Goal: Task Accomplishment & Management: Manage account settings

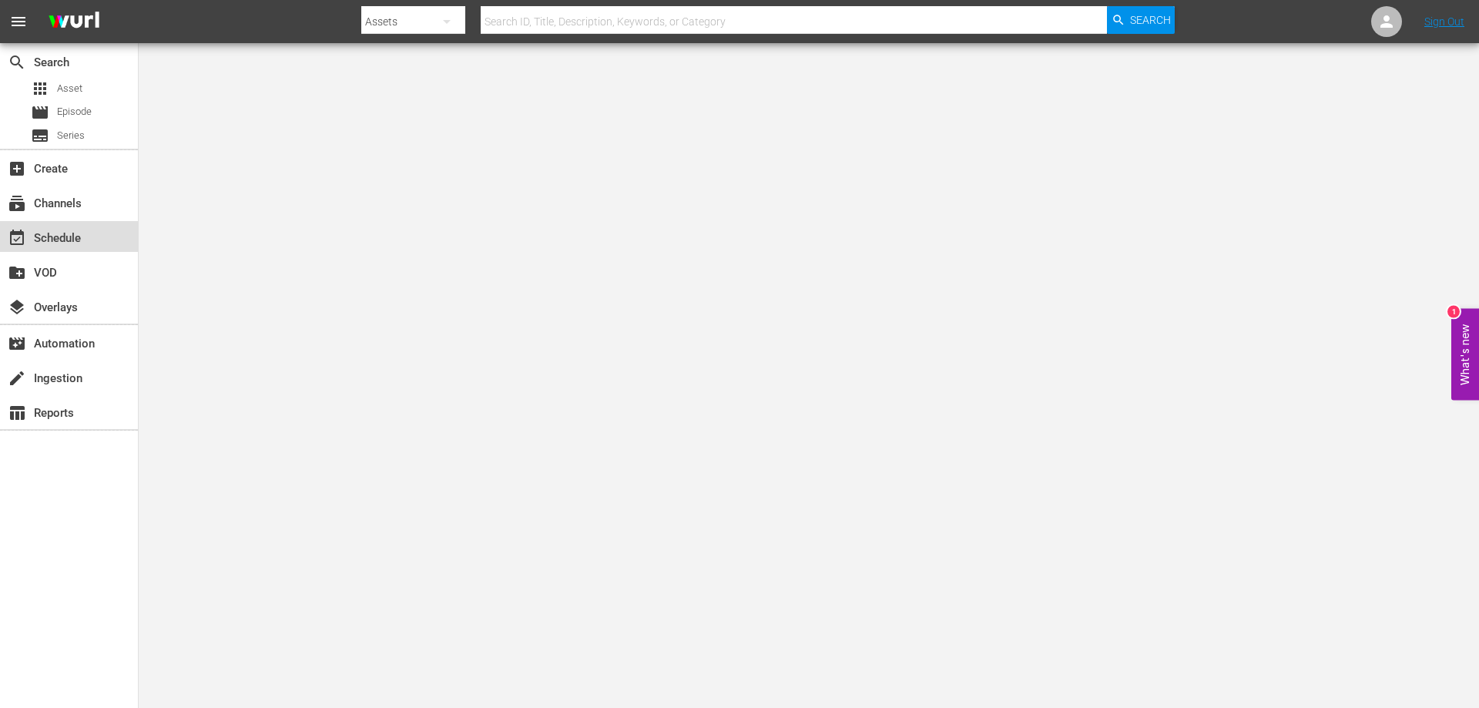
click at [67, 240] on div "event_available Schedule" at bounding box center [43, 236] width 86 height 14
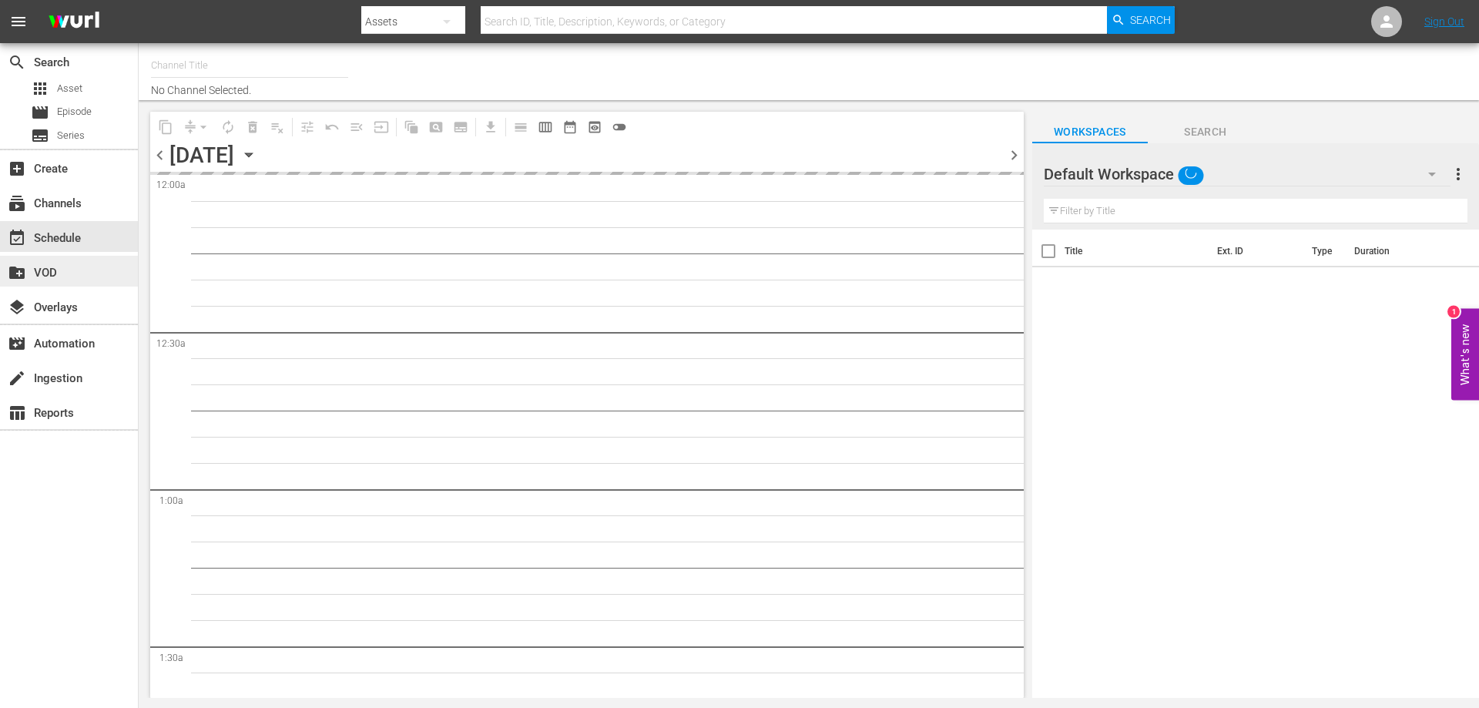
type input "[PERSON_NAME] Film (PKA [PERSON_NAME] & co. > I film di [PERSON_NAME]) (619)"
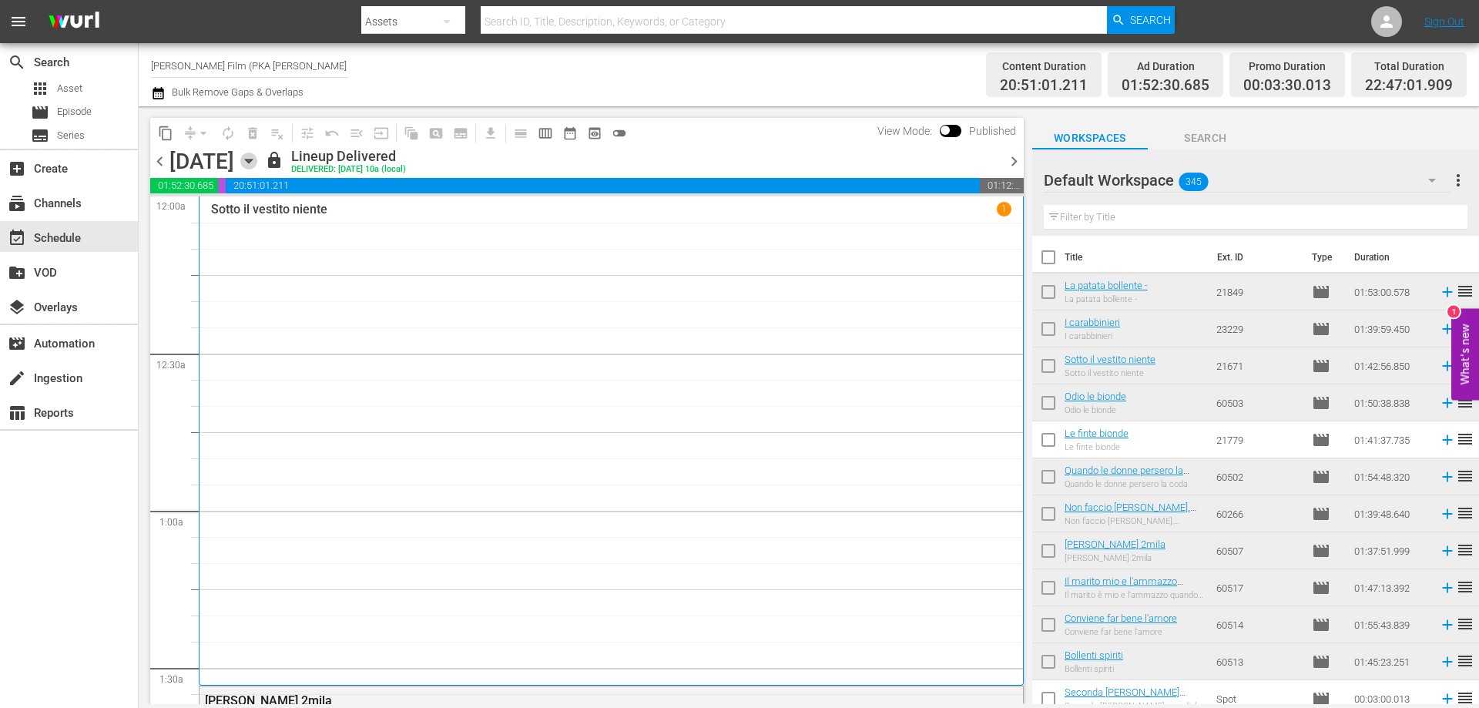
click at [257, 162] on icon "button" at bounding box center [248, 161] width 17 height 17
click at [257, 161] on icon "button" at bounding box center [248, 161] width 17 height 17
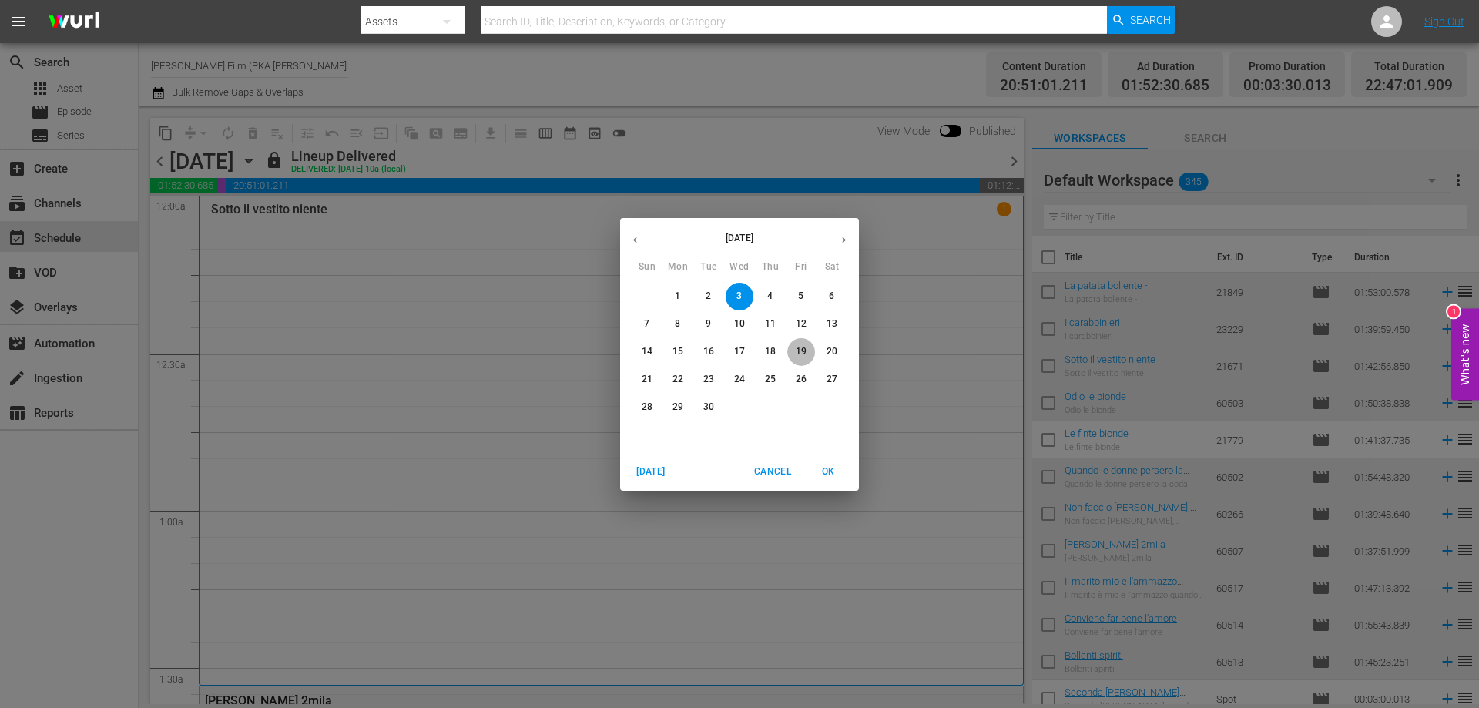
click at [796, 349] on p "19" at bounding box center [801, 351] width 11 height 13
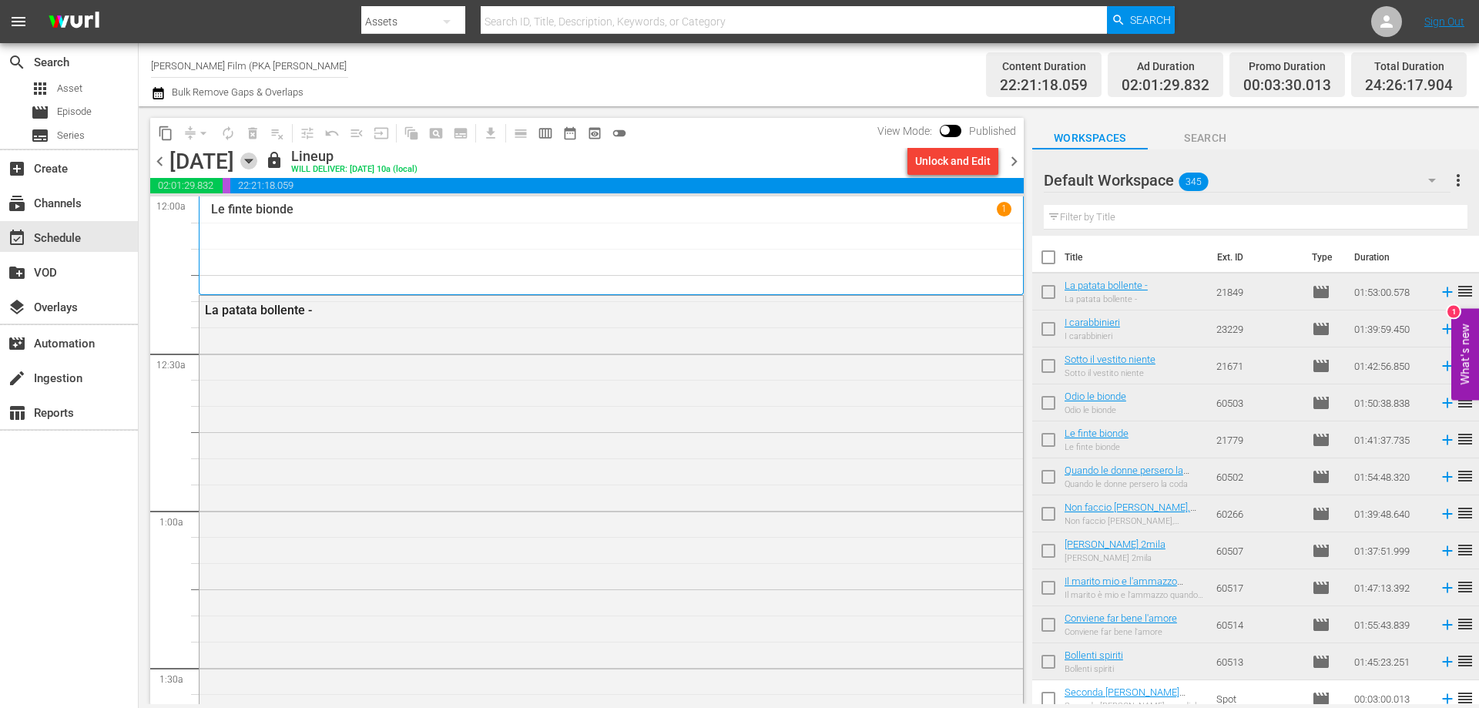
click at [252, 160] on icon "button" at bounding box center [248, 161] width 7 height 4
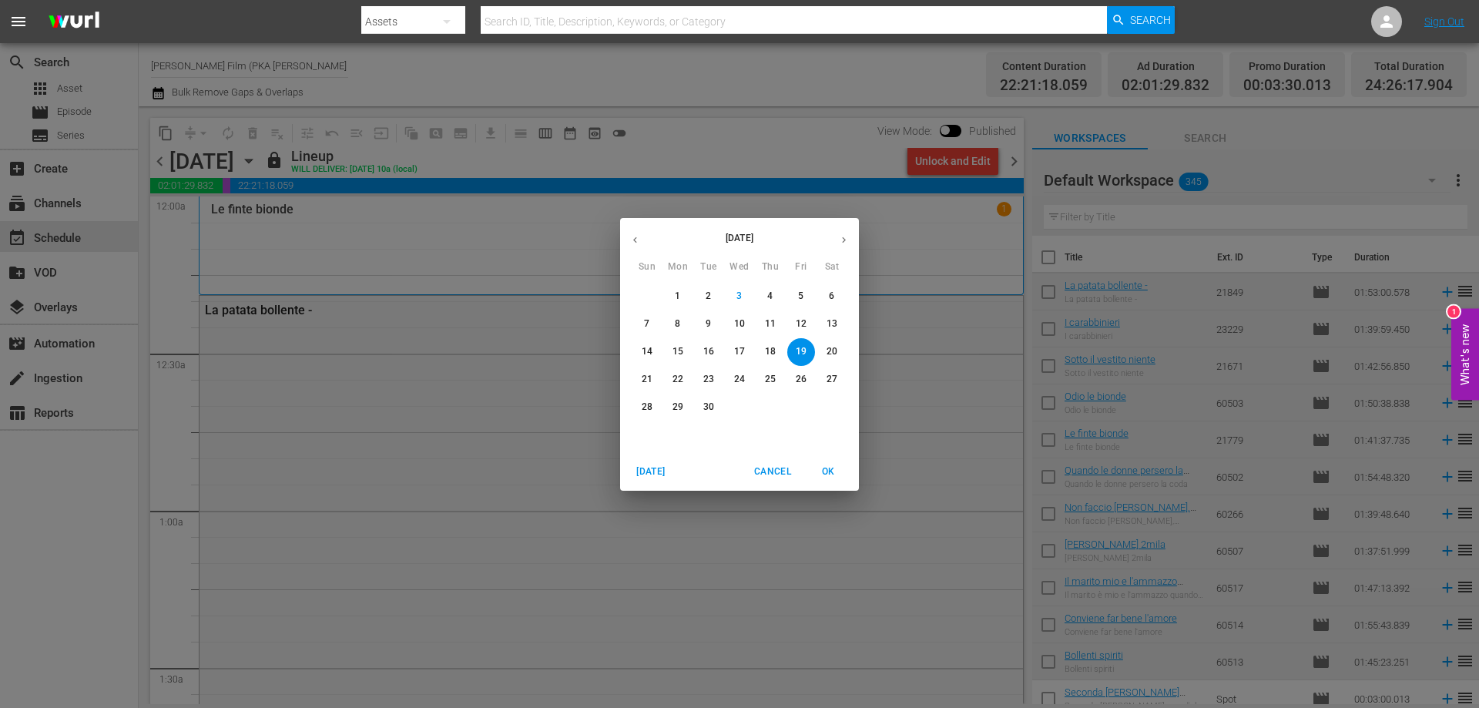
click at [824, 353] on span "20" at bounding box center [832, 351] width 28 height 13
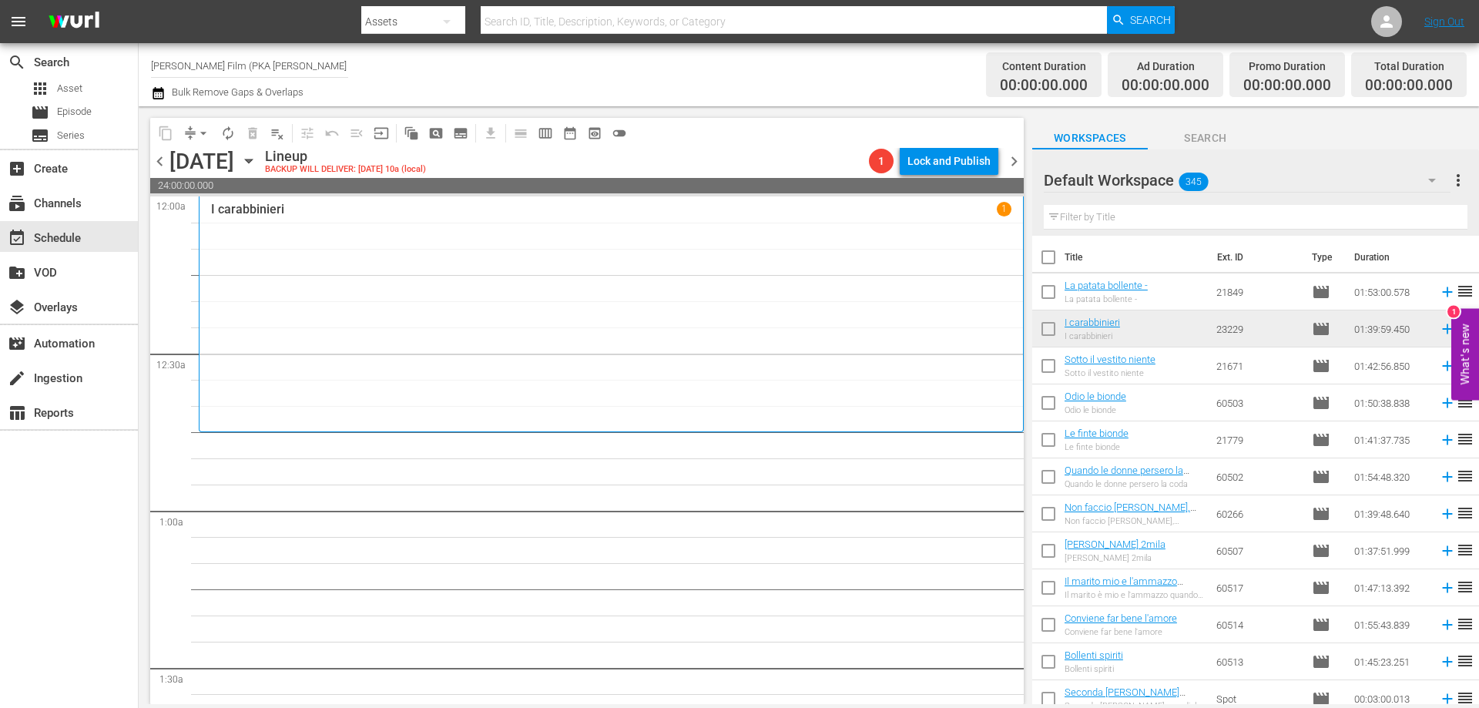
click at [458, 377] on div "I carabbinieri 1" at bounding box center [611, 314] width 800 height 225
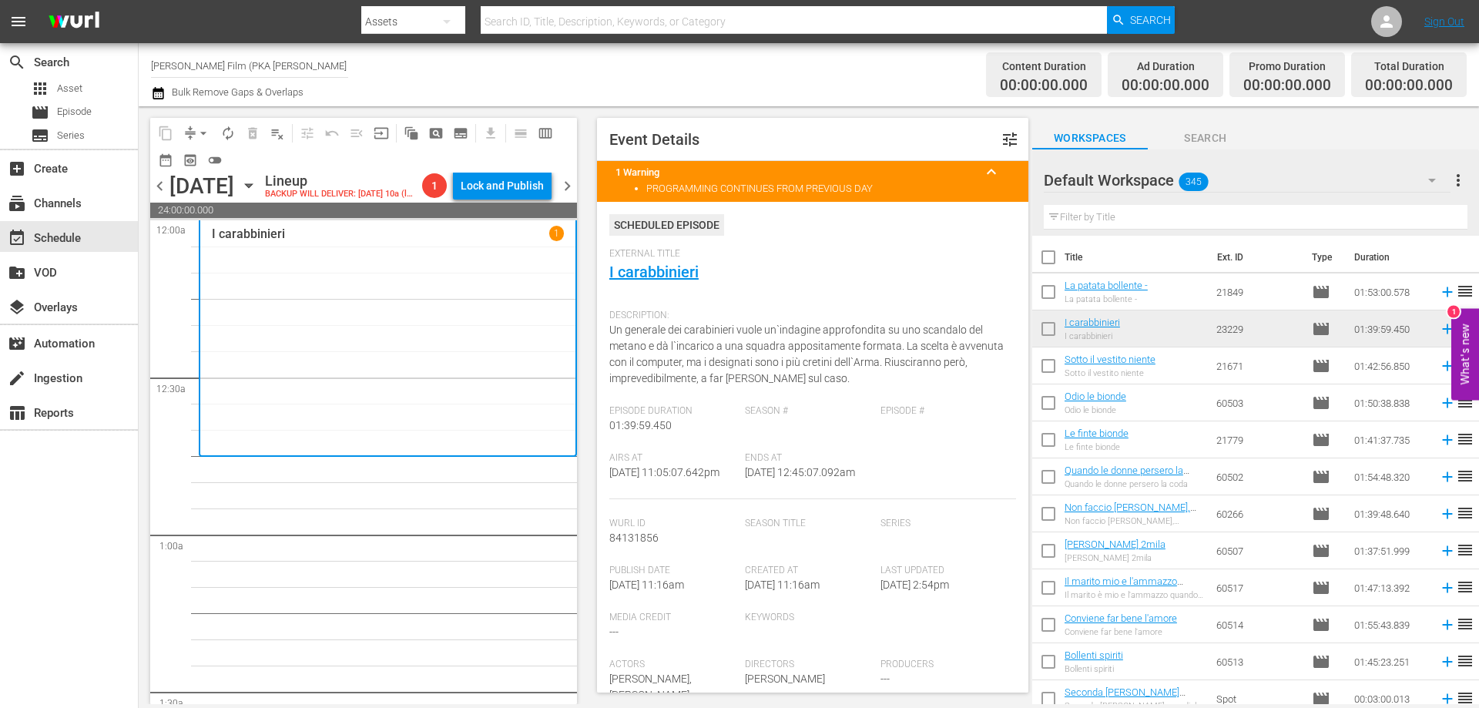
drag, startPoint x: 1189, startPoint y: 225, endPoint x: 965, endPoint y: 193, distance: 225.7
click at [965, 193] on div "content_copy compress arrow_drop_down autorenew_outlined delete_forever_outline…" at bounding box center [809, 405] width 1340 height 598
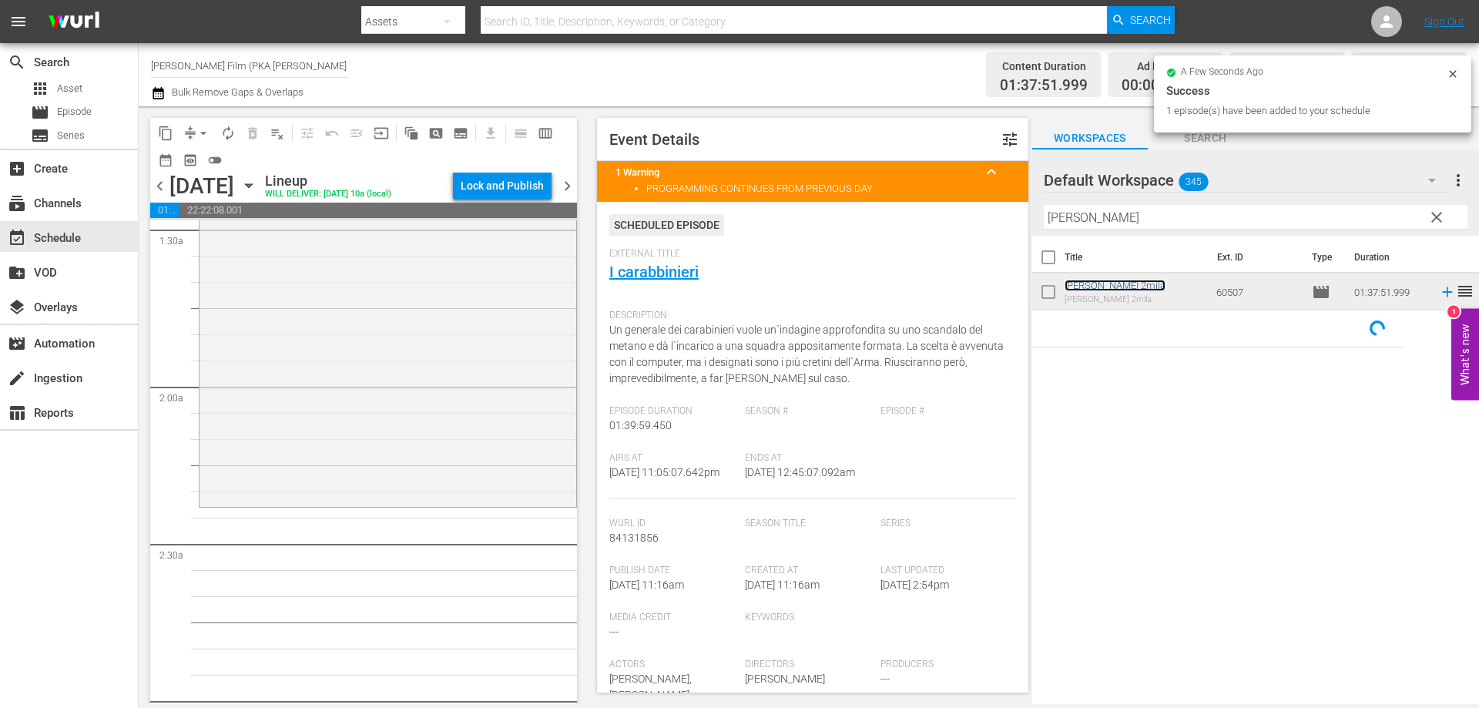
scroll to position [539, 0]
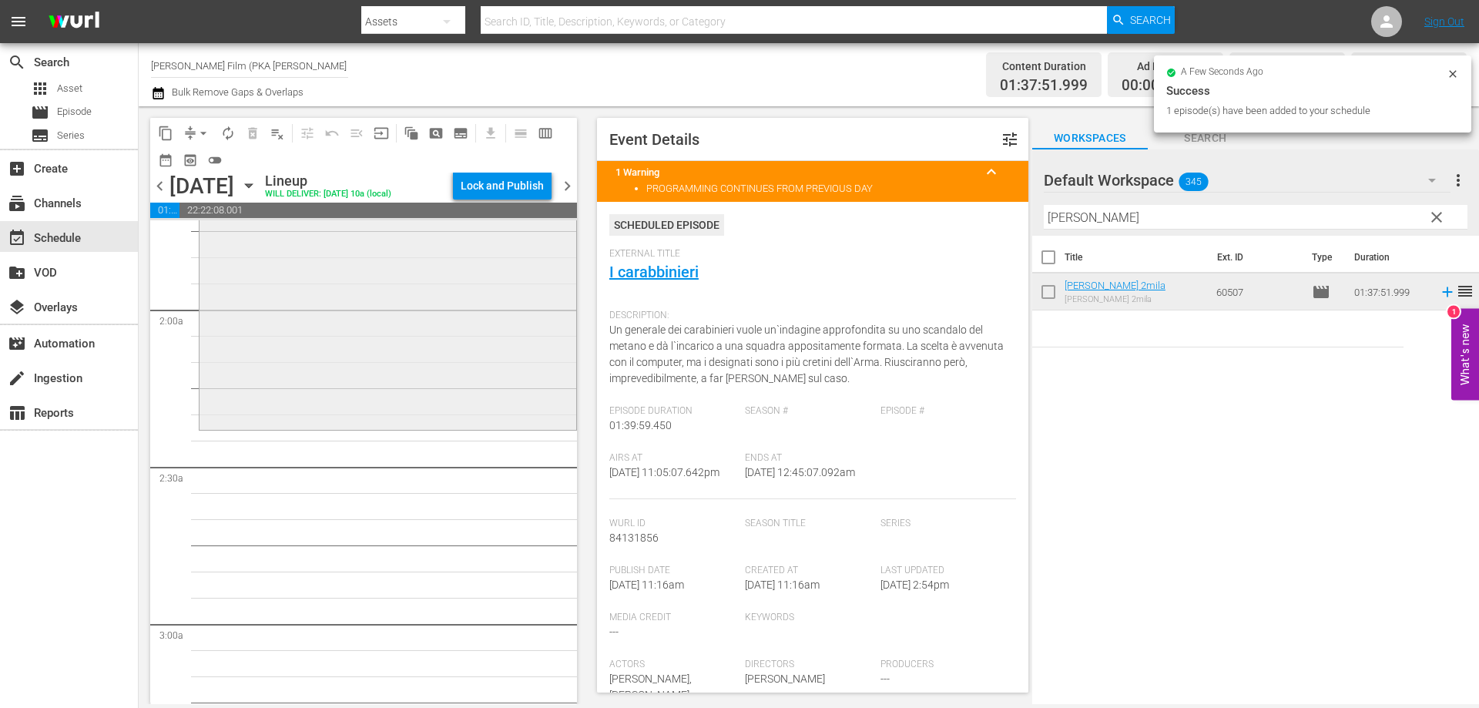
click at [491, 426] on div "[PERSON_NAME] 2mila reorder" at bounding box center [388, 172] width 377 height 508
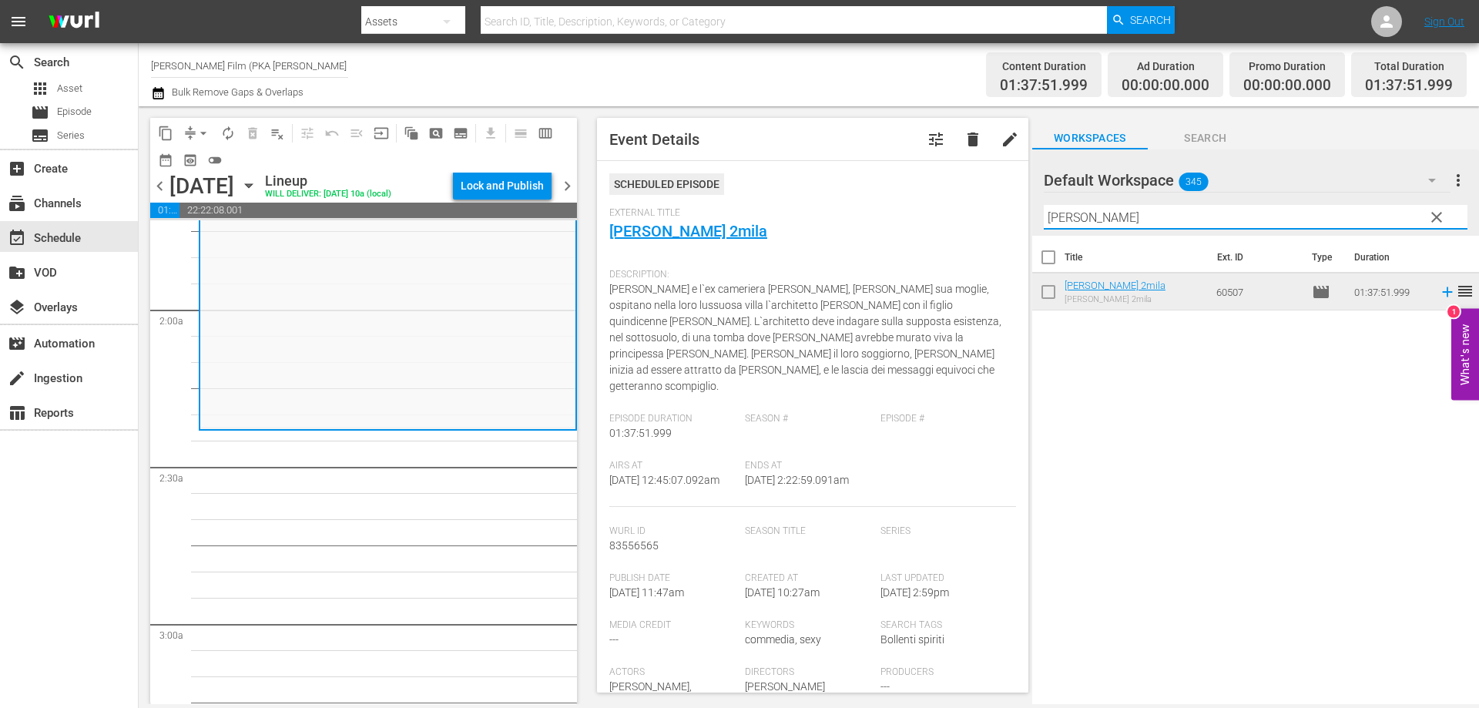
drag, startPoint x: 1075, startPoint y: 210, endPoint x: 992, endPoint y: 187, distance: 86.1
click at [1005, 191] on div "content_copy compress arrow_drop_down autorenew_outlined delete_forever_outline…" at bounding box center [809, 405] width 1340 height 598
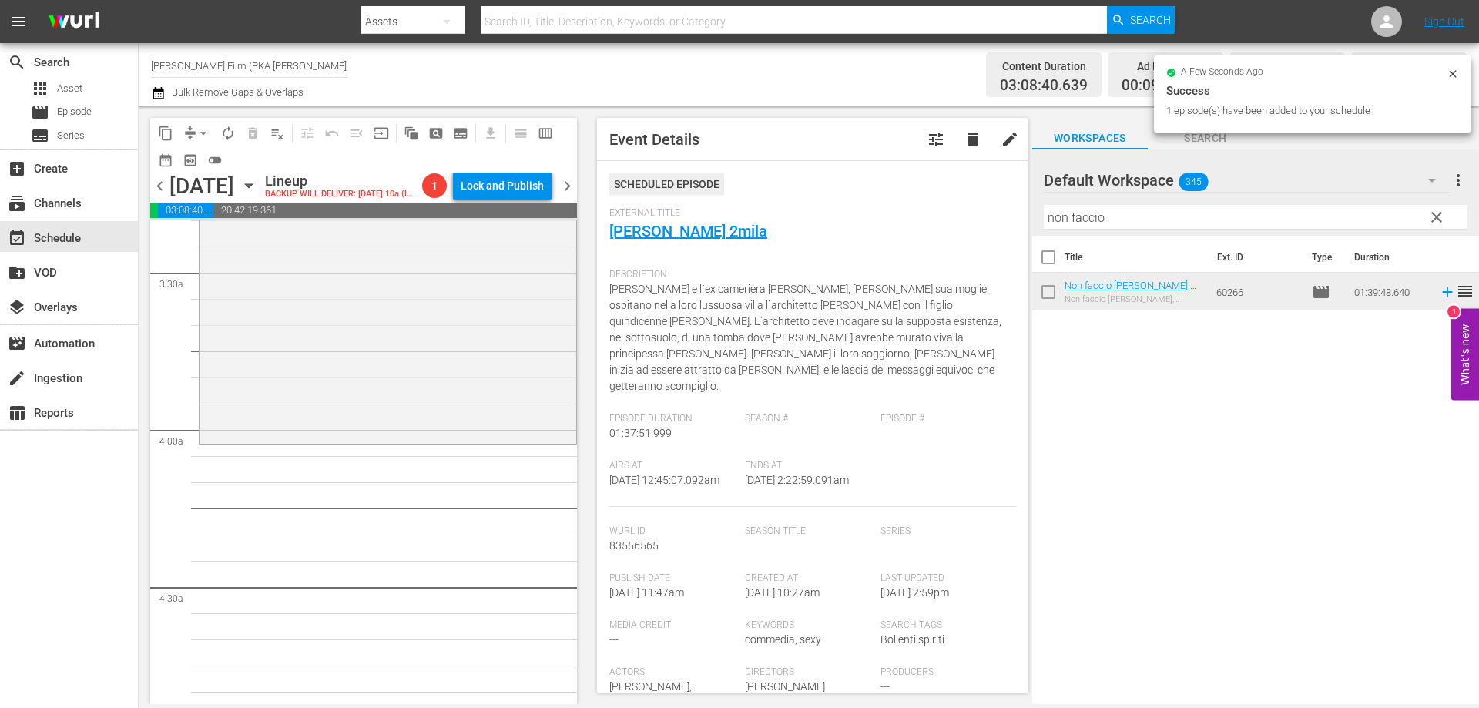
scroll to position [1079, 0]
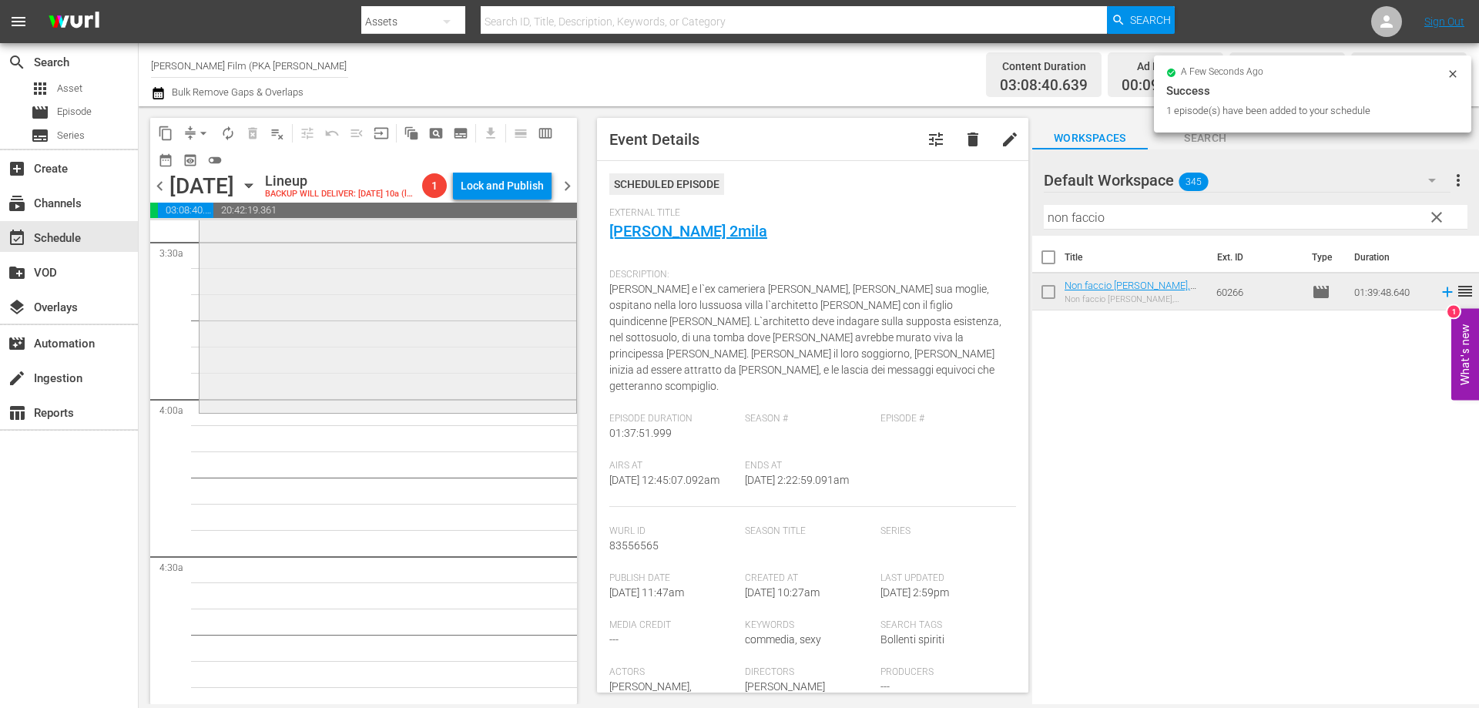
click at [491, 411] on div "Non faccio [PERSON_NAME], [PERSON_NAME] l'amore reorder" at bounding box center [388, 151] width 377 height 518
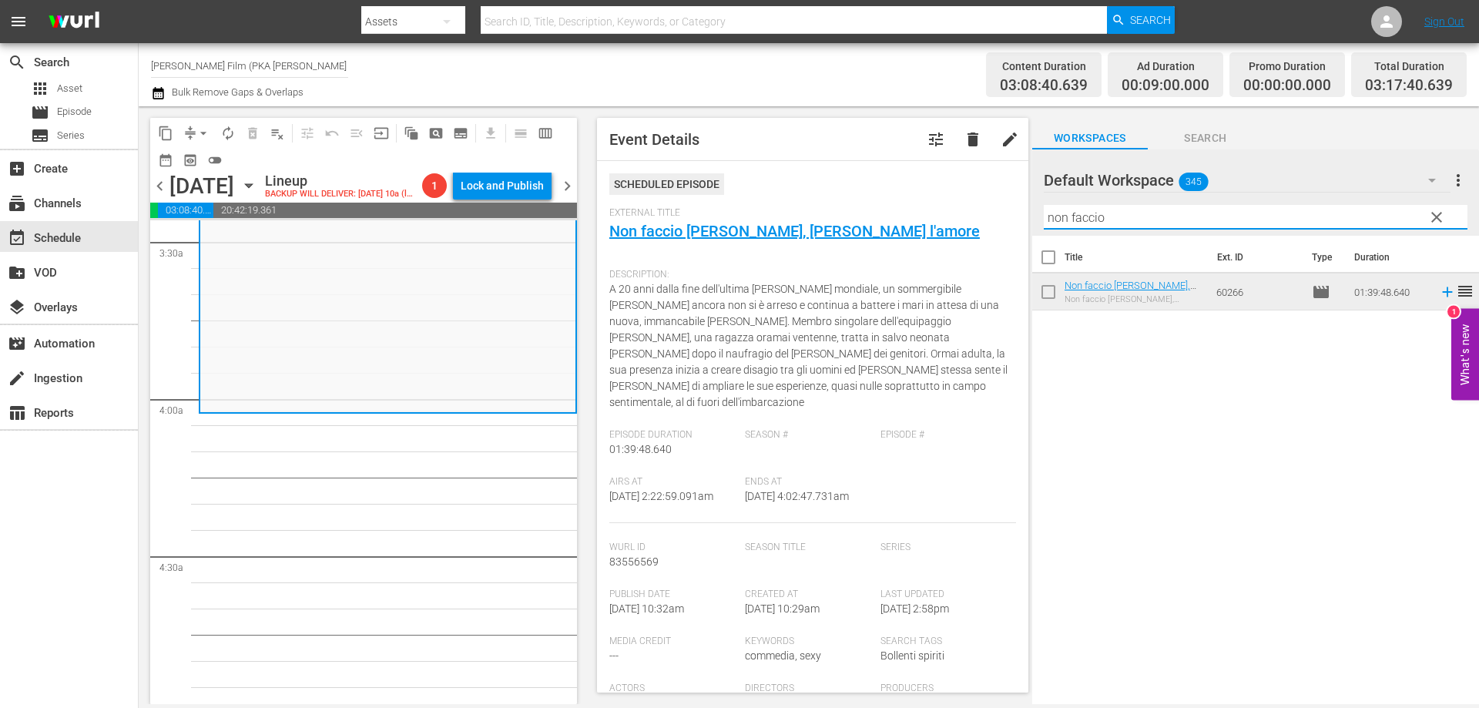
drag, startPoint x: 1120, startPoint y: 223, endPoint x: 1045, endPoint y: 213, distance: 75.4
click at [1045, 213] on input "non faccio" at bounding box center [1256, 217] width 424 height 25
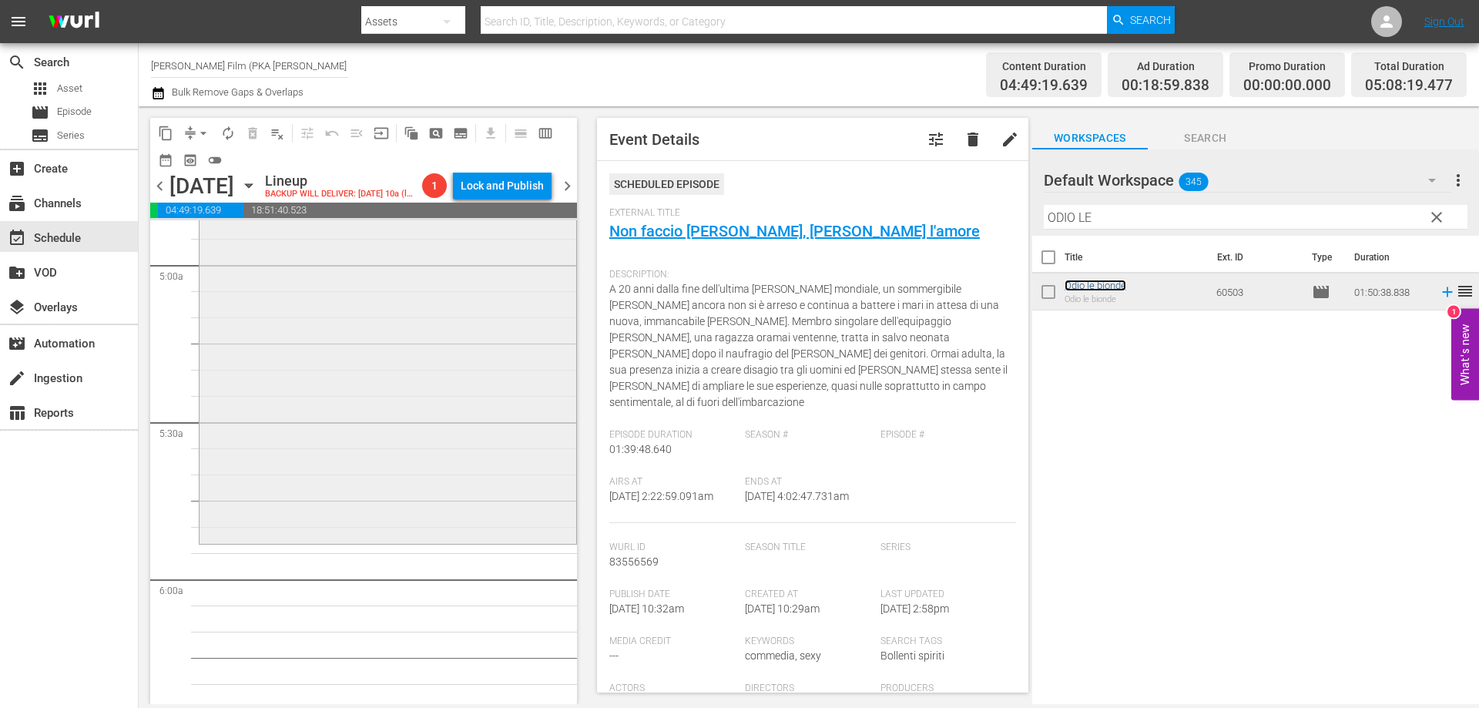
scroll to position [1695, 0]
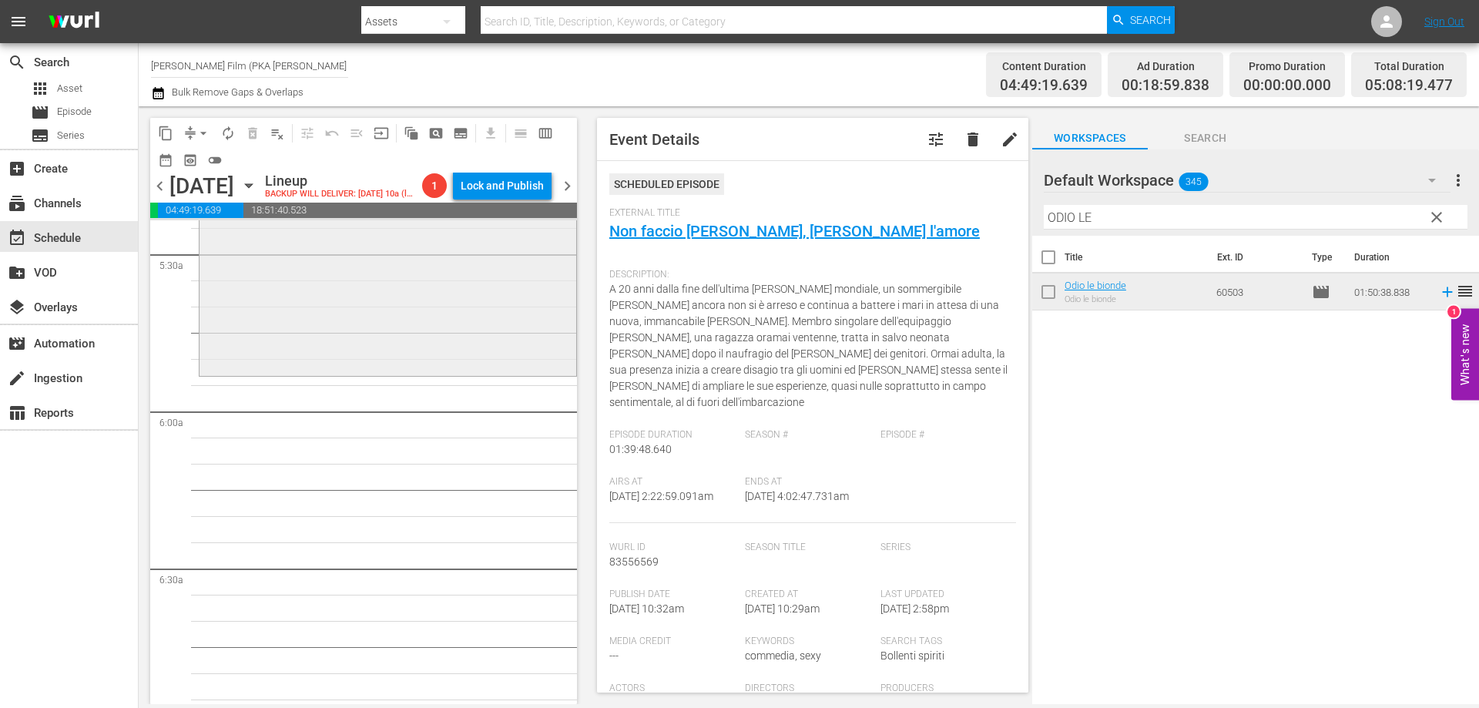
click at [516, 373] on div "Odio le bionde reorder" at bounding box center [388, 85] width 377 height 575
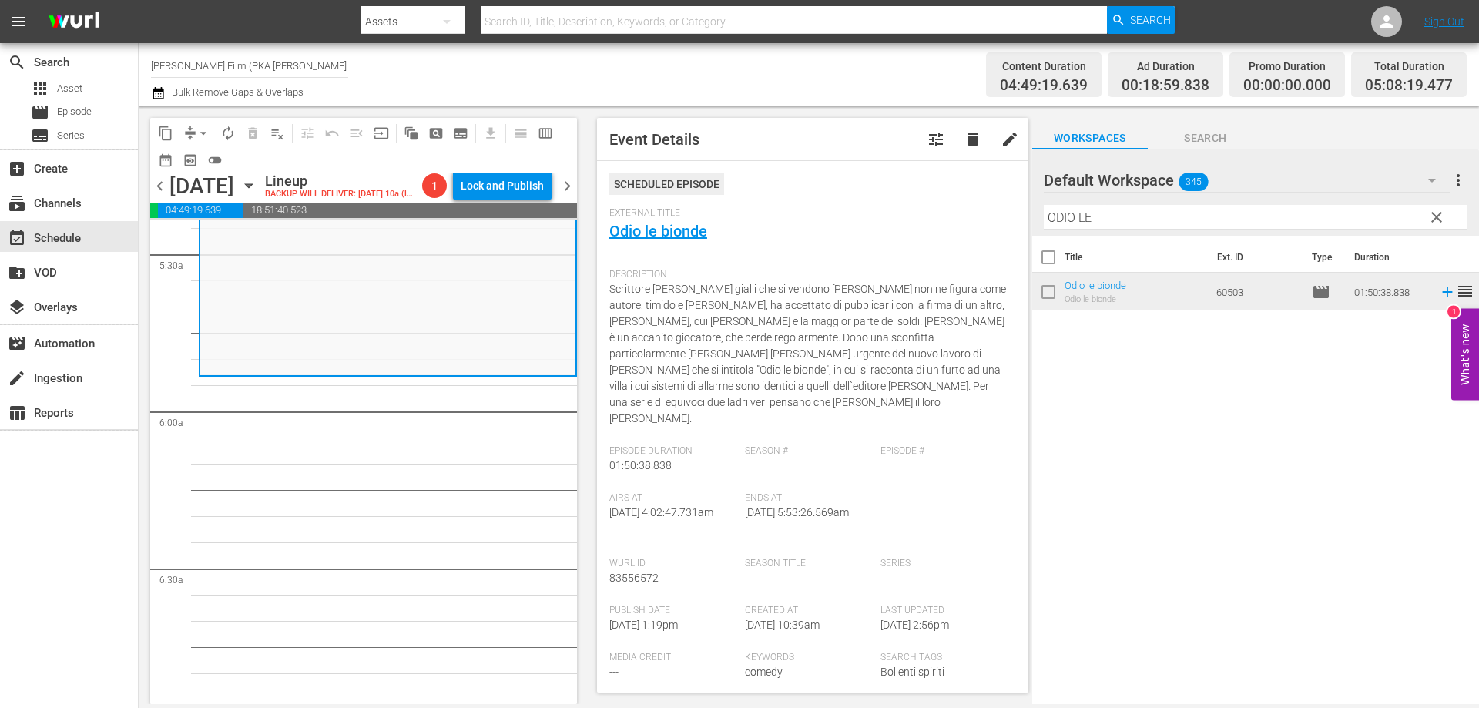
drag, startPoint x: 1101, startPoint y: 217, endPoint x: 1027, endPoint y: 217, distance: 74.0
click at [1027, 217] on div "content_copy compress arrow_drop_down autorenew_outlined delete_forever_outline…" at bounding box center [809, 405] width 1340 height 598
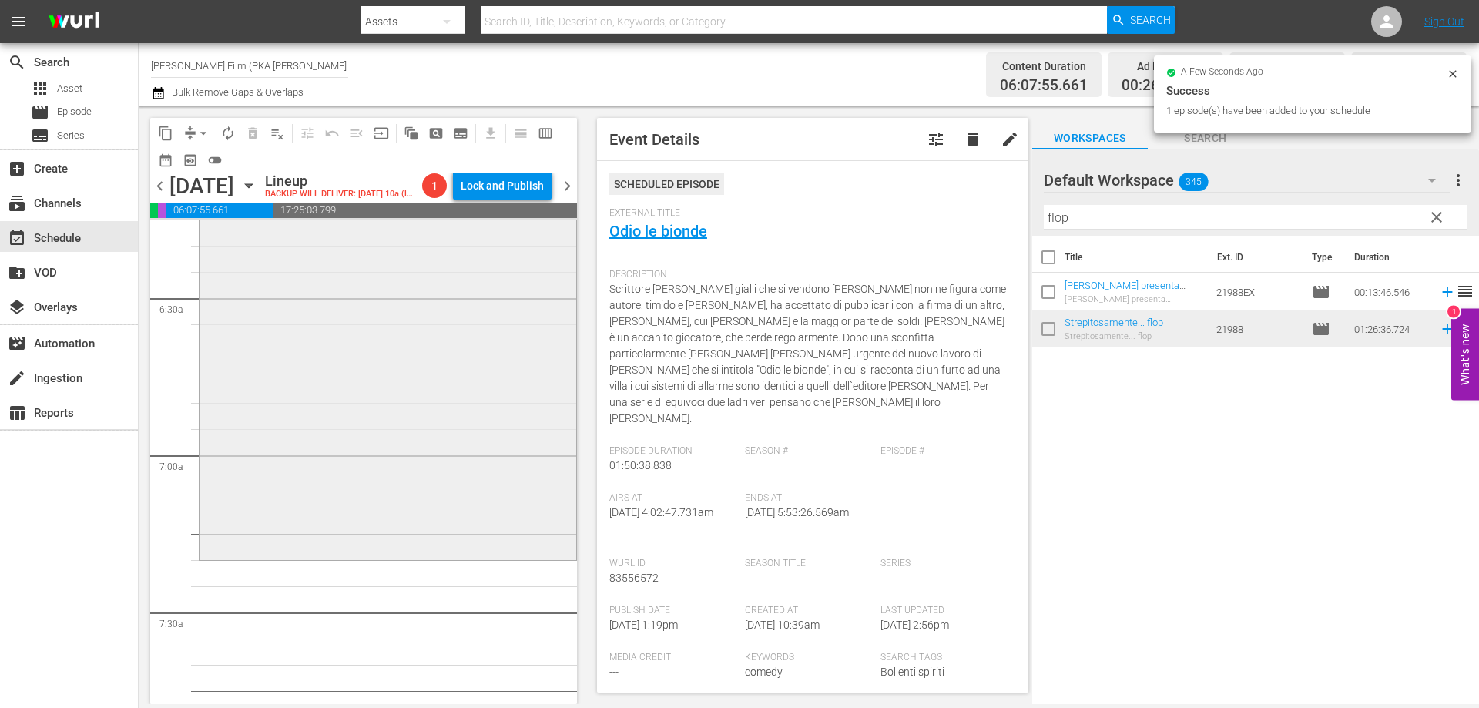
scroll to position [2003, 0]
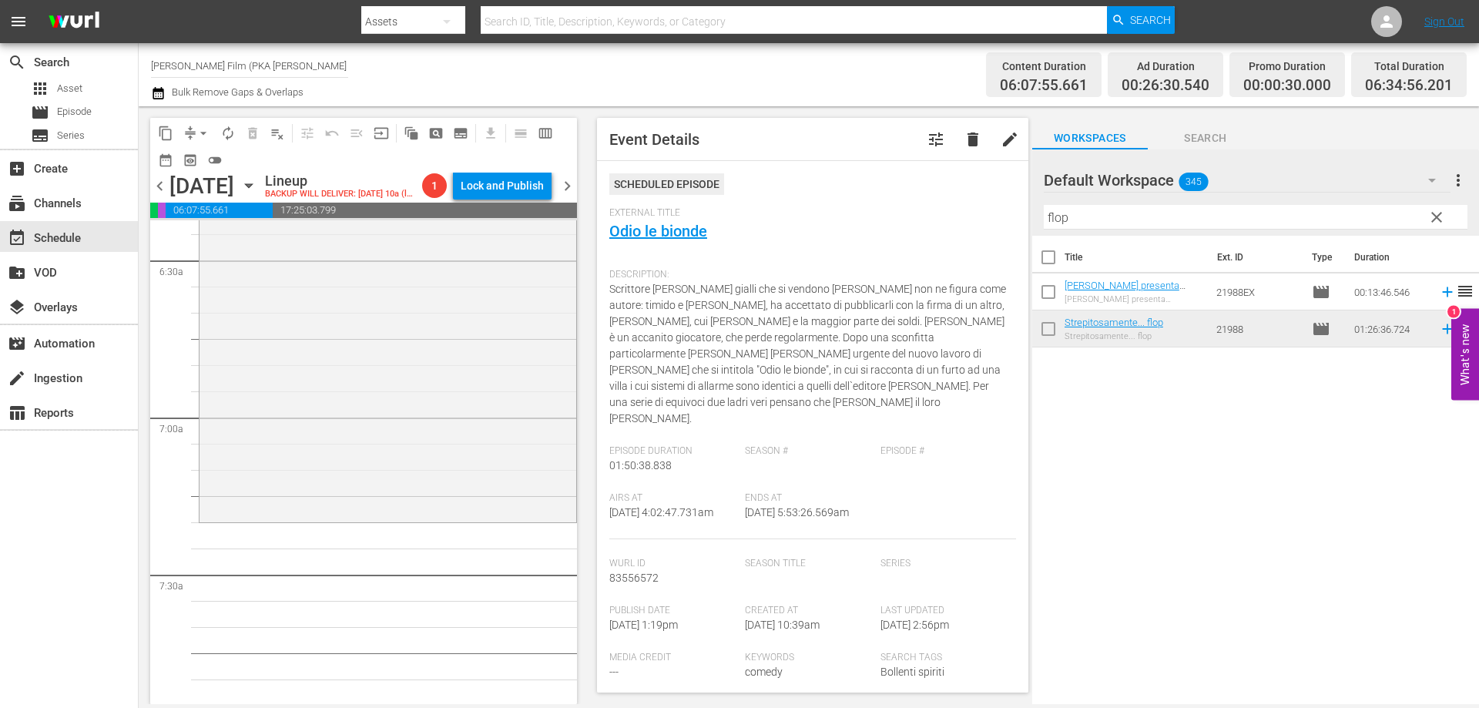
click at [455, 508] on div "Strepitosamente... flop reorder" at bounding box center [388, 293] width 377 height 449
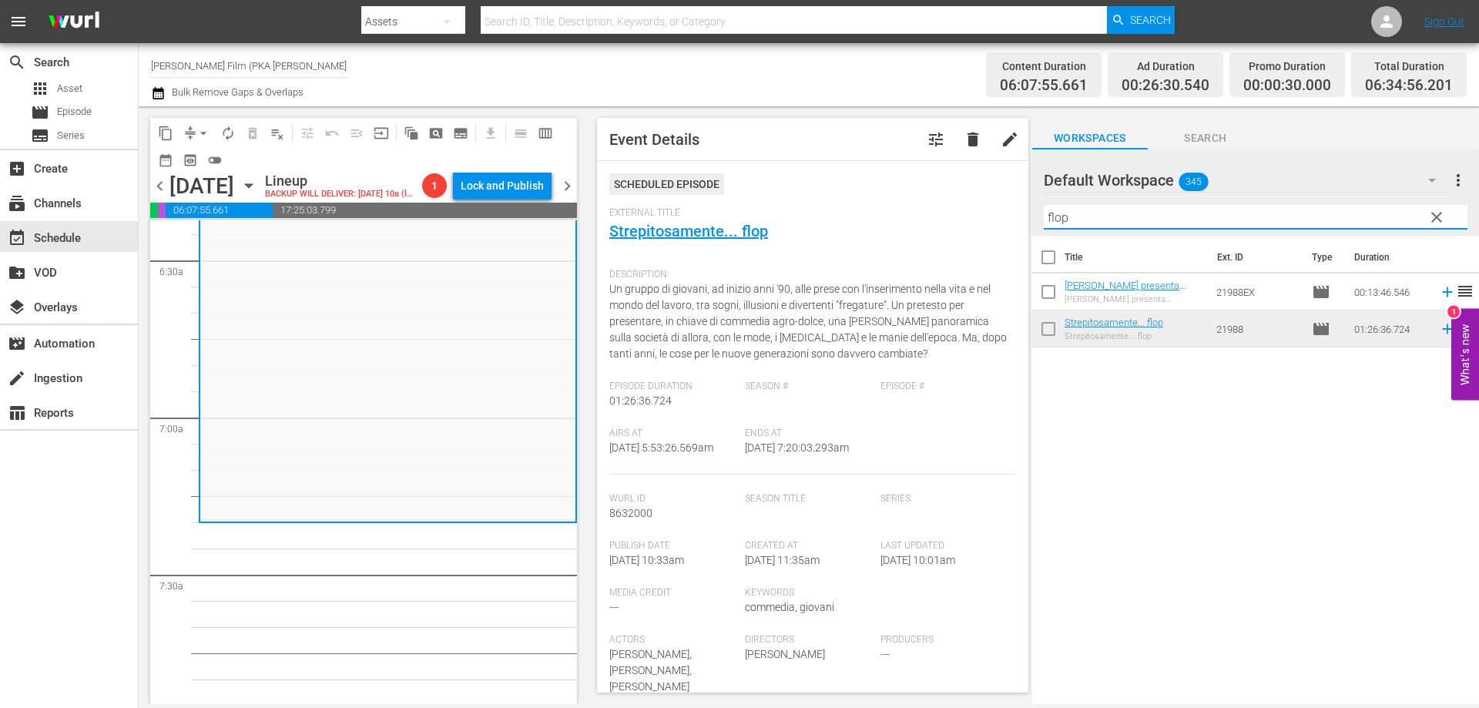
drag, startPoint x: 1091, startPoint y: 213, endPoint x: 1004, endPoint y: 201, distance: 87.9
click at [1004, 201] on div "content_copy compress arrow_drop_down autorenew_outlined delete_forever_outline…" at bounding box center [809, 405] width 1340 height 598
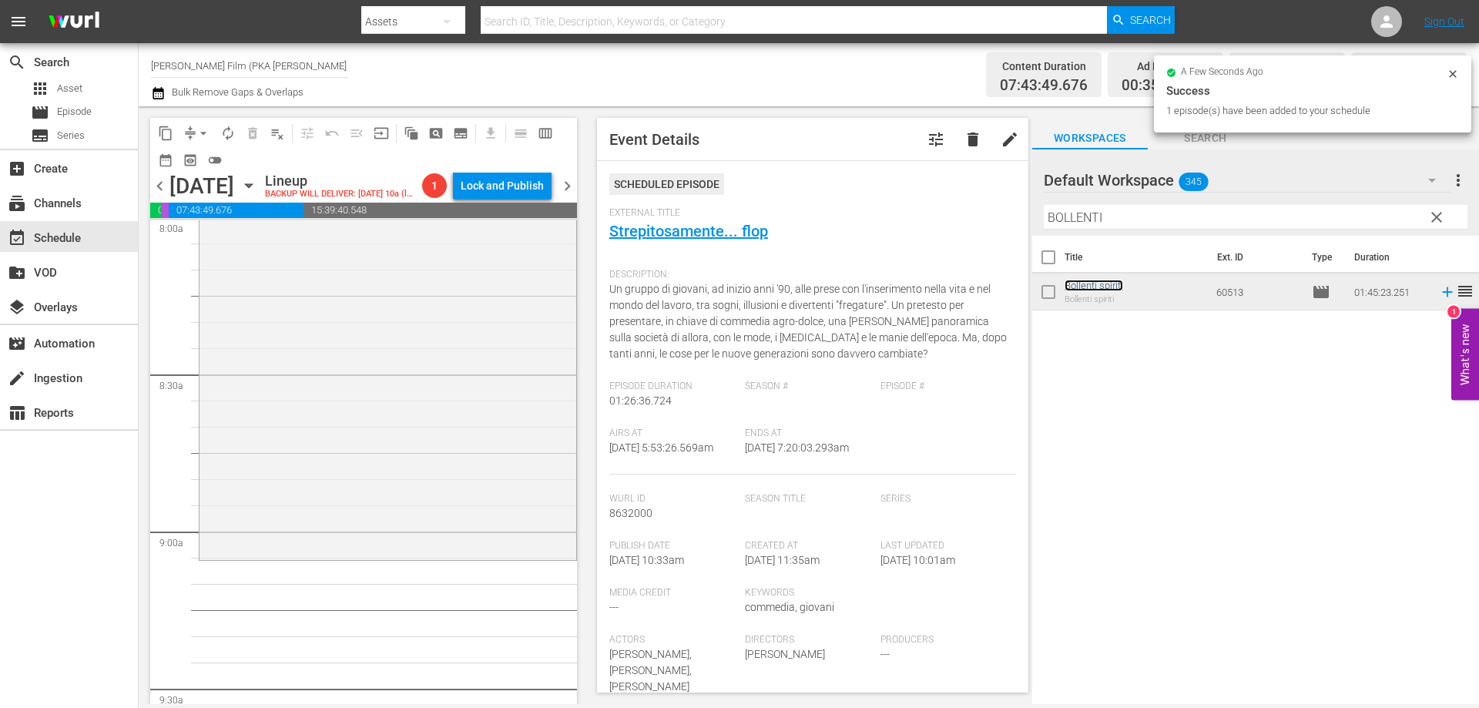
scroll to position [2542, 0]
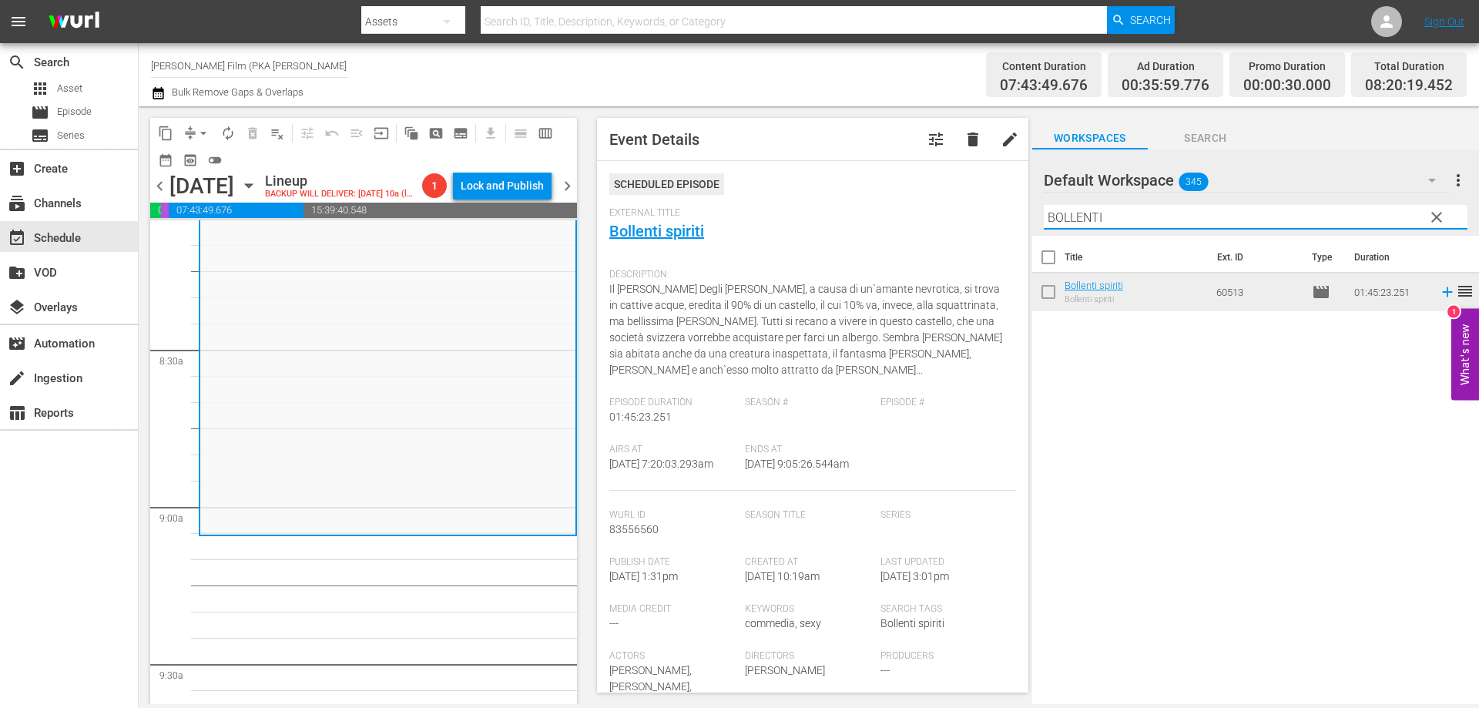
drag, startPoint x: 1092, startPoint y: 205, endPoint x: 998, endPoint y: 193, distance: 94.0
click at [1057, 200] on div "Default Workspace 345 Default more_vert clear Filter by Title [PERSON_NAME]" at bounding box center [1255, 192] width 447 height 86
click at [1024, 196] on div "content_copy compress arrow_drop_down autorenew_outlined delete_forever_outline…" at bounding box center [809, 405] width 1340 height 598
drag, startPoint x: 1139, startPoint y: 213, endPoint x: 1034, endPoint y: 210, distance: 105.6
click at [1034, 210] on div "Default Workspace 345 Default more_vert clear Filter by Title [PERSON_NAME]" at bounding box center [1255, 192] width 447 height 86
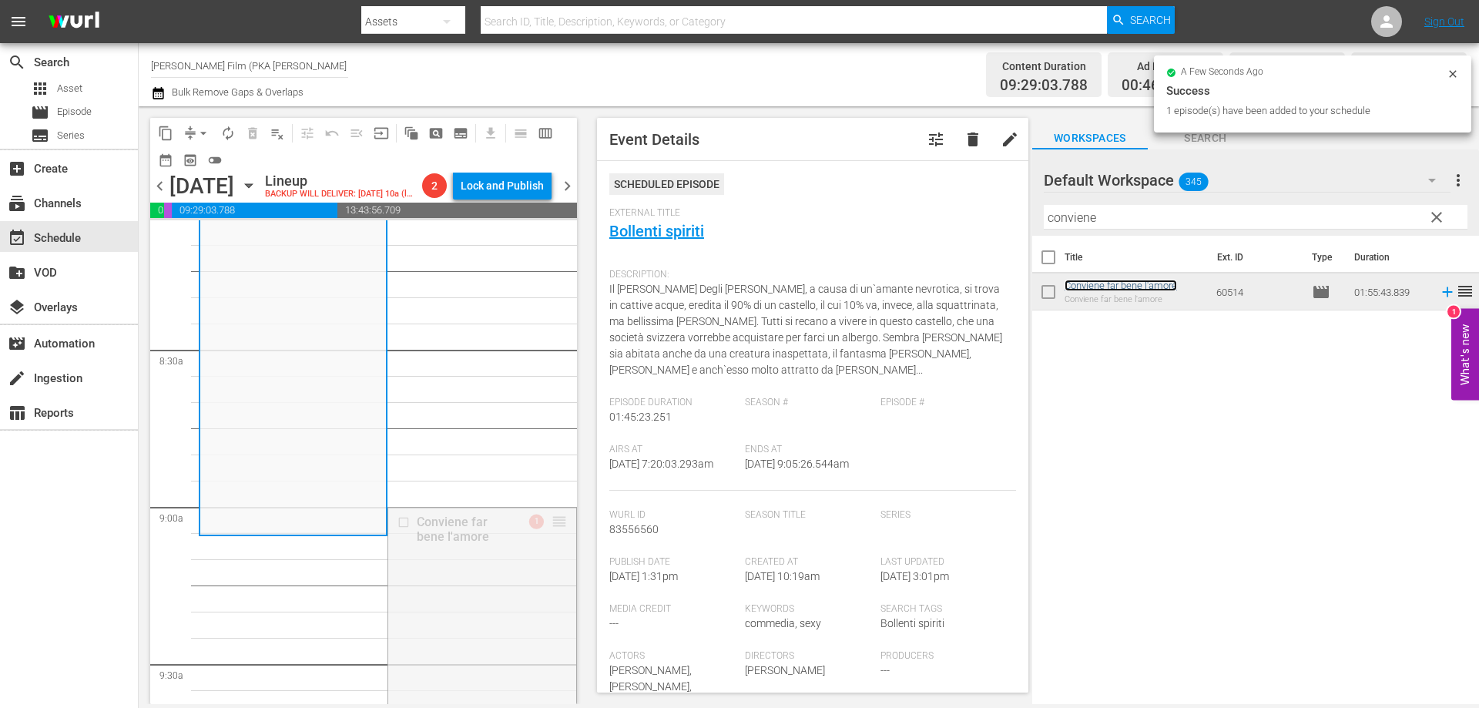
drag, startPoint x: 557, startPoint y: 549, endPoint x: 555, endPoint y: 562, distance: 13.3
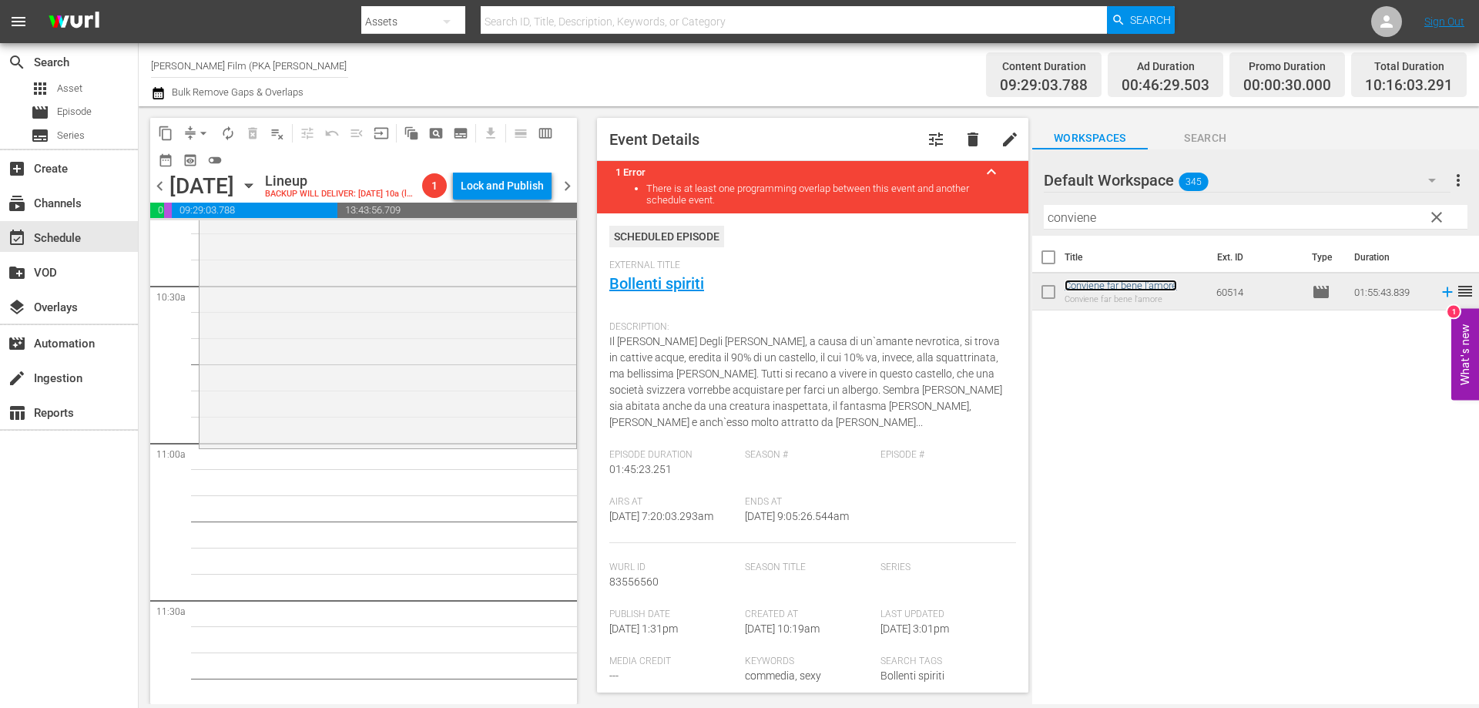
scroll to position [3236, 0]
click at [513, 445] on div "Conviene far bene l'amore reorder" at bounding box center [388, 145] width 377 height 602
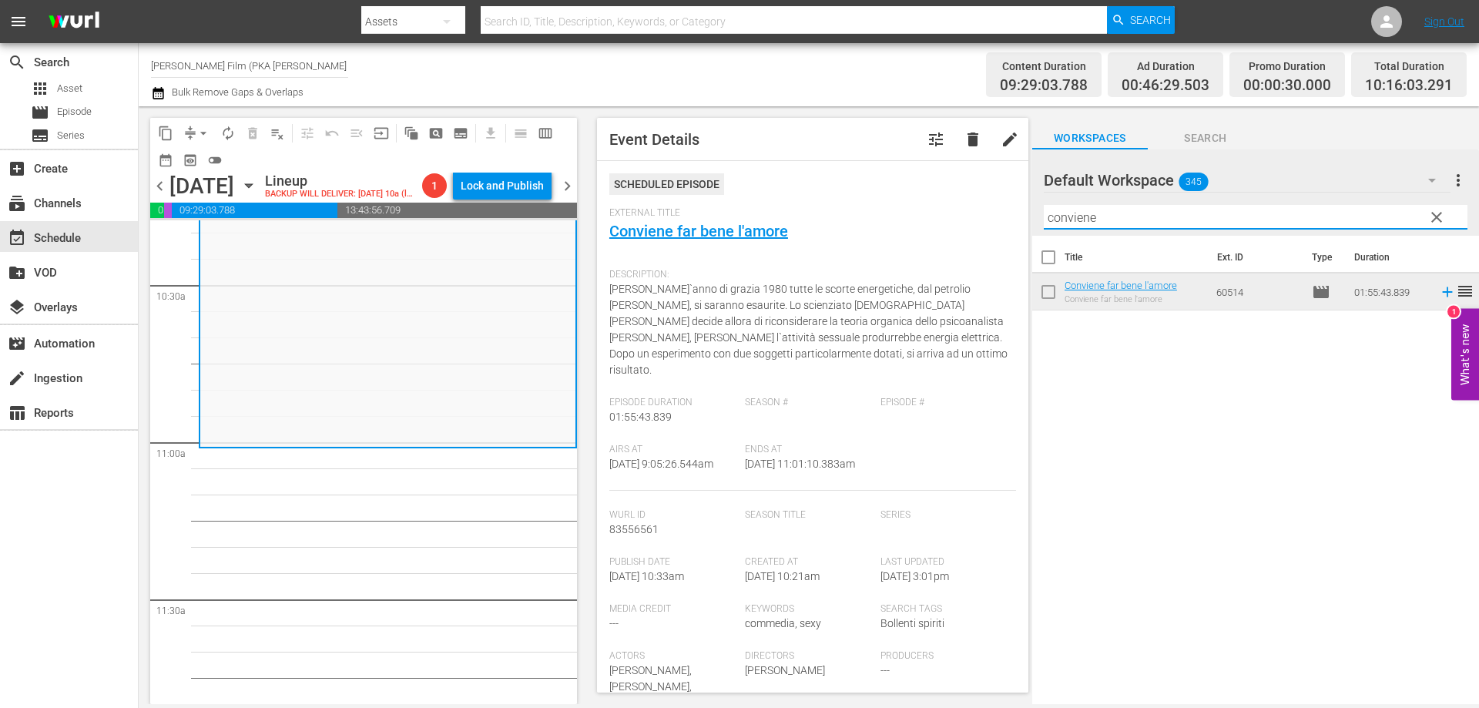
drag, startPoint x: 1121, startPoint y: 213, endPoint x: 914, endPoint y: 184, distance: 209.2
click at [923, 189] on div "content_copy compress arrow_drop_down autorenew_outlined delete_forever_outline…" at bounding box center [809, 405] width 1340 height 598
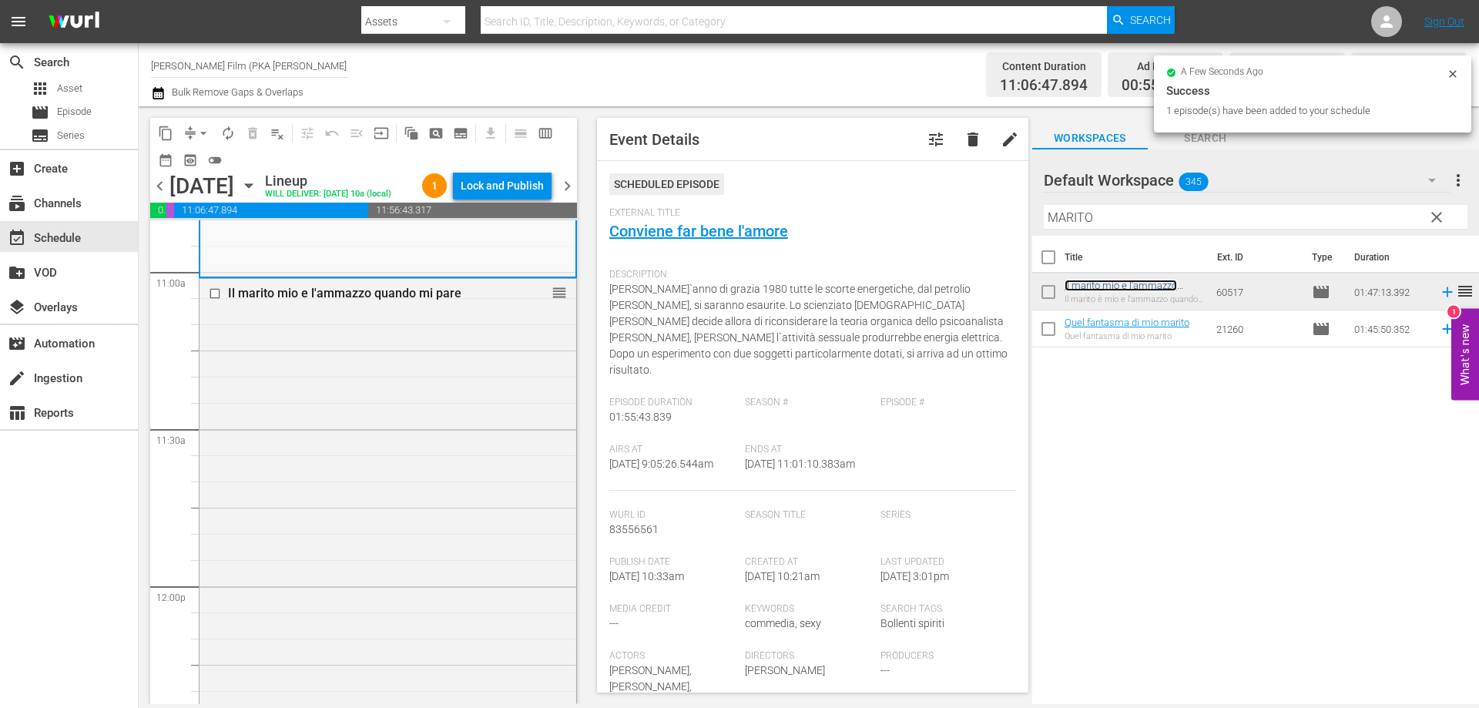
scroll to position [3698, 0]
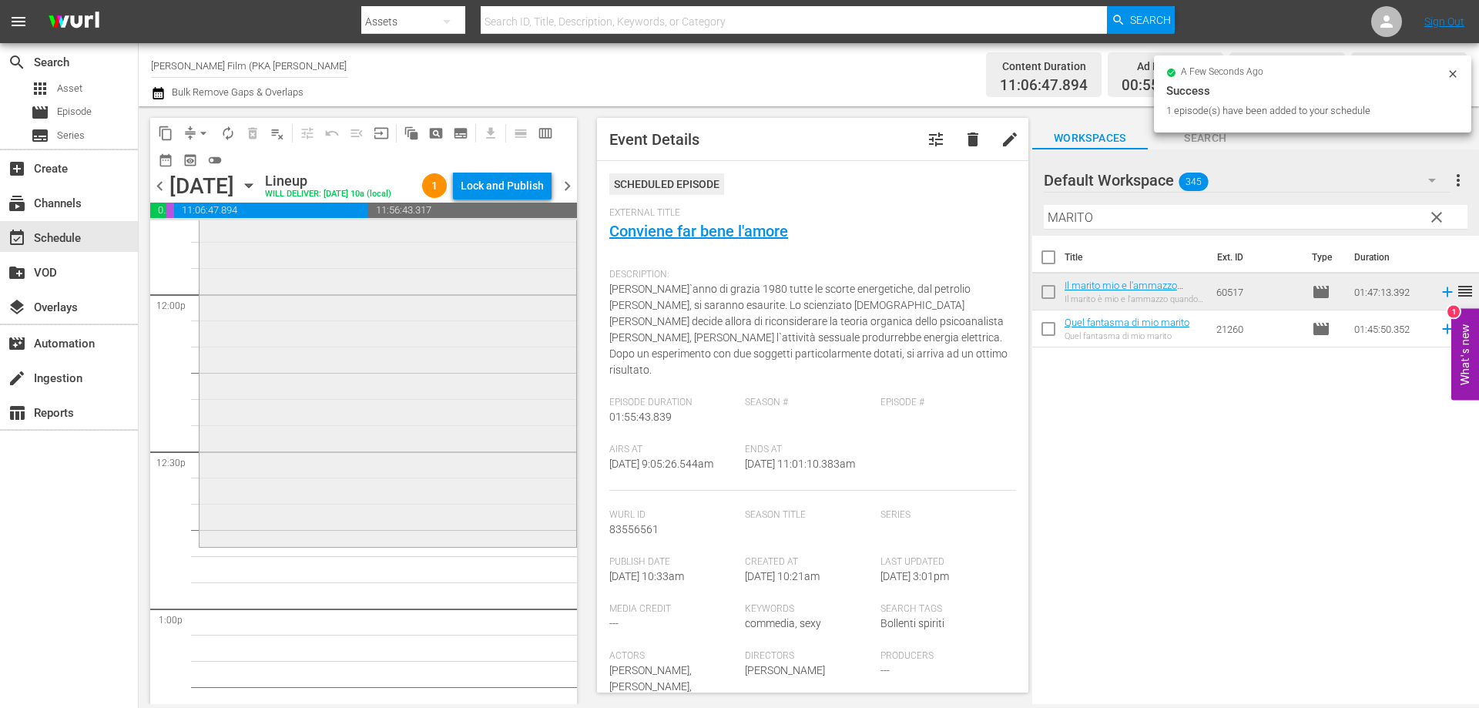
click at [466, 543] on div "Il marito mio e l'ammazzo quando mi pare reorder" at bounding box center [388, 265] width 377 height 557
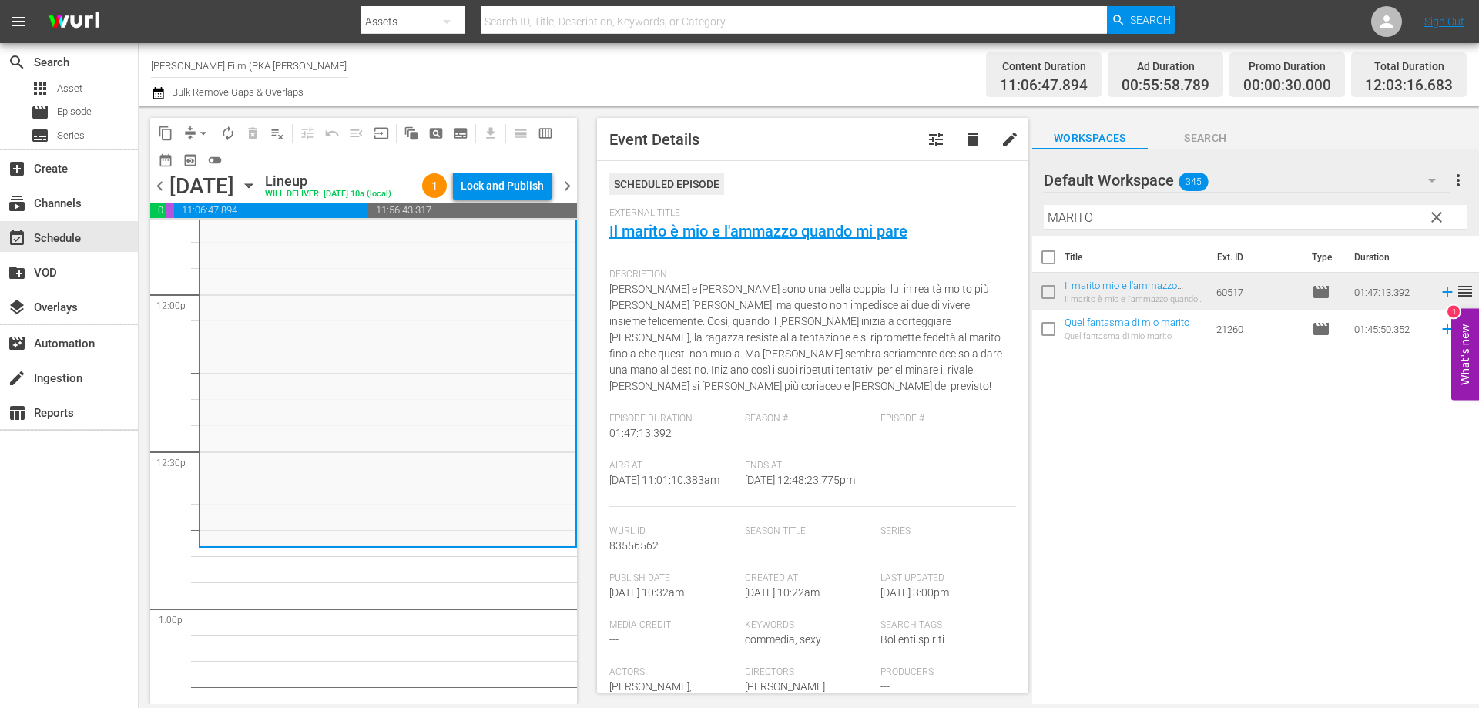
drag, startPoint x: 1109, startPoint y: 215, endPoint x: 959, endPoint y: 186, distance: 153.0
click at [962, 188] on div "content_copy compress arrow_drop_down autorenew_outlined delete_forever_outline…" at bounding box center [809, 405] width 1340 height 598
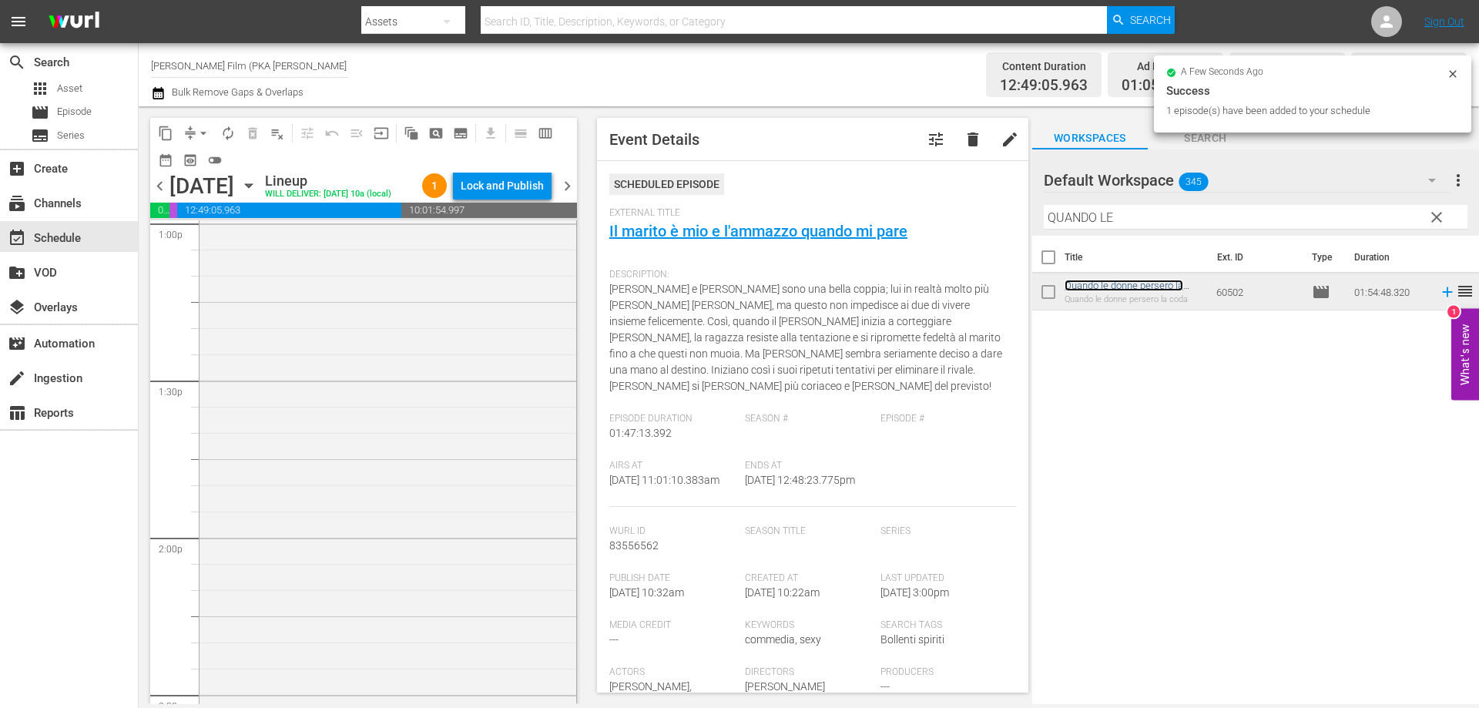
scroll to position [4237, 0]
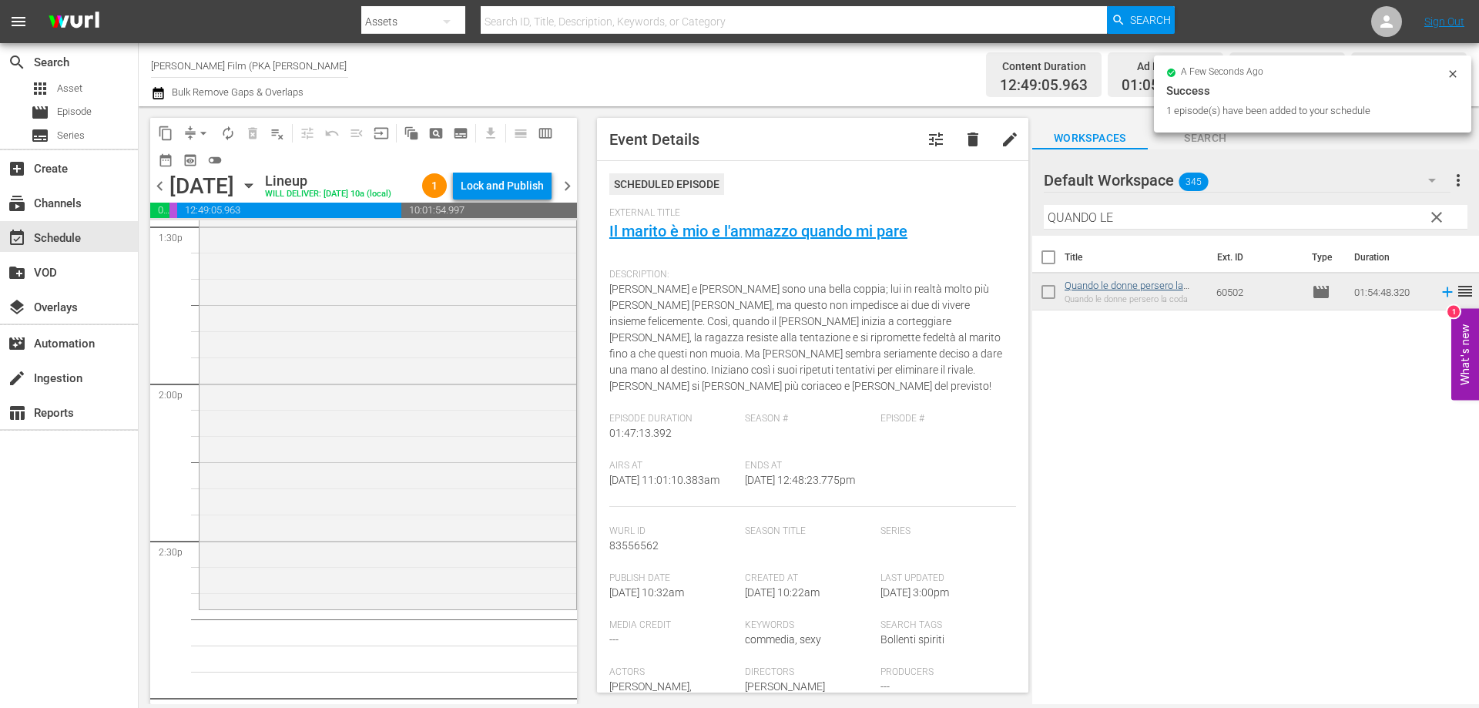
click at [518, 561] on div "Quando le donne persero la coda reorder" at bounding box center [388, 307] width 377 height 597
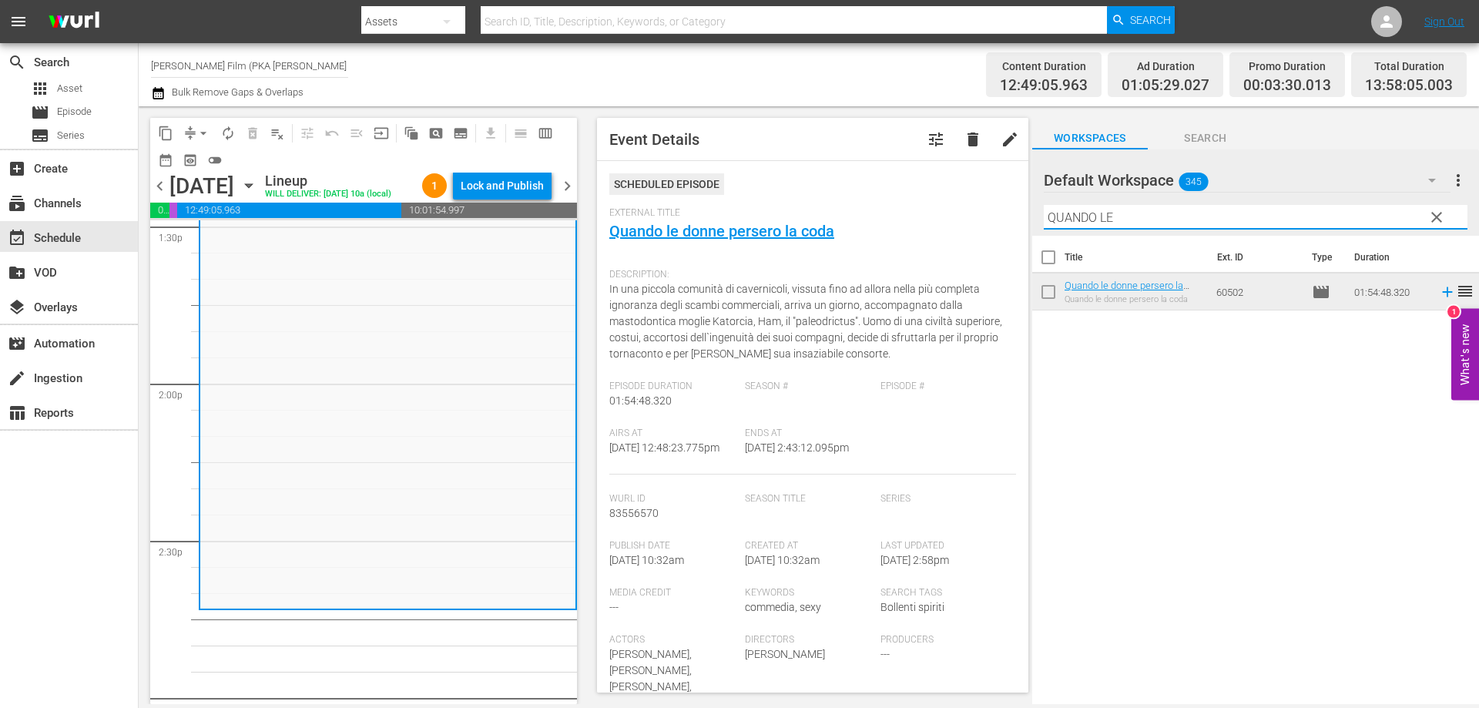
drag, startPoint x: 1122, startPoint y: 212, endPoint x: 1018, endPoint y: 210, distance: 104.0
click at [1018, 210] on div "content_copy compress arrow_drop_down autorenew_outlined delete_forever_outline…" at bounding box center [809, 405] width 1340 height 598
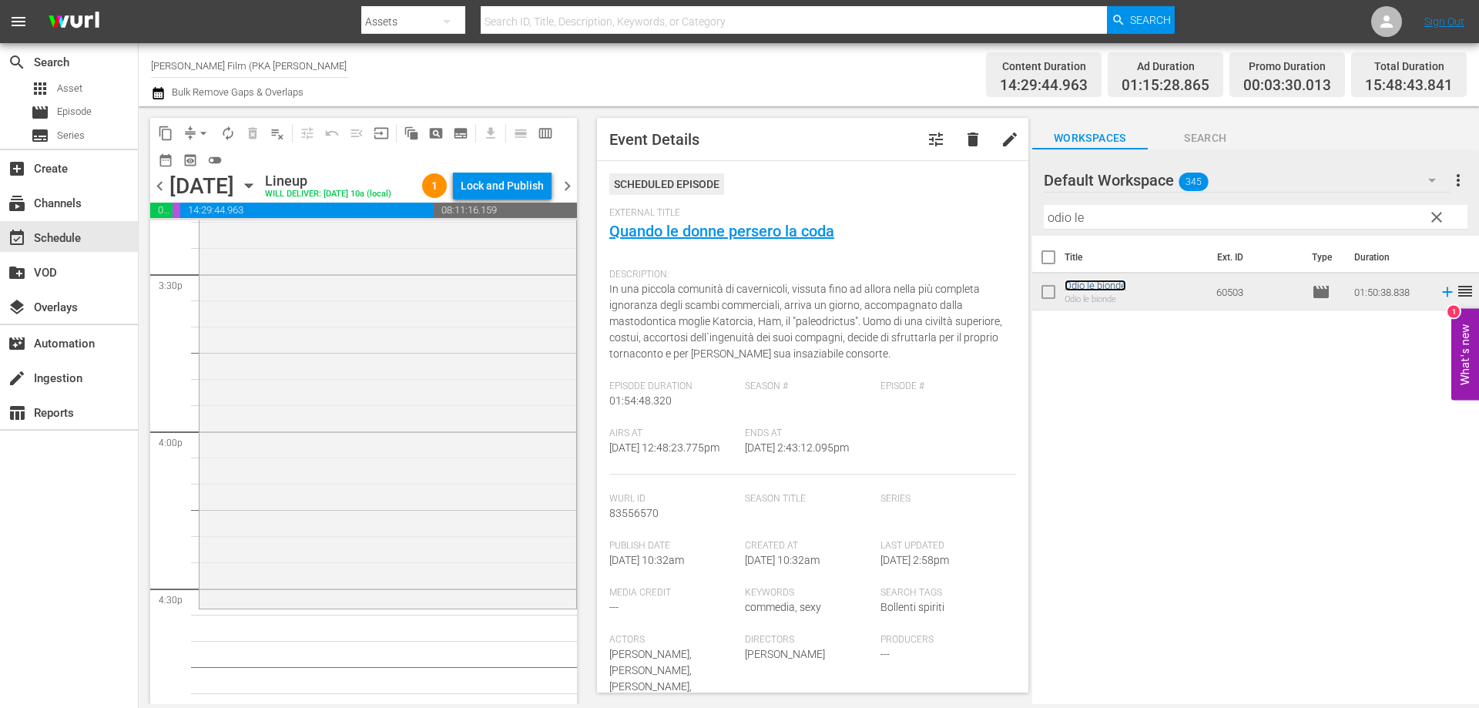
scroll to position [4853, 0]
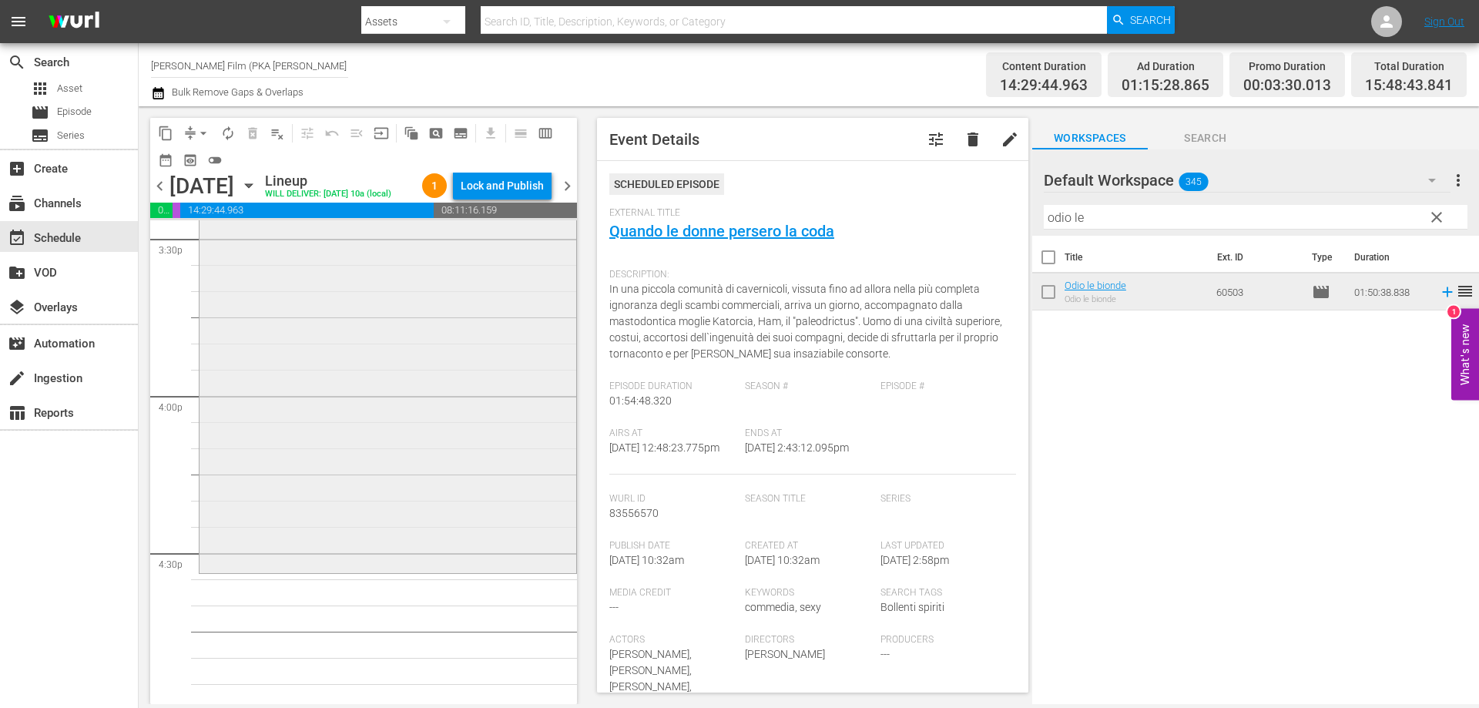
click at [476, 569] on div "Odio le bionde reorder" at bounding box center [388, 282] width 377 height 575
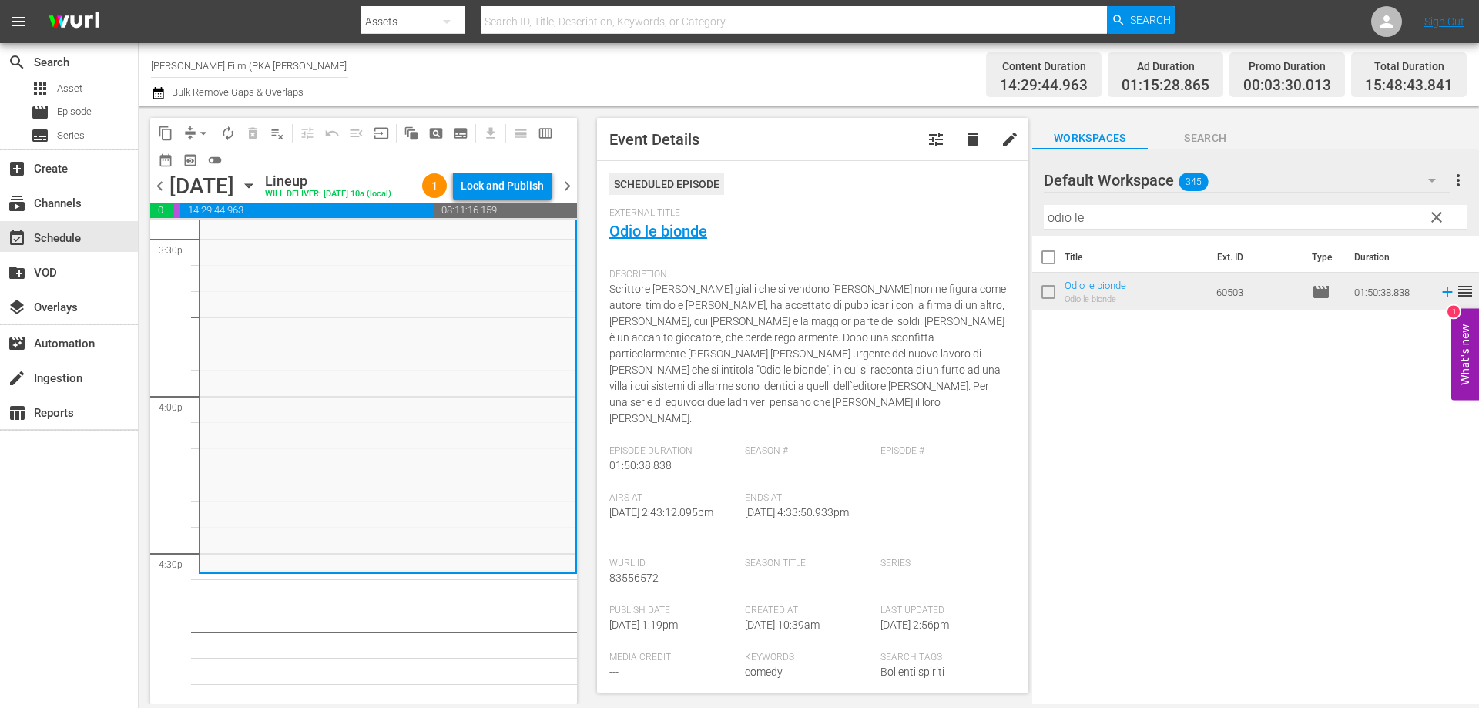
drag, startPoint x: 1118, startPoint y: 220, endPoint x: 958, endPoint y: 205, distance: 160.1
click at [969, 206] on div "content_copy compress arrow_drop_down autorenew_outlined delete_forever_outline…" at bounding box center [809, 405] width 1340 height 598
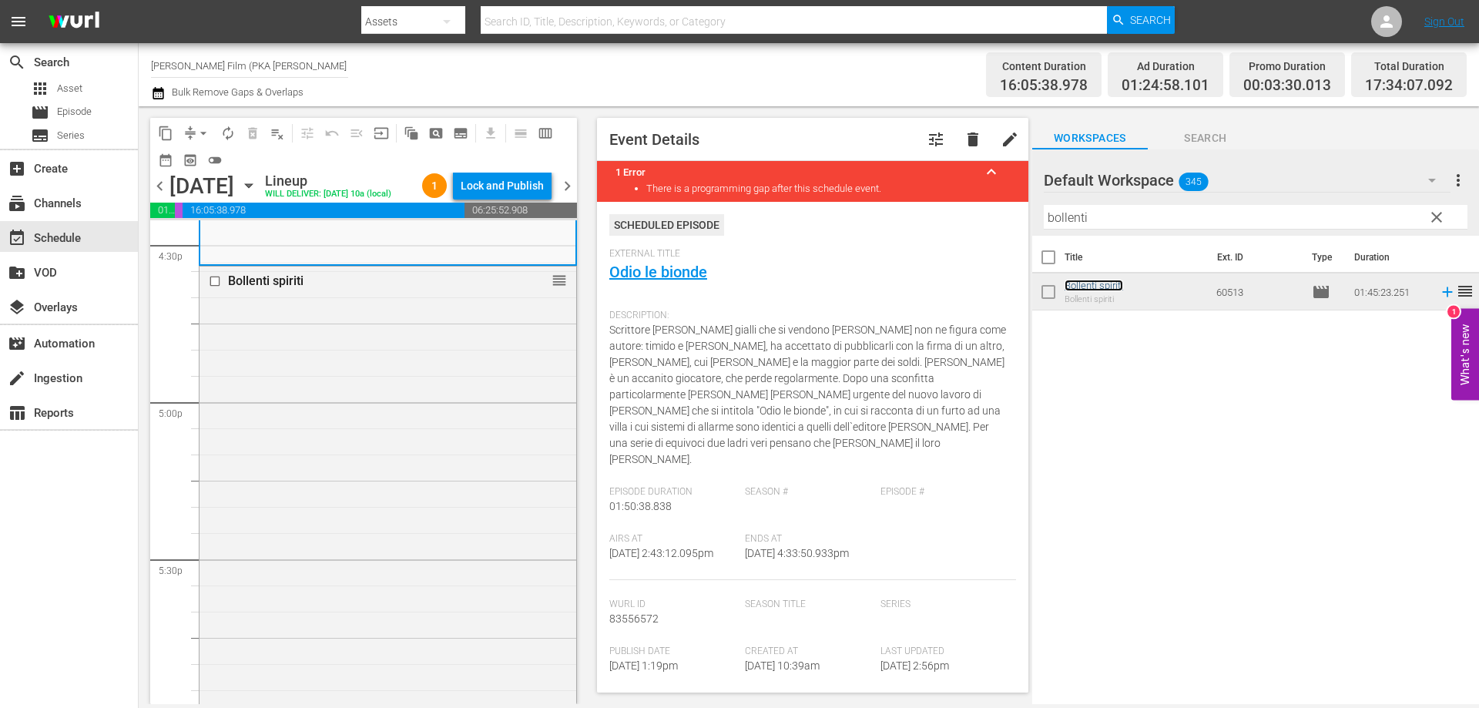
scroll to position [5470, 0]
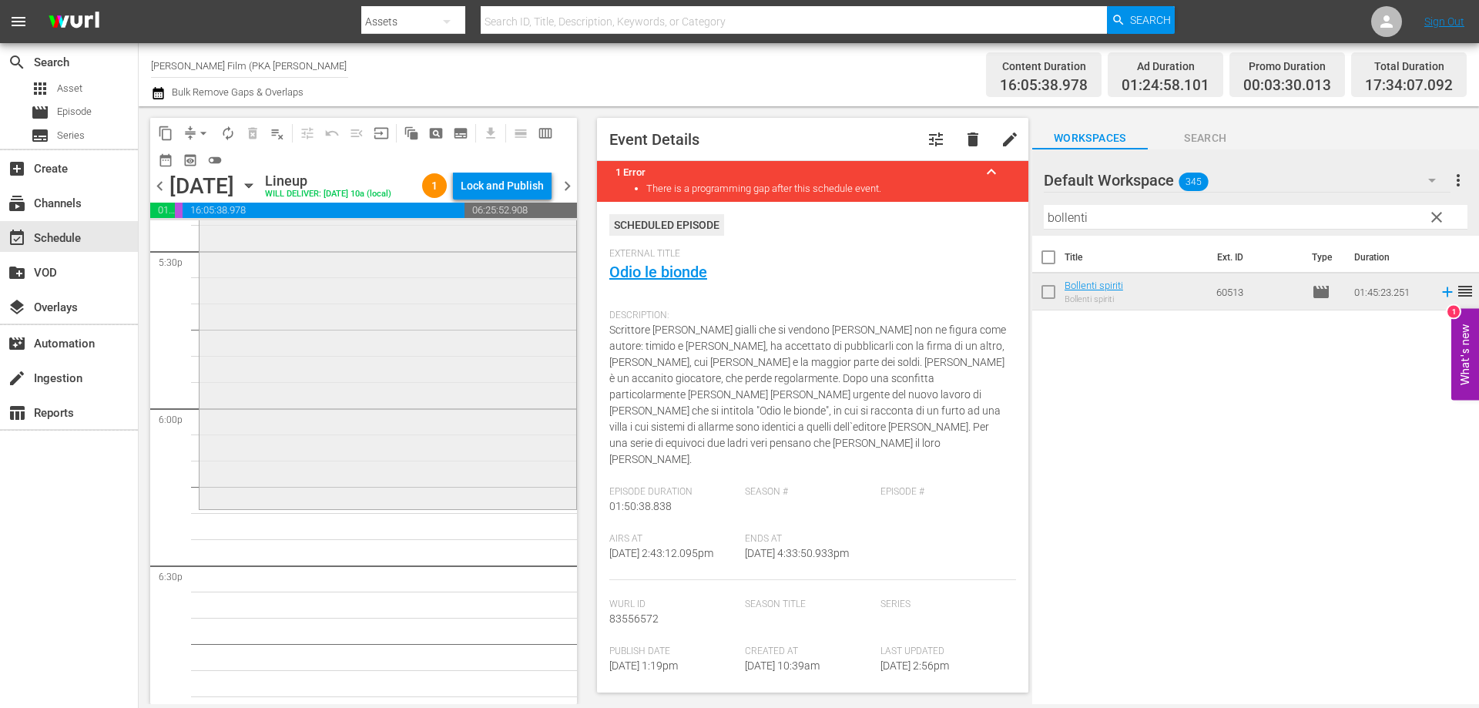
click at [535, 506] on div "Bollenti spiriti reorder" at bounding box center [388, 232] width 377 height 548
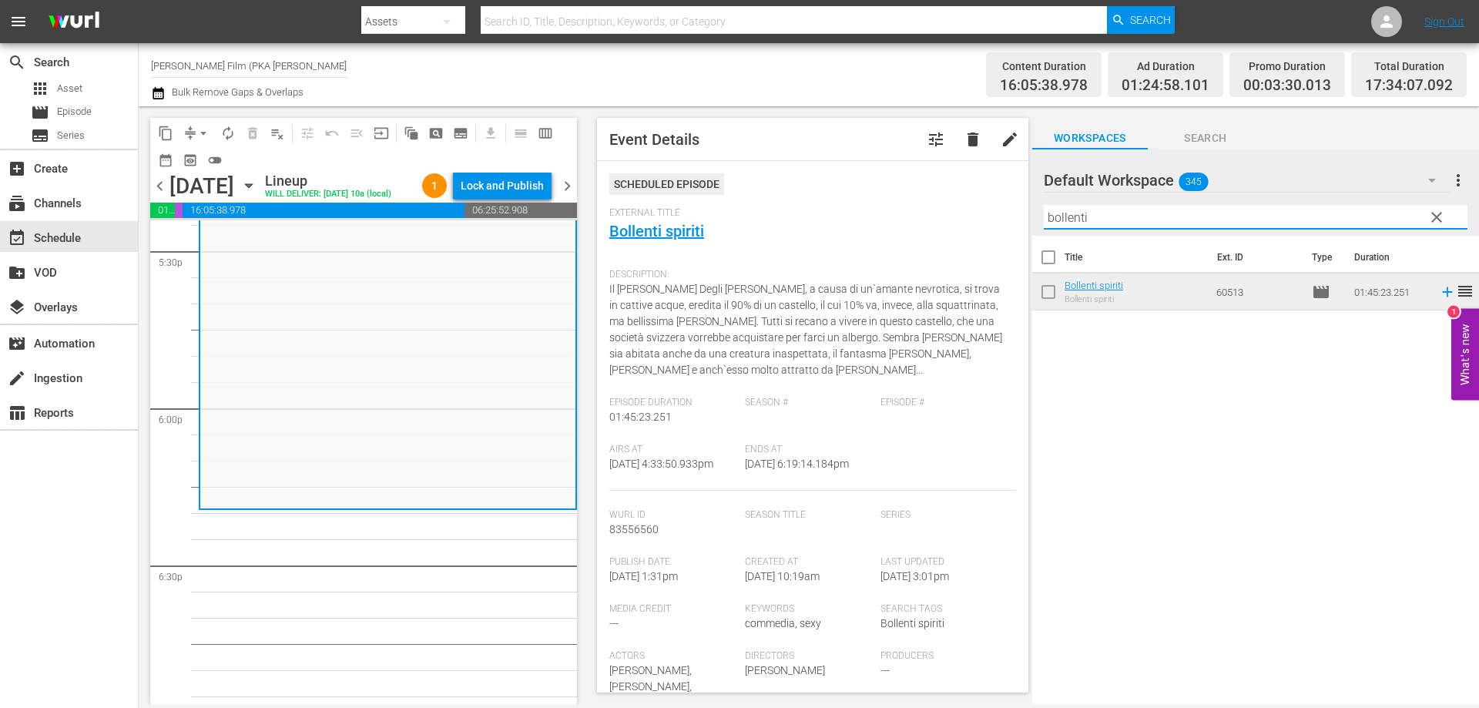
drag, startPoint x: 1117, startPoint y: 218, endPoint x: 987, endPoint y: 207, distance: 130.6
click at [989, 208] on div "content_copy compress arrow_drop_down autorenew_outlined delete_forever_outline…" at bounding box center [809, 405] width 1340 height 598
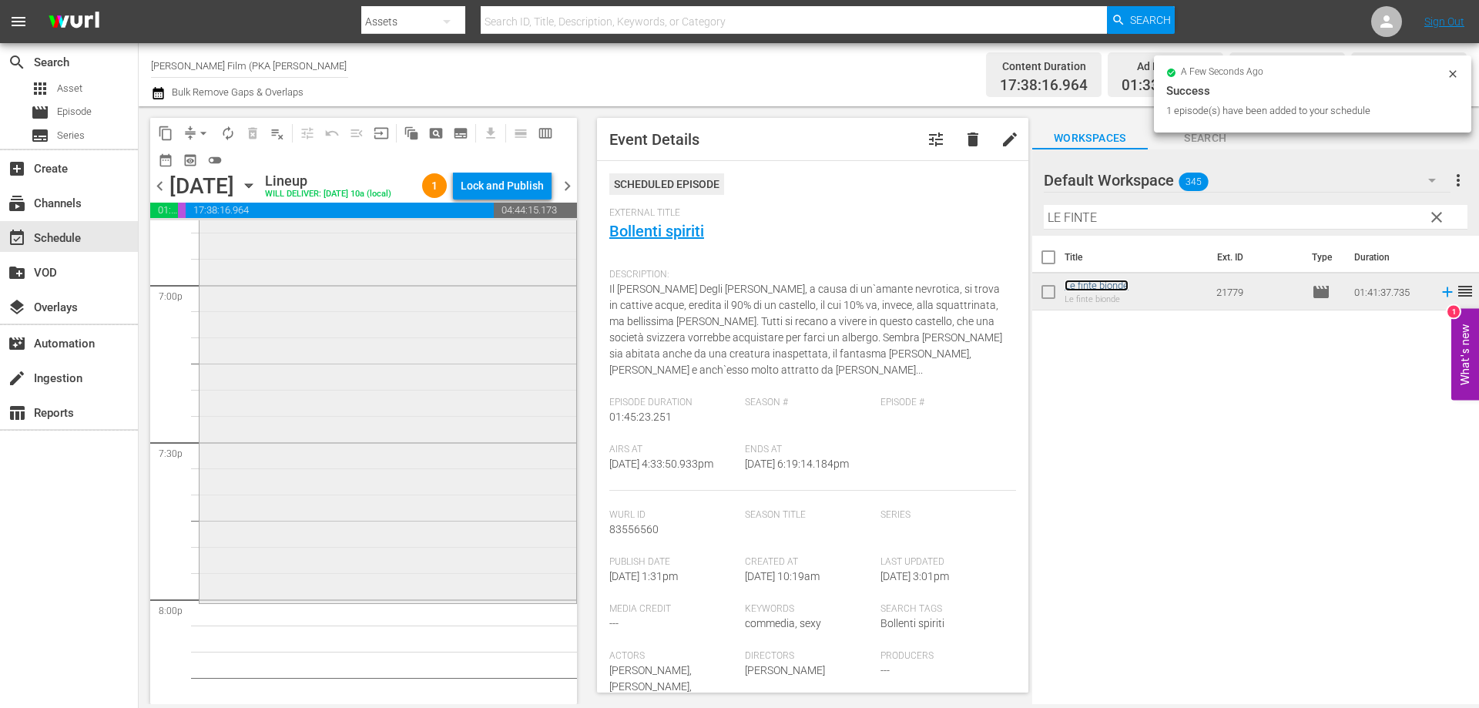
scroll to position [5932, 0]
click at [498, 542] on div "Le finte bionde reorder" at bounding box center [388, 313] width 377 height 528
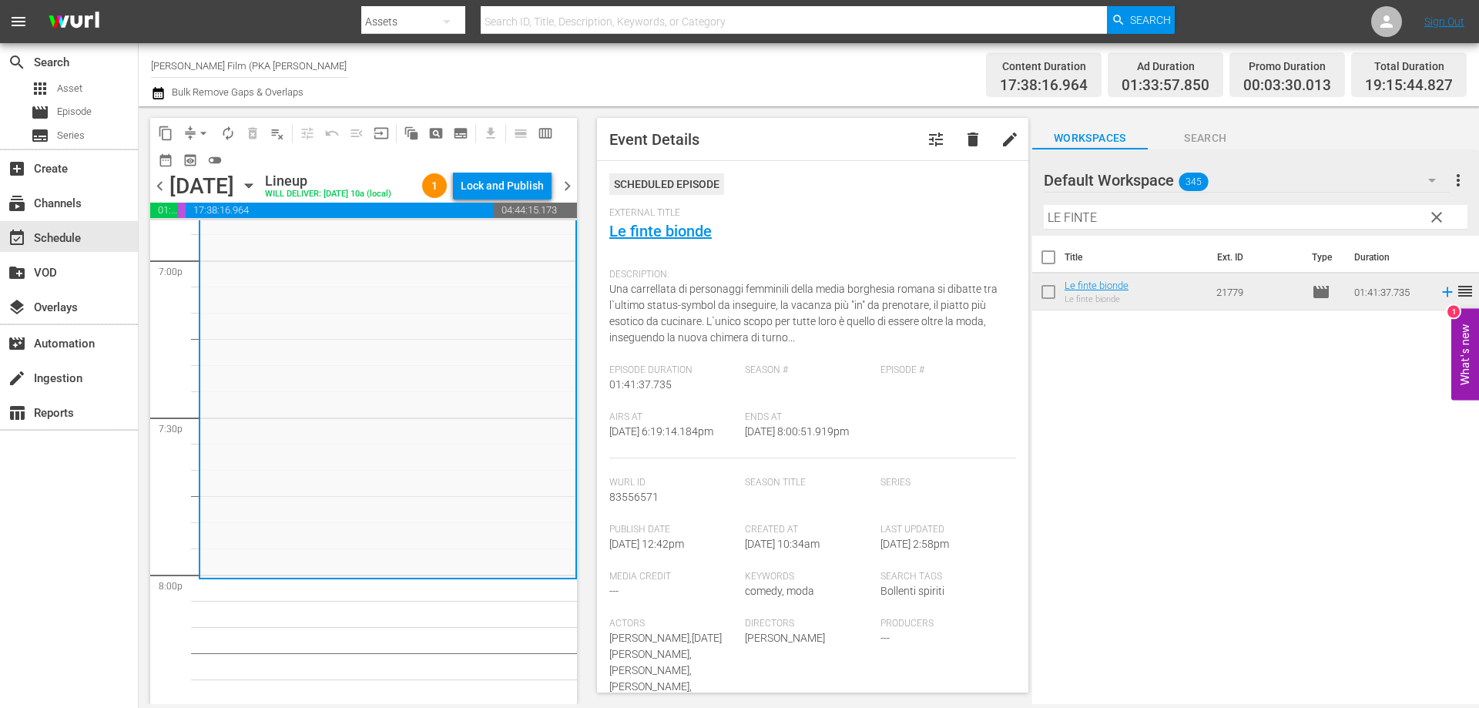
drag, startPoint x: 1132, startPoint y: 213, endPoint x: 931, endPoint y: 193, distance: 201.2
click at [931, 193] on div "content_copy compress arrow_drop_down autorenew_outlined delete_forever_outline…" at bounding box center [809, 405] width 1340 height 598
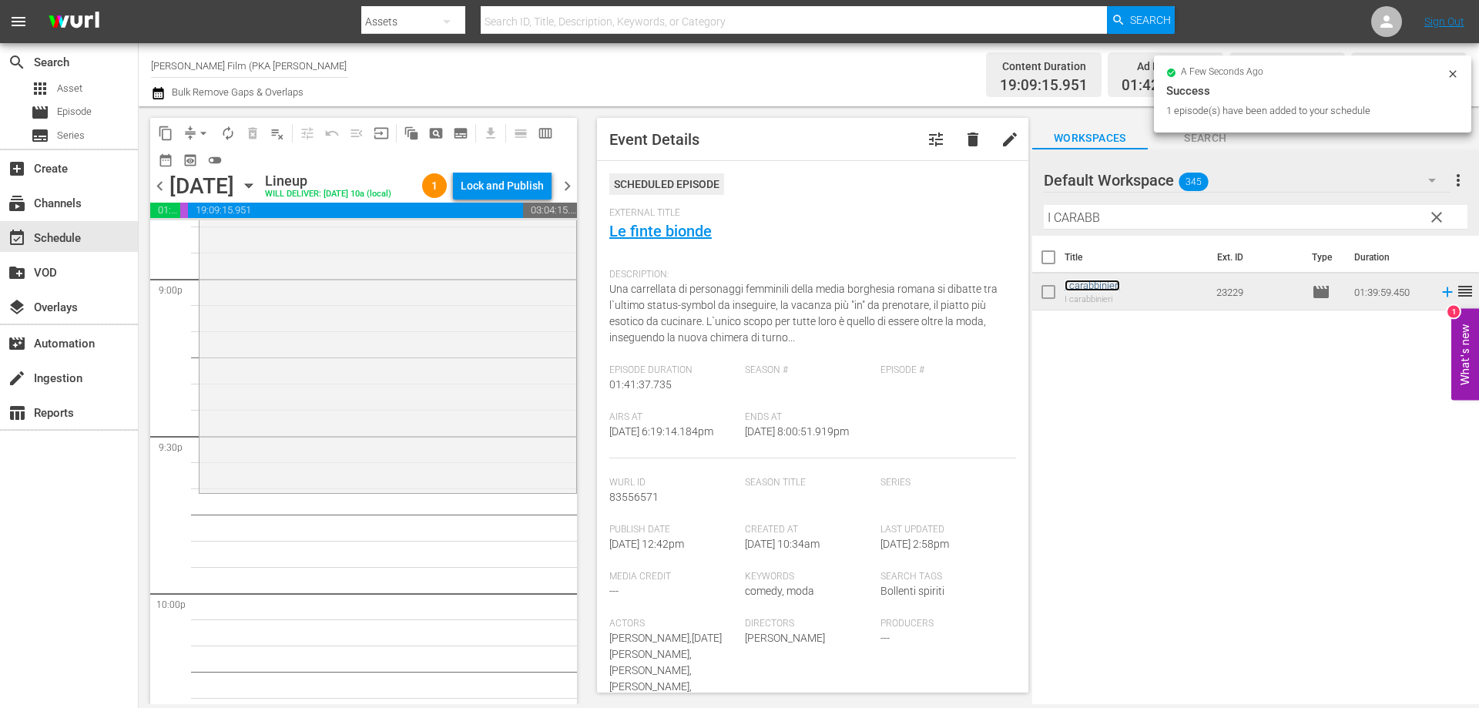
scroll to position [6548, 0]
click at [536, 483] on div "I carabbinieri reorder" at bounding box center [388, 223] width 377 height 519
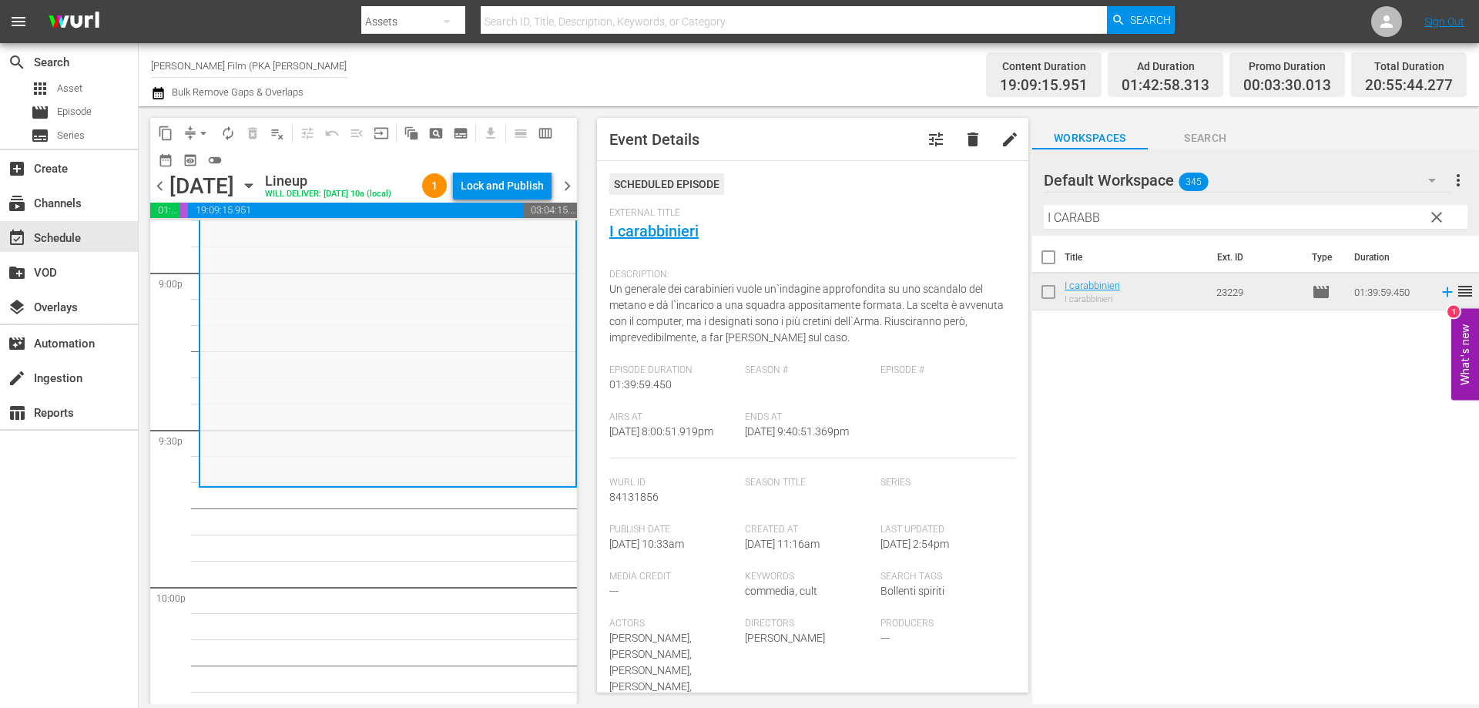
drag, startPoint x: 1112, startPoint y: 214, endPoint x: 972, endPoint y: 200, distance: 140.1
click at [972, 200] on div "content_copy compress arrow_drop_down autorenew_outlined delete_forever_outline…" at bounding box center [809, 405] width 1340 height 598
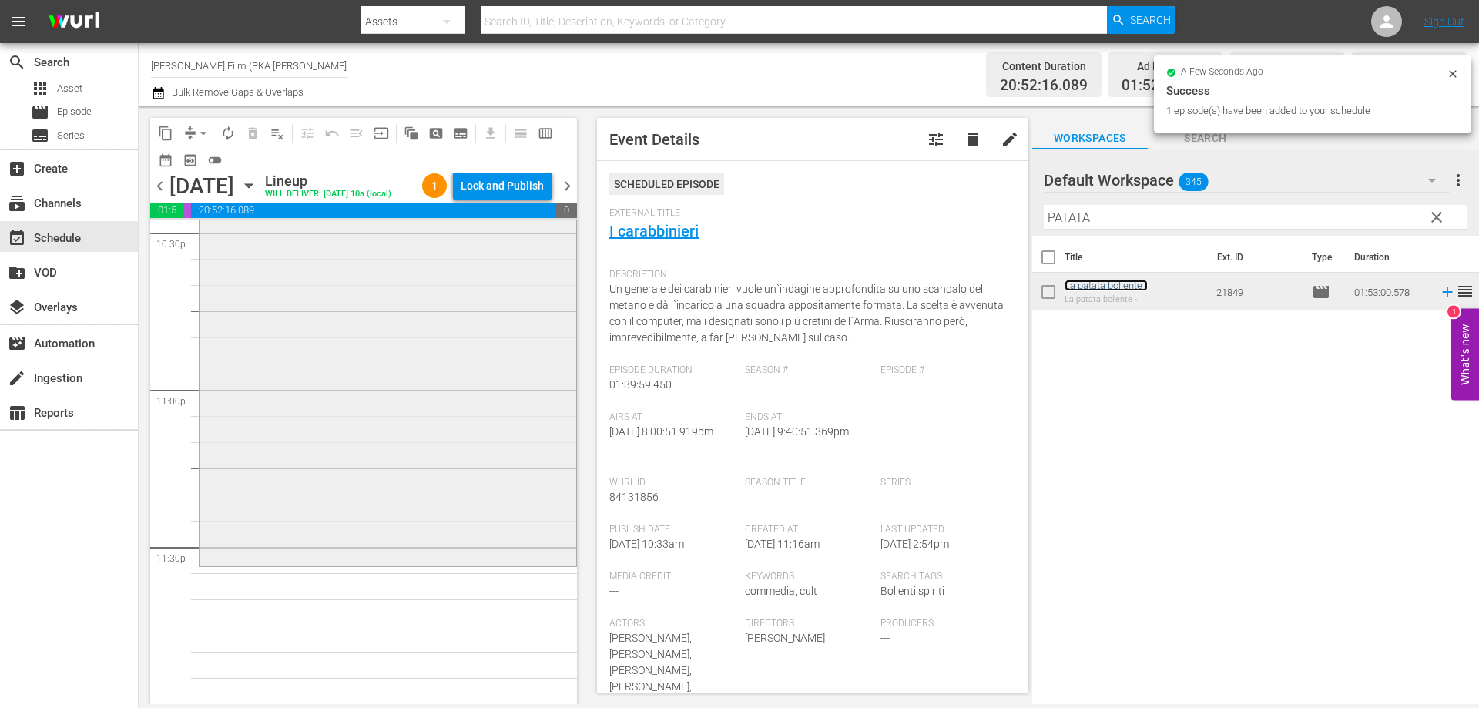
scroll to position [7086, 0]
click at [400, 469] on div "La patata bollente - reorder" at bounding box center [388, 270] width 377 height 587
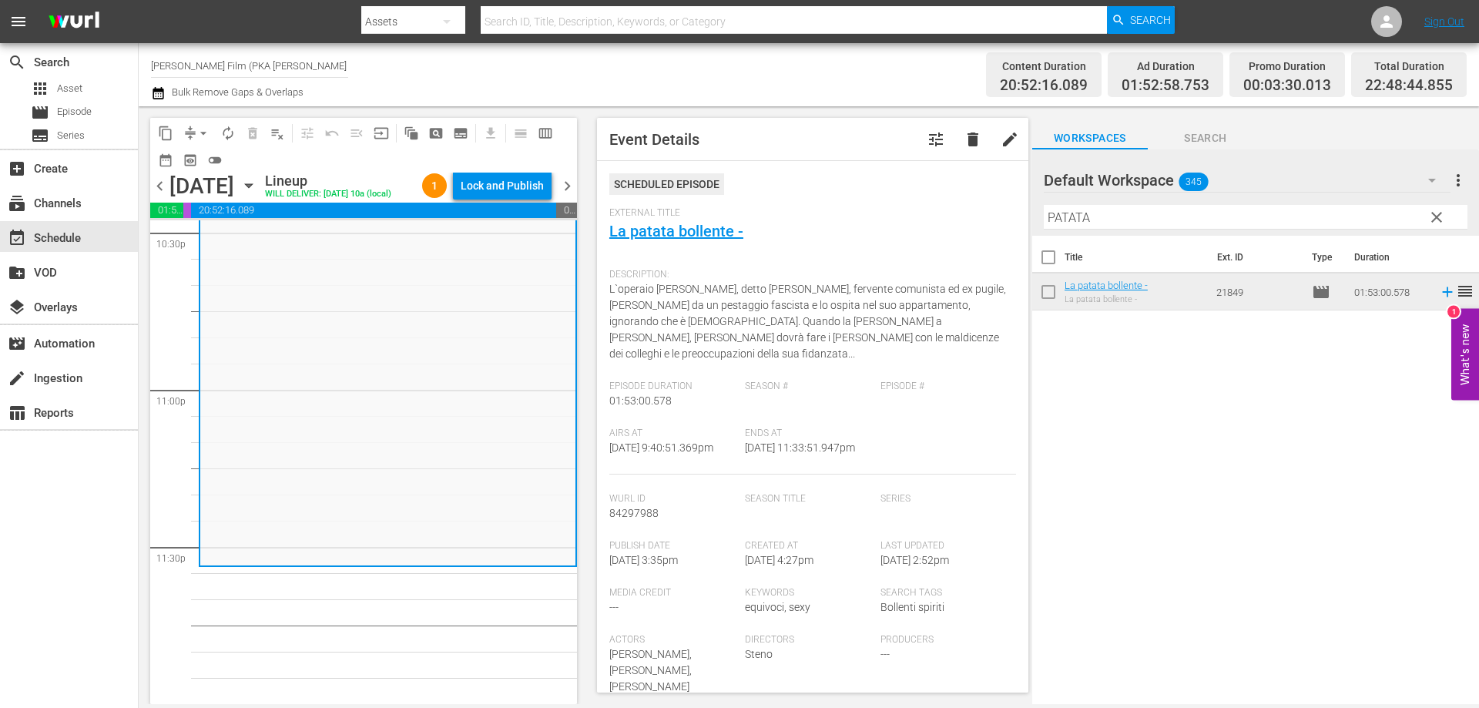
drag, startPoint x: 1132, startPoint y: 222, endPoint x: 1031, endPoint y: 210, distance: 102.3
click at [1031, 210] on div "content_copy compress arrow_drop_down autorenew_outlined delete_forever_outline…" at bounding box center [809, 405] width 1340 height 598
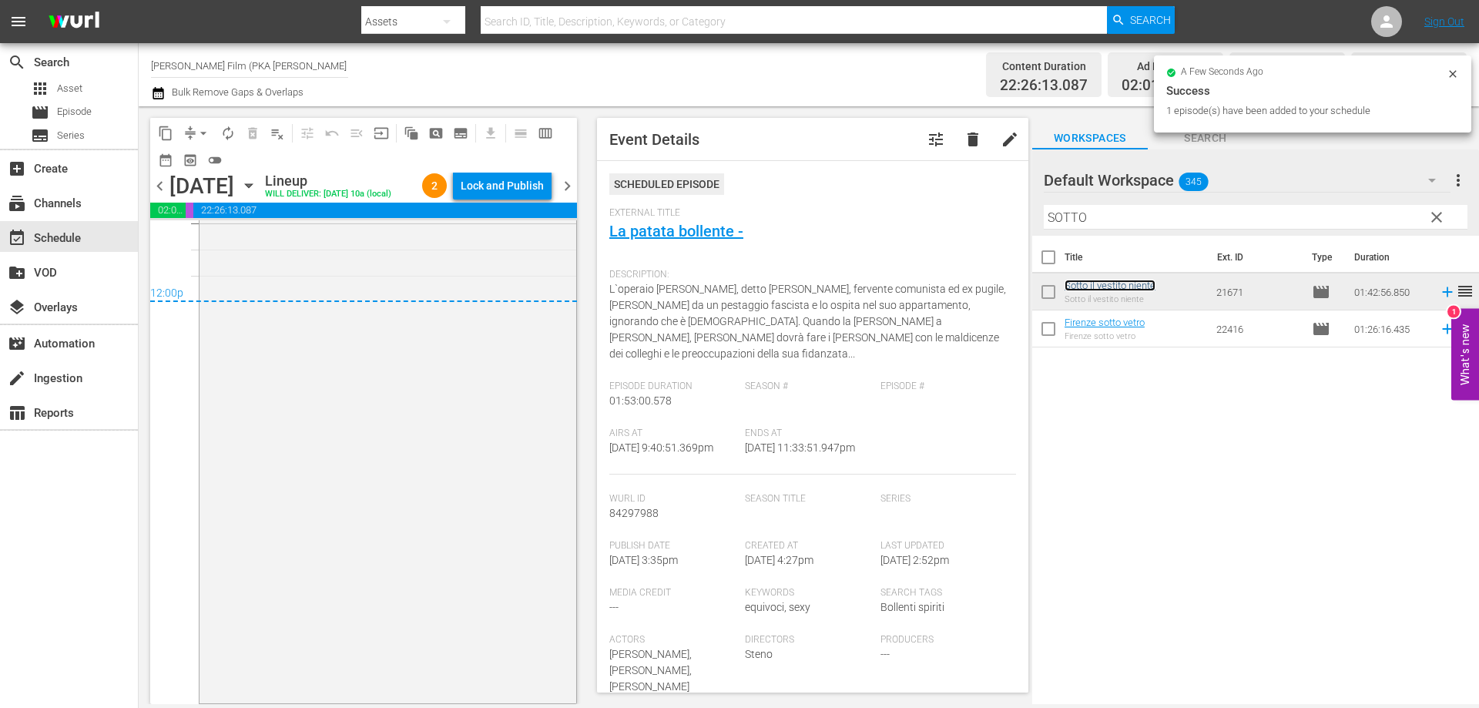
scroll to position [7488, 0]
click at [502, 185] on div "Lock and Publish" at bounding box center [502, 186] width 83 height 28
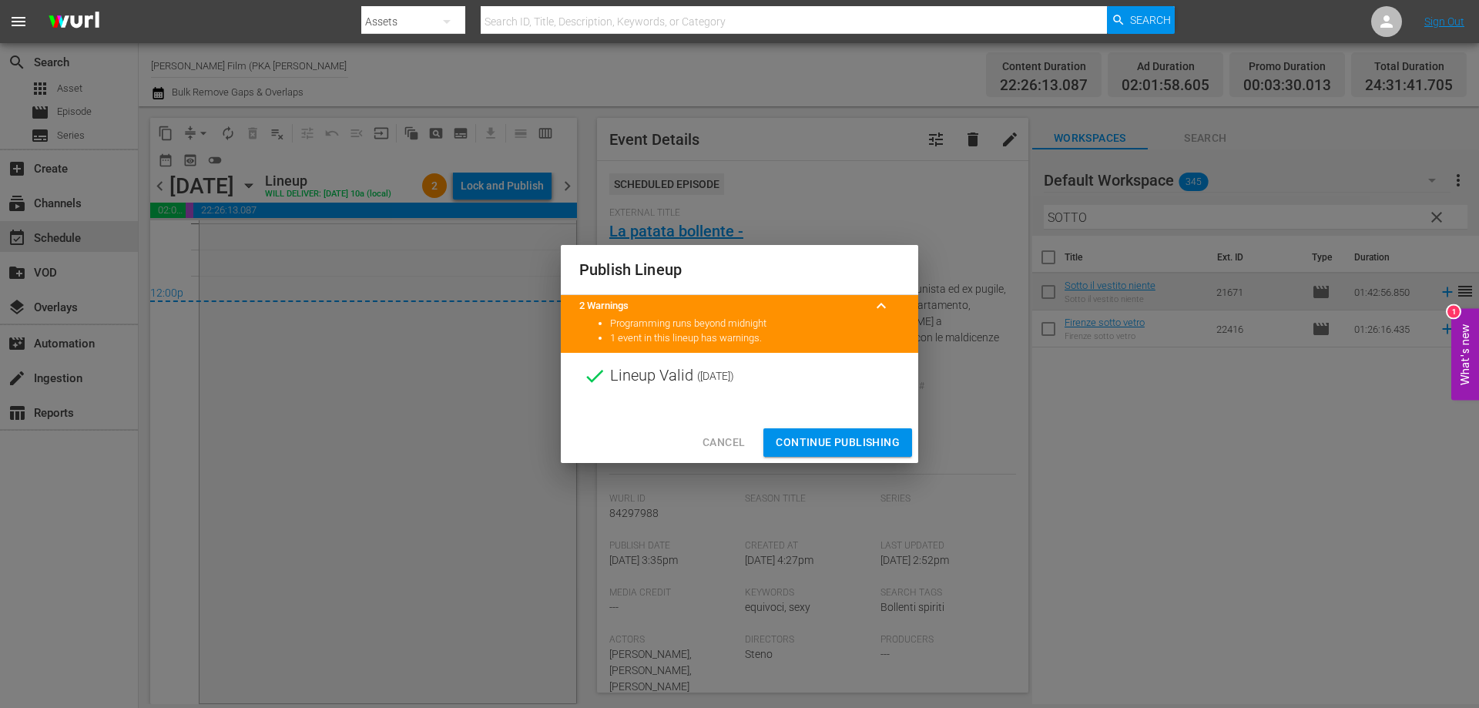
click at [789, 432] on button "Continue Publishing" at bounding box center [837, 442] width 149 height 29
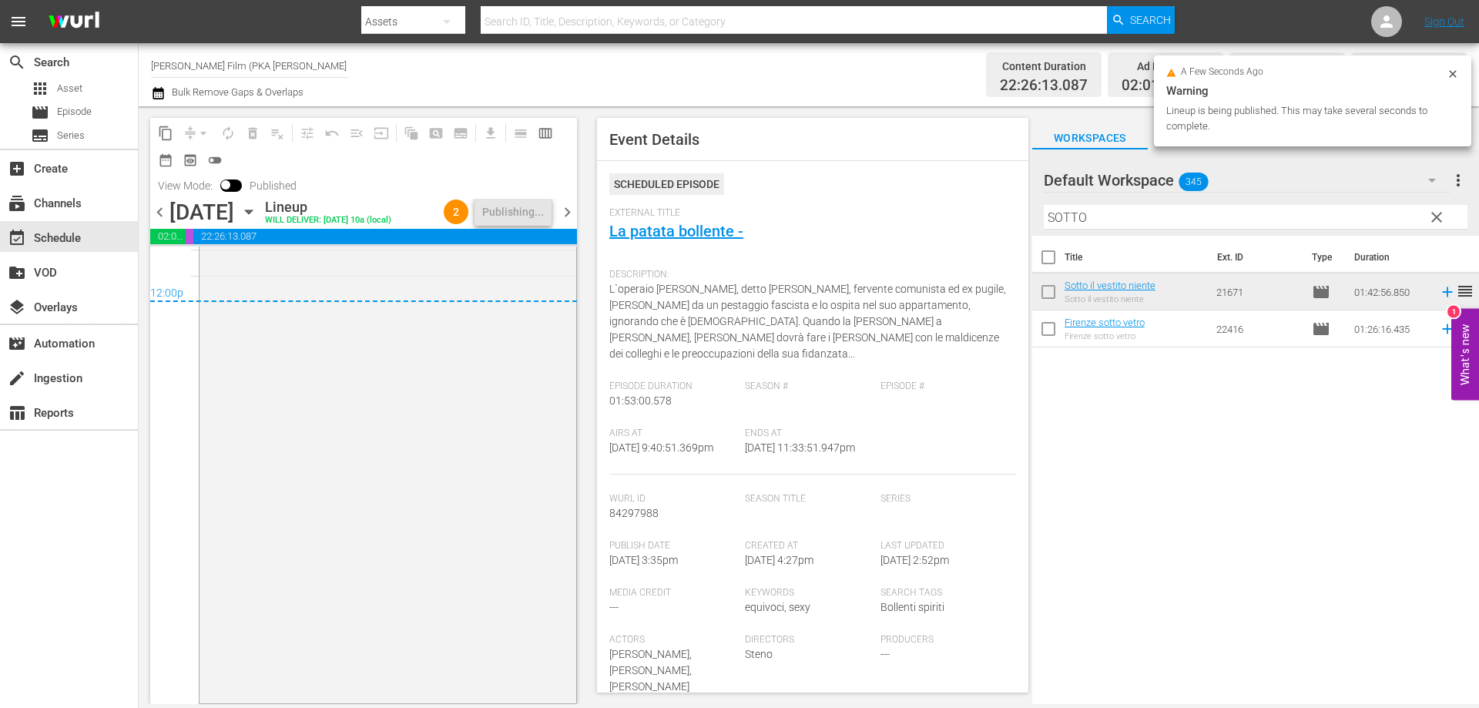
click at [252, 214] on icon "button" at bounding box center [248, 212] width 7 height 4
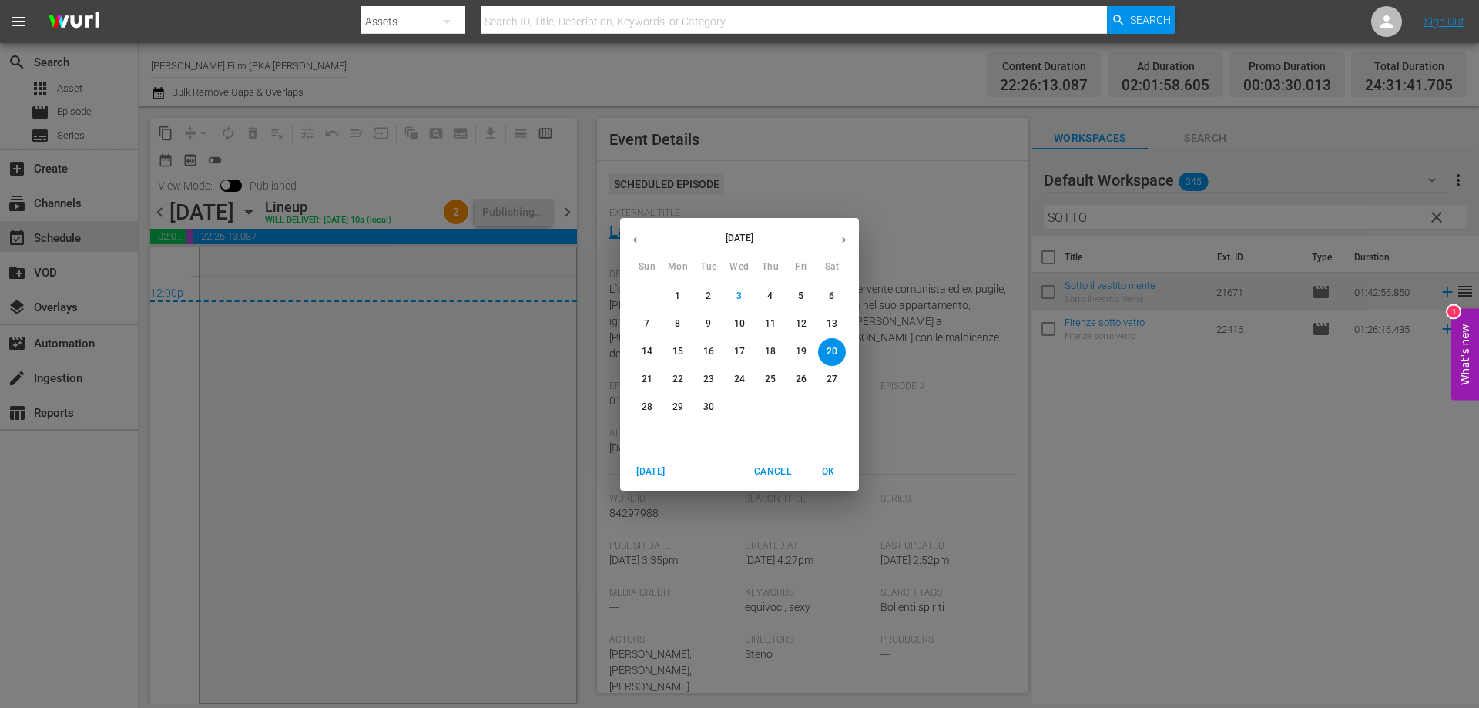
click at [647, 374] on p "21" at bounding box center [647, 379] width 11 height 13
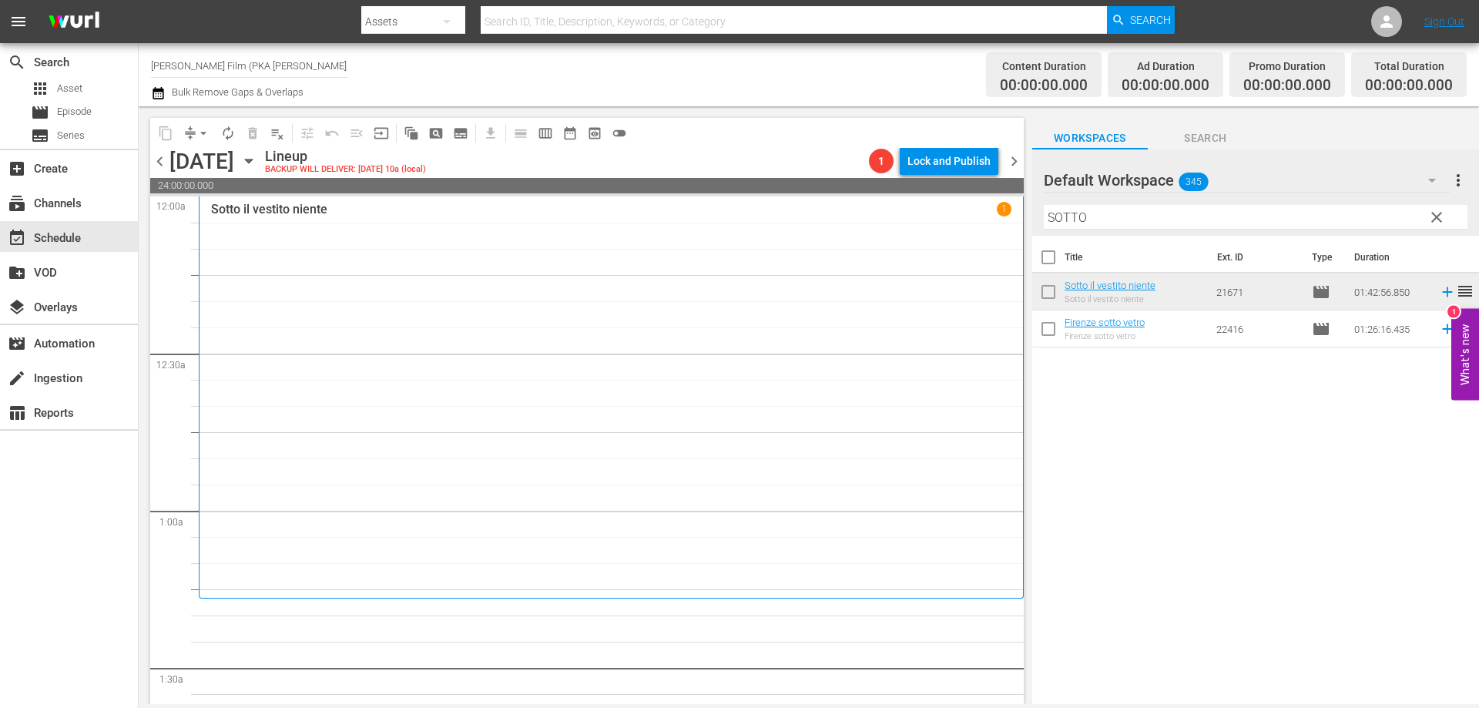
click at [669, 376] on div "Sotto il vestito niente 1" at bounding box center [611, 397] width 800 height 391
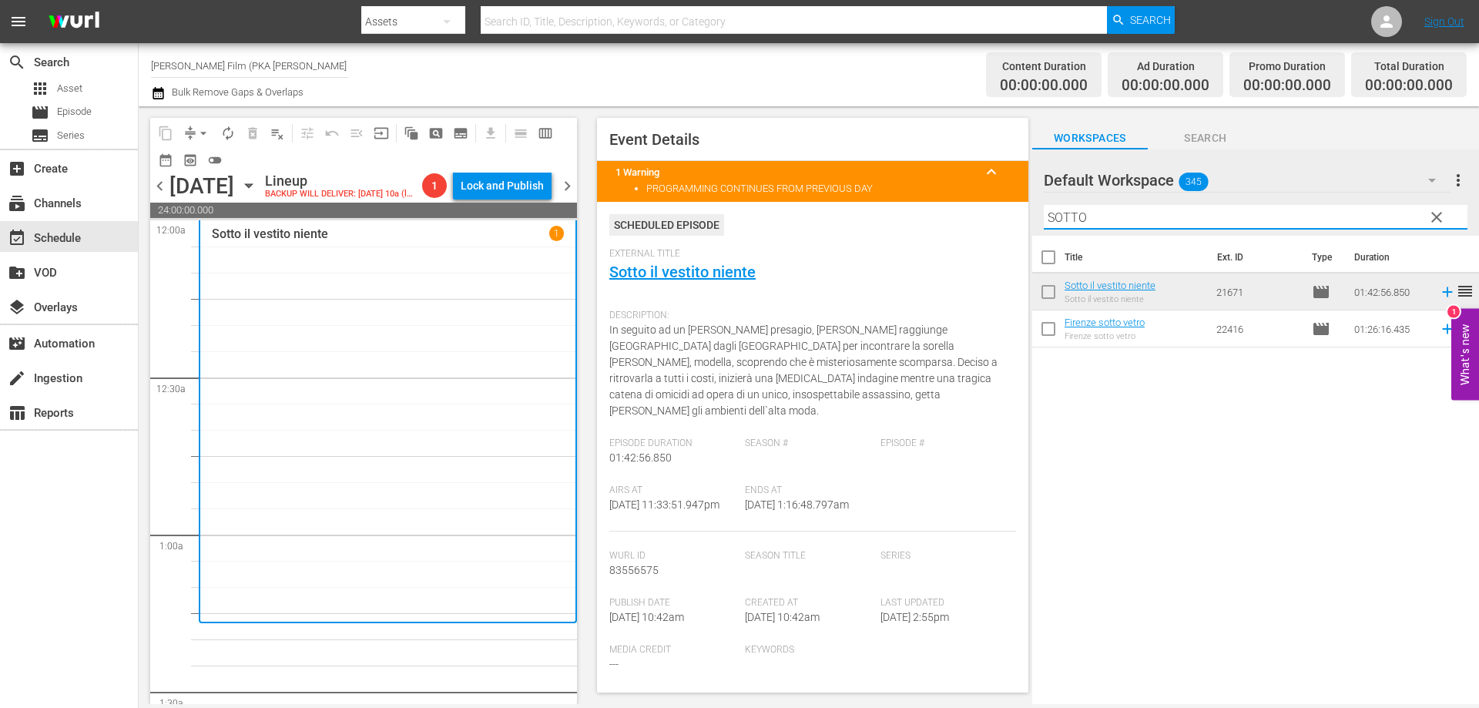
drag, startPoint x: 1142, startPoint y: 215, endPoint x: 995, endPoint y: 195, distance: 148.5
click at [995, 195] on div "content_copy compress arrow_drop_down autorenew_outlined delete_forever_outline…" at bounding box center [809, 405] width 1340 height 598
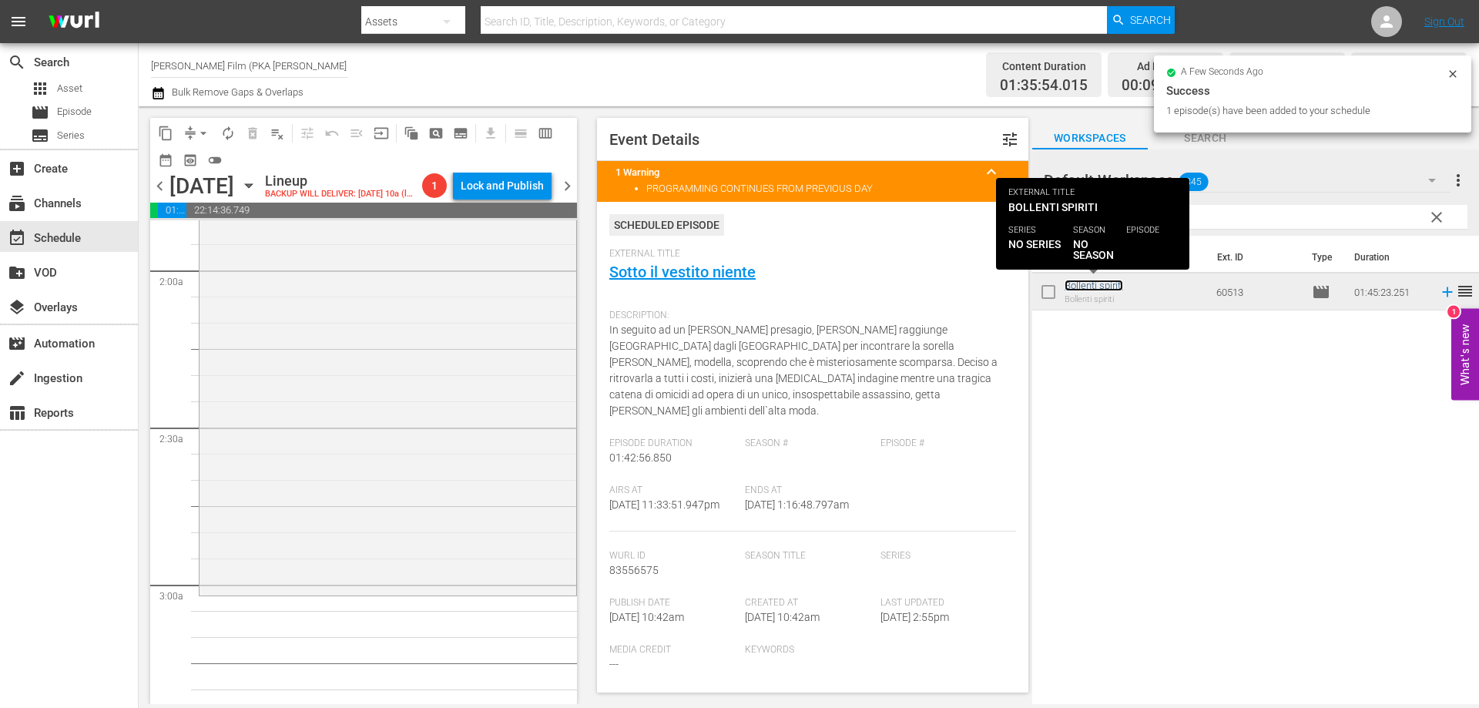
scroll to position [616, 0]
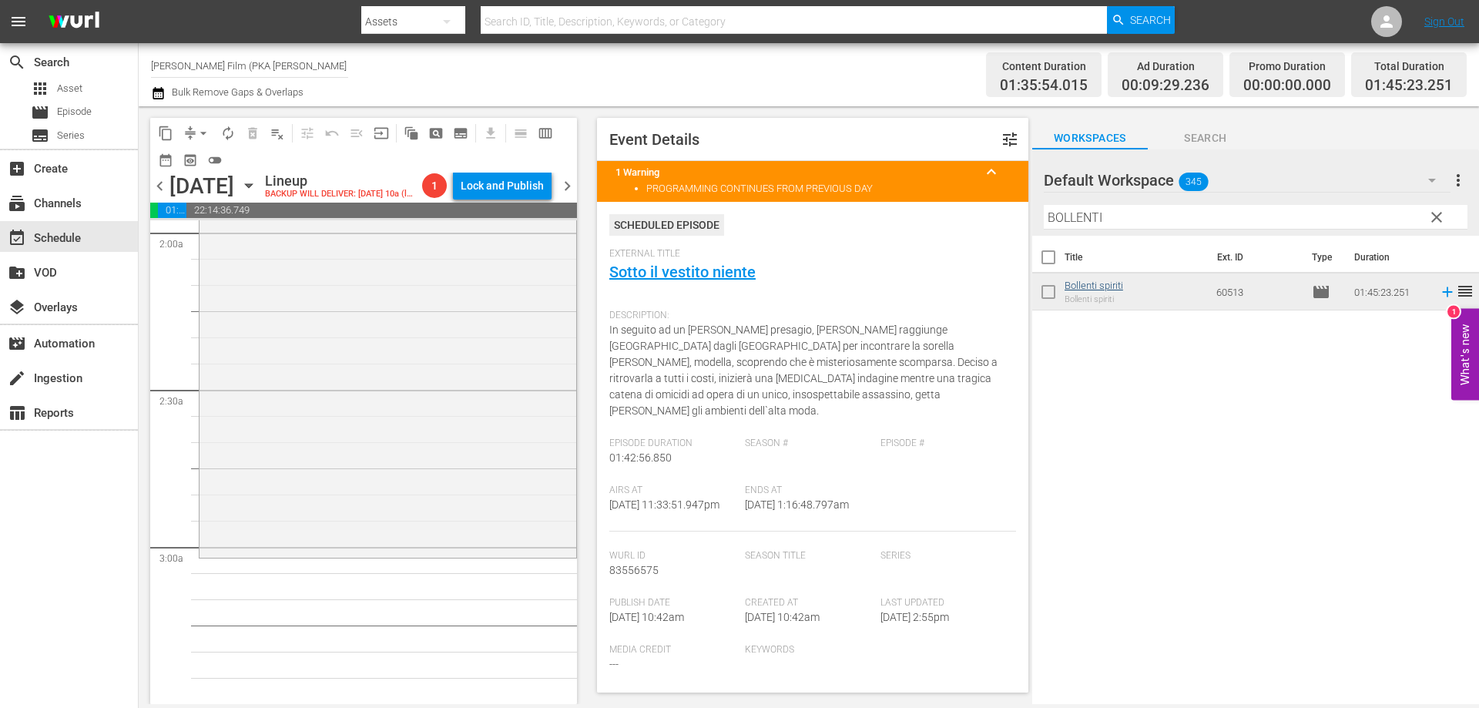
click at [522, 555] on div "Bollenti spiriti reorder" at bounding box center [388, 281] width 377 height 548
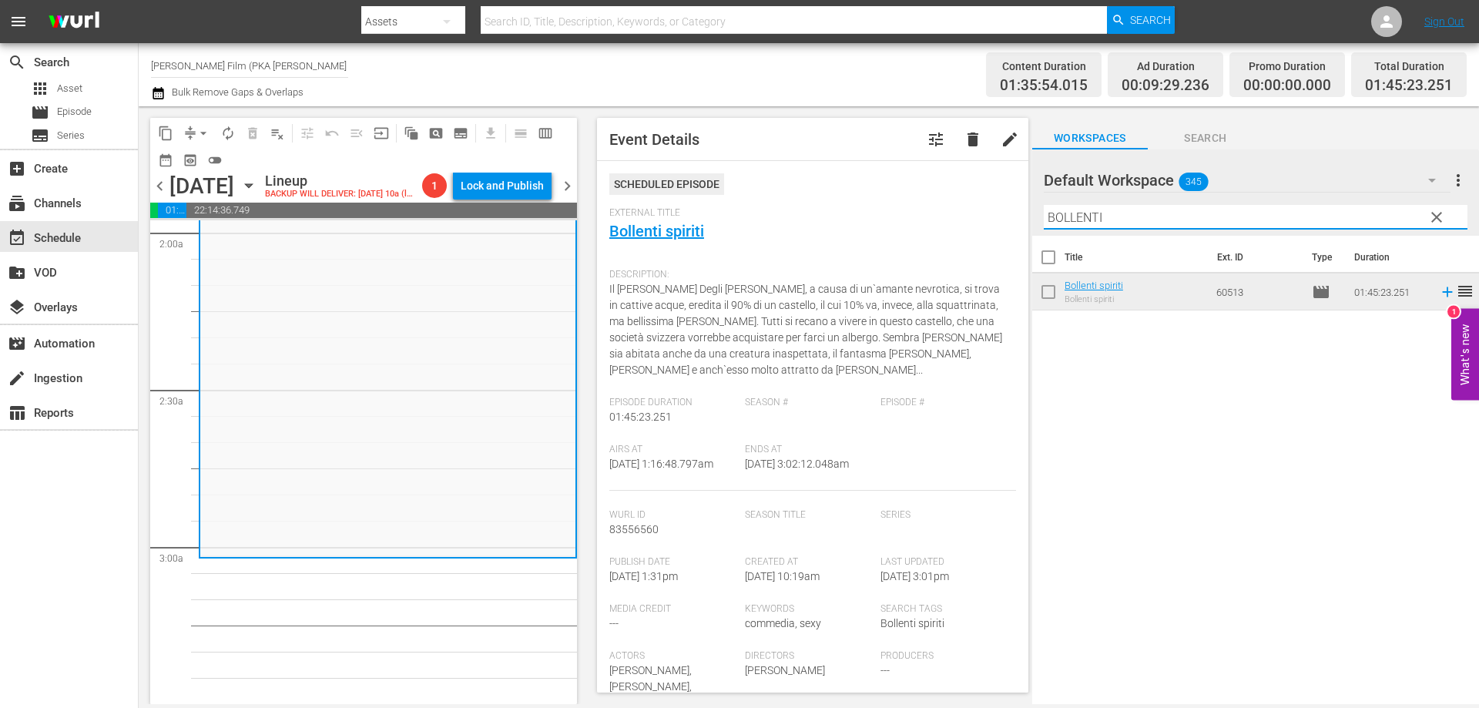
drag, startPoint x: 1122, startPoint y: 214, endPoint x: 1017, endPoint y: 213, distance: 104.8
click at [1017, 213] on div "content_copy compress arrow_drop_down autorenew_outlined delete_forever_outline…" at bounding box center [809, 405] width 1340 height 598
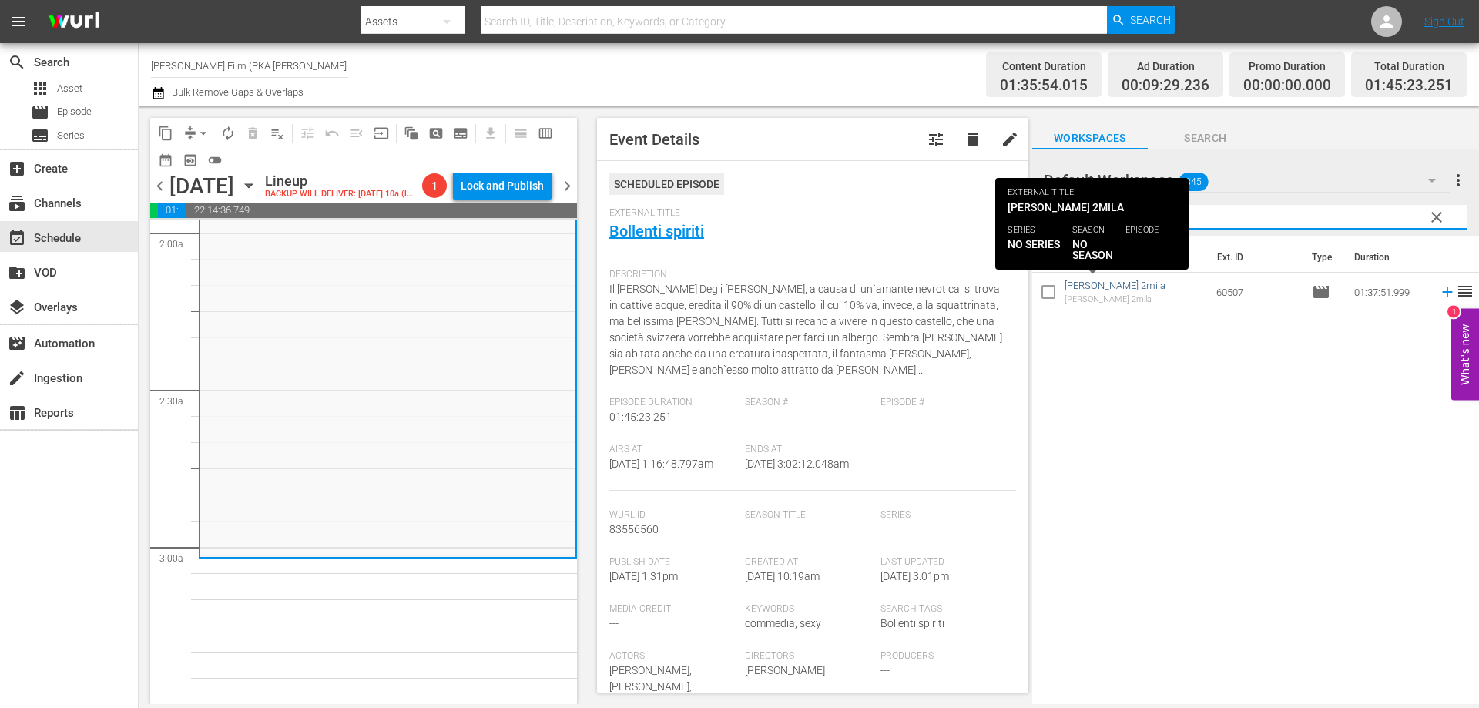
type input "[PERSON_NAME]"
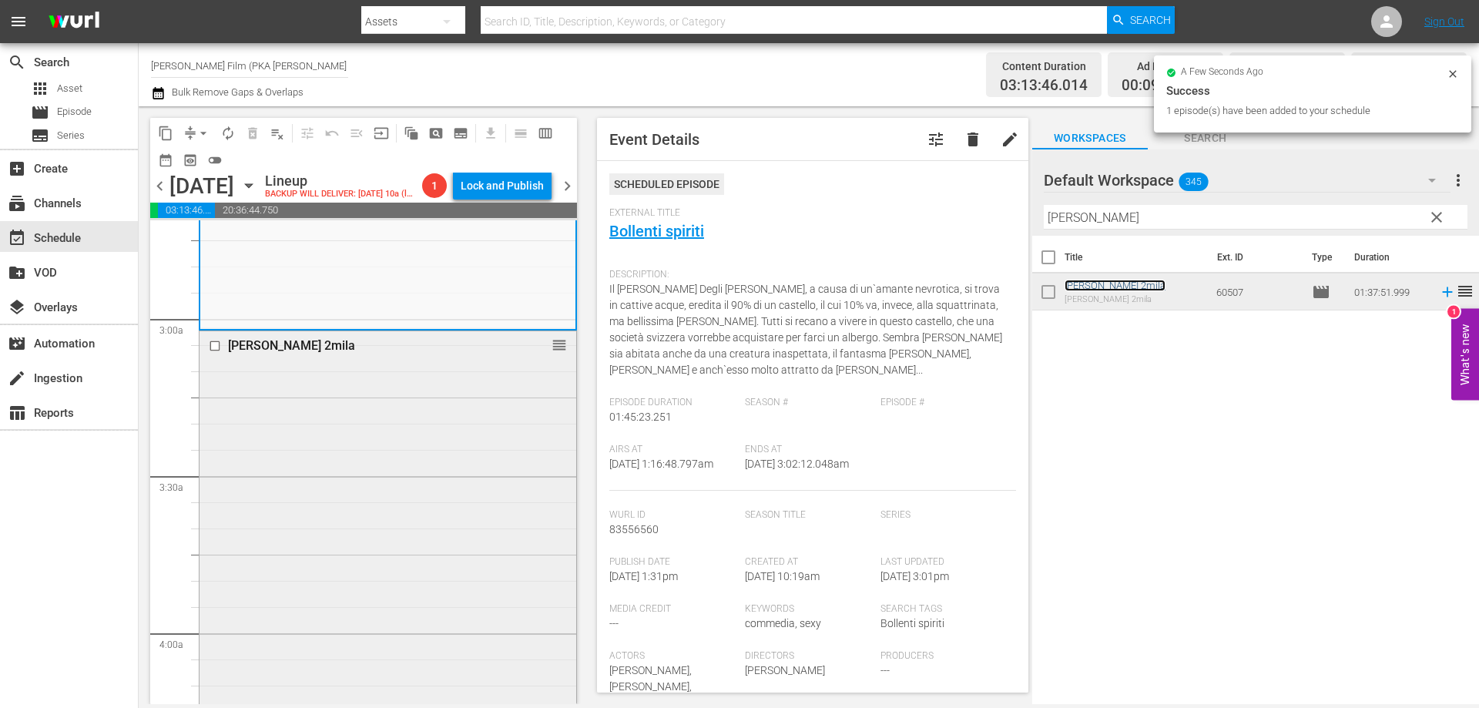
scroll to position [1079, 0]
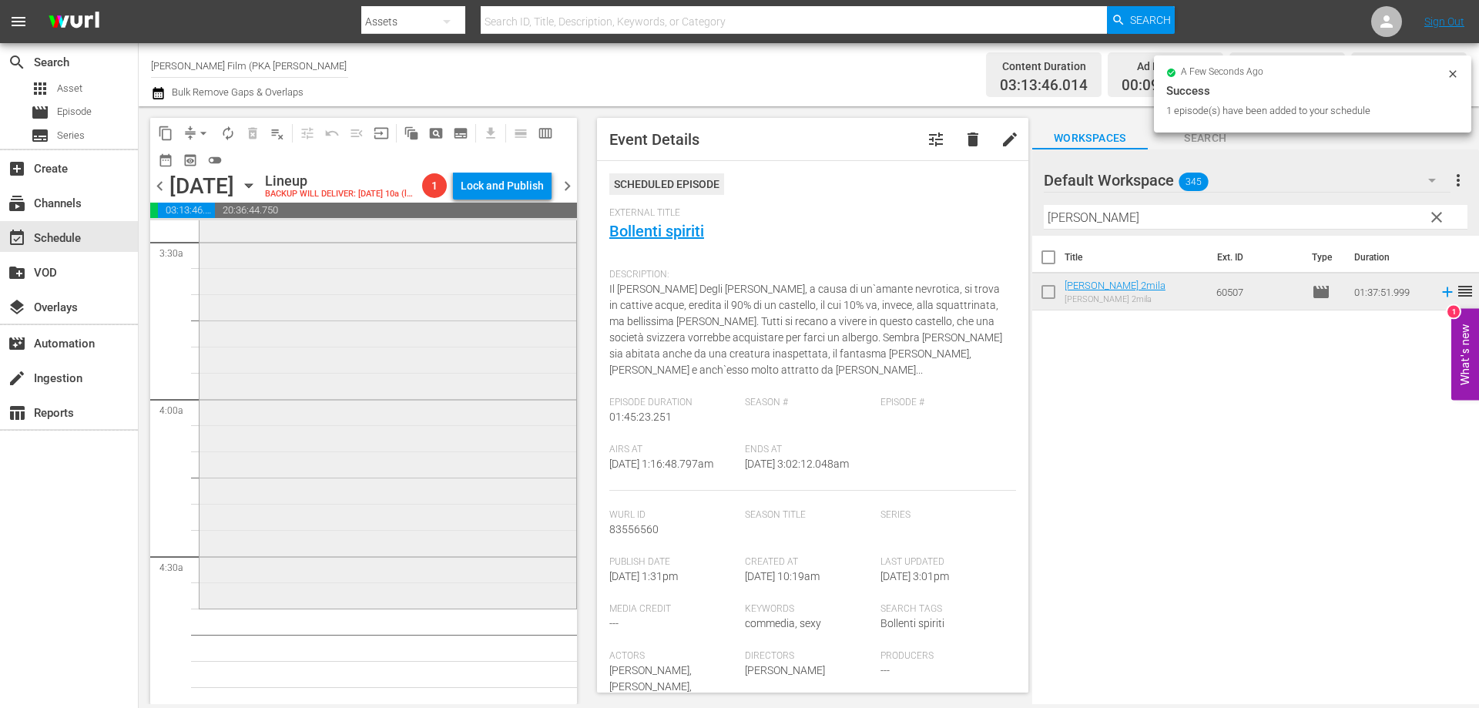
click at [458, 581] on div "[PERSON_NAME] 2mila reorder" at bounding box center [388, 351] width 377 height 508
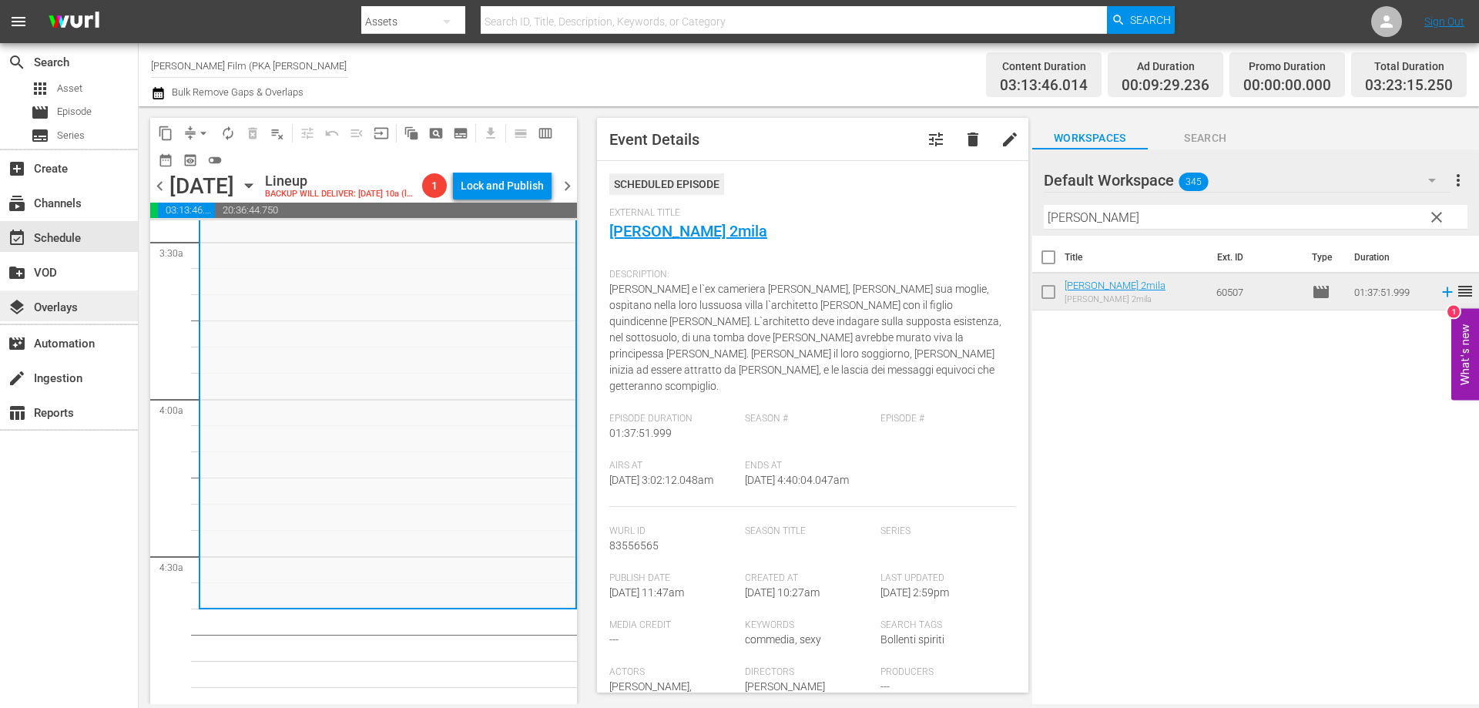
click at [30, 315] on div "layers Overlays" at bounding box center [69, 305] width 138 height 31
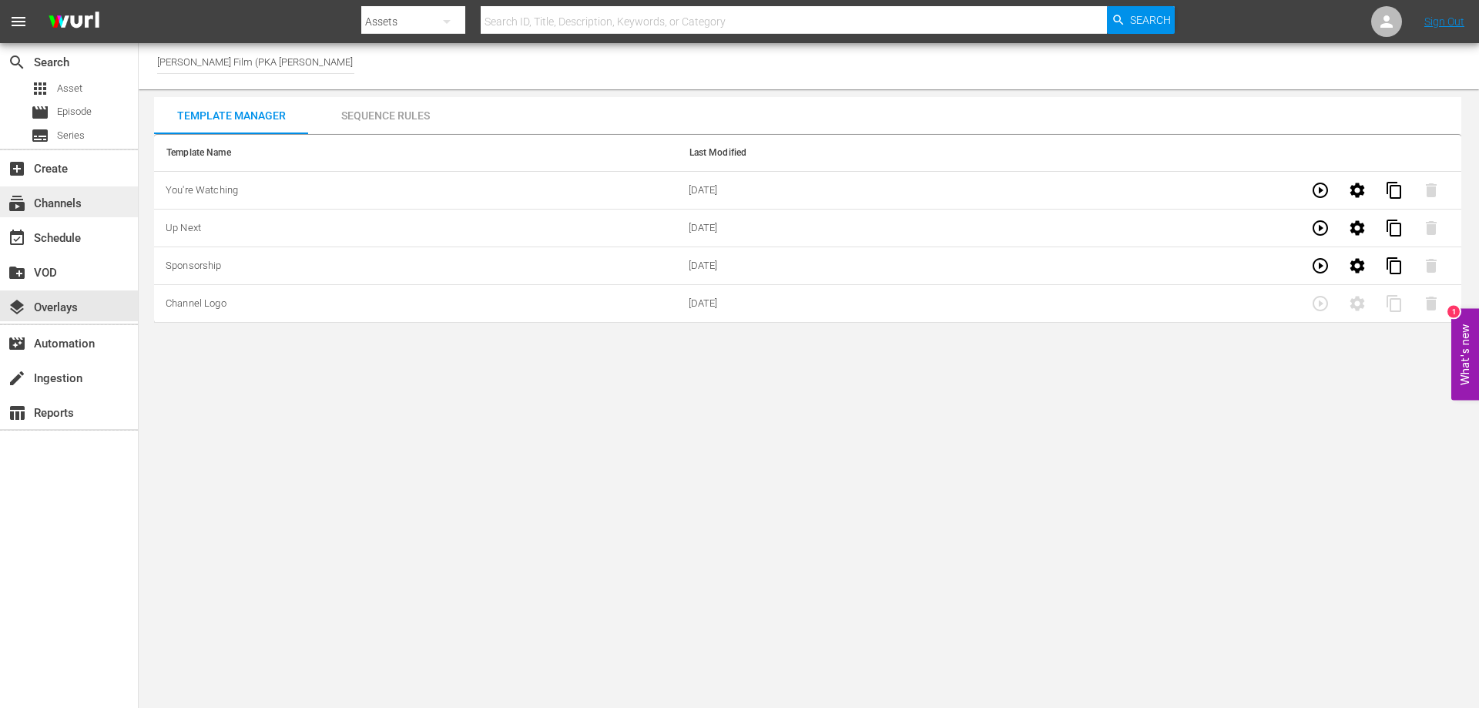
click at [71, 205] on div "subscriptions Channels" at bounding box center [43, 201] width 86 height 14
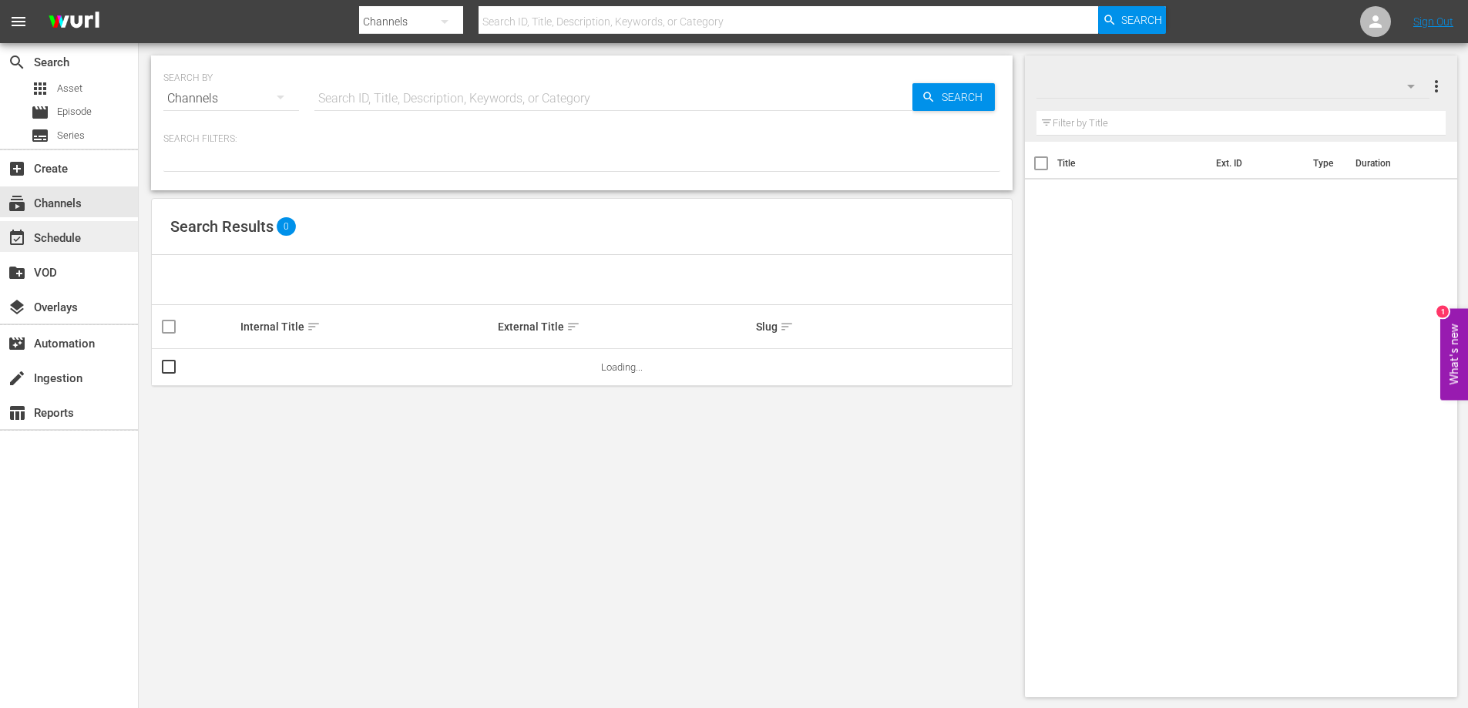
click at [53, 231] on div "event_available Schedule" at bounding box center [43, 236] width 86 height 14
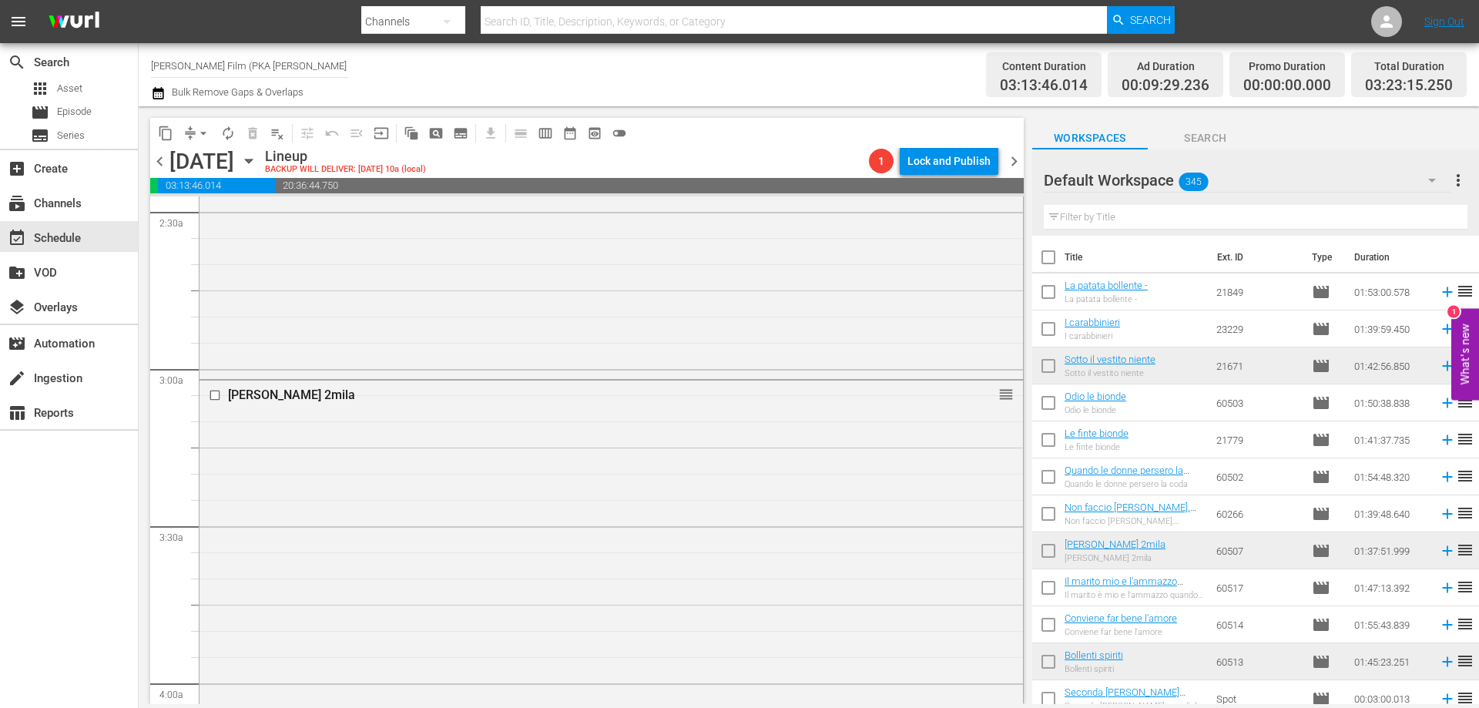
scroll to position [1079, 0]
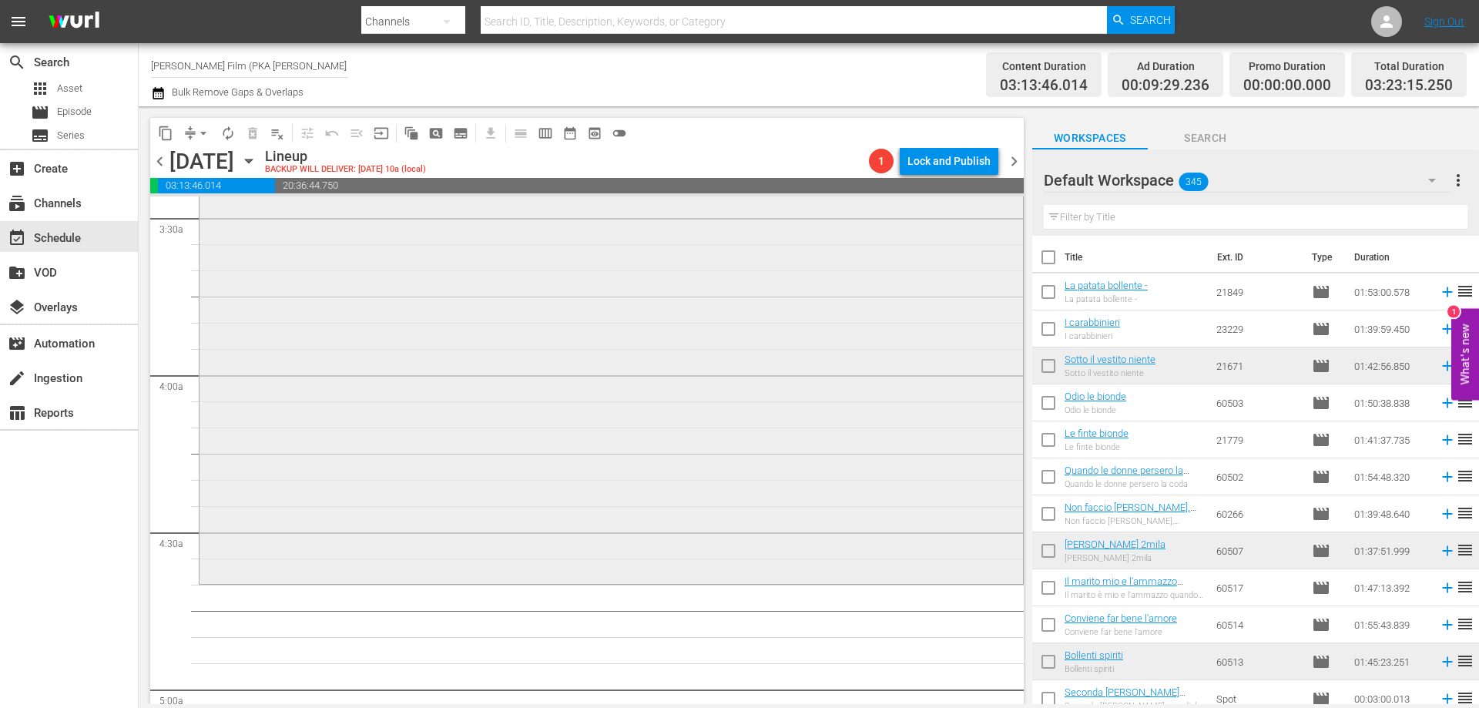
click at [715, 418] on div "[PERSON_NAME] 2mila reorder" at bounding box center [612, 326] width 824 height 508
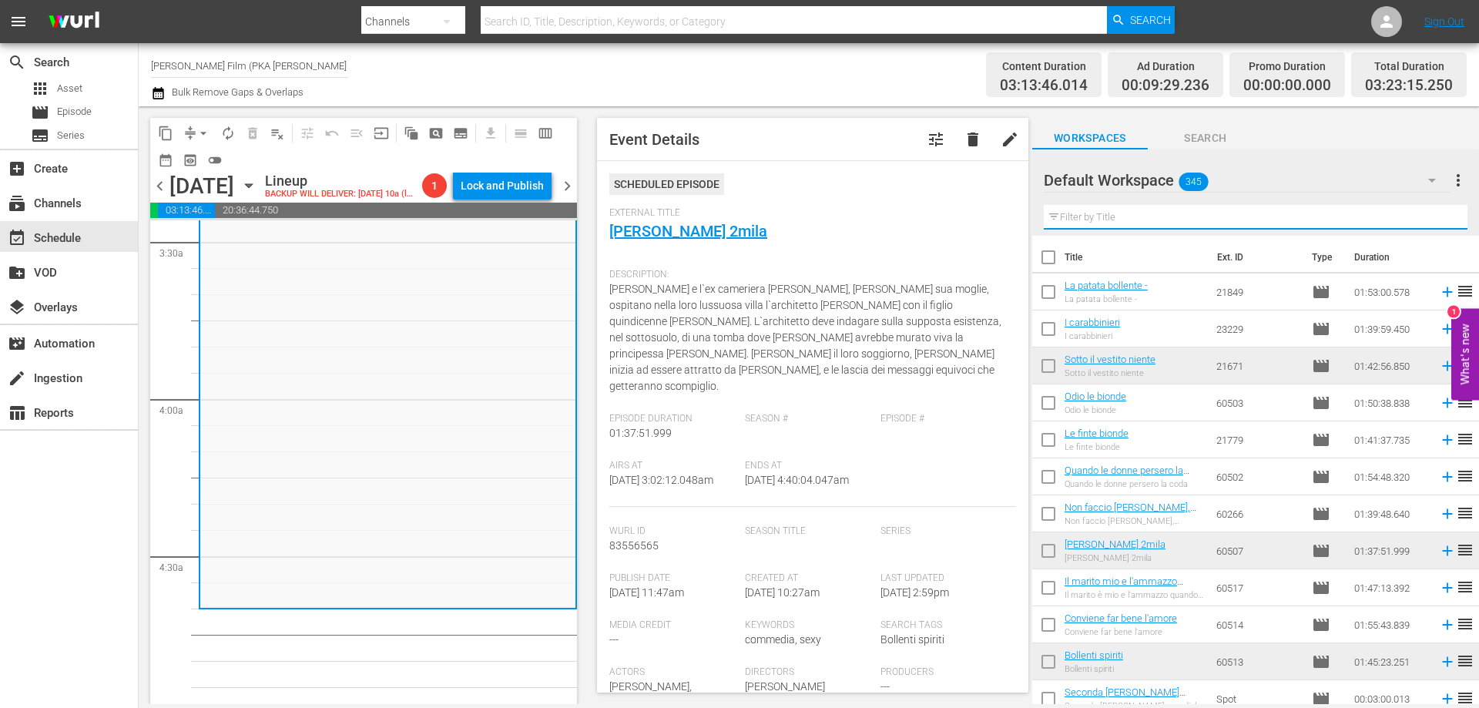
click at [1179, 220] on input "text" at bounding box center [1256, 217] width 424 height 25
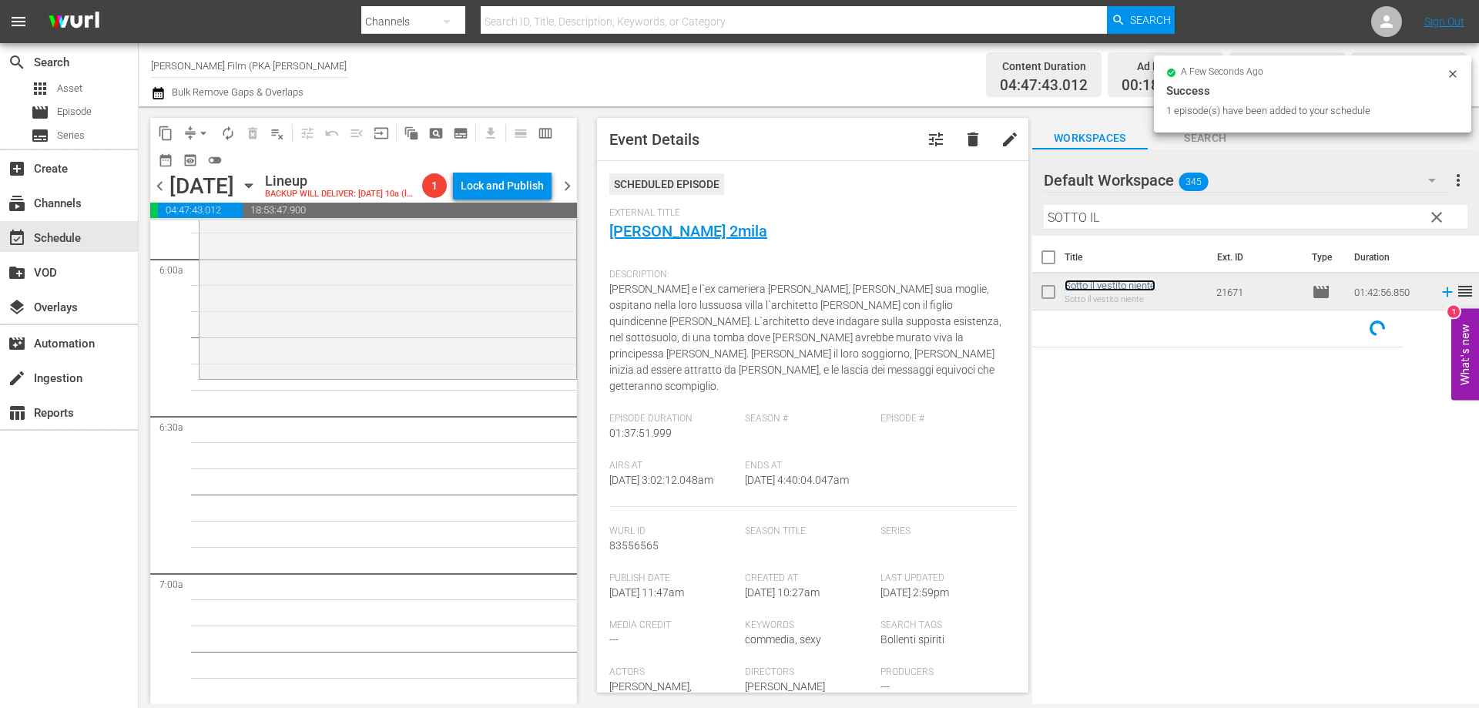
scroll to position [1849, 0]
click at [475, 374] on div "Sotto il vestito niente reorder" at bounding box center [388, 107] width 377 height 535
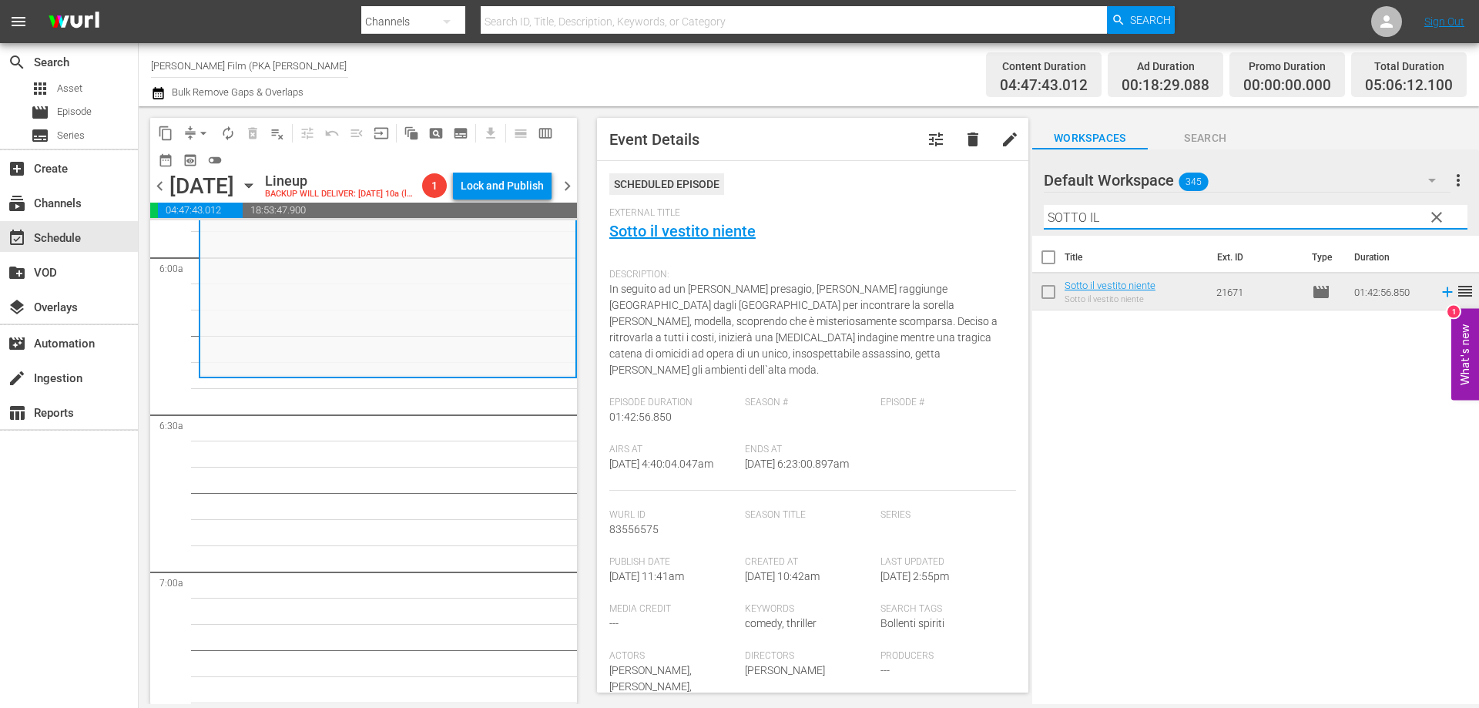
drag, startPoint x: 1106, startPoint y: 220, endPoint x: 962, endPoint y: 191, distance: 146.9
click at [962, 192] on div "content_copy compress arrow_drop_down autorenew_outlined delete_forever_outline…" at bounding box center [809, 405] width 1340 height 598
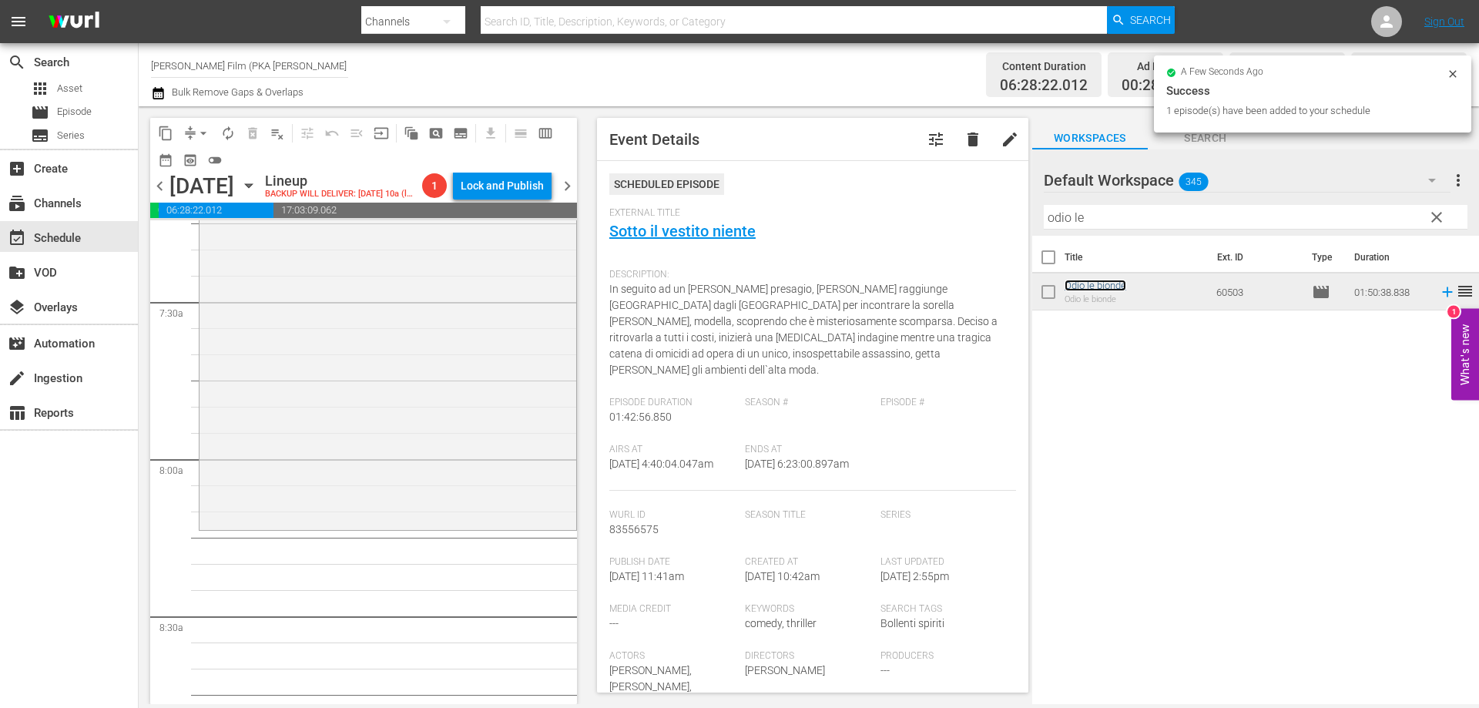
scroll to position [2311, 0]
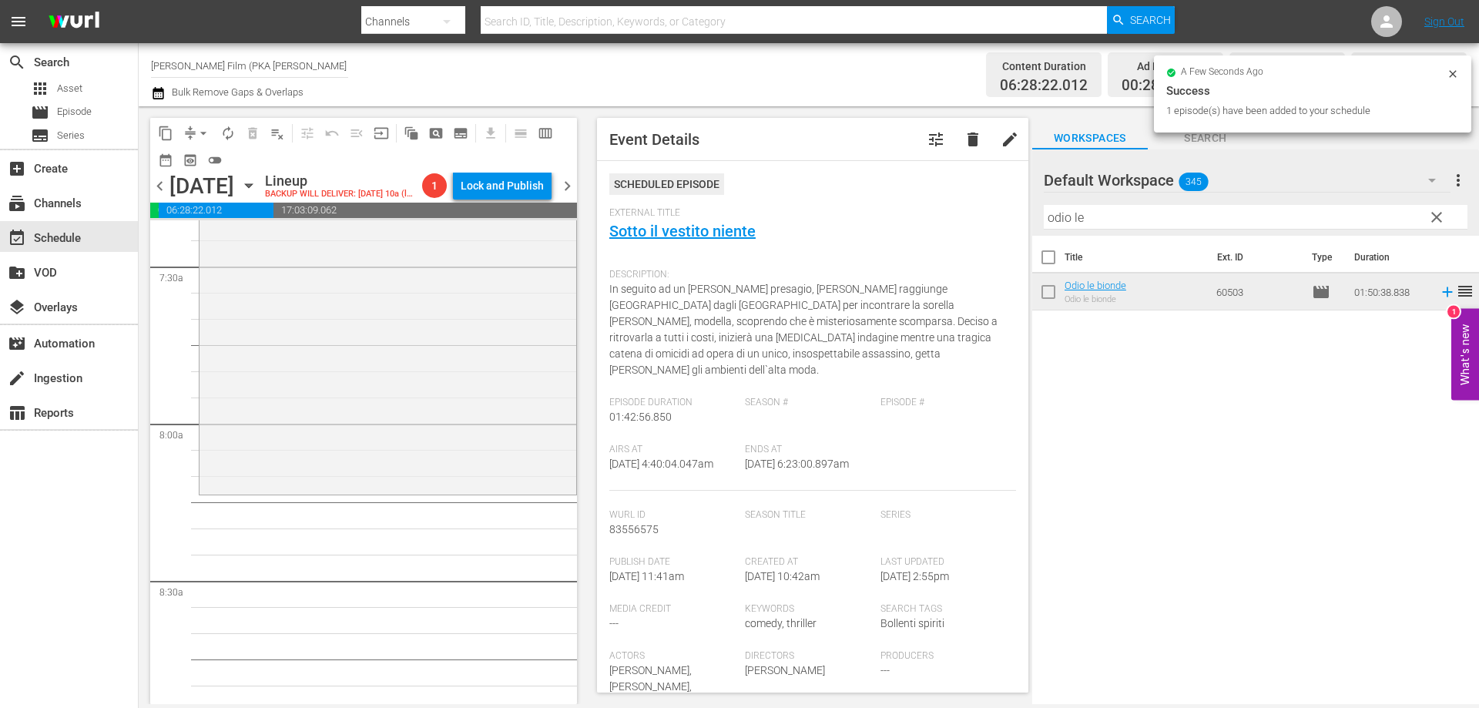
click at [420, 471] on div "Odio le bionde reorder" at bounding box center [388, 204] width 377 height 575
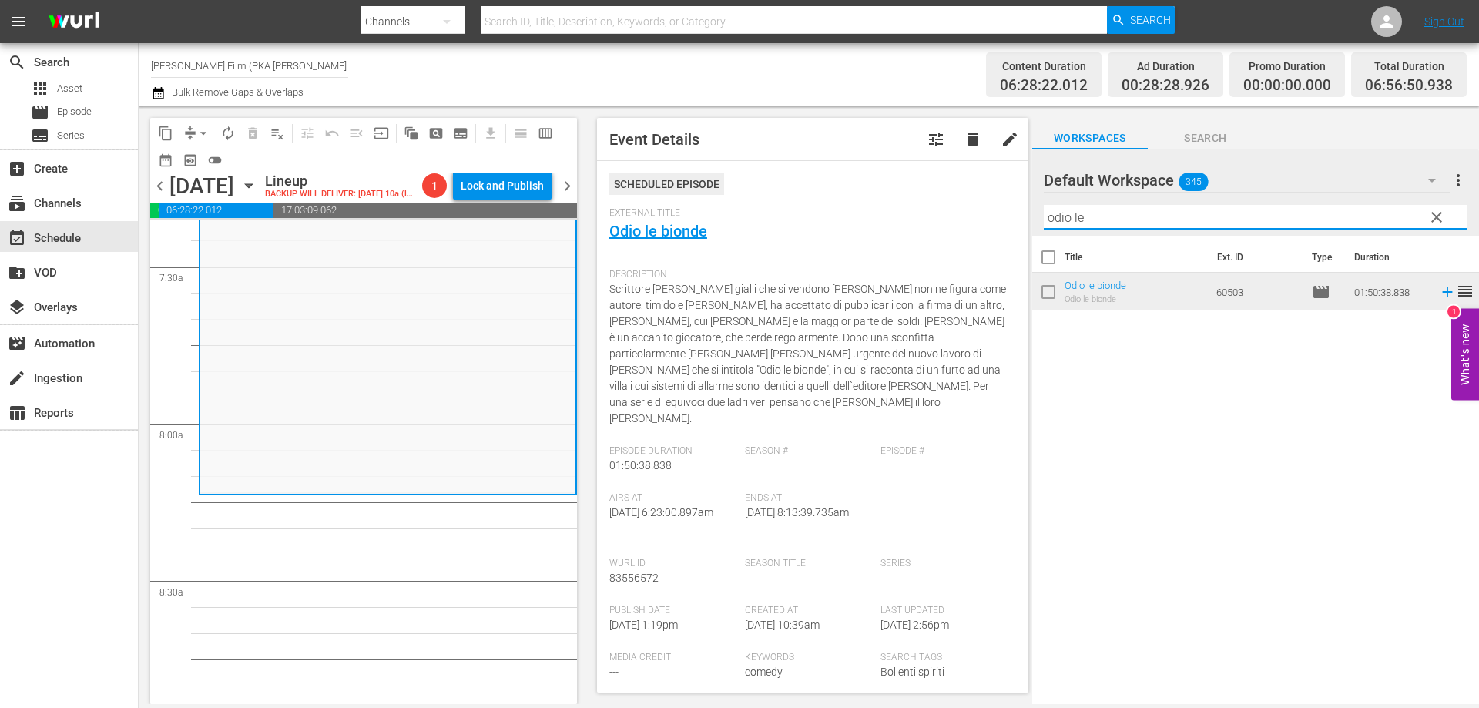
drag, startPoint x: 922, startPoint y: 191, endPoint x: 883, endPoint y: 181, distance: 40.5
click at [897, 186] on div "content_copy compress arrow_drop_down autorenew_outlined delete_forever_outline…" at bounding box center [809, 405] width 1340 height 598
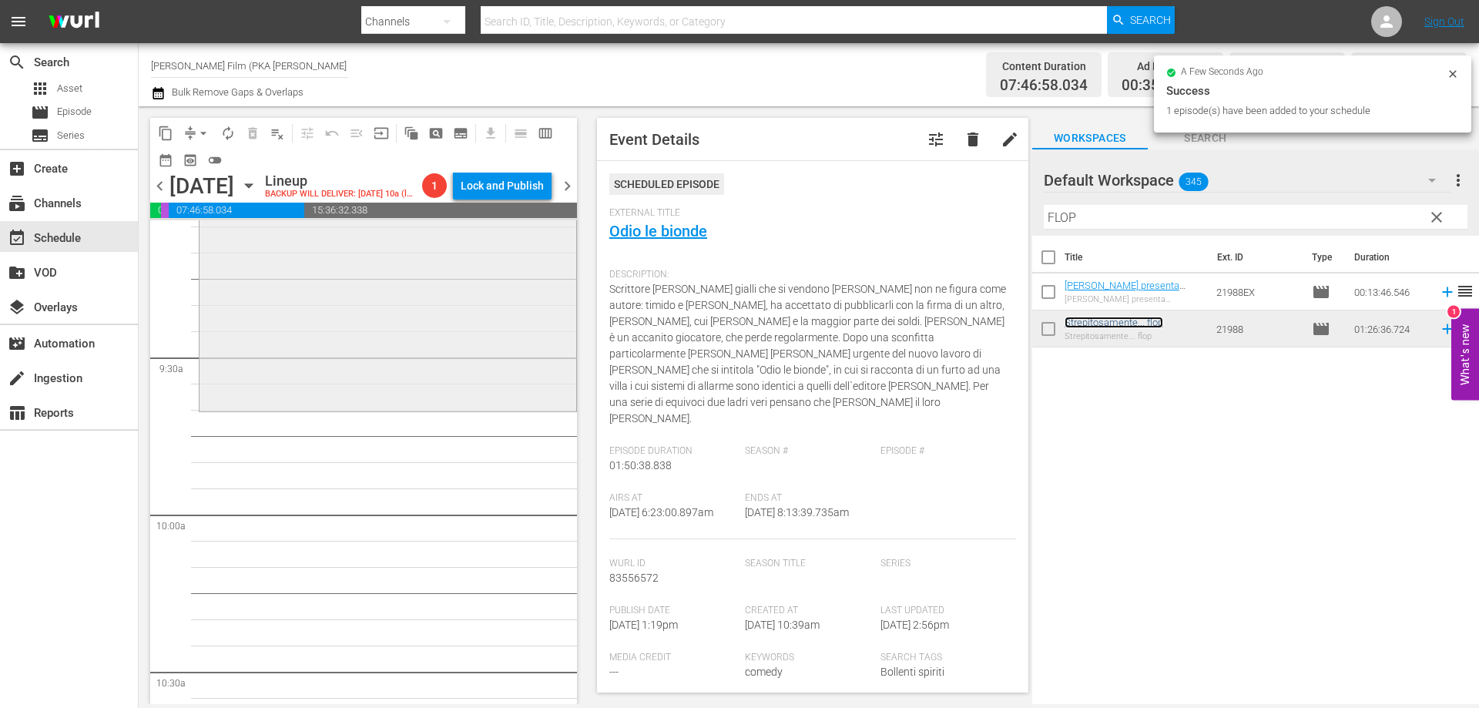
scroll to position [2850, 0]
click at [474, 406] on div "Strepitosamente... flop reorder" at bounding box center [388, 181] width 377 height 449
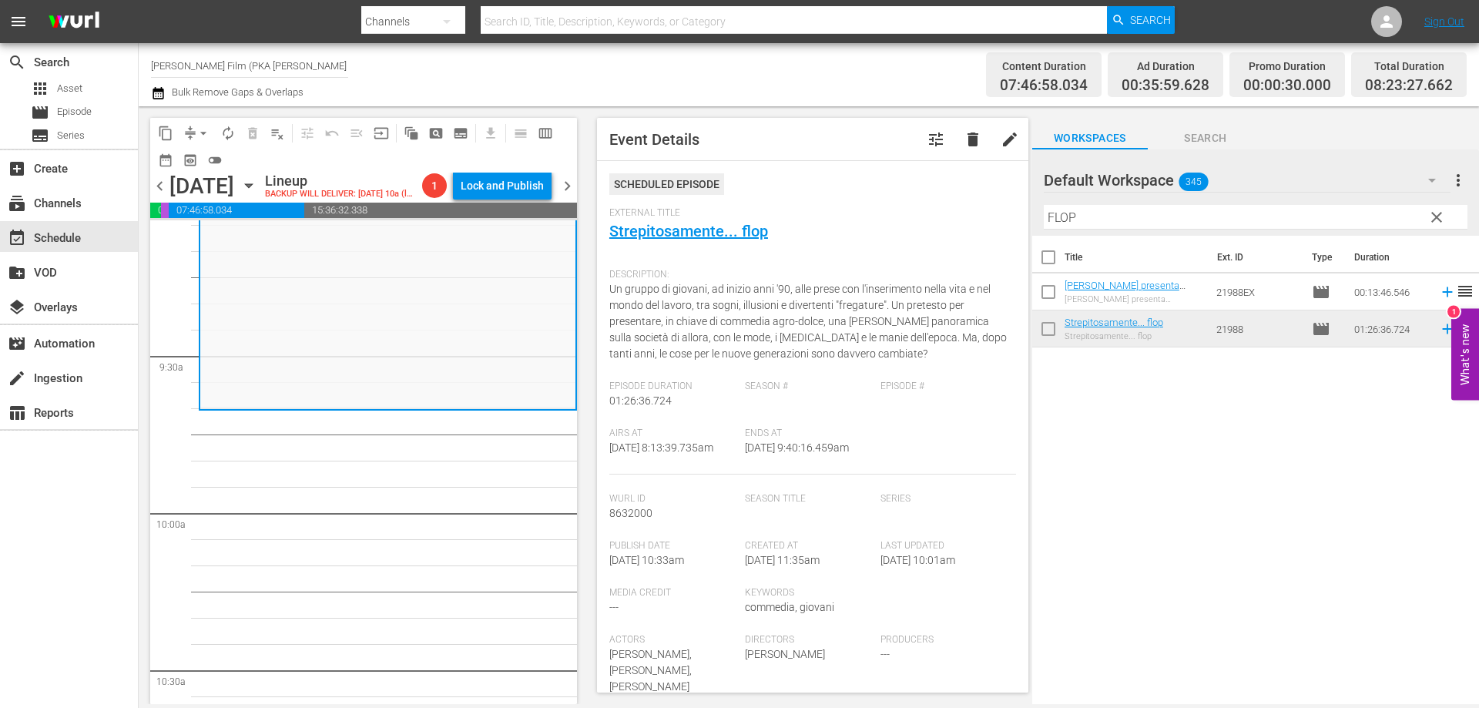
drag, startPoint x: 1105, startPoint y: 221, endPoint x: 1034, endPoint y: 212, distance: 72.2
click at [1035, 213] on div "Default Workspace 345 Default more_vert clear Filter by Title FLOP" at bounding box center [1255, 192] width 447 height 86
click at [1033, 212] on div "Default Workspace 345 Default more_vert clear Filter by Title FLOP" at bounding box center [1255, 192] width 447 height 86
drag, startPoint x: 1080, startPoint y: 215, endPoint x: 1049, endPoint y: 211, distance: 31.1
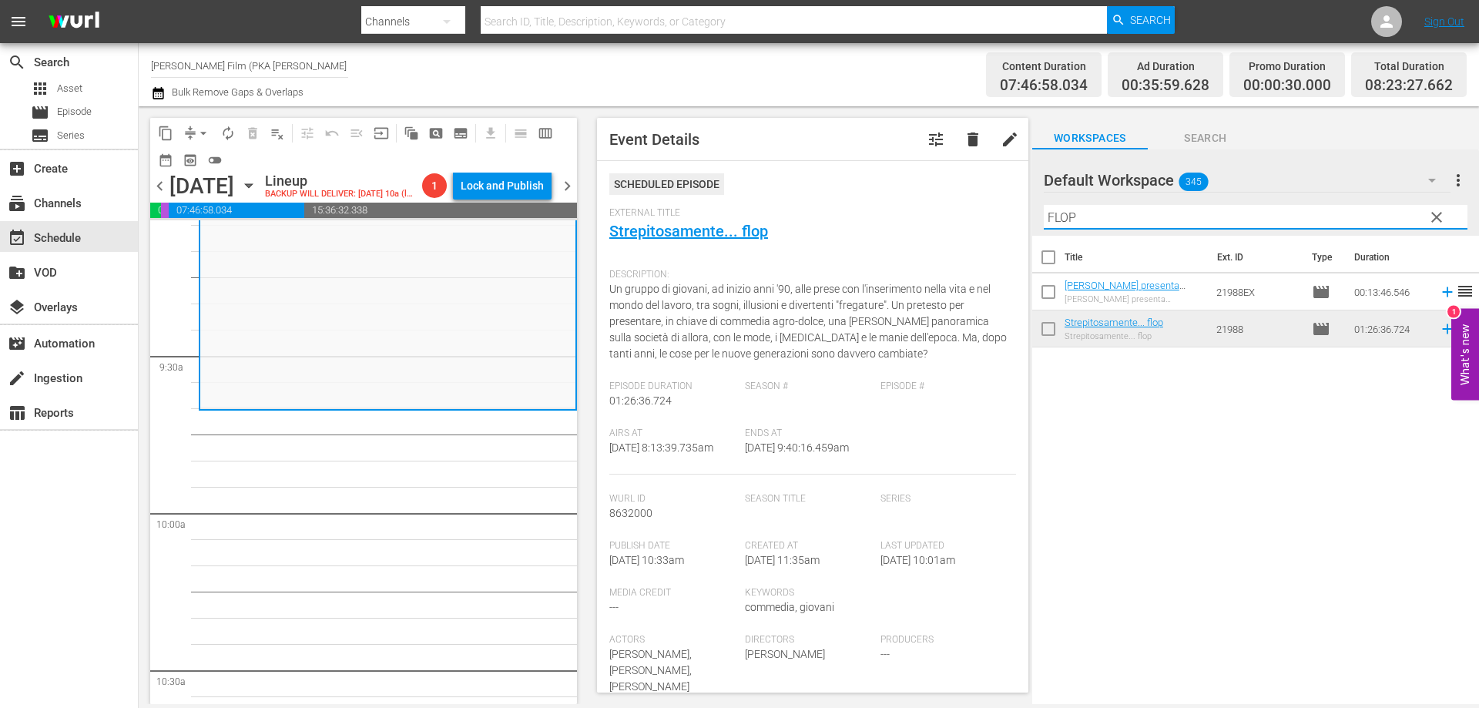
click at [1049, 211] on input "FLOP" at bounding box center [1256, 217] width 424 height 25
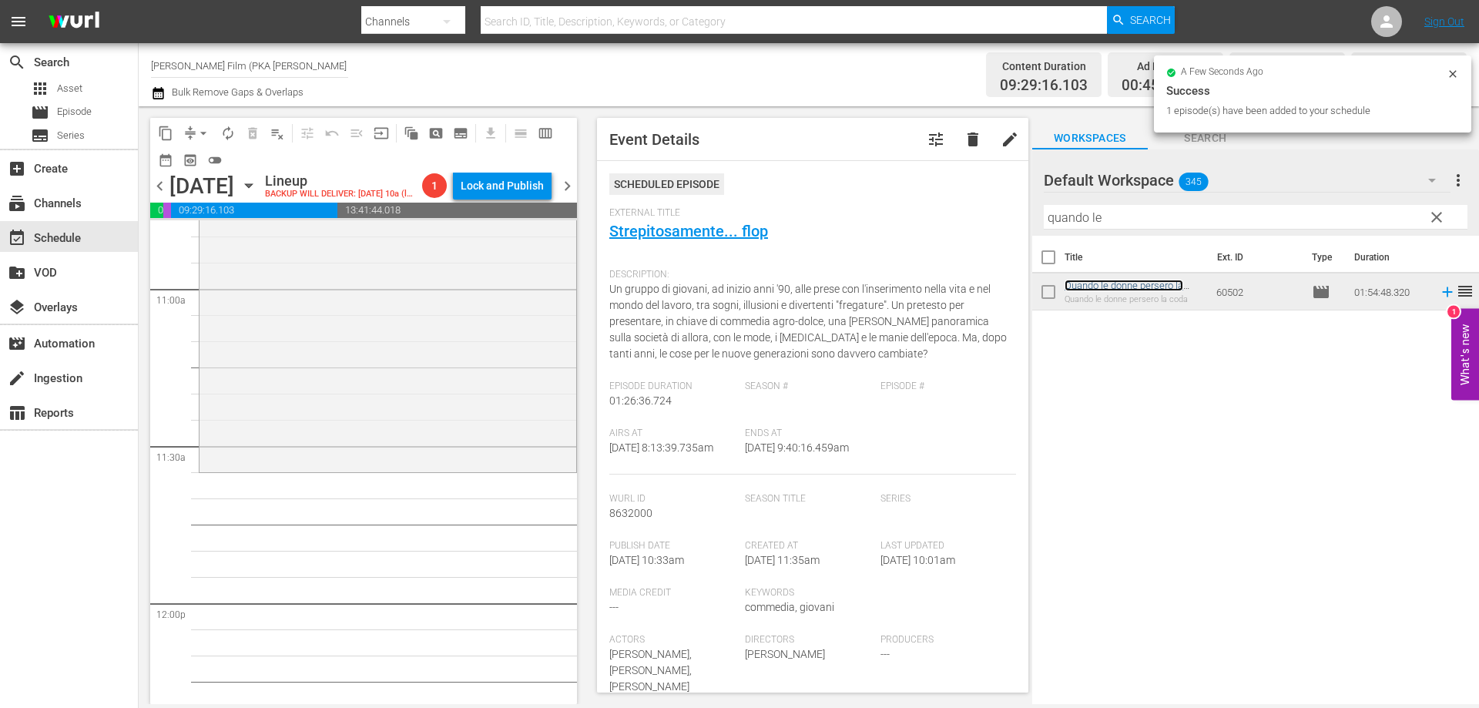
scroll to position [3390, 0]
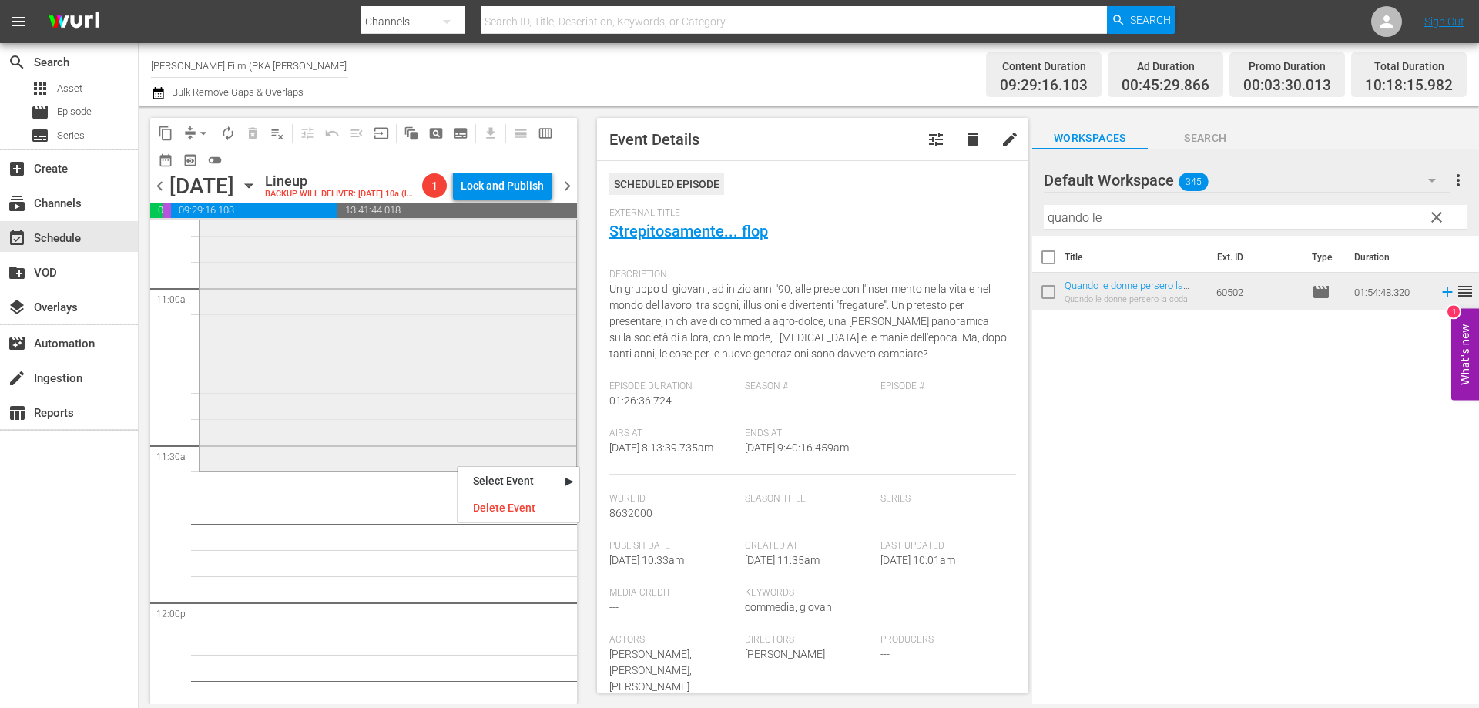
click at [253, 441] on div "Quando le donne persero la coda reorder" at bounding box center [388, 170] width 377 height 597
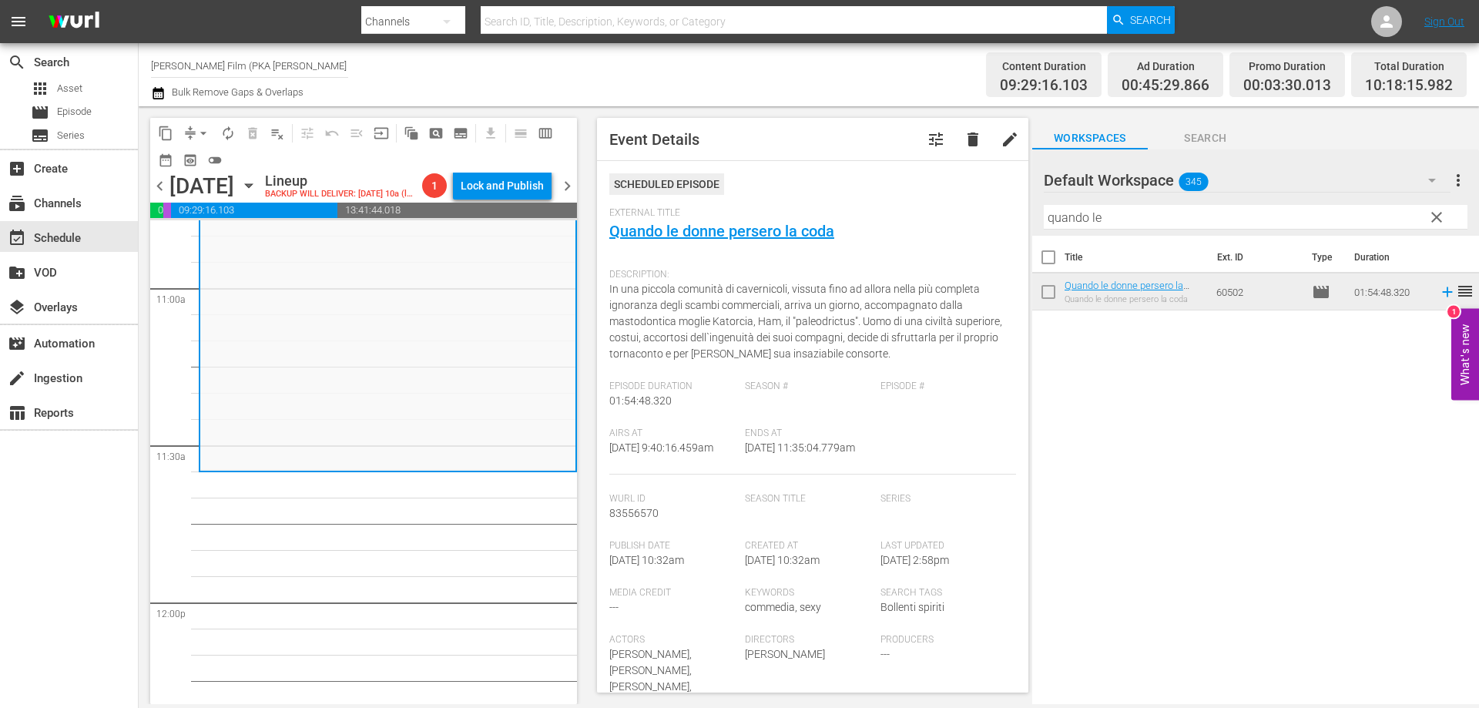
drag, startPoint x: 1126, startPoint y: 210, endPoint x: 1018, endPoint y: 205, distance: 107.2
click at [1018, 205] on div "content_copy compress arrow_drop_down autorenew_outlined delete_forever_outline…" at bounding box center [809, 405] width 1340 height 598
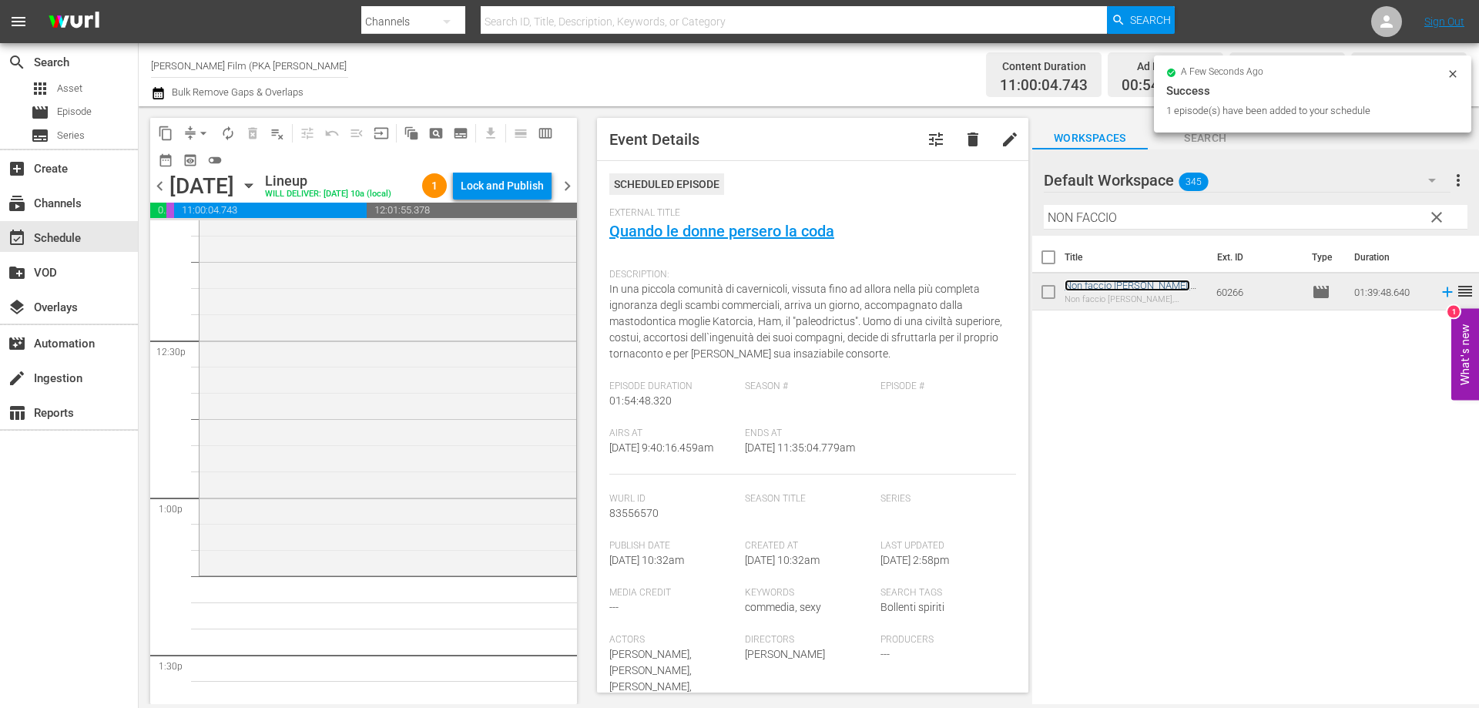
scroll to position [3852, 0]
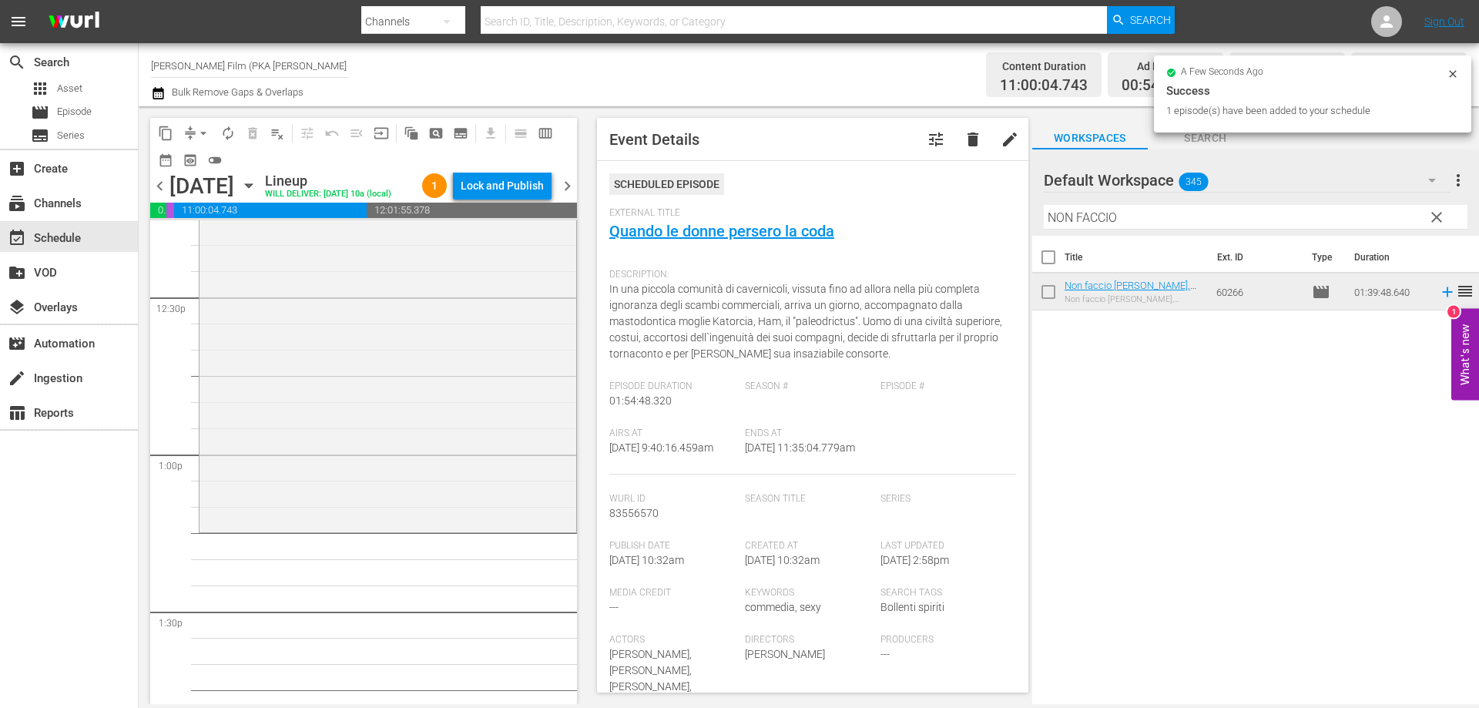
click at [445, 502] on div "Non faccio [PERSON_NAME], [PERSON_NAME] l'amore reorder" at bounding box center [388, 270] width 377 height 518
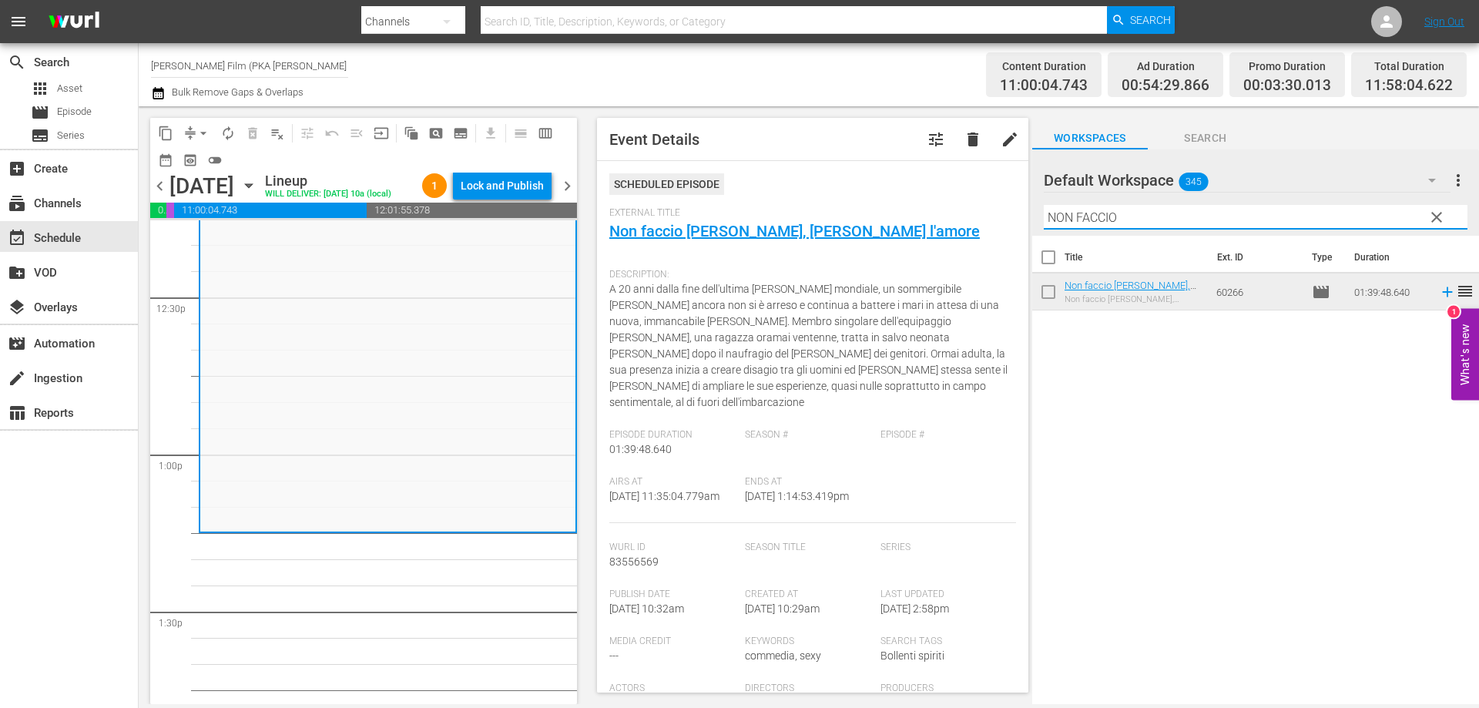
drag, startPoint x: 1162, startPoint y: 222, endPoint x: 1012, endPoint y: 200, distance: 151.0
click at [1012, 200] on div "content_copy compress arrow_drop_down autorenew_outlined delete_forever_outline…" at bounding box center [809, 405] width 1340 height 598
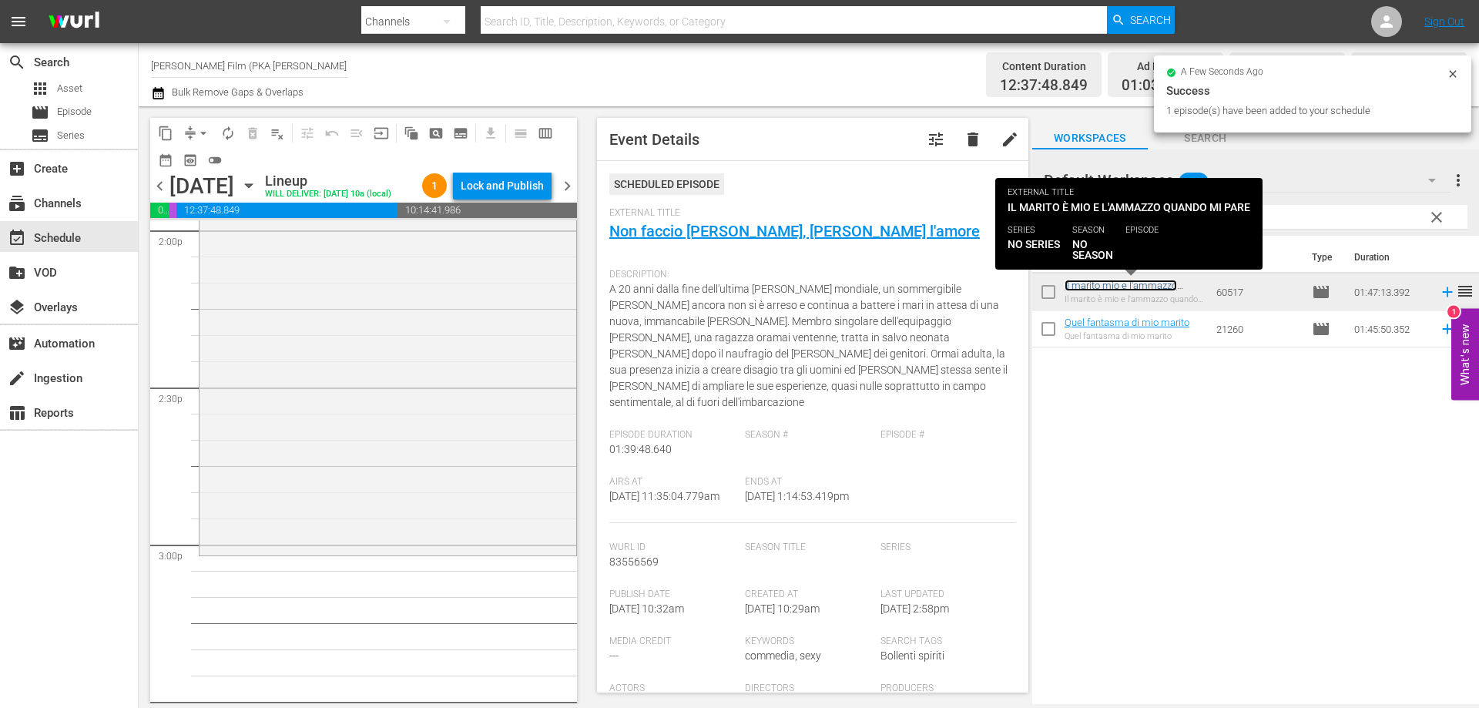
scroll to position [4391, 0]
click at [524, 547] on div "Il marito mio e l'ammazzo quando mi pare reorder" at bounding box center [388, 273] width 377 height 557
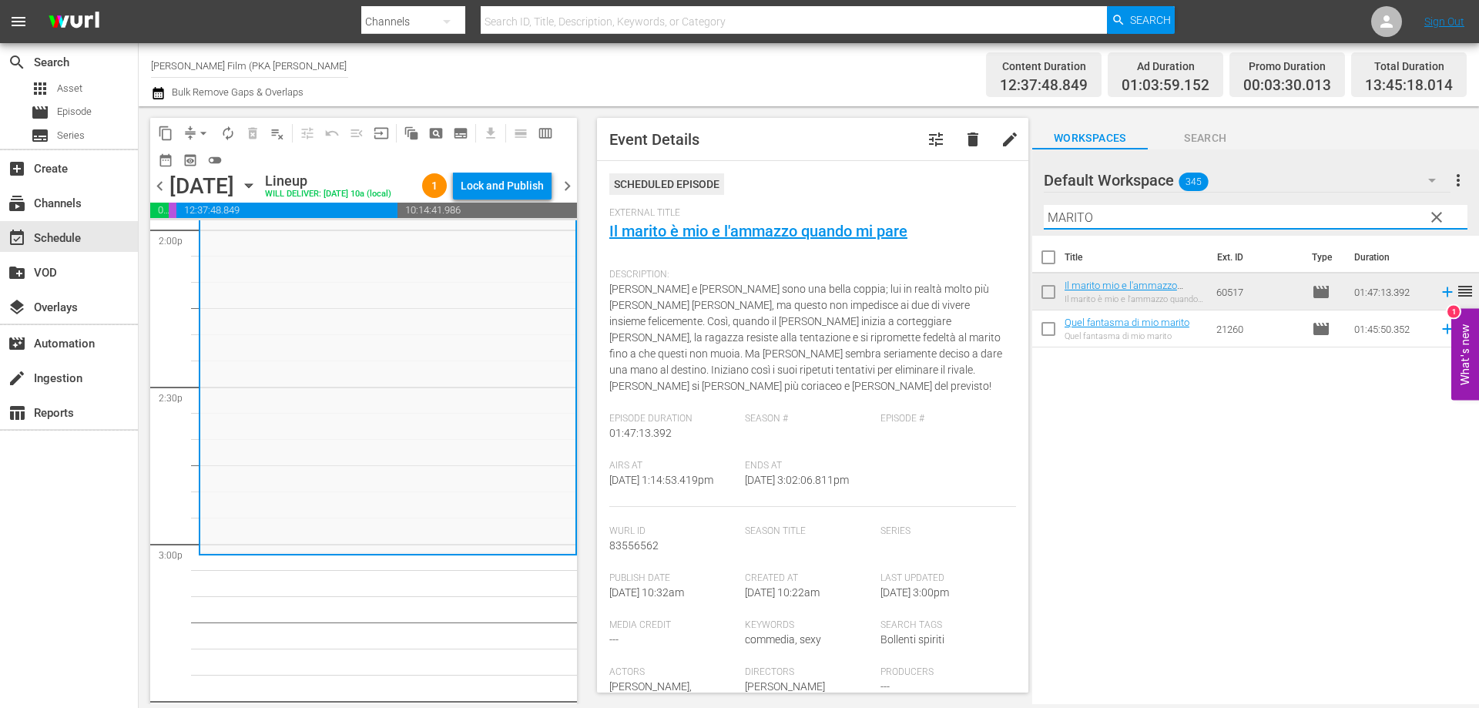
drag, startPoint x: 1118, startPoint y: 209, endPoint x: 1042, endPoint y: 205, distance: 75.6
click at [1042, 205] on div "Default Workspace 345 Default more_vert clear Filter by Title MARITO" at bounding box center [1255, 192] width 447 height 86
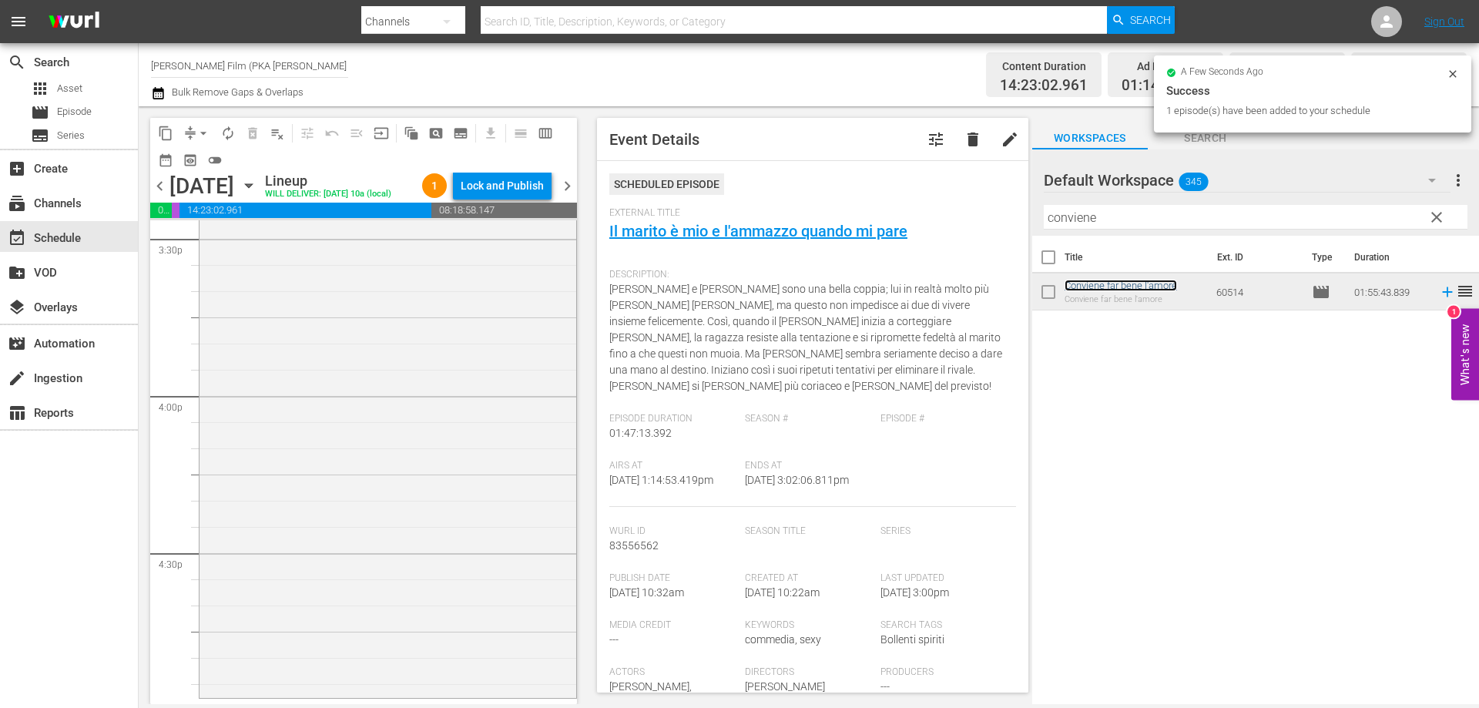
scroll to position [5007, 0]
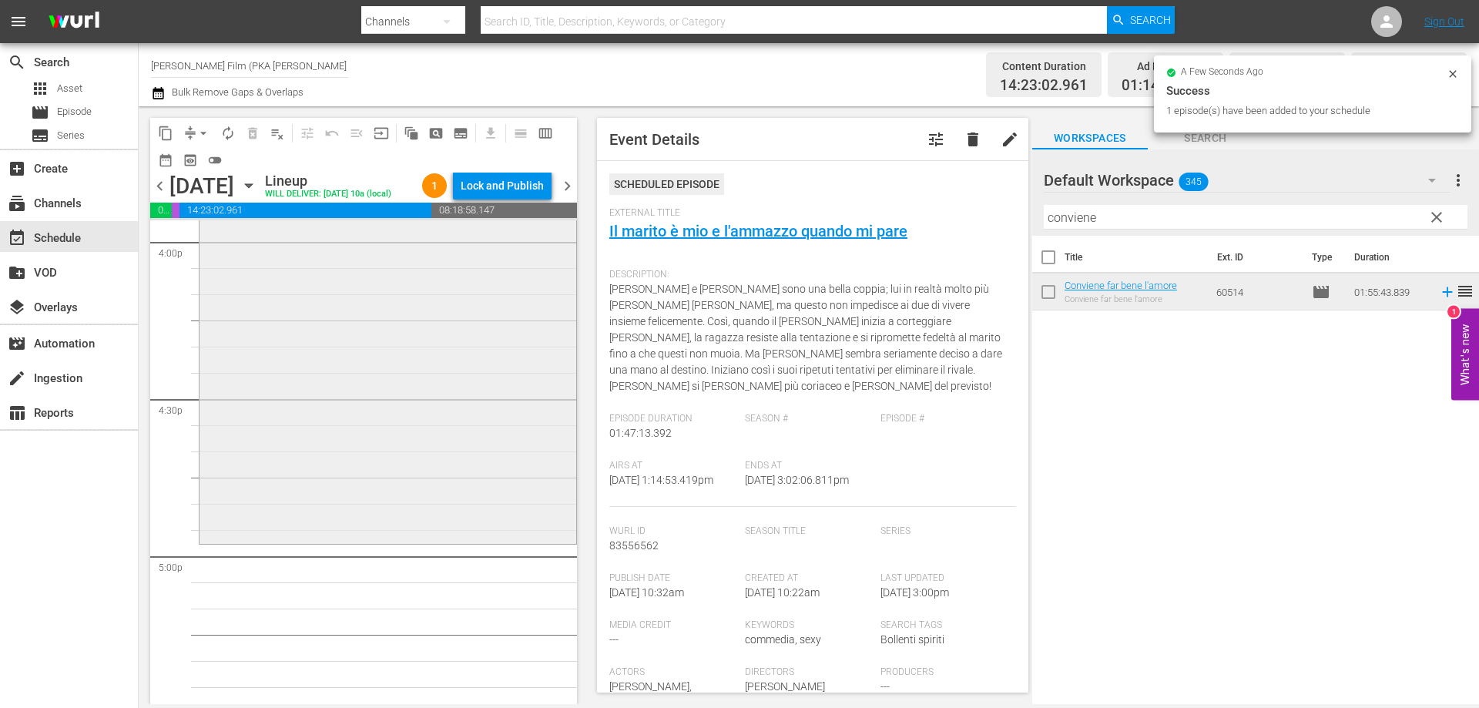
click at [503, 542] on div "Conviene far bene l'amore reorder" at bounding box center [388, 241] width 377 height 602
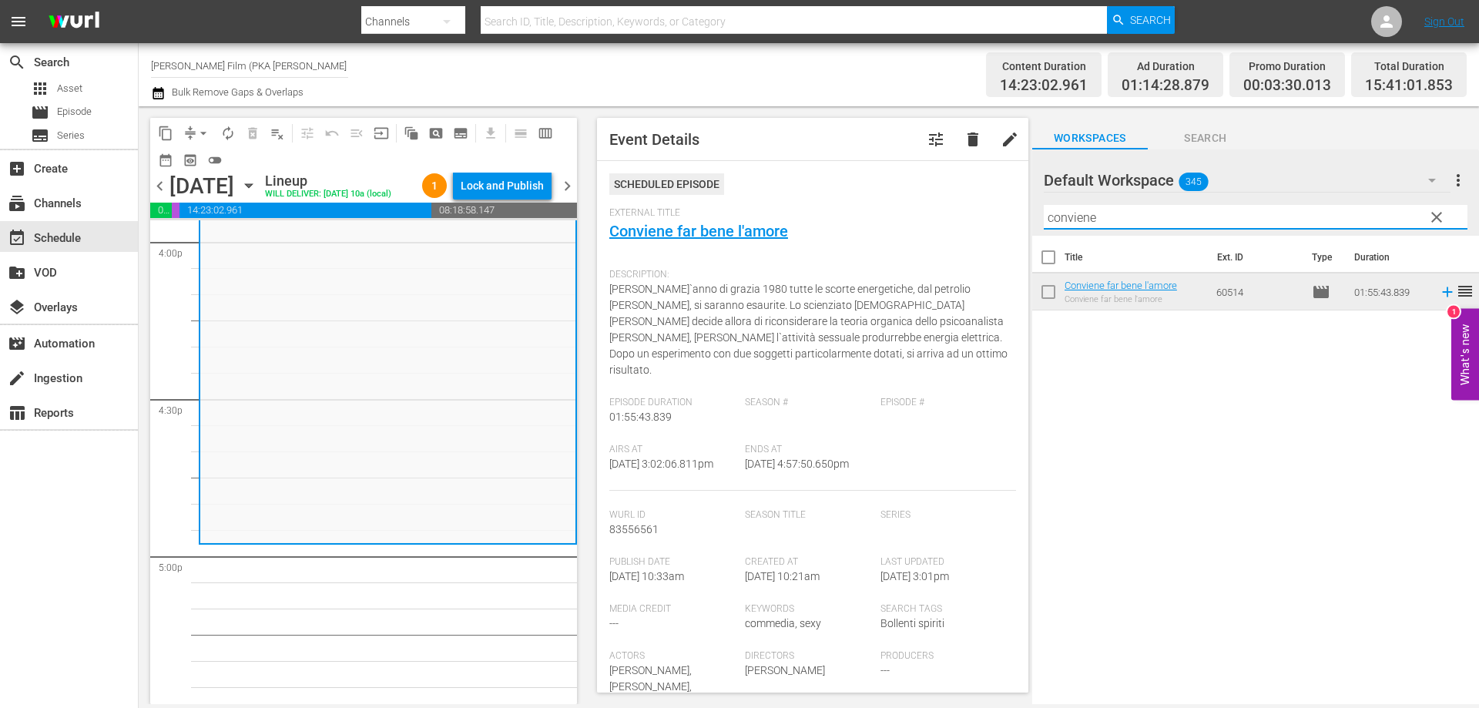
drag, startPoint x: 1104, startPoint y: 210, endPoint x: 1030, endPoint y: 206, distance: 74.1
click at [1030, 206] on div "content_copy compress arrow_drop_down autorenew_outlined delete_forever_outline…" at bounding box center [809, 405] width 1340 height 598
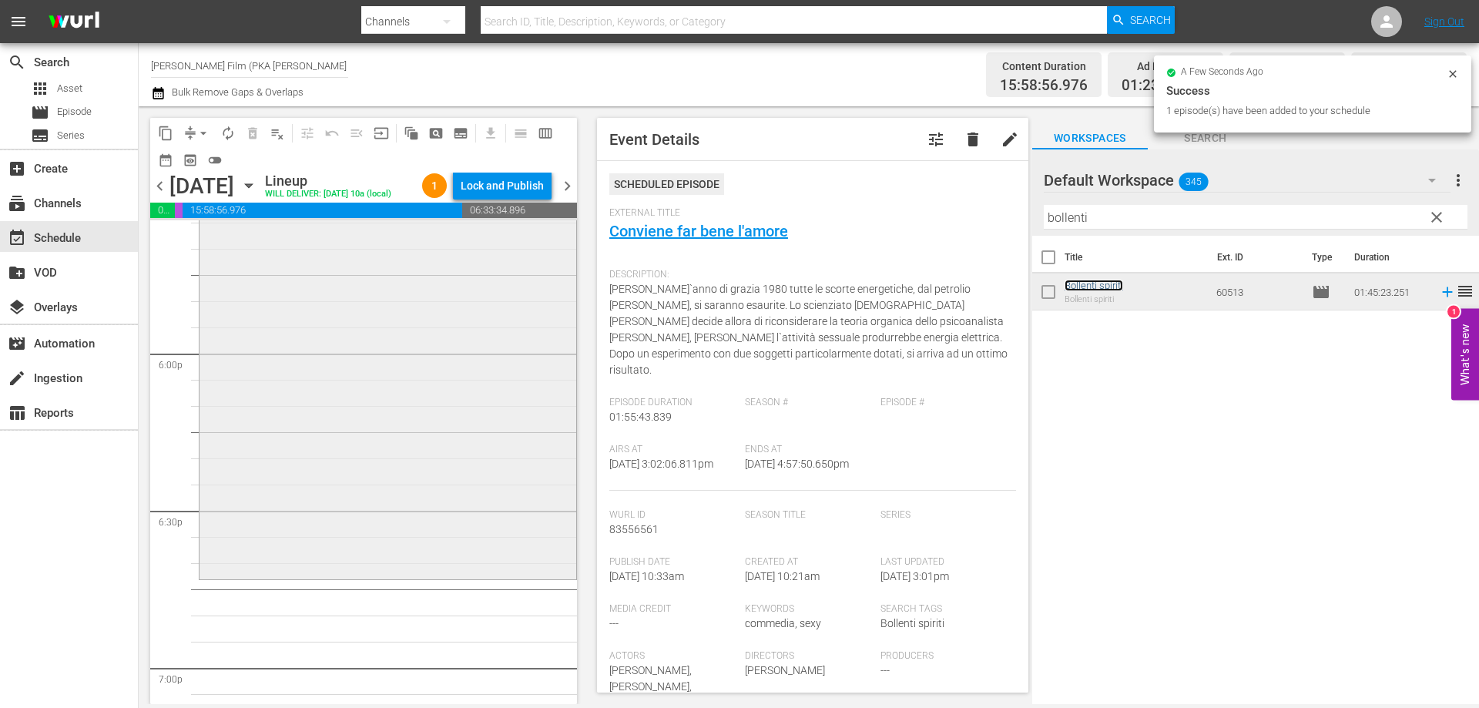
scroll to position [5547, 0]
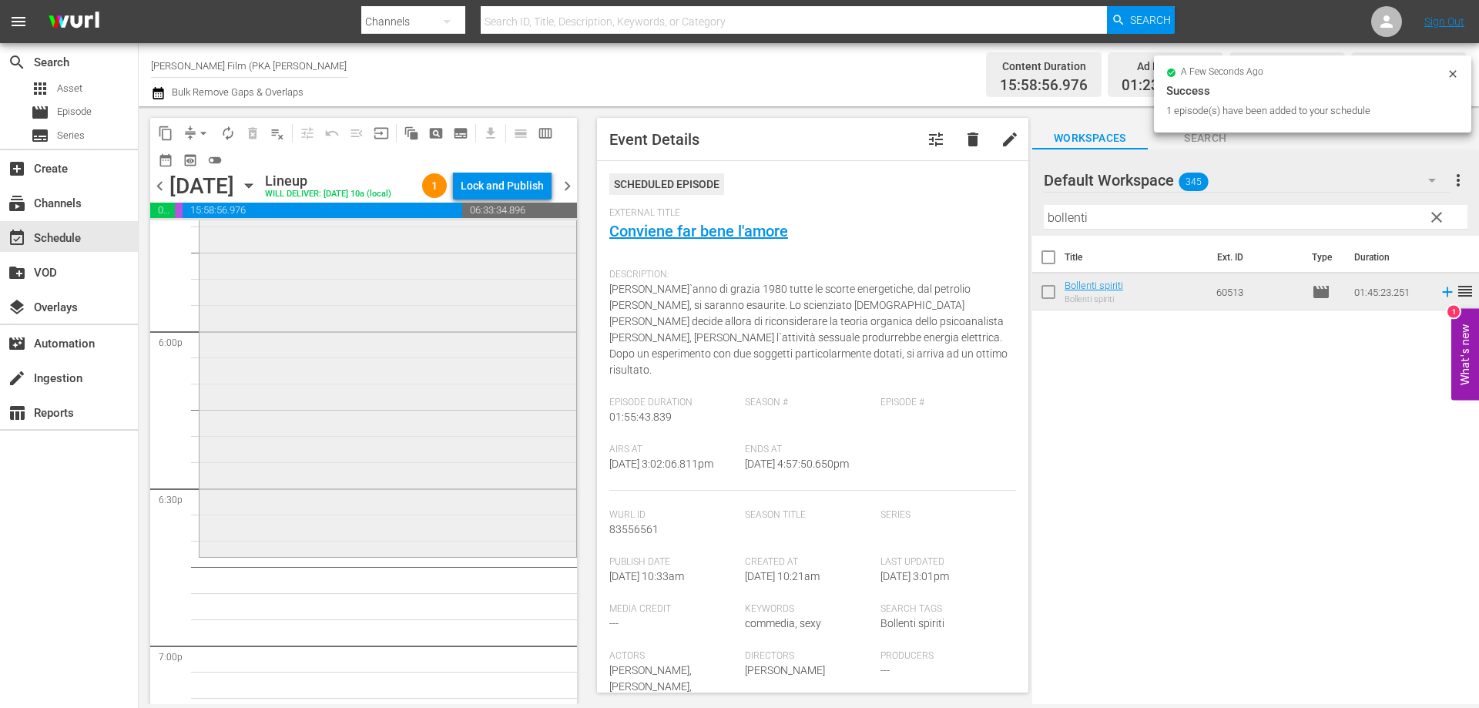
click at [512, 554] on div "Bollenti spiriti reorder" at bounding box center [388, 280] width 377 height 548
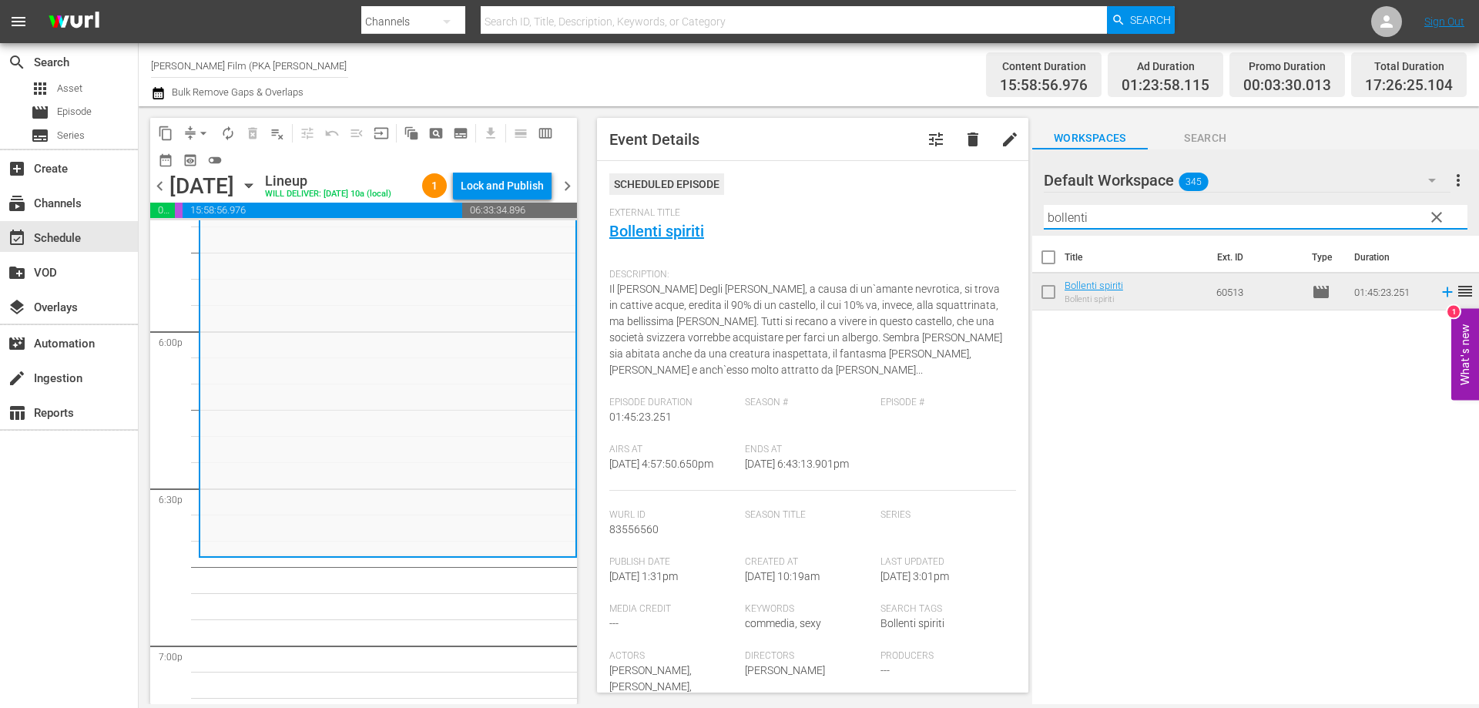
drag, startPoint x: 1100, startPoint y: 217, endPoint x: 1029, endPoint y: 208, distance: 71.5
click at [1029, 208] on div "content_copy compress arrow_drop_down autorenew_outlined delete_forever_outline…" at bounding box center [809, 405] width 1340 height 598
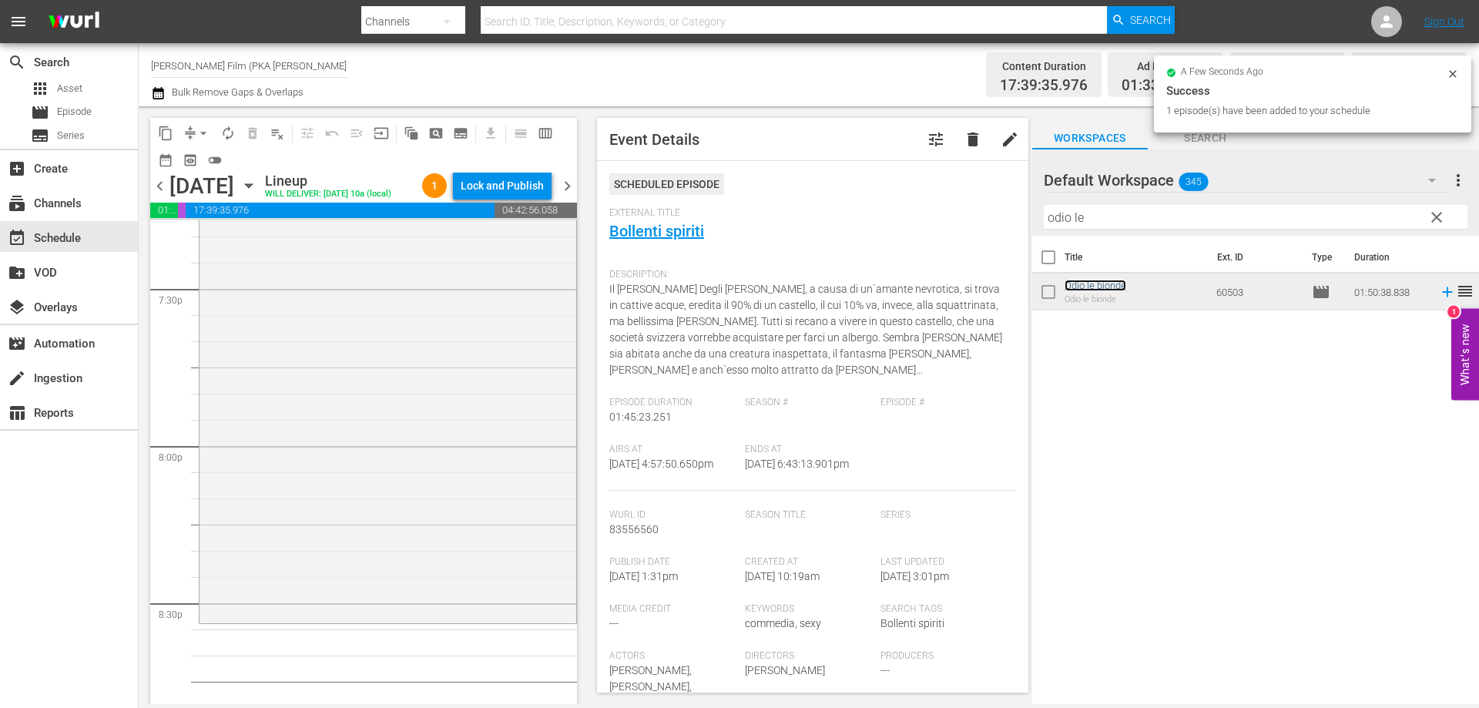
scroll to position [6086, 0]
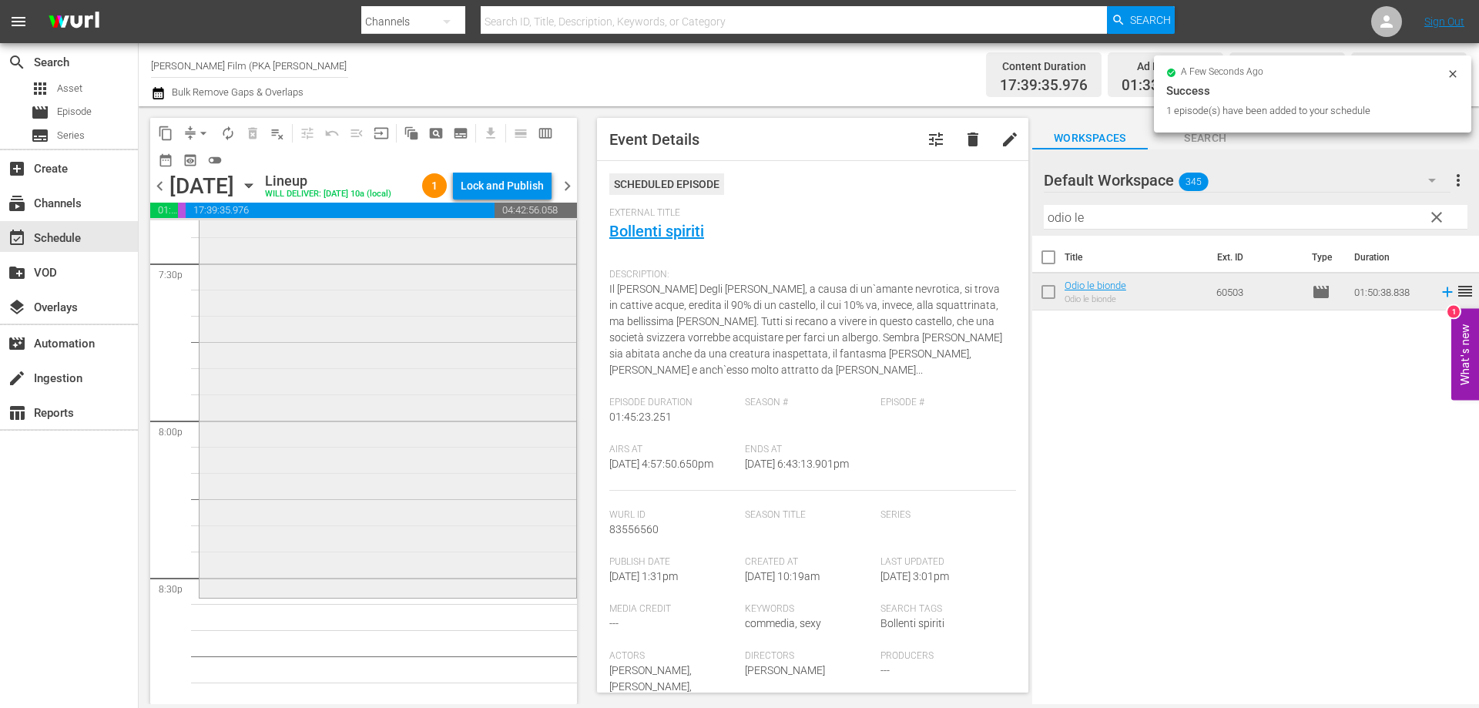
click at [514, 567] on div "Odio le bionde reorder" at bounding box center [388, 306] width 377 height 575
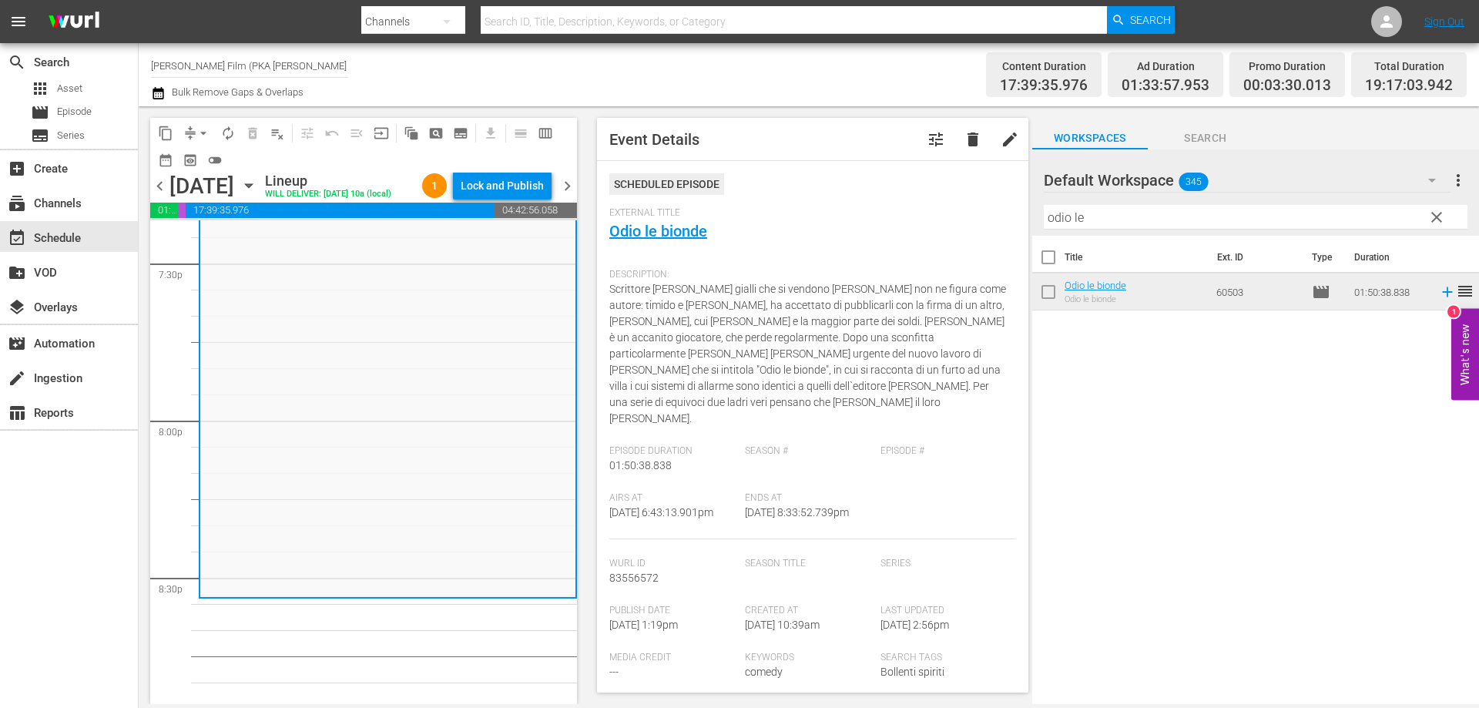
drag, startPoint x: 1101, startPoint y: 213, endPoint x: 988, endPoint y: 206, distance: 112.7
click at [988, 206] on div "content_copy compress arrow_drop_down autorenew_outlined delete_forever_outline…" at bounding box center [809, 405] width 1340 height 598
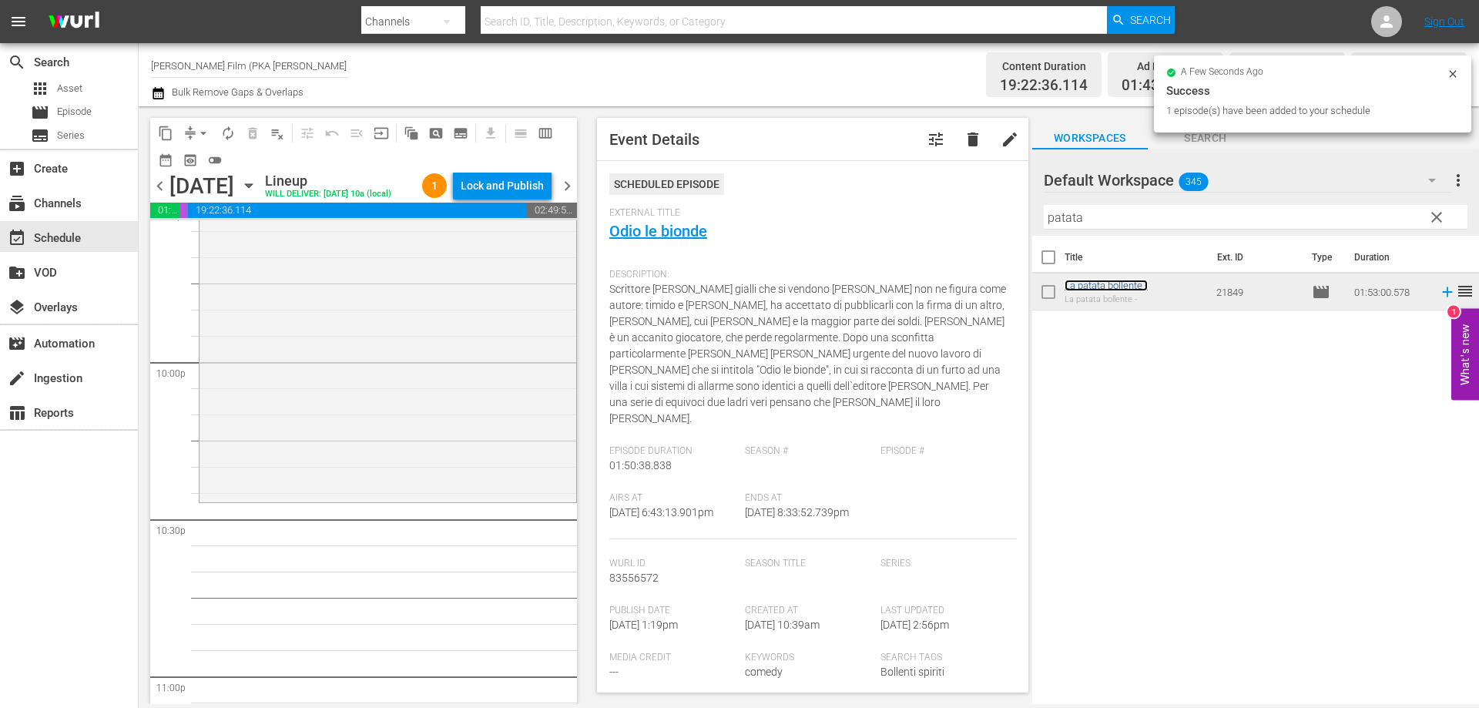
scroll to position [6779, 0]
click at [471, 493] on div "La patata bollente - reorder" at bounding box center [388, 199] width 377 height 587
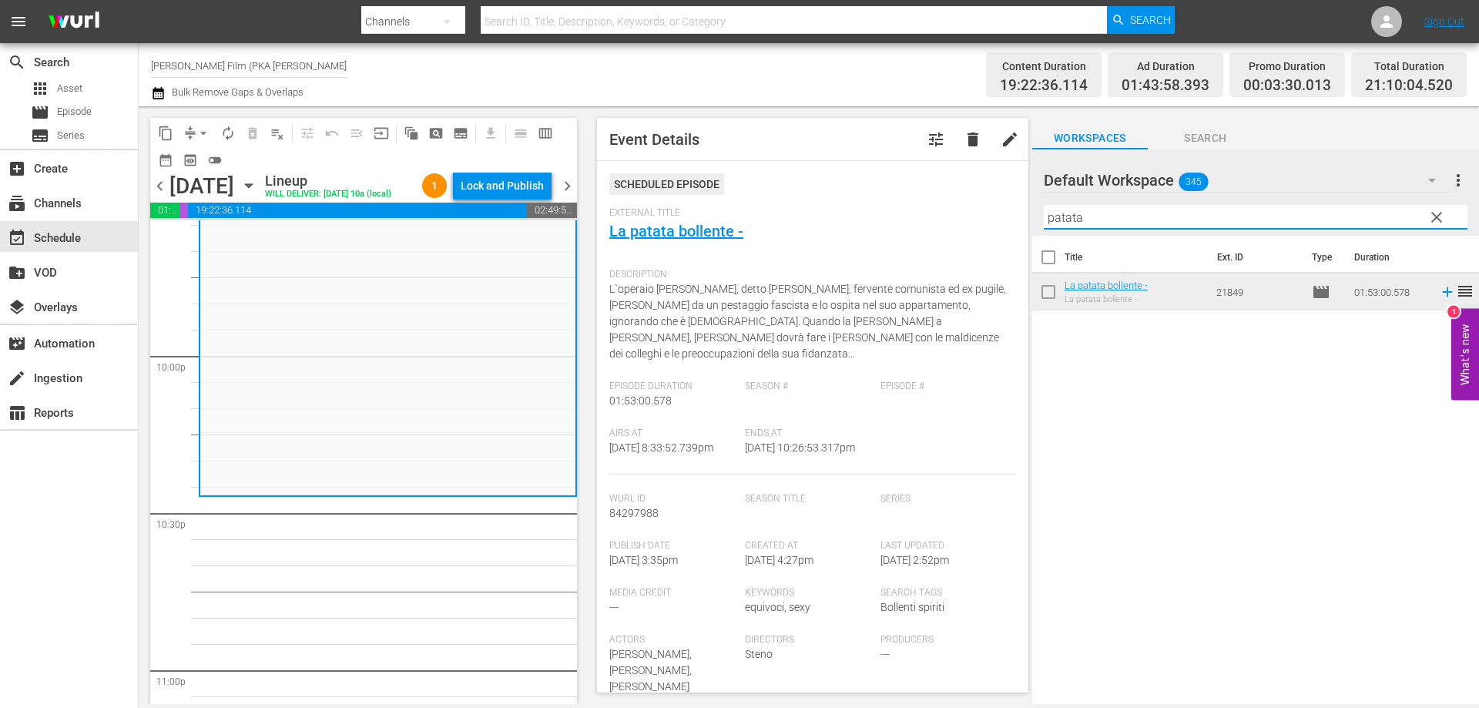
drag, startPoint x: 1140, startPoint y: 223, endPoint x: 1067, endPoint y: 210, distance: 74.3
click at [1068, 210] on input "patata" at bounding box center [1256, 217] width 424 height 25
click at [1092, 212] on input "patata" at bounding box center [1256, 217] width 424 height 25
drag, startPoint x: 1095, startPoint y: 216, endPoint x: 1032, endPoint y: 211, distance: 63.4
click at [1032, 211] on div "Default Workspace 345 Default more_vert clear Filter by Title patata" at bounding box center [1255, 192] width 447 height 86
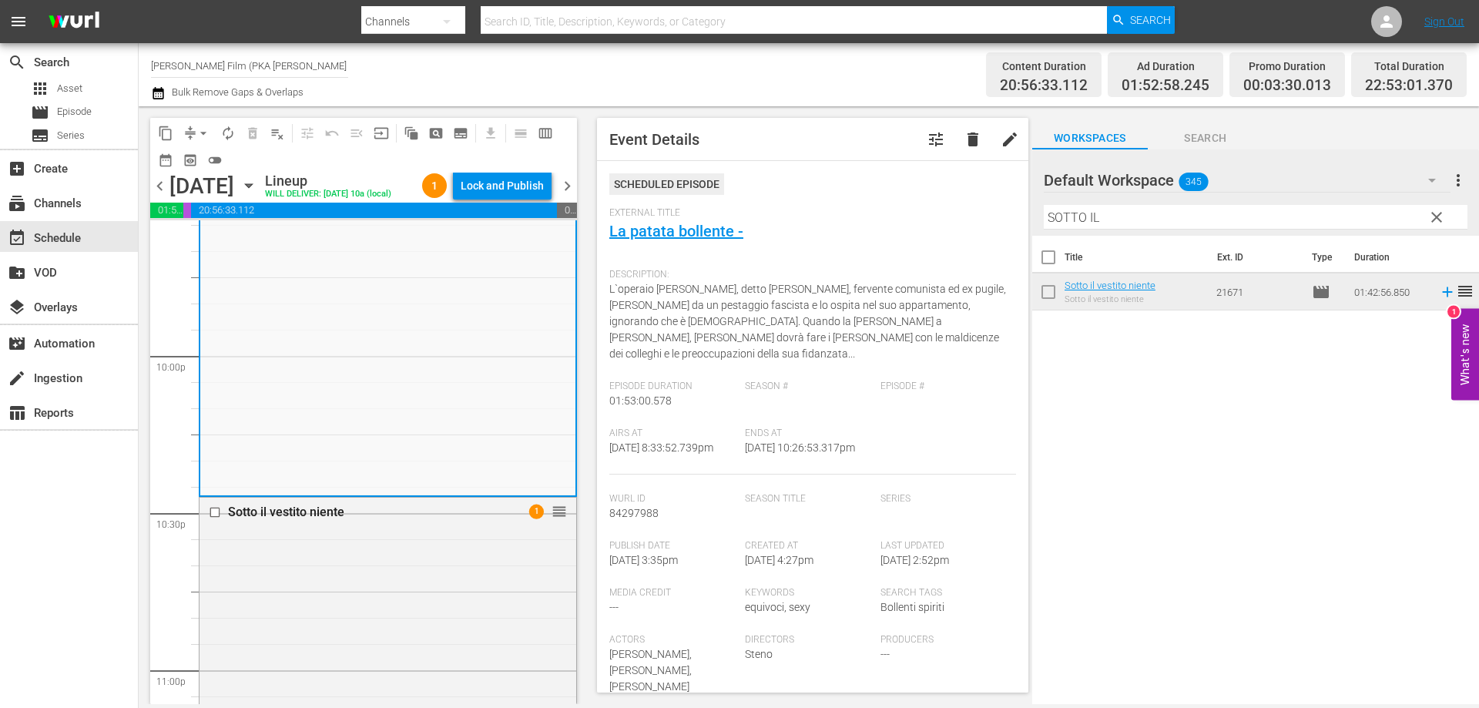
click at [257, 194] on icon "button" at bounding box center [248, 185] width 17 height 17
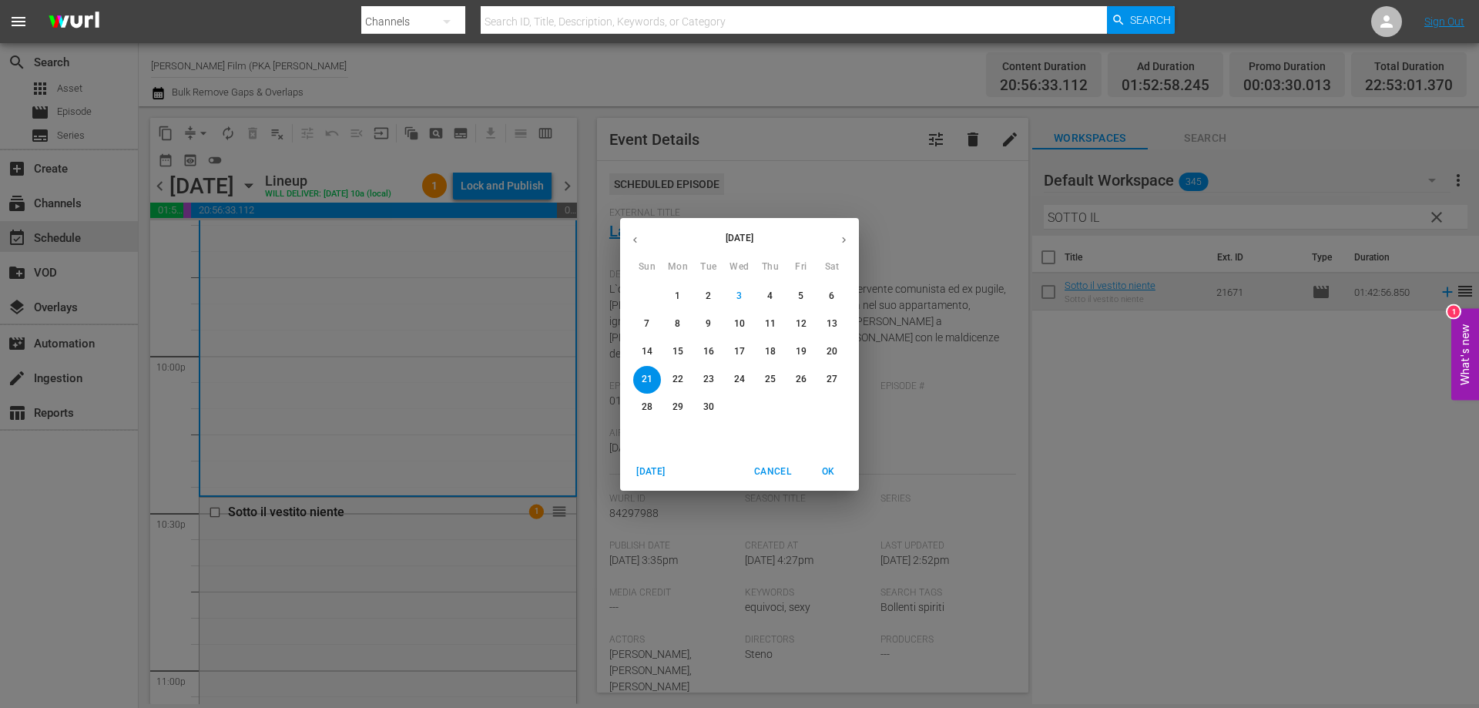
click at [684, 374] on span "22" at bounding box center [678, 379] width 28 height 13
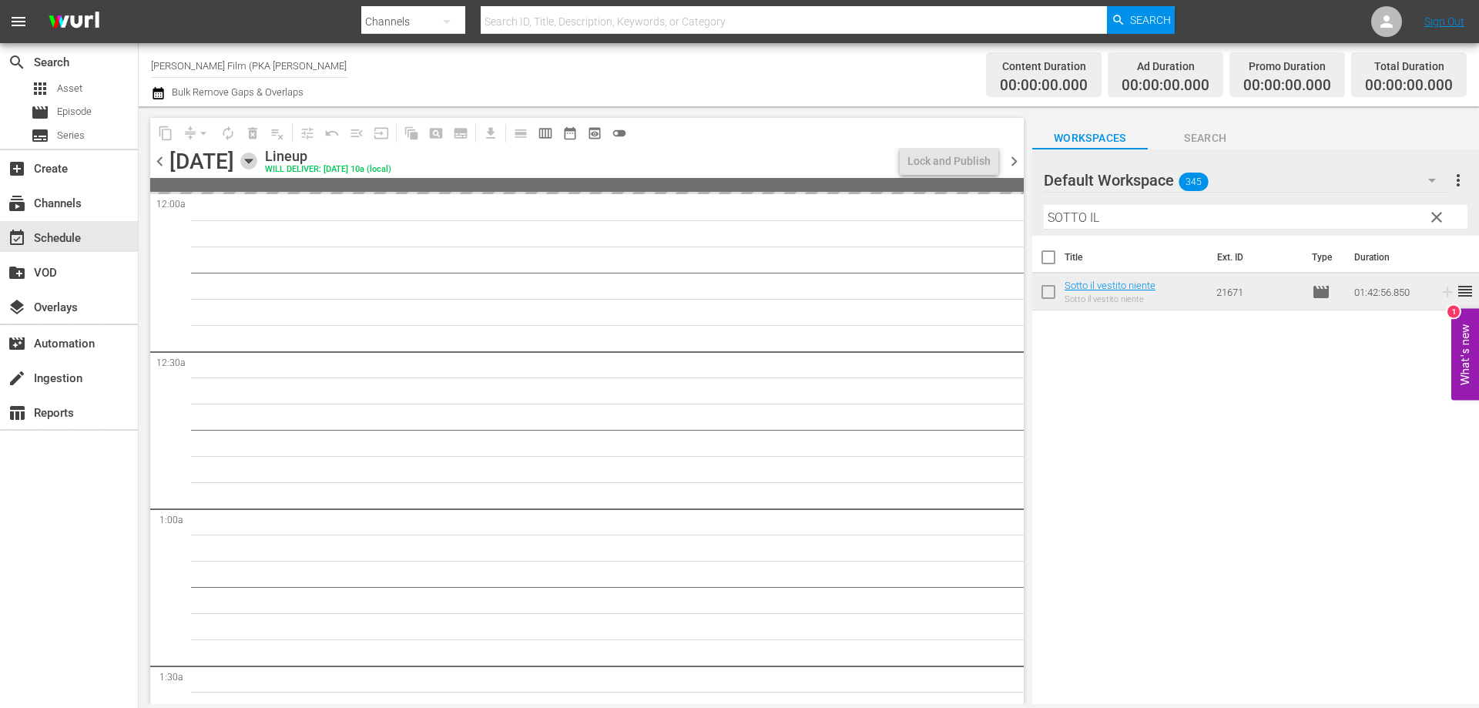
click at [257, 158] on icon "button" at bounding box center [248, 161] width 17 height 17
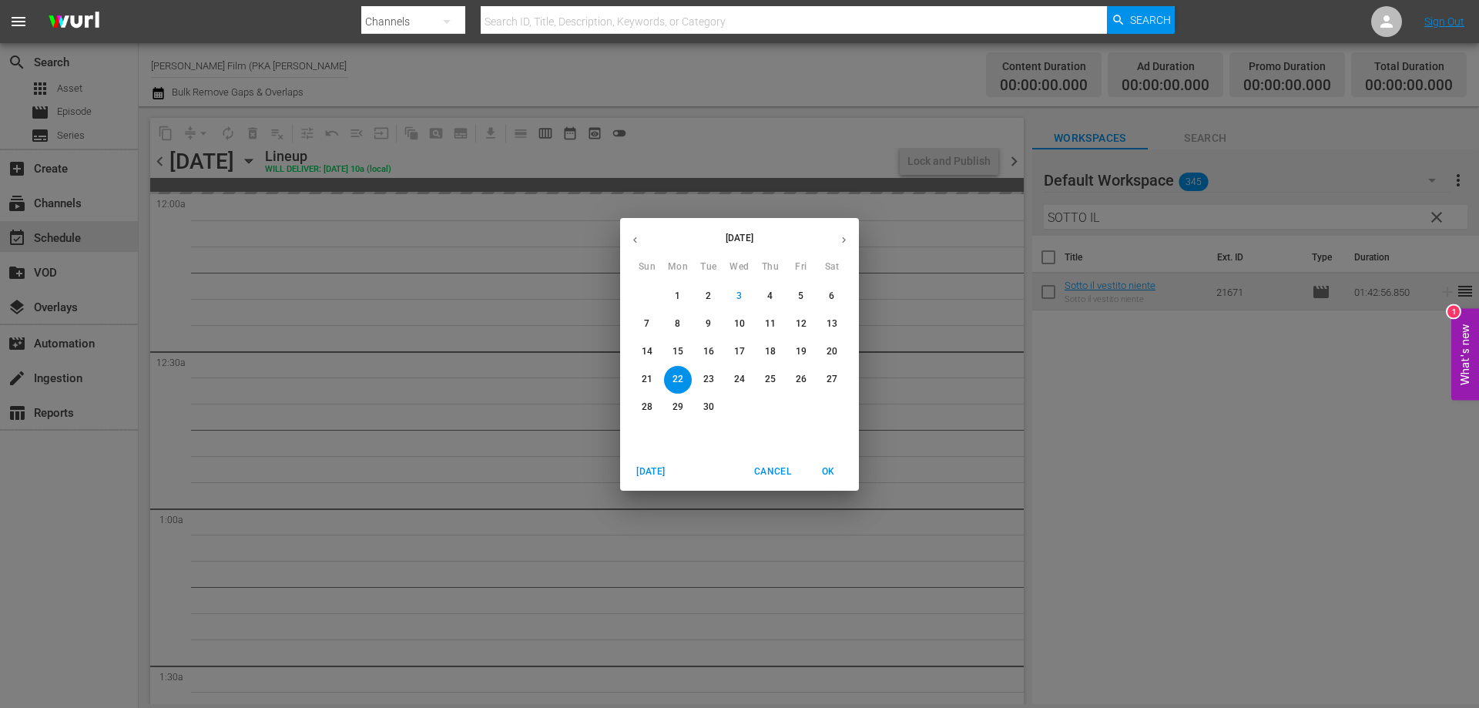
click at [638, 378] on span "21" at bounding box center [647, 379] width 28 height 13
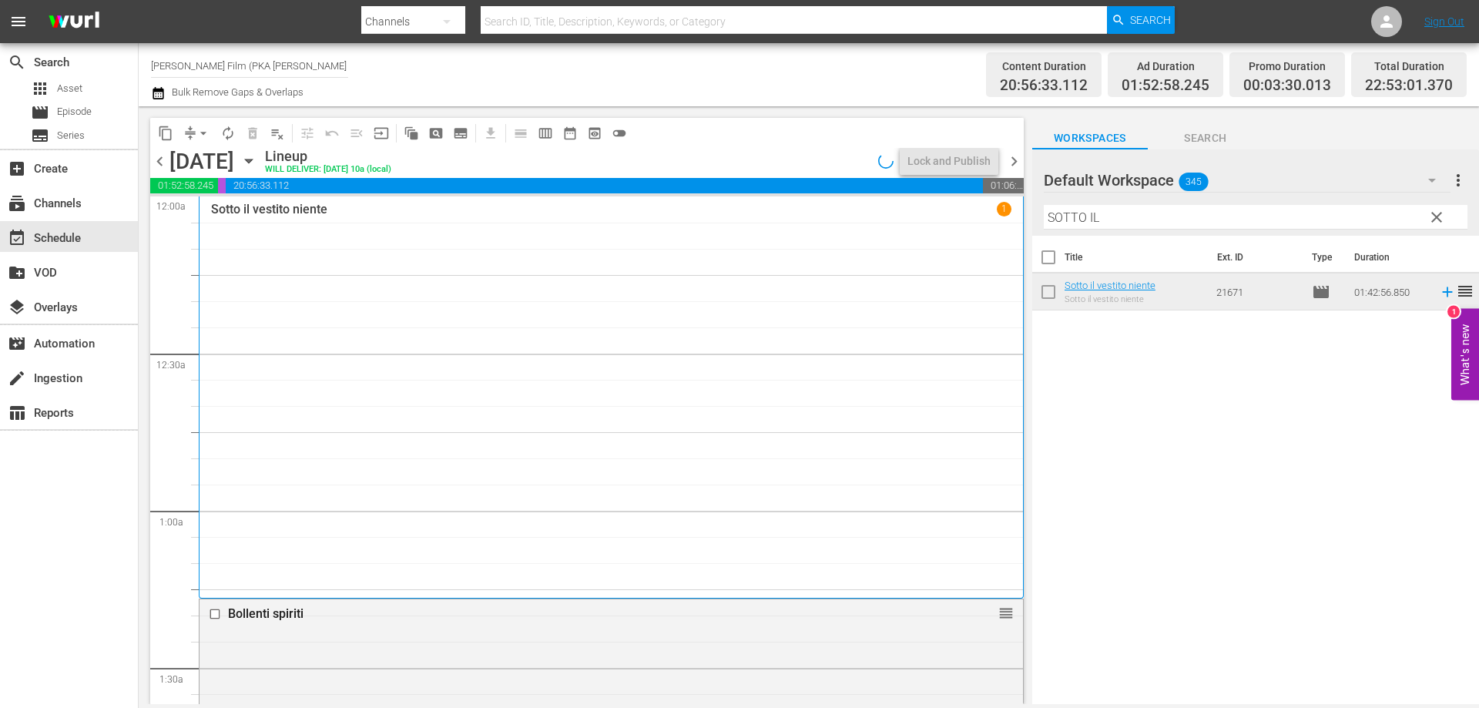
click at [257, 159] on icon "button" at bounding box center [248, 161] width 17 height 17
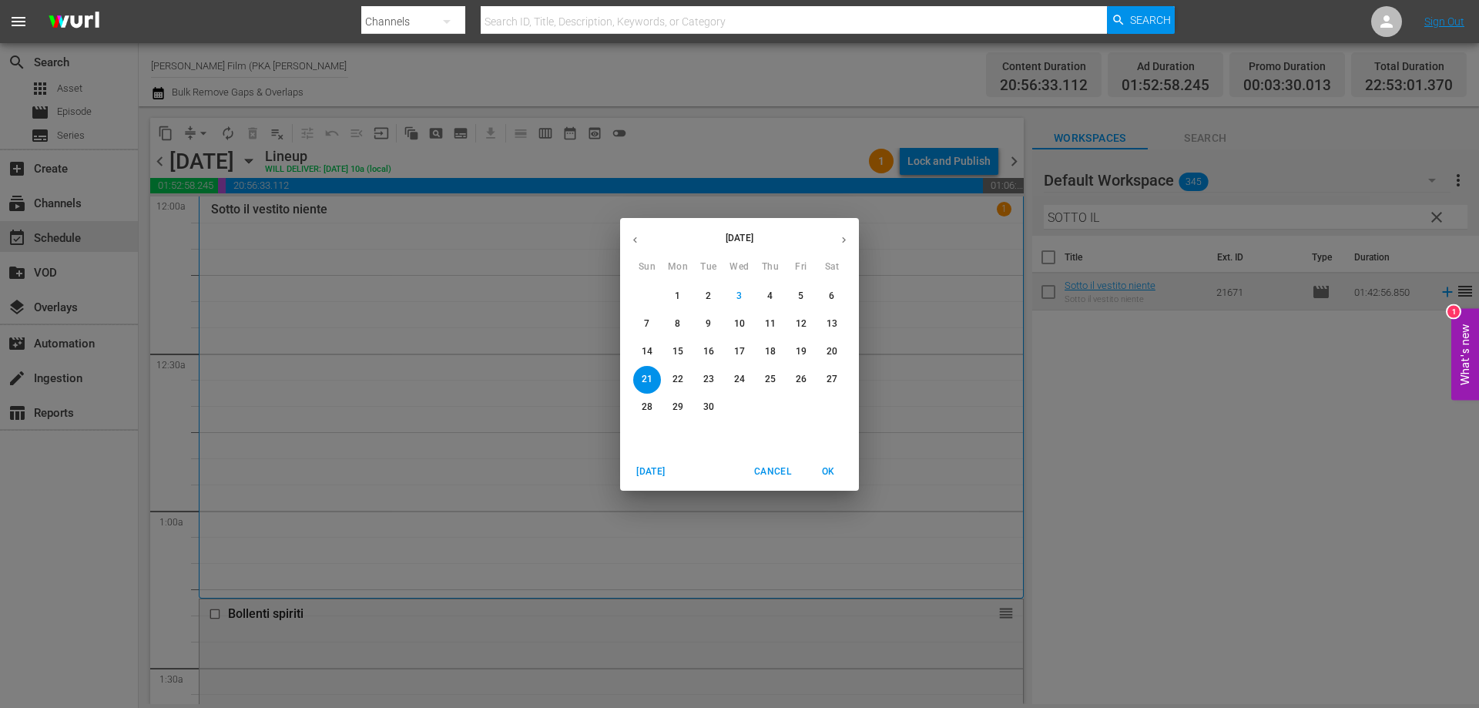
click at [673, 381] on p "22" at bounding box center [678, 379] width 11 height 13
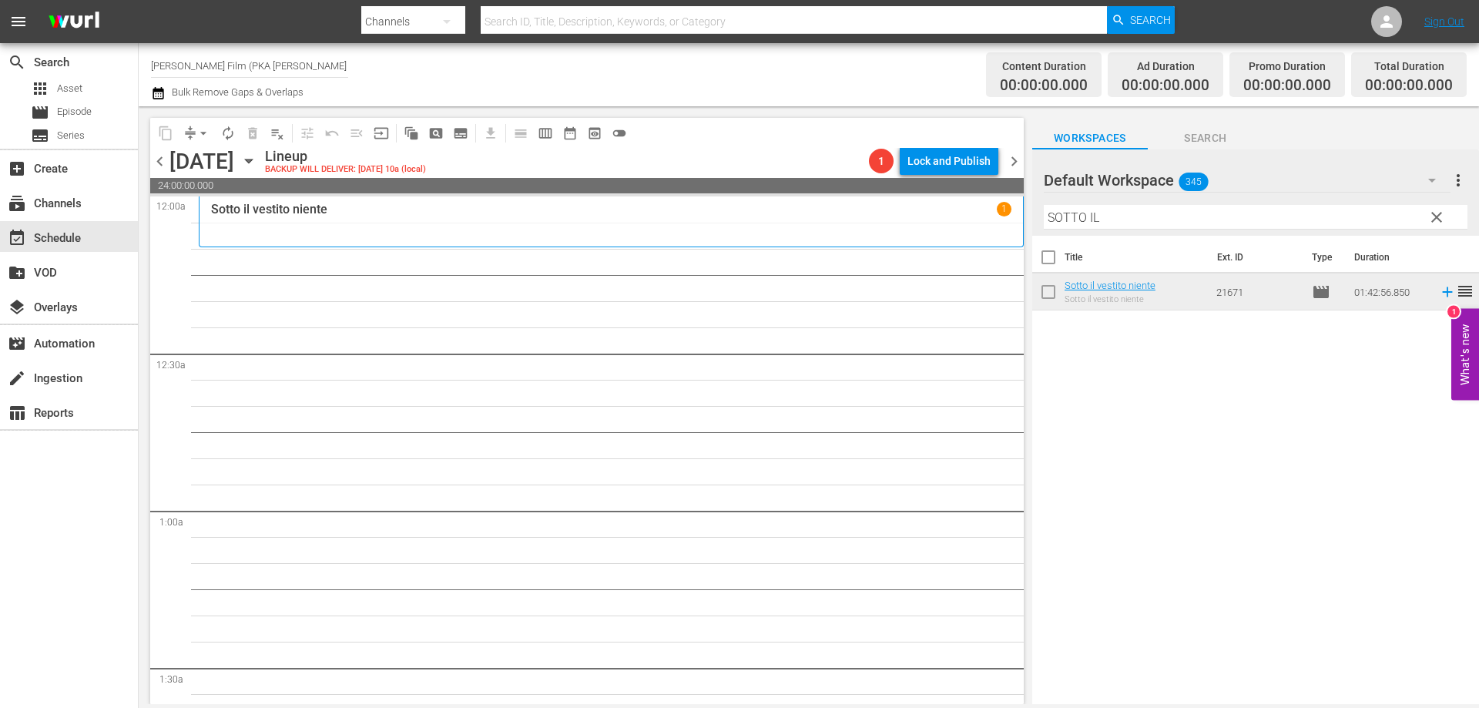
click at [573, 230] on div "Sotto il vestito niente 1" at bounding box center [611, 222] width 800 height 40
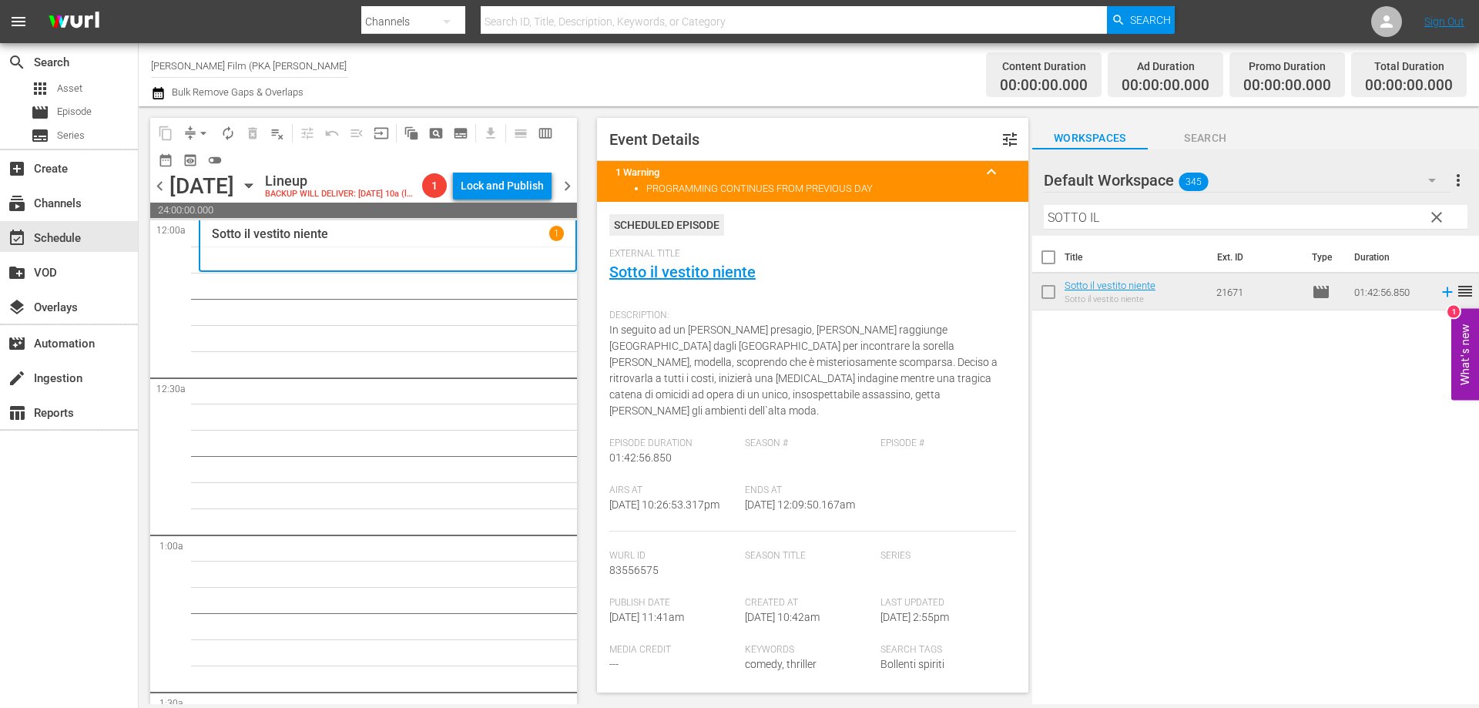
drag, startPoint x: 1134, startPoint y: 209, endPoint x: 1030, endPoint y: 209, distance: 104.0
click at [1036, 209] on div "Default Workspace 345 Default more_vert clear Filter by Title SOTTO IL" at bounding box center [1255, 192] width 447 height 86
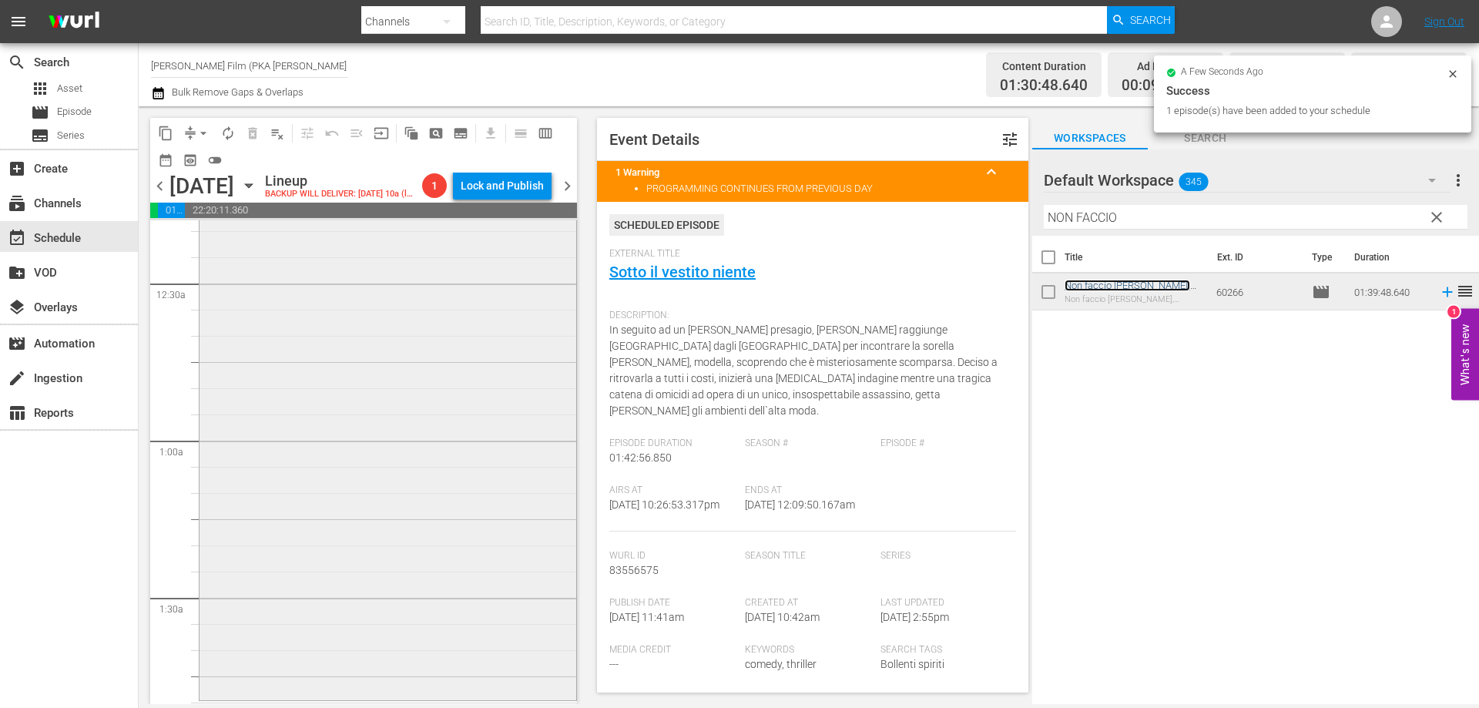
scroll to position [385, 0]
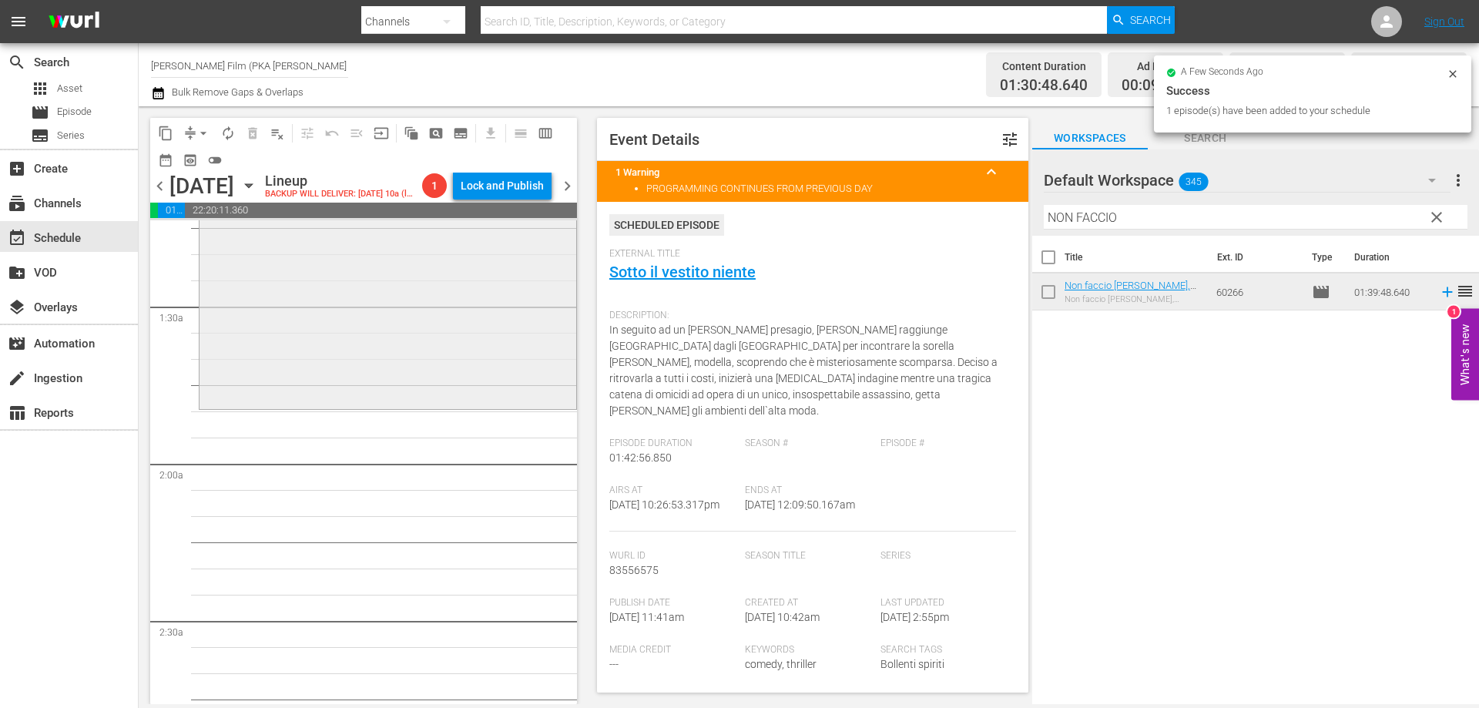
click at [448, 406] on div "Non faccio [PERSON_NAME], [PERSON_NAME] l'amore reorder" at bounding box center [388, 147] width 377 height 518
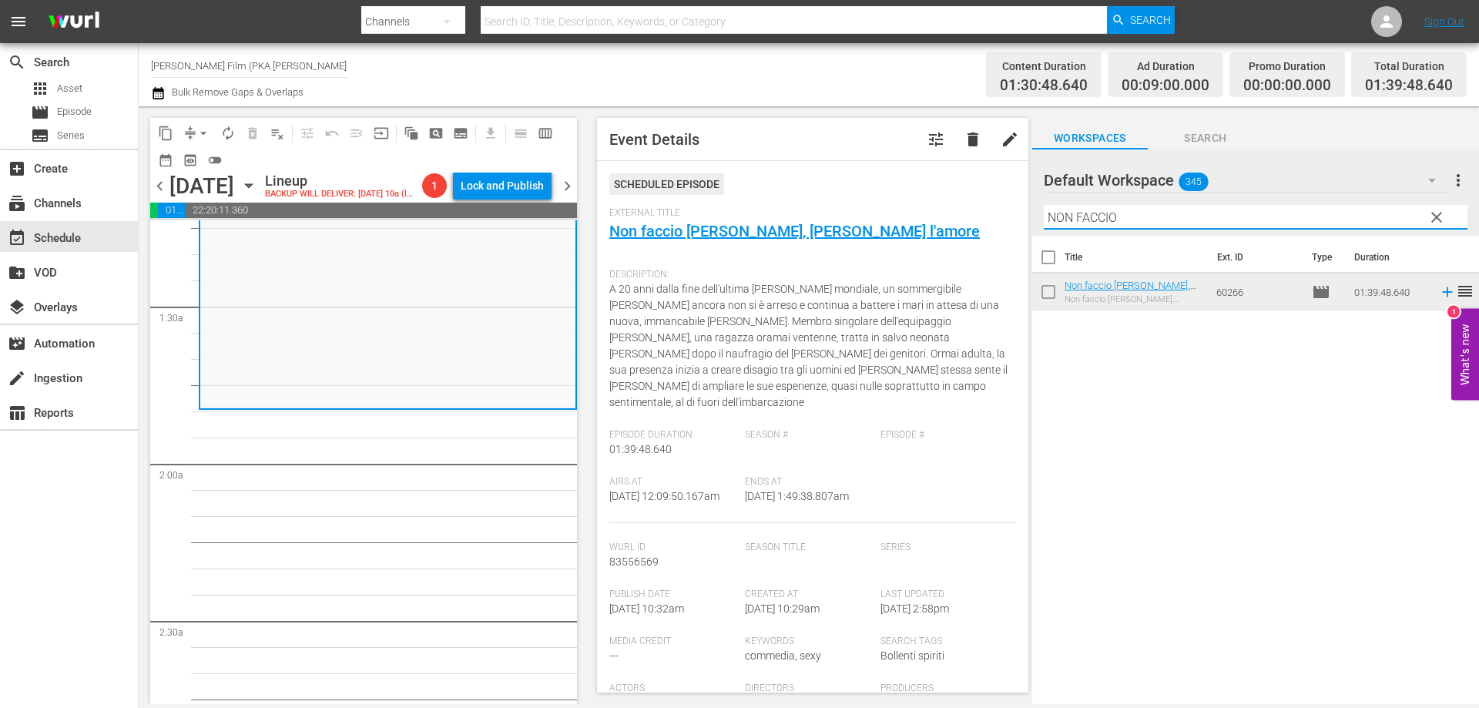
drag, startPoint x: 1120, startPoint y: 220, endPoint x: 975, endPoint y: 192, distance: 147.5
click at [975, 192] on div "content_copy compress arrow_drop_down autorenew_outlined delete_forever_outline…" at bounding box center [809, 405] width 1340 height 598
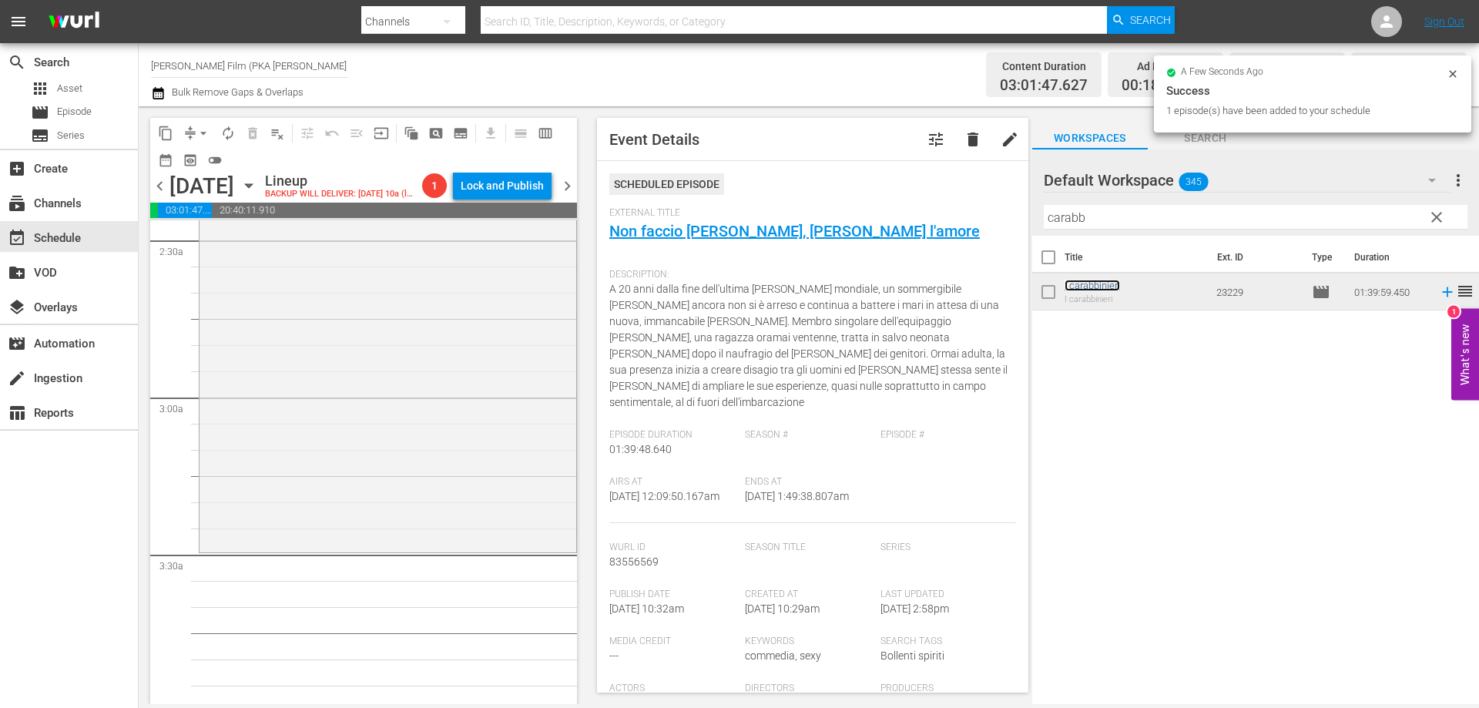
scroll to position [770, 0]
click at [412, 505] on div "I carabbinieri reorder" at bounding box center [388, 284] width 377 height 519
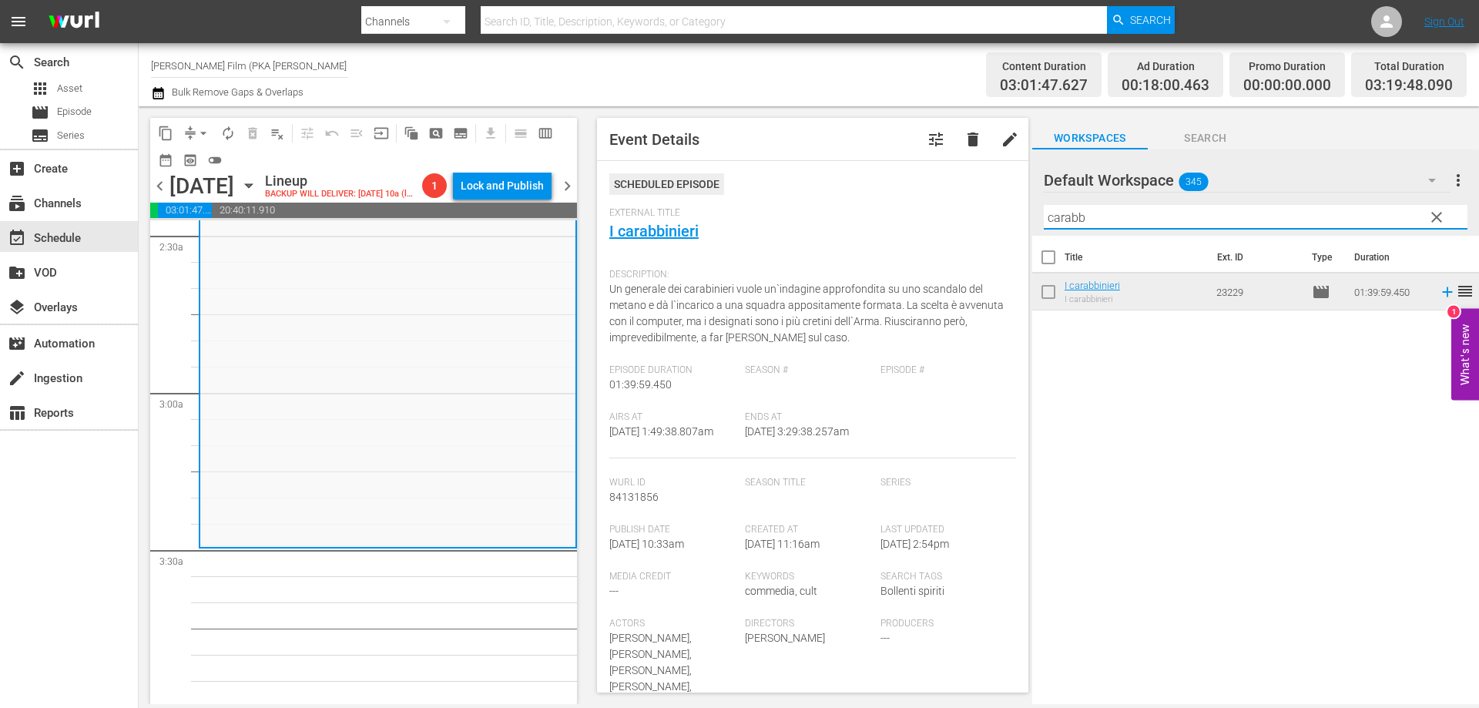
drag, startPoint x: 1096, startPoint y: 218, endPoint x: 1012, endPoint y: 205, distance: 85.0
click at [1012, 205] on div "content_copy compress arrow_drop_down autorenew_outlined delete_forever_outline…" at bounding box center [809, 405] width 1340 height 598
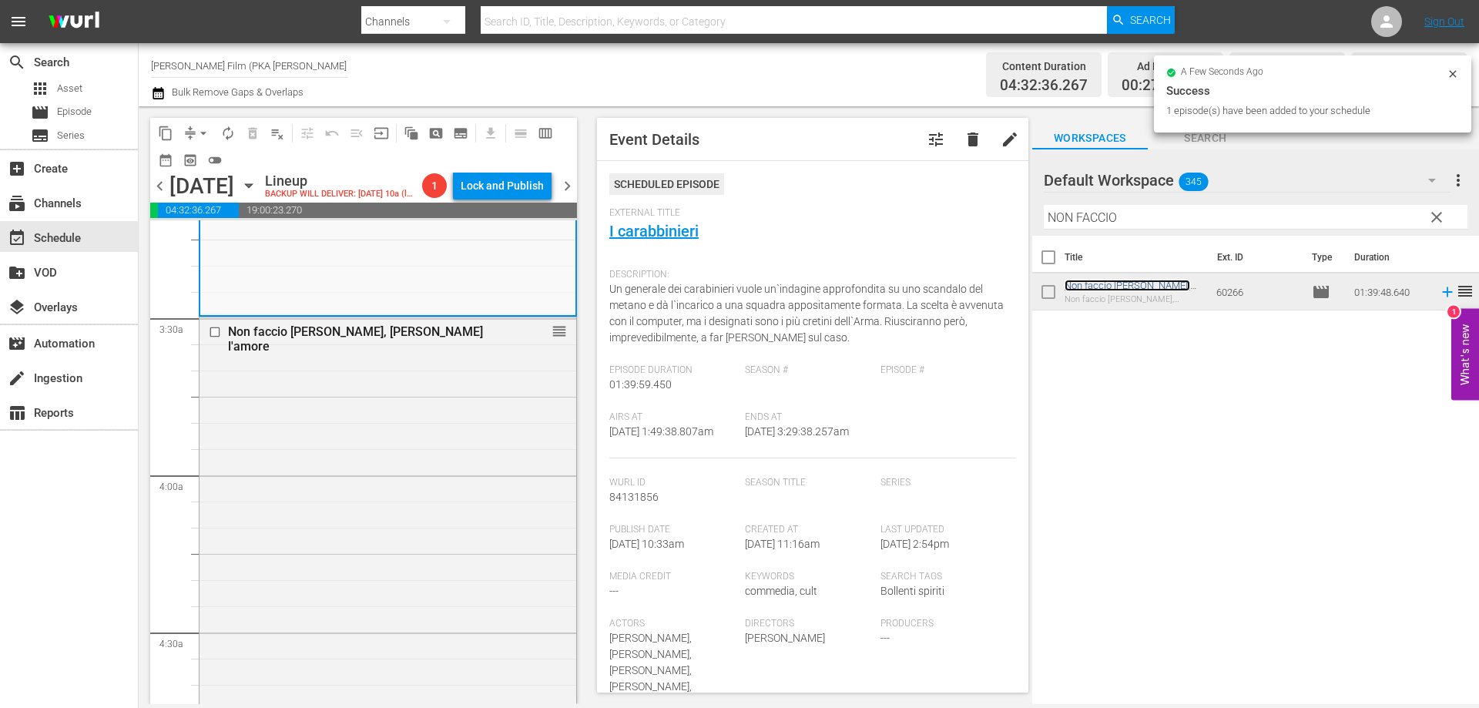
scroll to position [1233, 0]
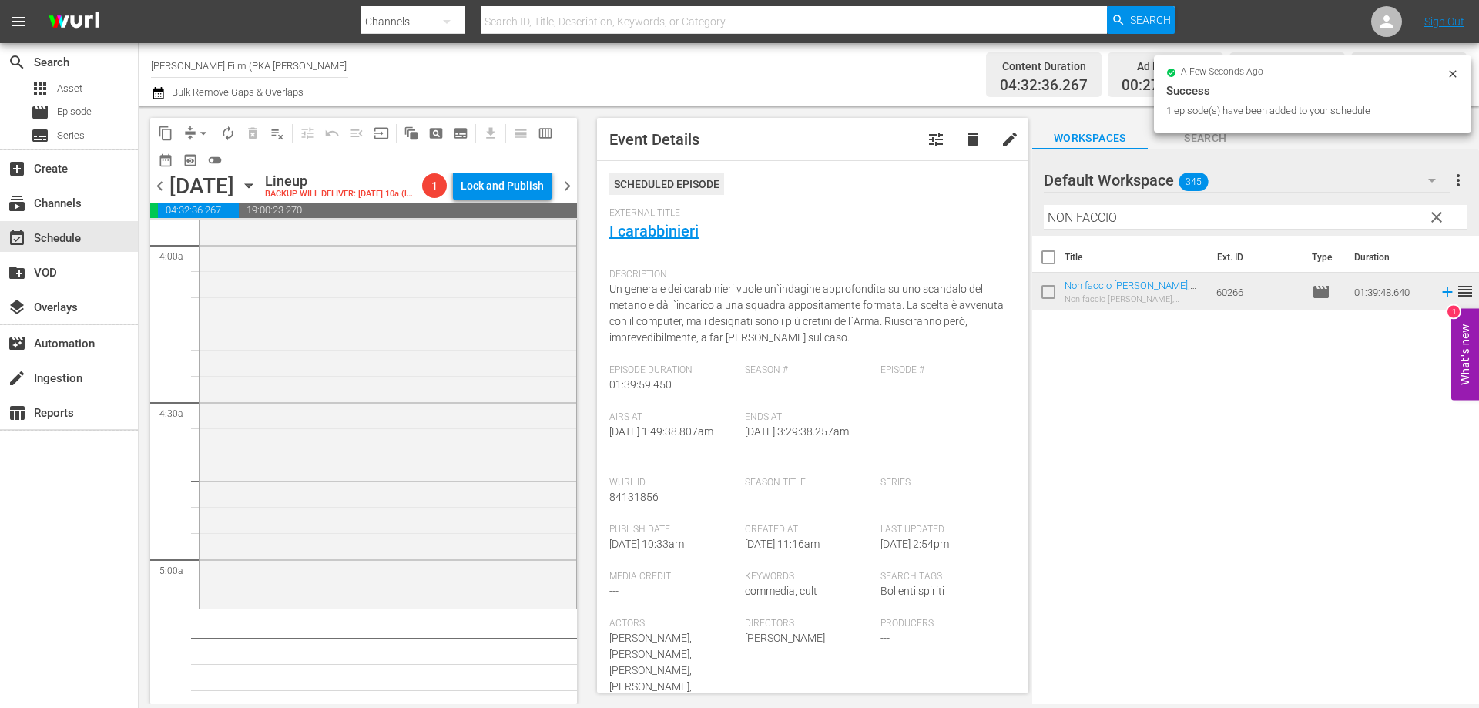
click at [525, 574] on div "Non faccio [PERSON_NAME], [PERSON_NAME] l'amore reorder" at bounding box center [388, 346] width 377 height 518
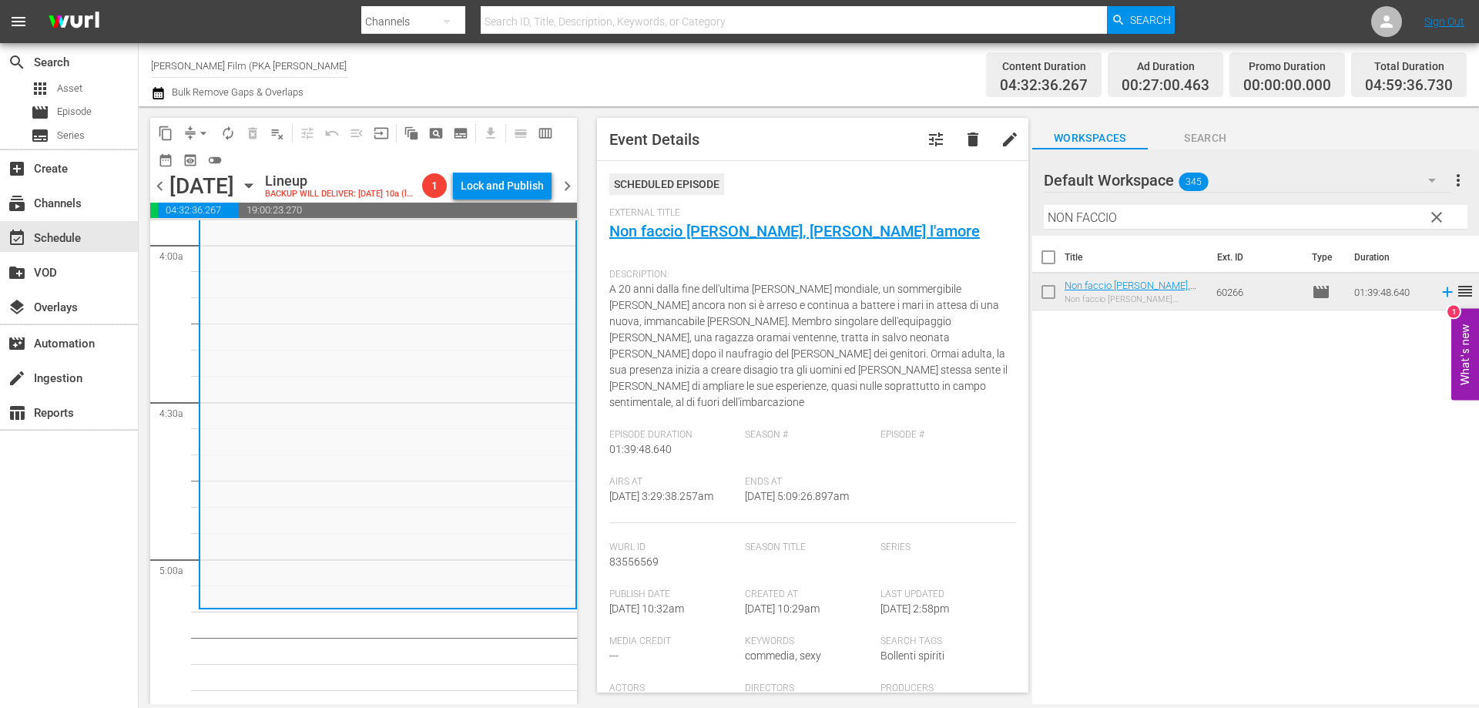
drag, startPoint x: 1132, startPoint y: 218, endPoint x: 1008, endPoint y: 214, distance: 124.9
click at [1008, 214] on div "content_copy compress arrow_drop_down autorenew_outlined delete_forever_outline…" at bounding box center [809, 405] width 1340 height 598
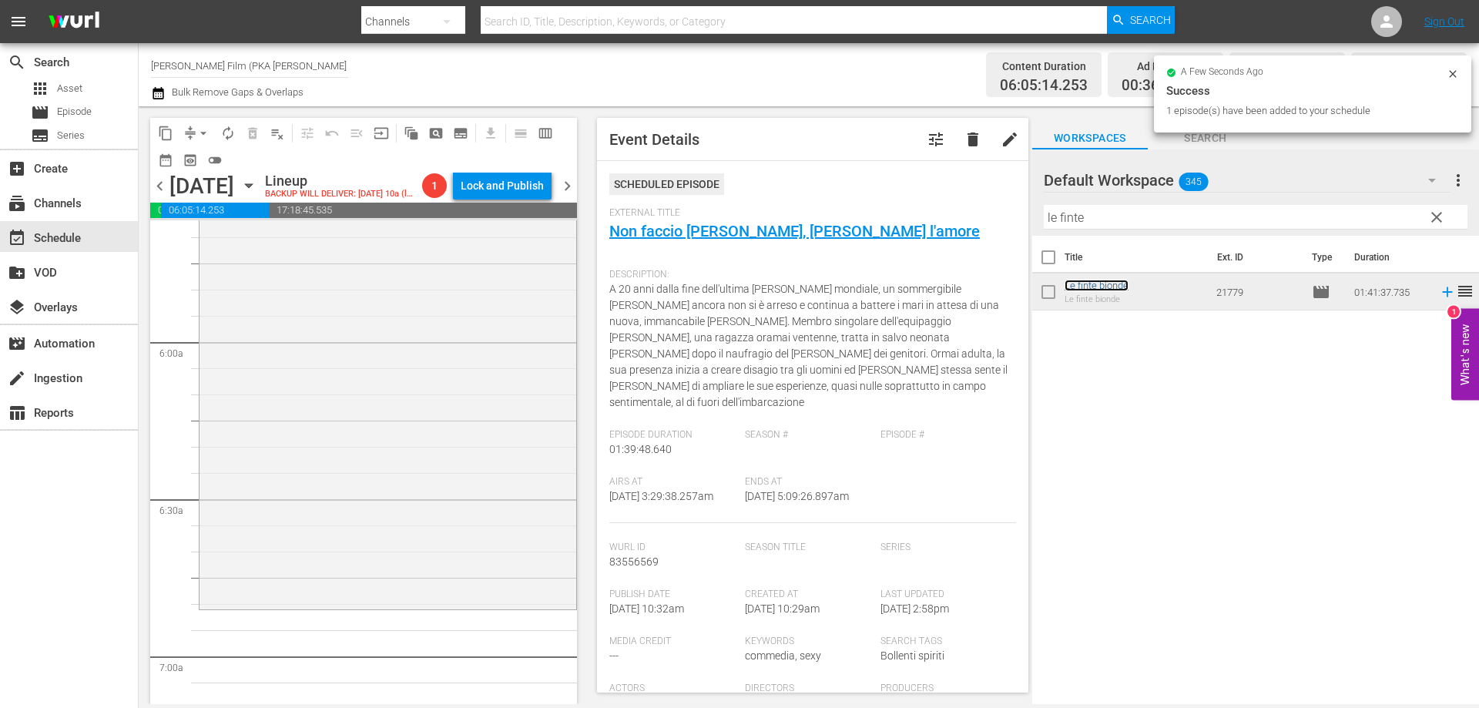
scroll to position [1926, 0]
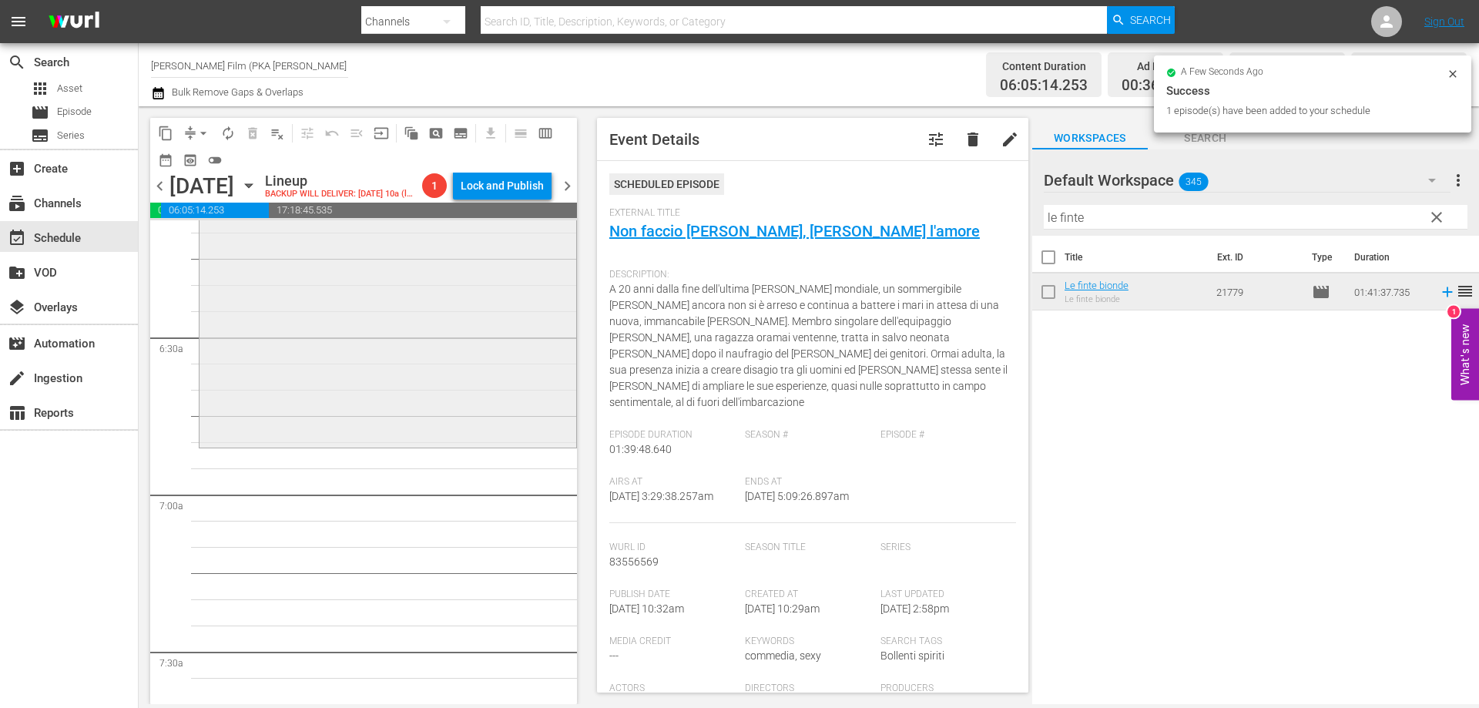
click at [474, 445] on div "Le finte bionde reorder" at bounding box center [388, 181] width 377 height 528
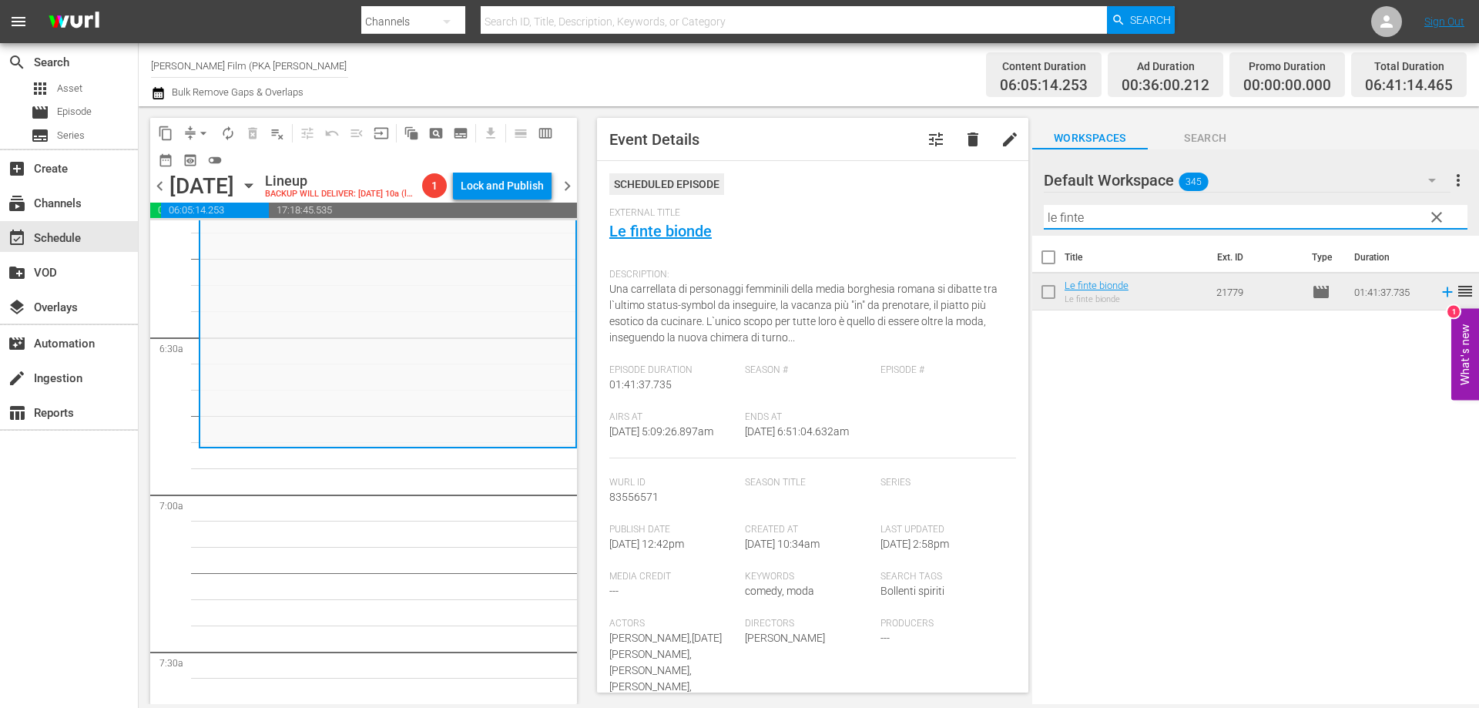
drag, startPoint x: 1109, startPoint y: 217, endPoint x: 1012, endPoint y: 206, distance: 97.8
click at [1012, 206] on div "content_copy compress arrow_drop_down autorenew_outlined delete_forever_outline…" at bounding box center [809, 405] width 1340 height 598
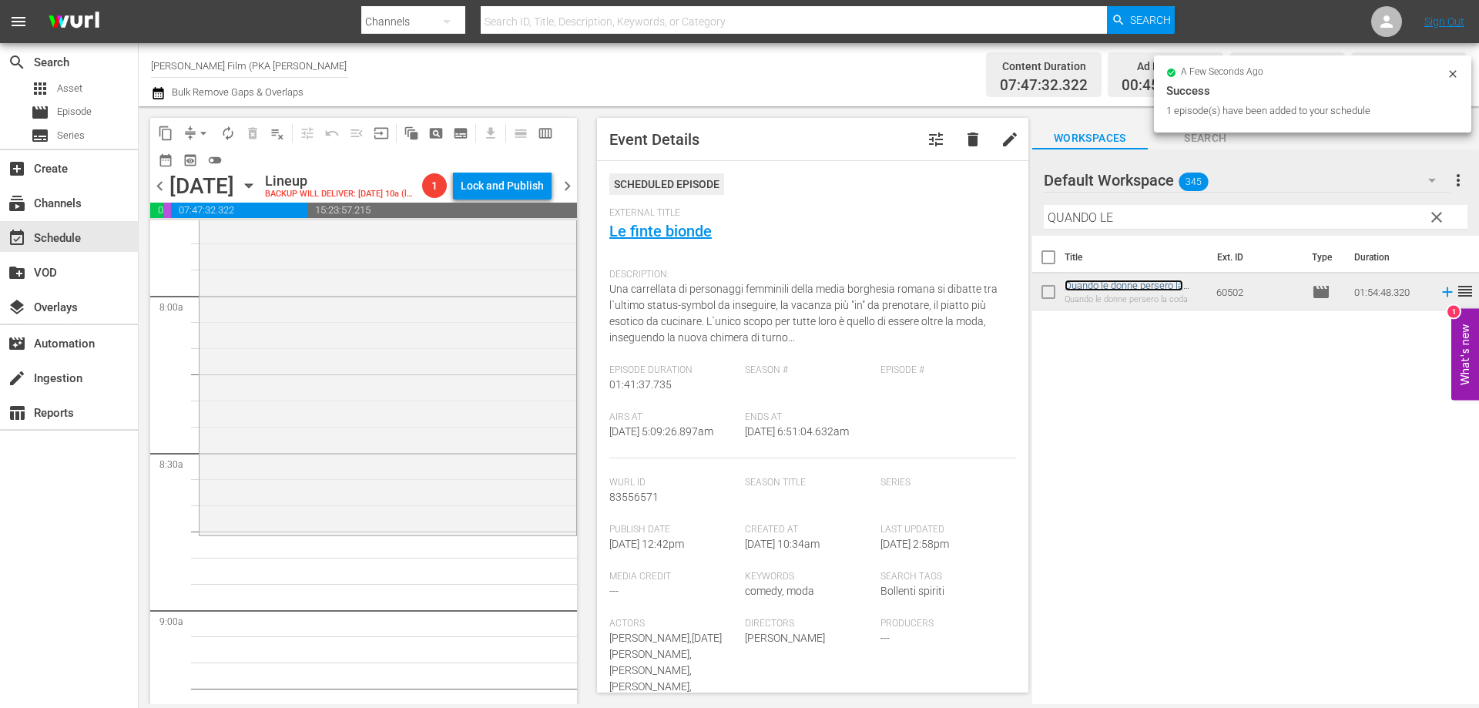
scroll to position [2465, 0]
click at [469, 507] on div "Quando le donne persero la coda reorder" at bounding box center [388, 208] width 377 height 597
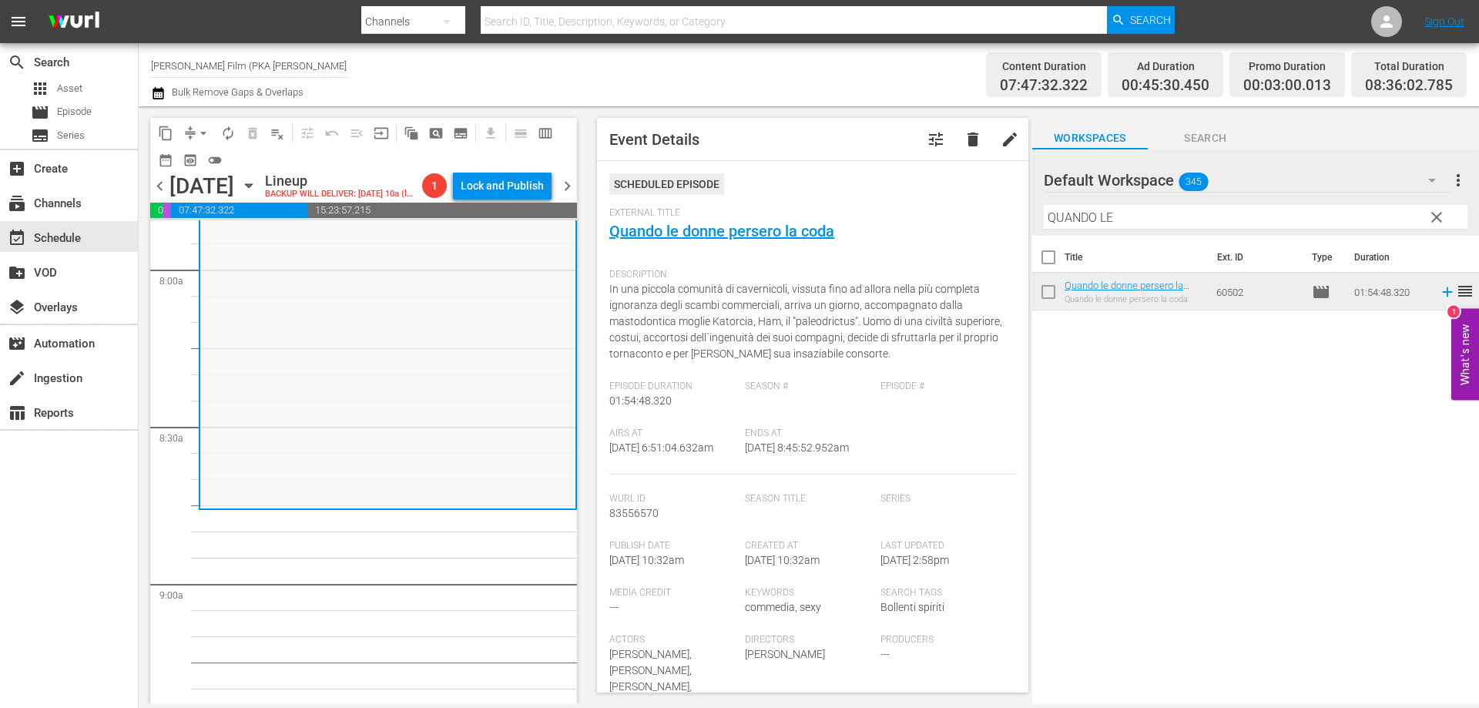
drag, startPoint x: 1135, startPoint y: 216, endPoint x: 1009, endPoint y: 197, distance: 126.9
click at [1009, 197] on div "content_copy compress arrow_drop_down autorenew_outlined delete_forever_outline…" at bounding box center [809, 405] width 1340 height 598
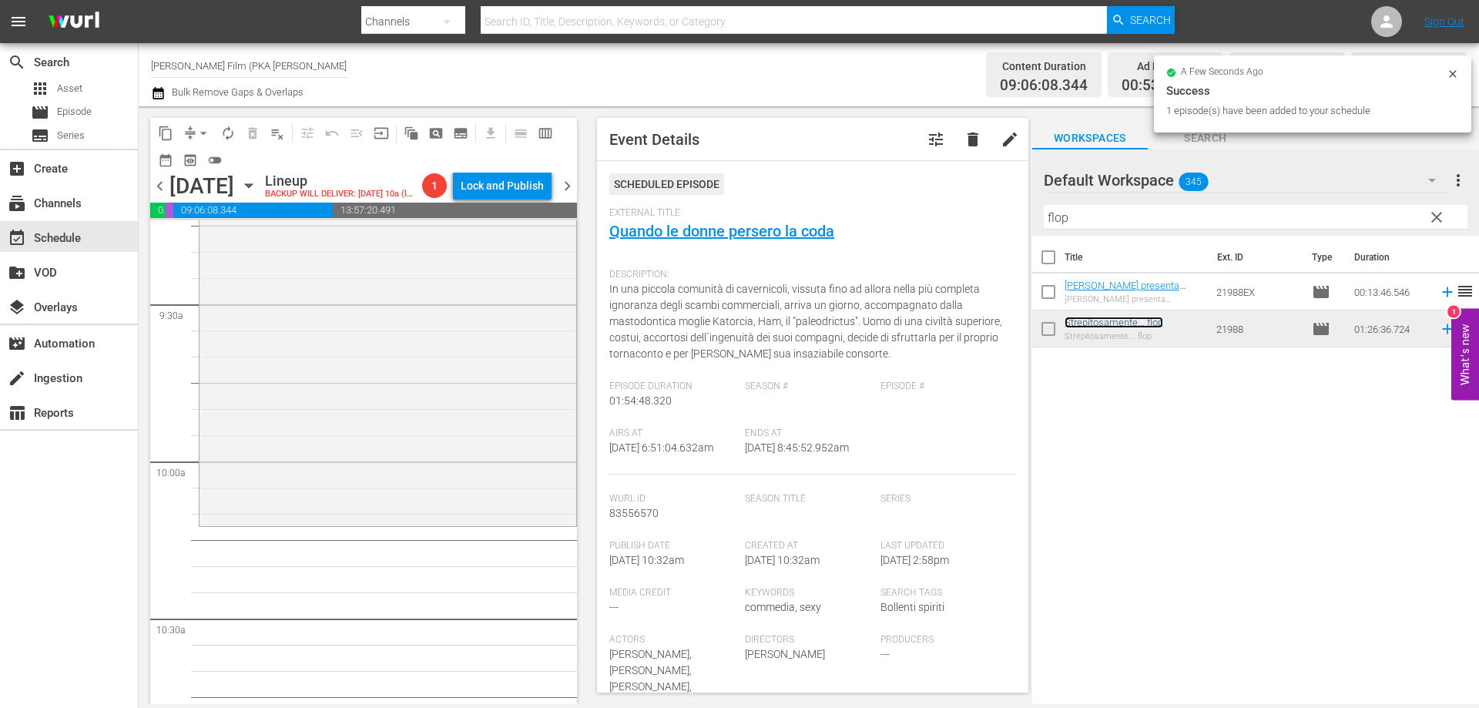
scroll to position [2927, 0]
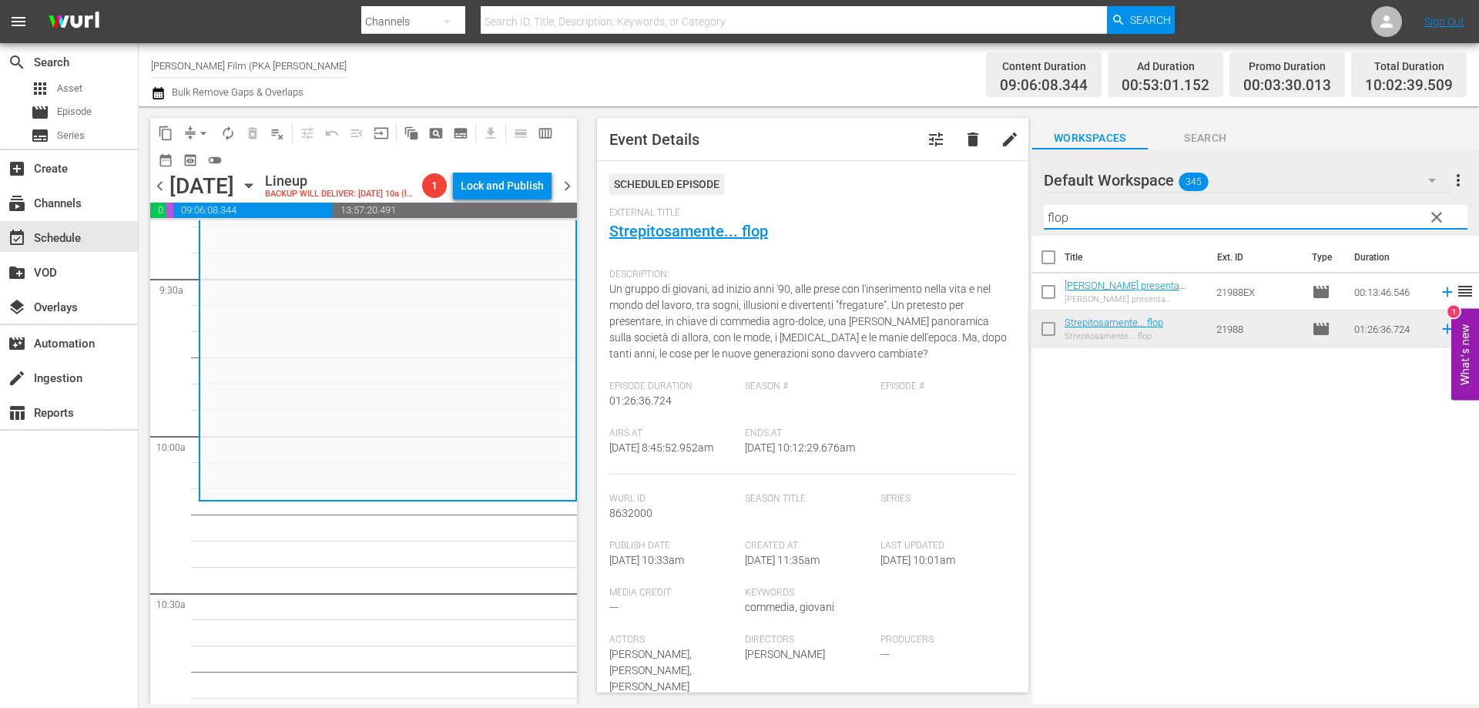
drag, startPoint x: 1072, startPoint y: 214, endPoint x: 1040, endPoint y: 215, distance: 32.4
click at [1041, 215] on div "Default Workspace 345 Default more_vert clear Filter by Title flop" at bounding box center [1255, 192] width 447 height 86
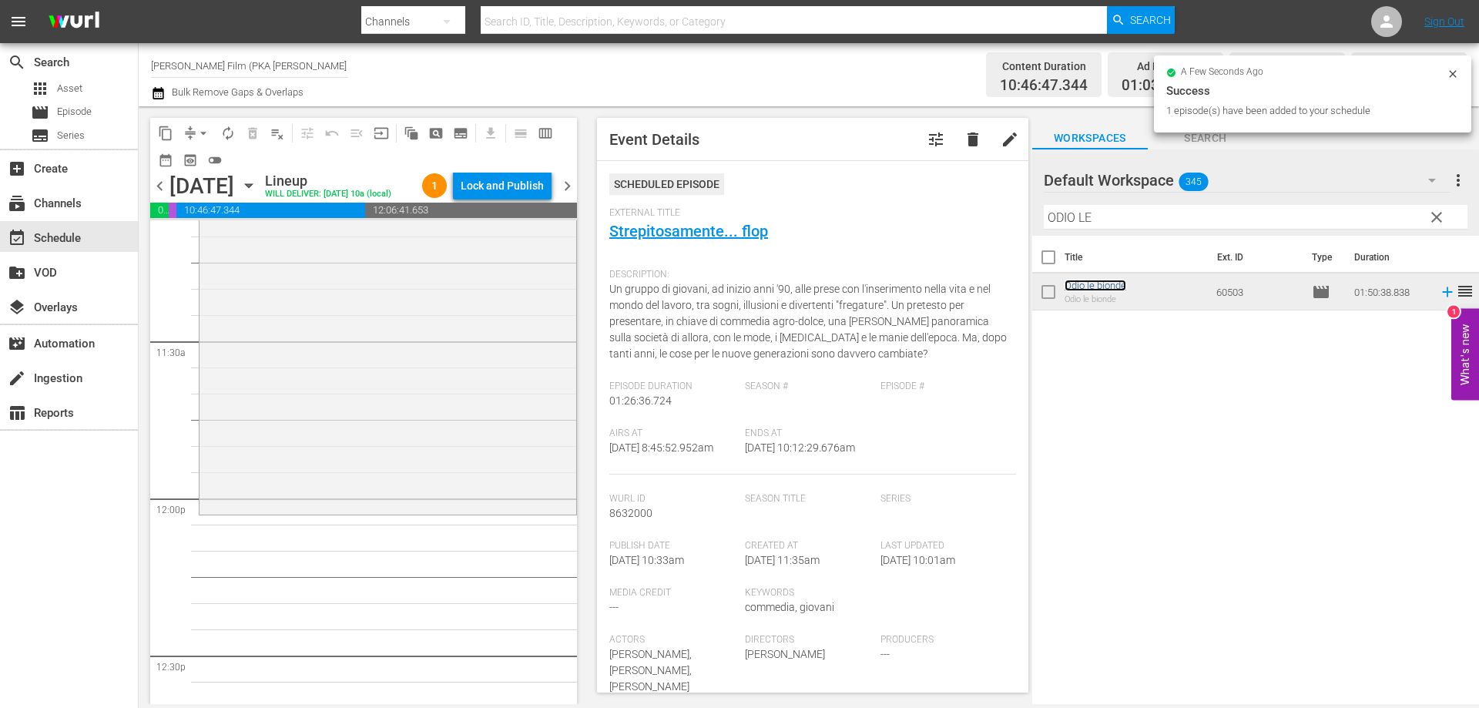
scroll to position [3544, 0]
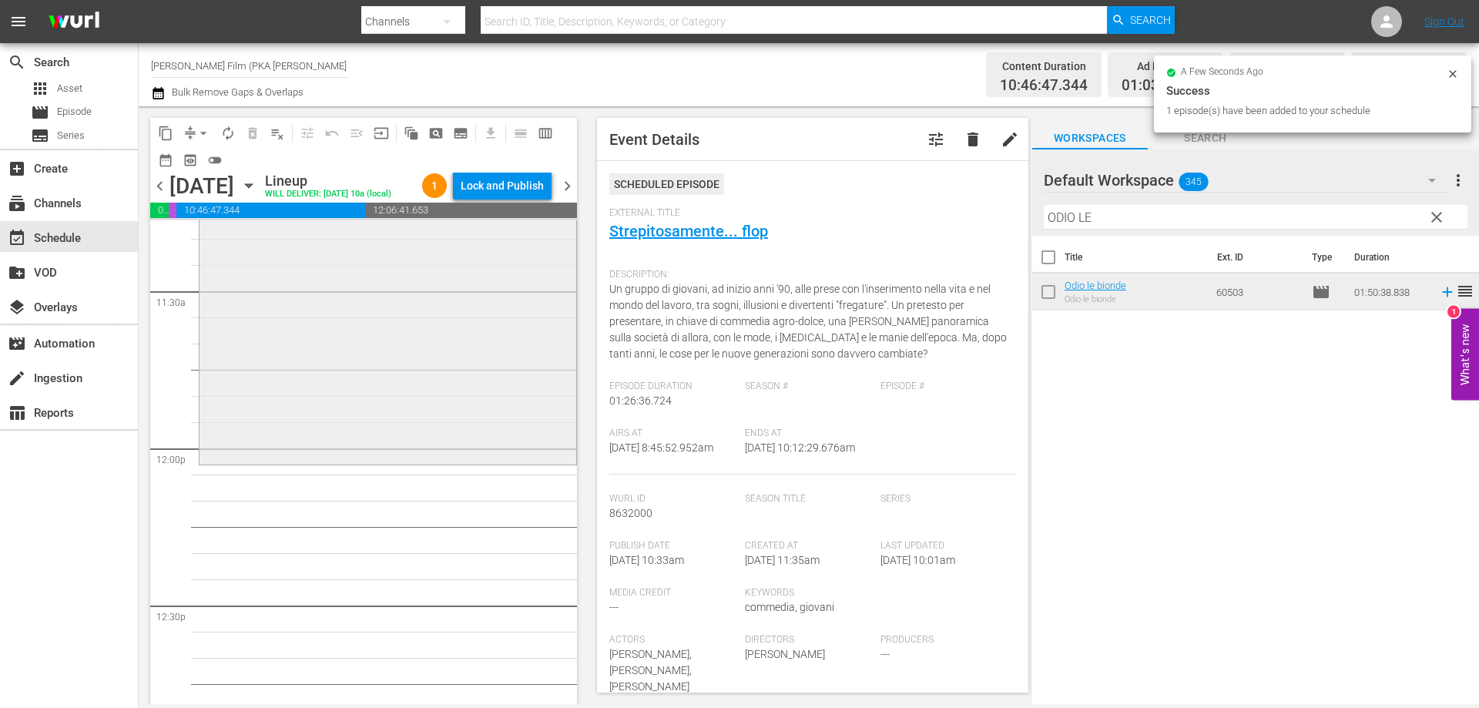
click at [522, 461] on div "Odio le bionde reorder" at bounding box center [388, 173] width 377 height 575
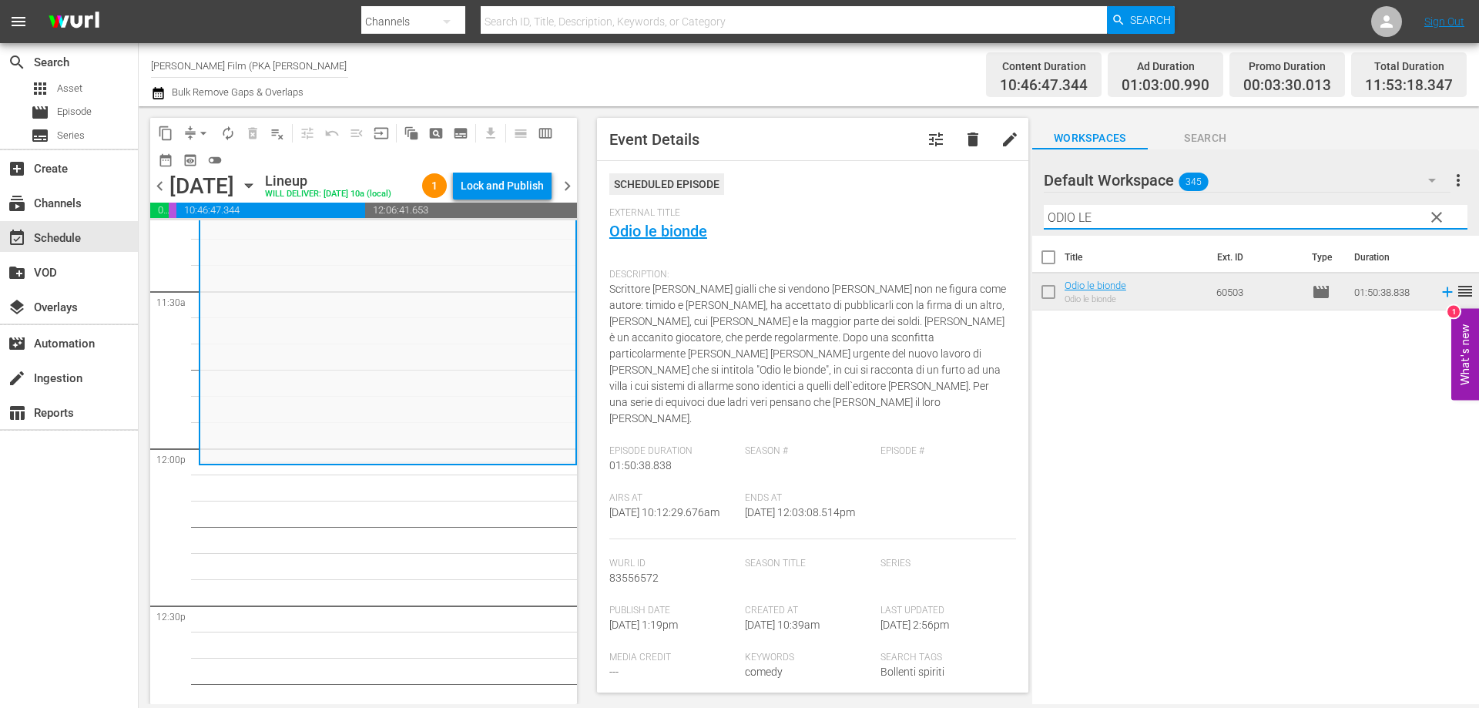
drag, startPoint x: 1101, startPoint y: 221, endPoint x: 1027, endPoint y: 221, distance: 74.0
click at [1027, 221] on div "content_copy compress arrow_drop_down autorenew_outlined delete_forever_outline…" at bounding box center [809, 405] width 1340 height 598
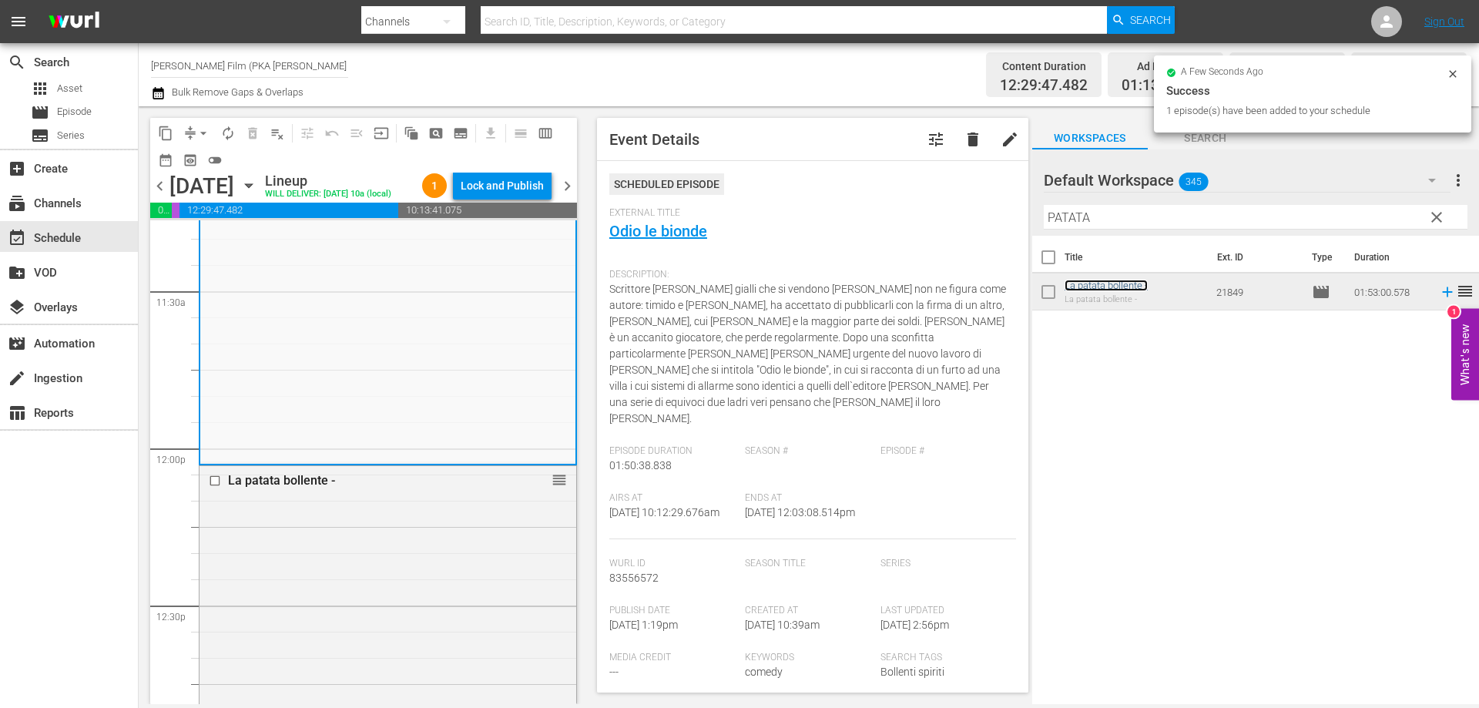
scroll to position [4083, 0]
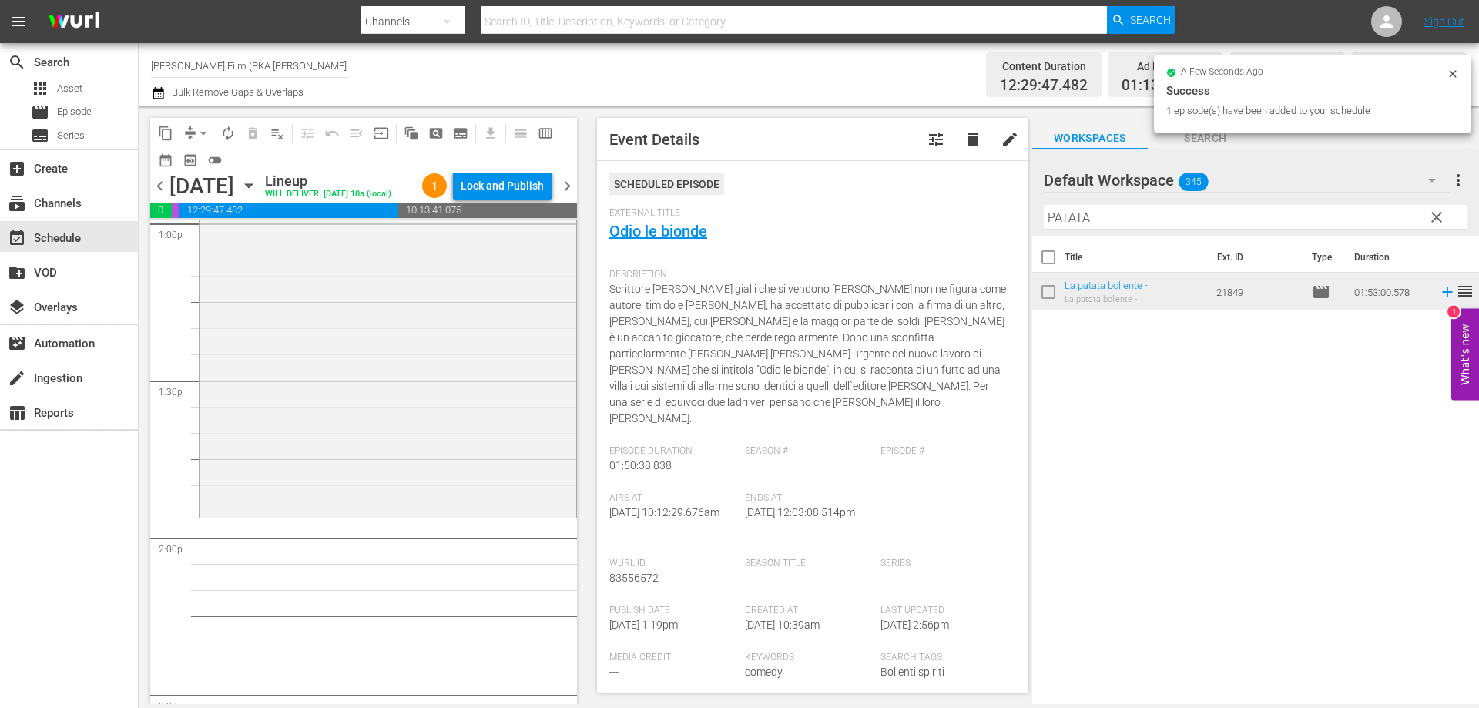
click at [498, 491] on div "La patata bollente - reorder" at bounding box center [388, 220] width 377 height 587
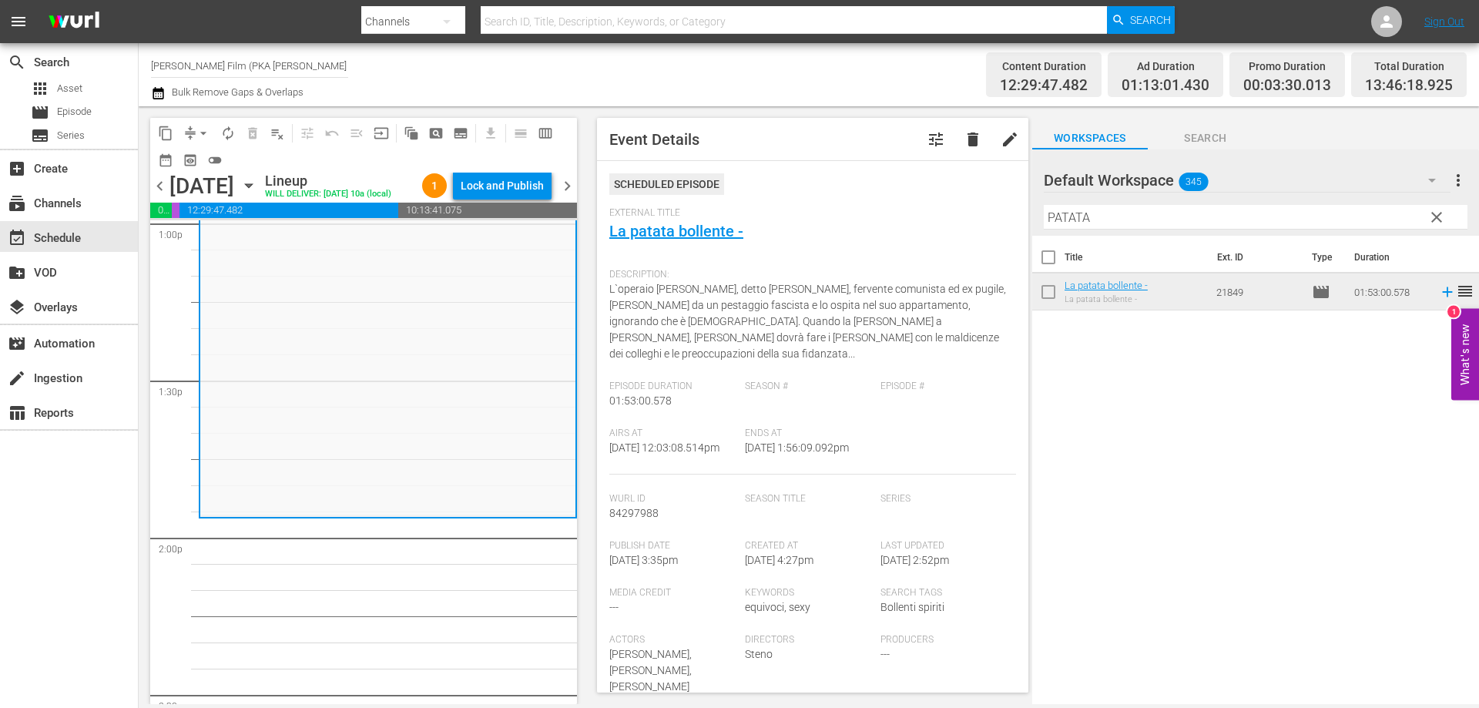
drag, startPoint x: 1100, startPoint y: 211, endPoint x: 1028, endPoint y: 218, distance: 72.7
click at [1028, 217] on div "content_copy compress arrow_drop_down autorenew_outlined delete_forever_outline…" at bounding box center [809, 405] width 1340 height 598
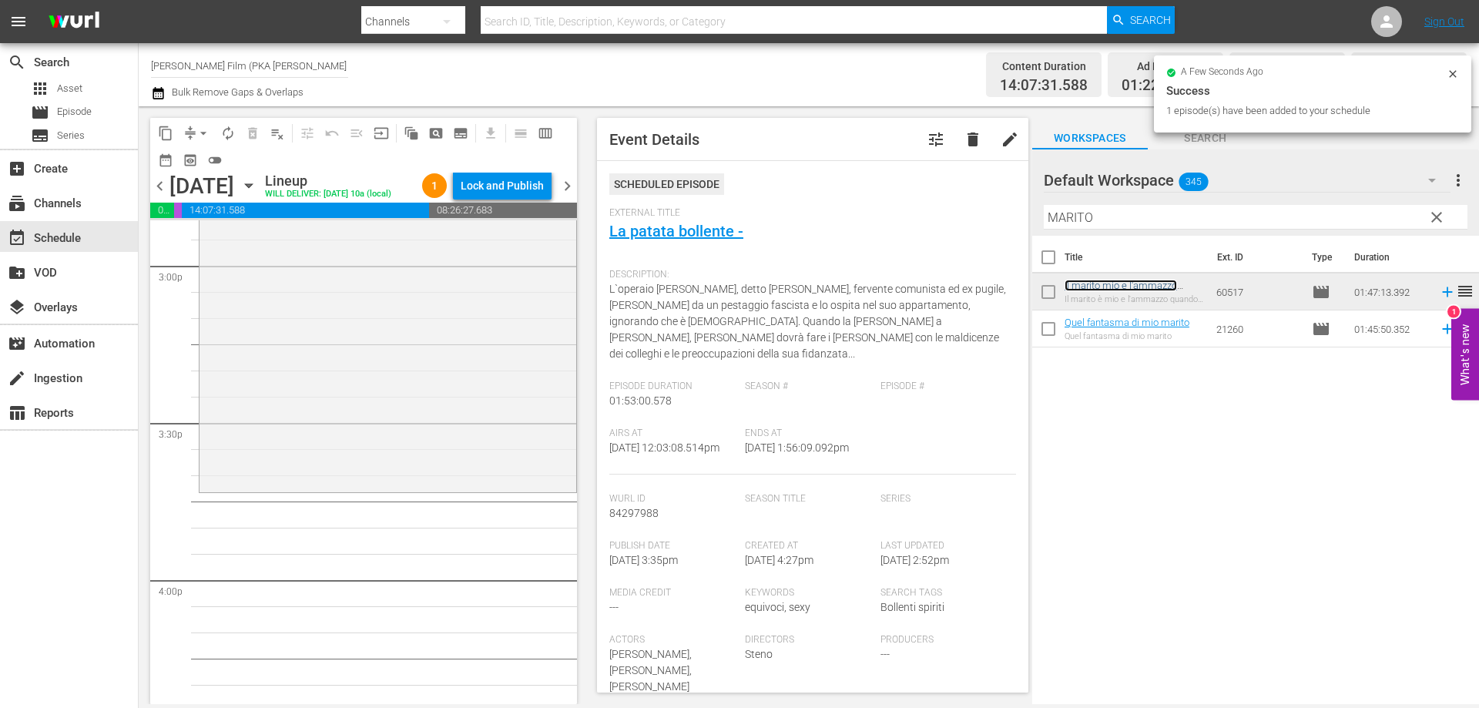
scroll to position [4699, 0]
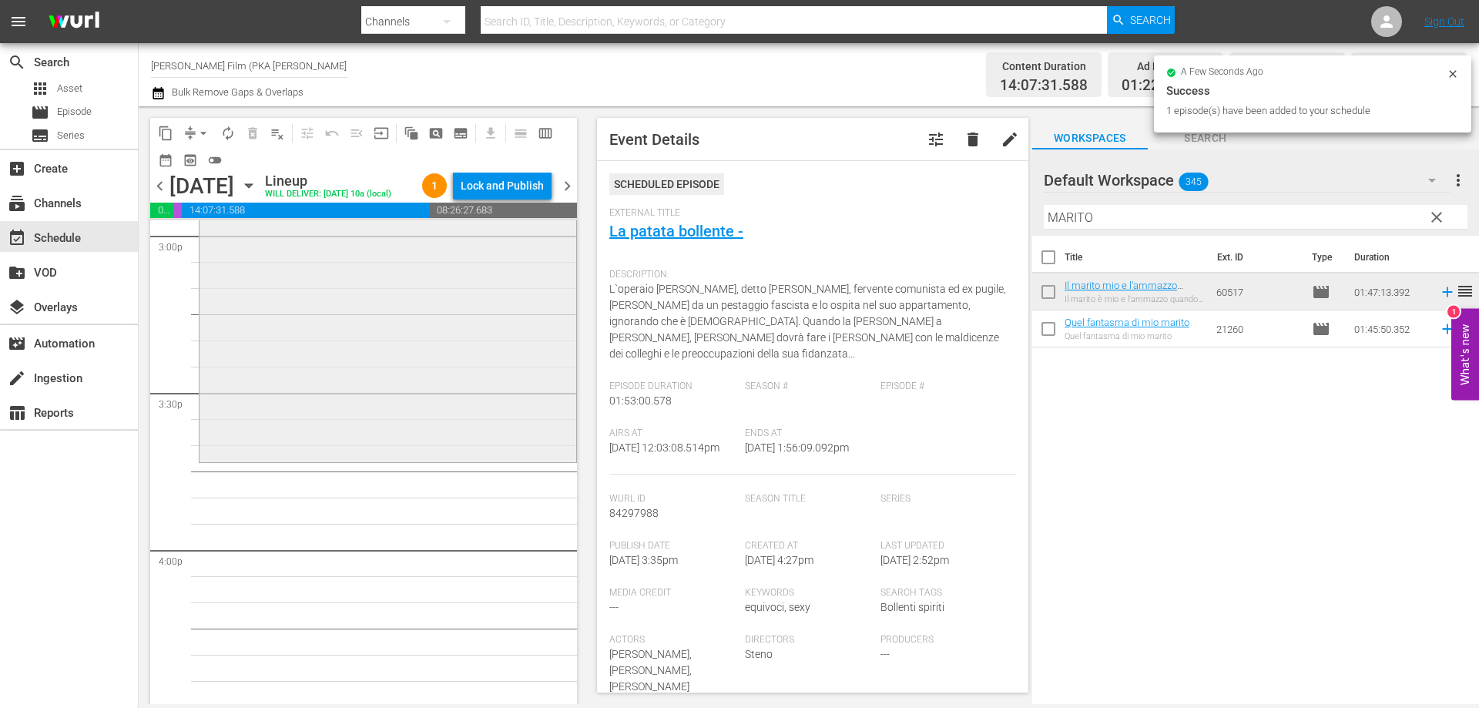
click at [500, 460] on div "Il marito mio e l'ammazzo quando mi pare reorder" at bounding box center [388, 181] width 377 height 557
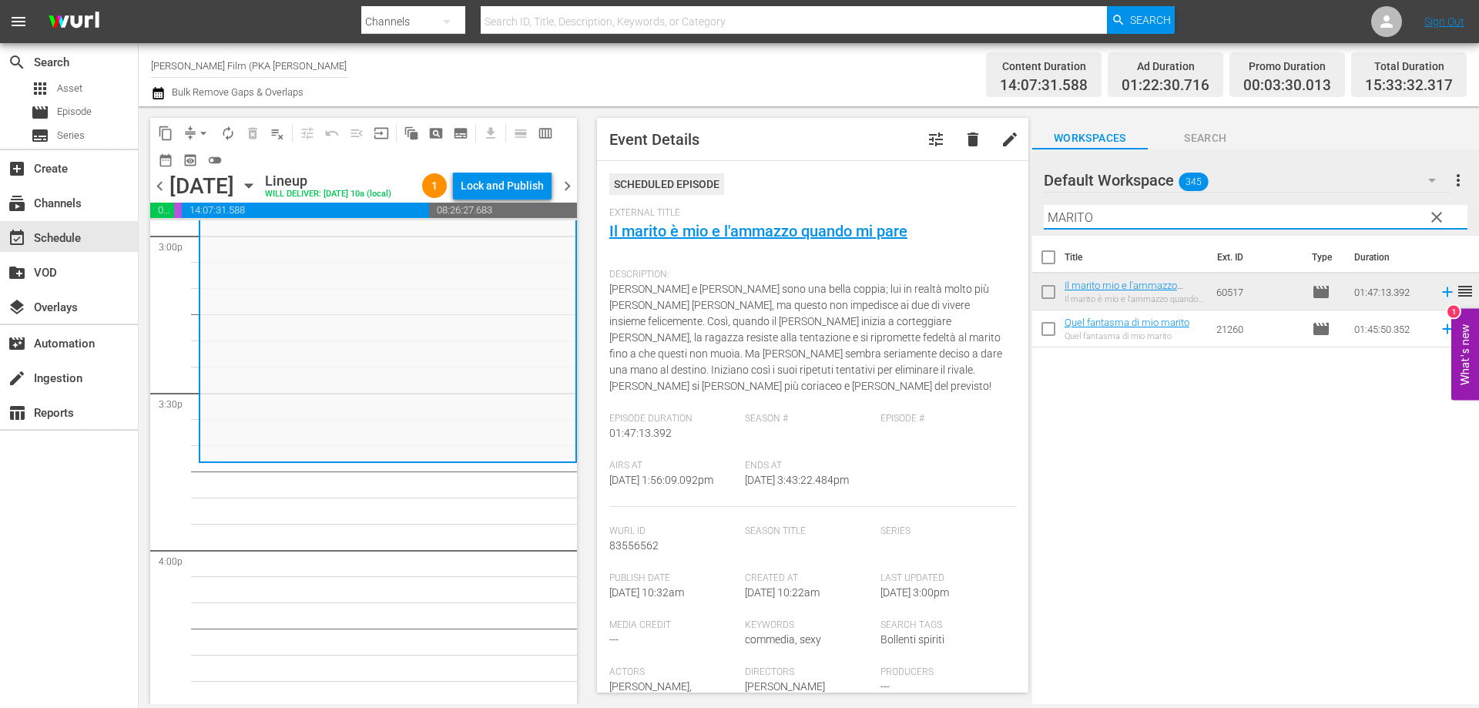
drag, startPoint x: 1119, startPoint y: 220, endPoint x: 997, endPoint y: 203, distance: 122.9
click at [997, 203] on div "content_copy compress arrow_drop_down autorenew_outlined delete_forever_outline…" at bounding box center [809, 405] width 1340 height 598
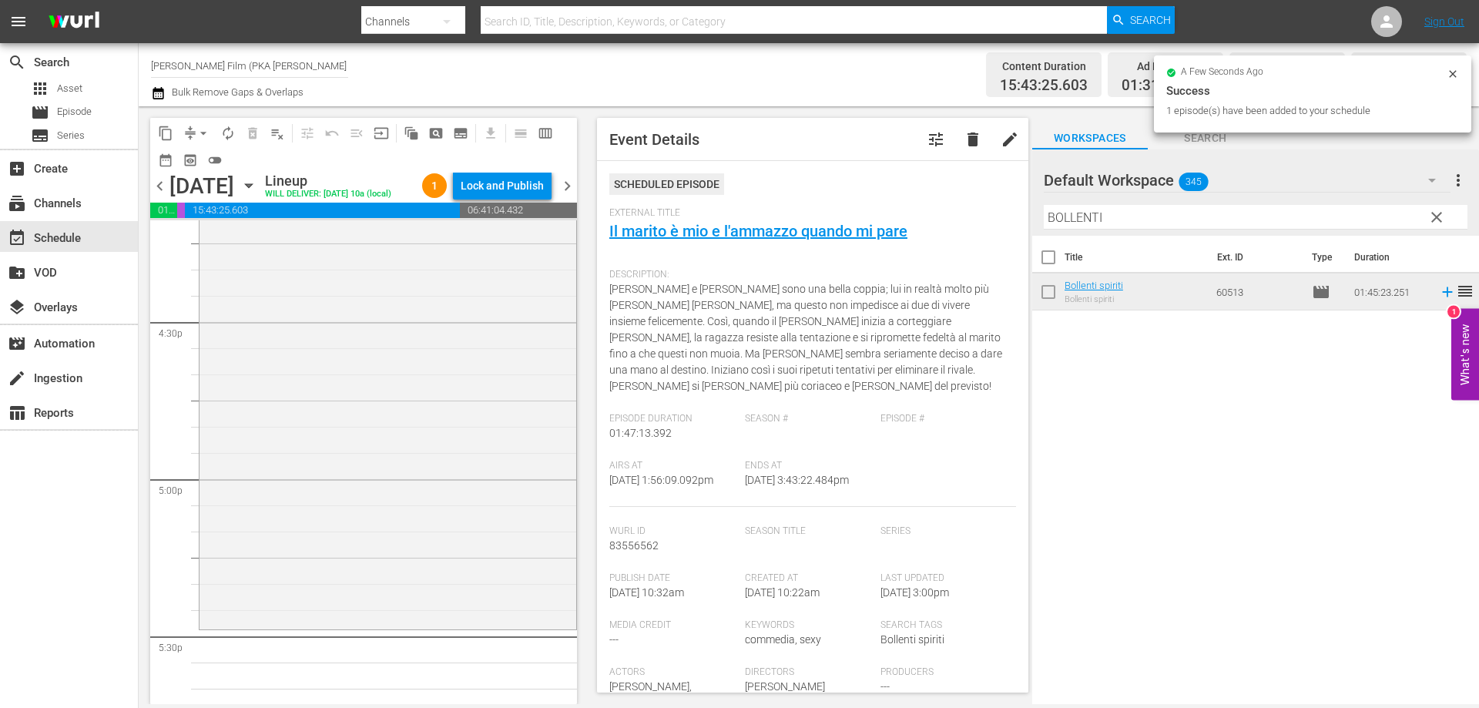
scroll to position [5239, 0]
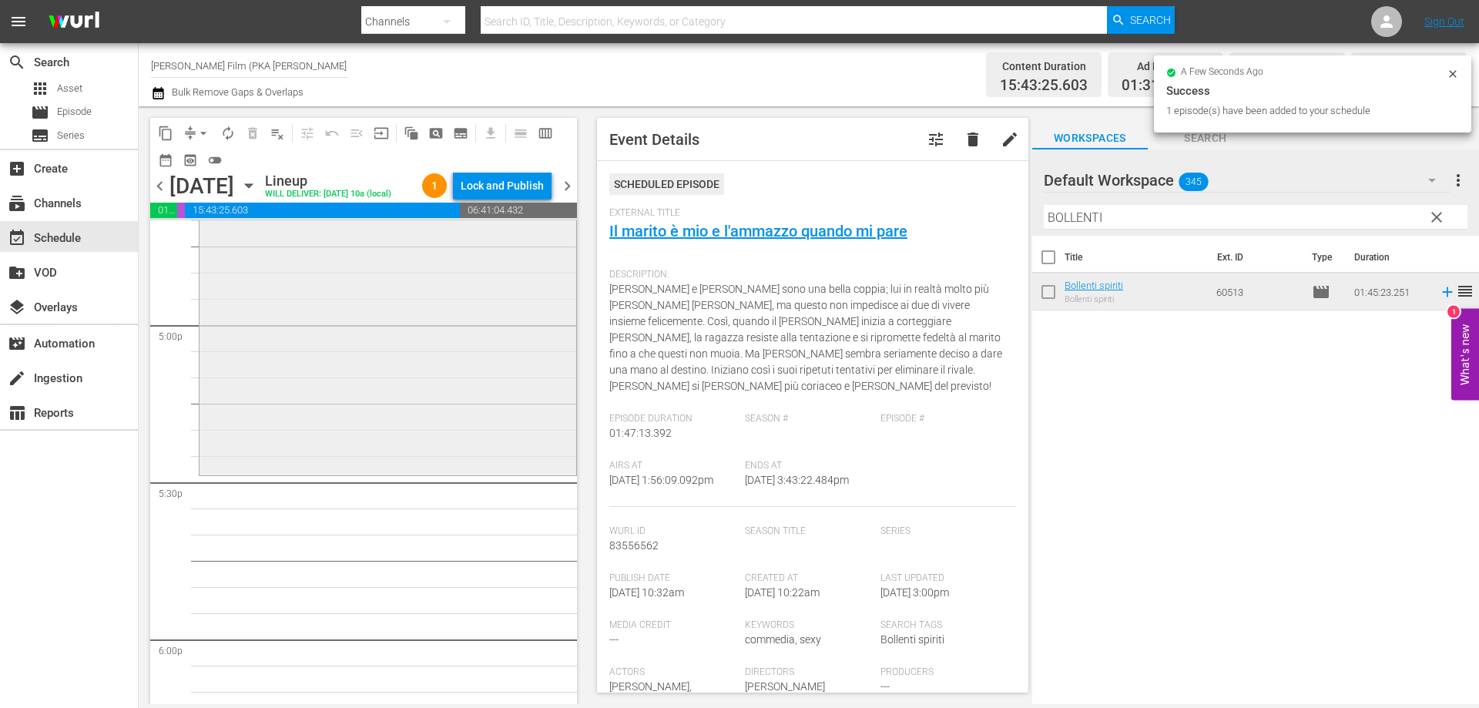
click at [501, 472] on div "Bollenti spiriti reorder" at bounding box center [388, 199] width 377 height 548
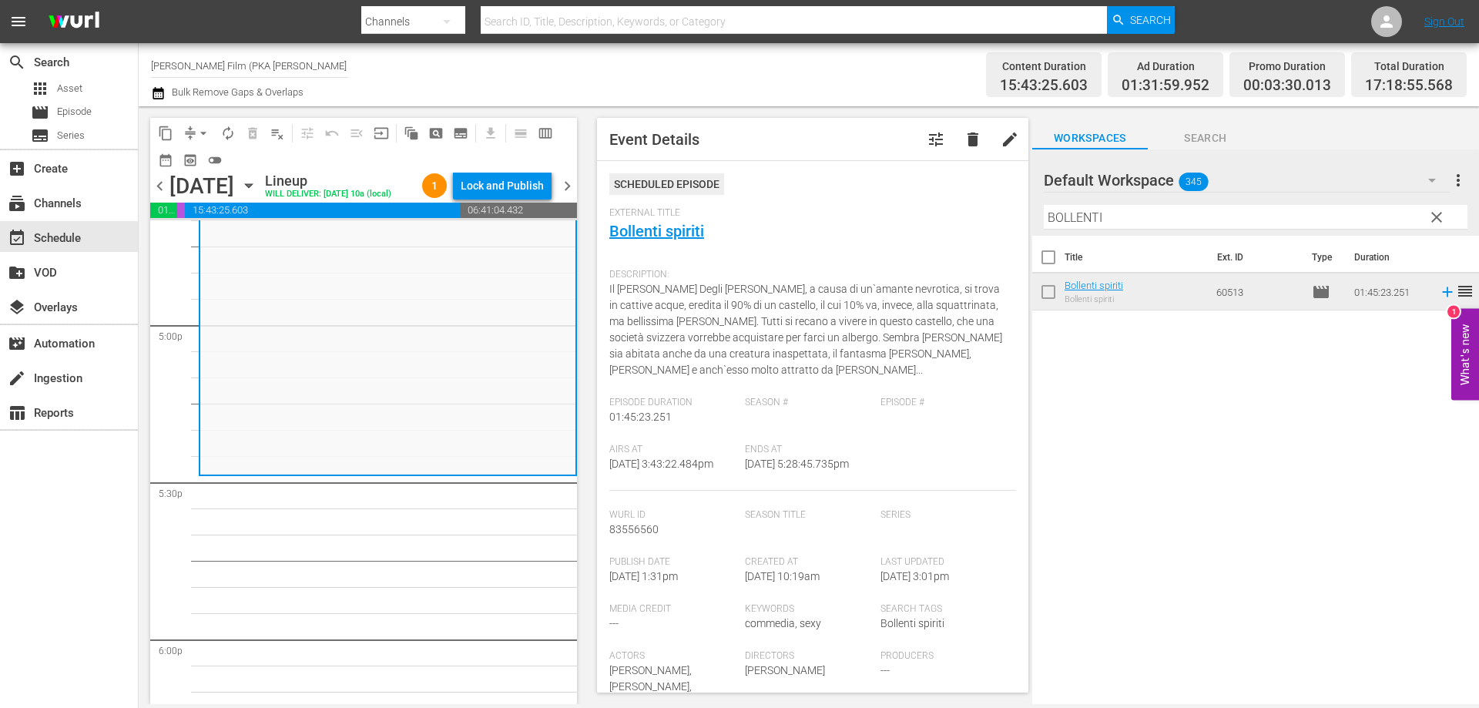
drag, startPoint x: 1136, startPoint y: 219, endPoint x: 1035, endPoint y: 205, distance: 101.9
click at [1035, 205] on div "Default Workspace 345 Default more_vert clear Filter by Title [PERSON_NAME]" at bounding box center [1255, 192] width 447 height 86
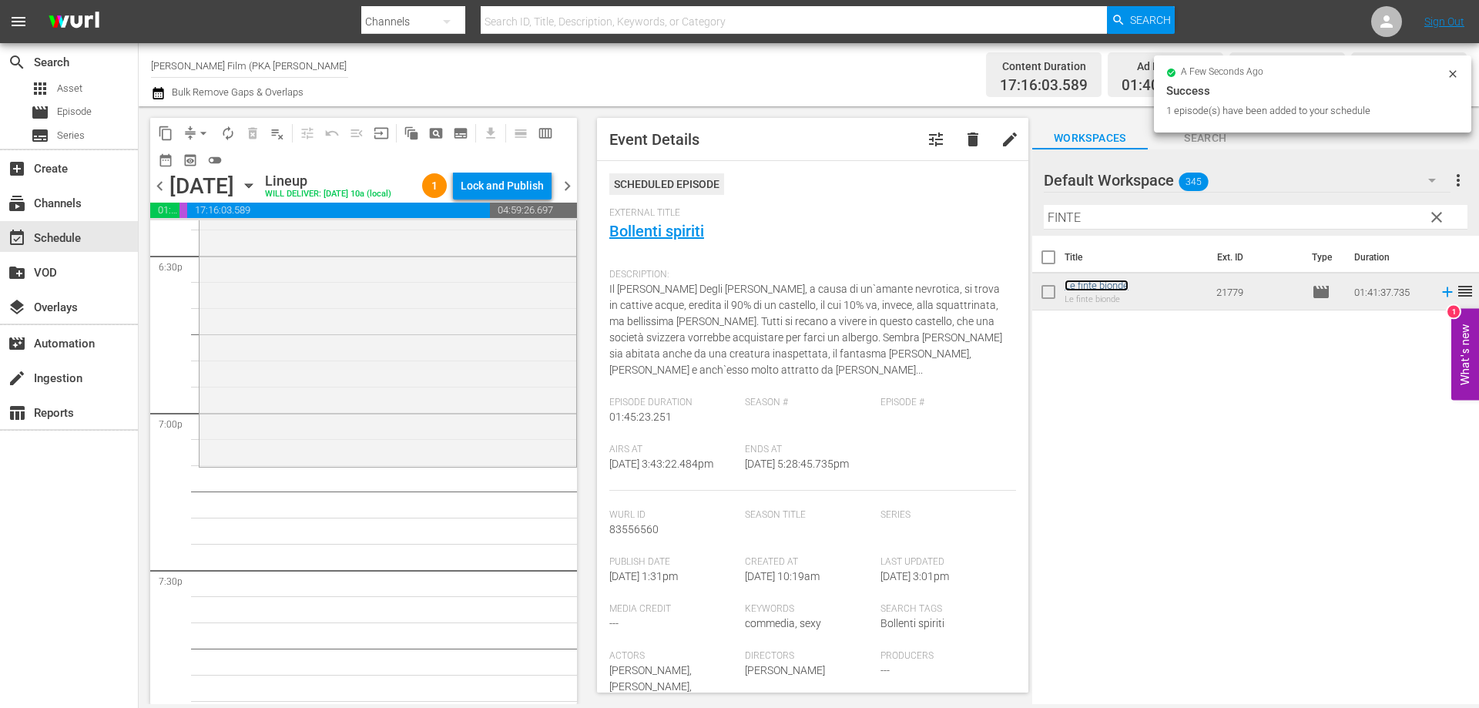
scroll to position [5855, 0]
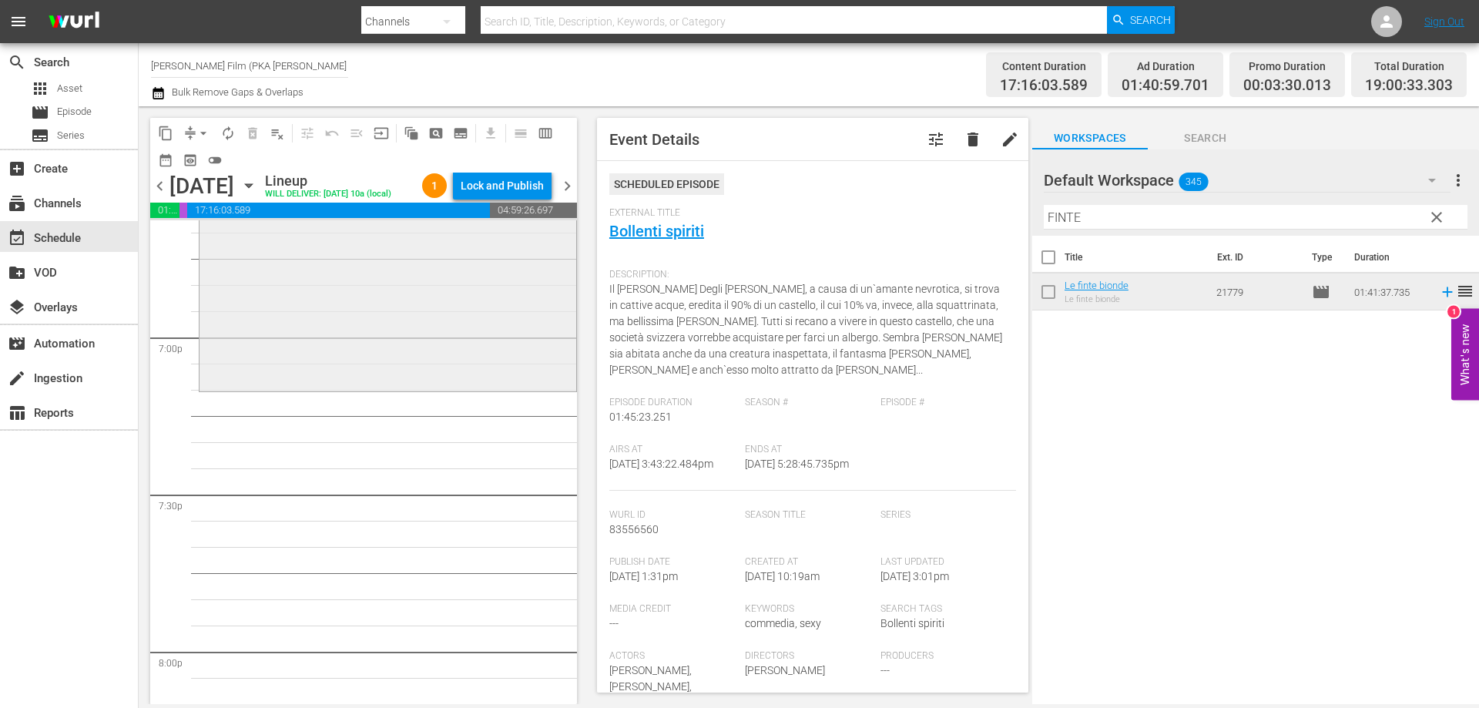
click at [341, 388] on div "Le finte bionde reorder" at bounding box center [388, 125] width 377 height 528
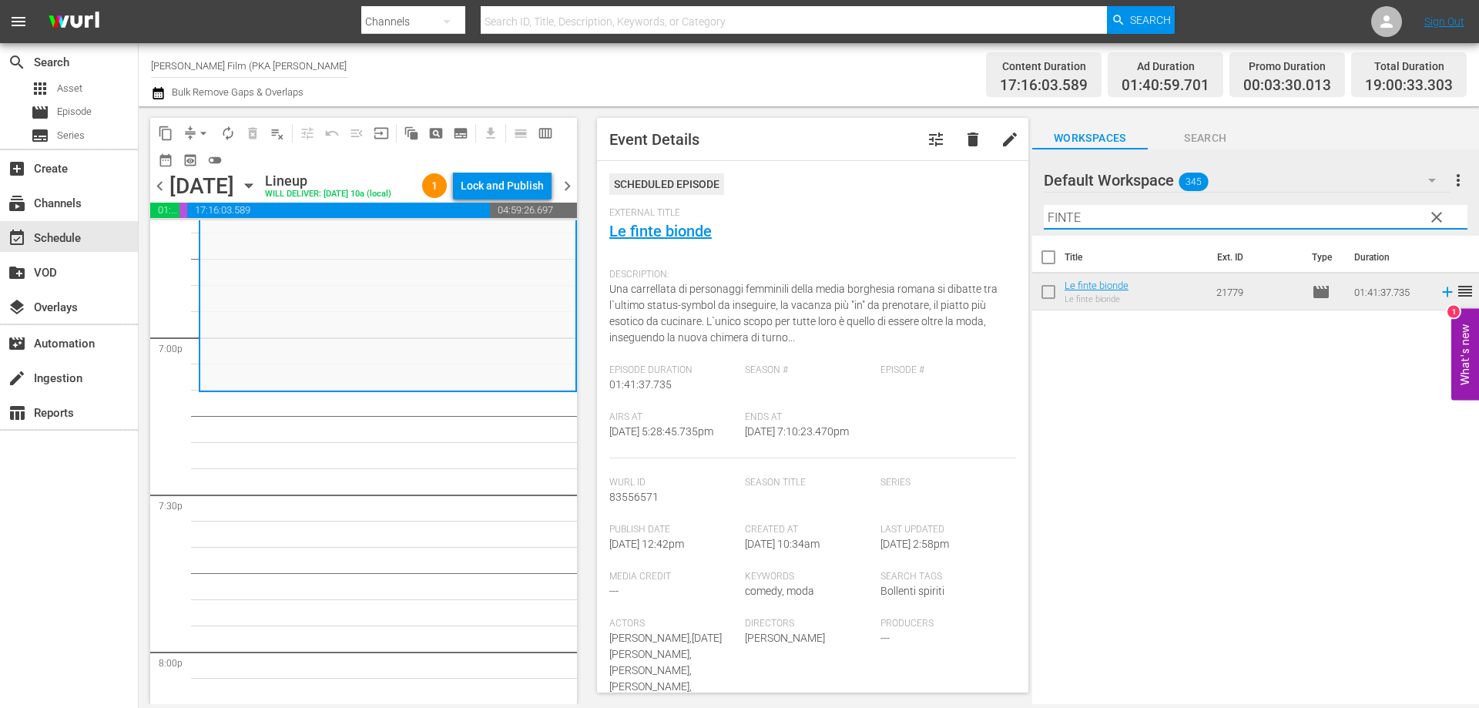
drag, startPoint x: 1114, startPoint y: 220, endPoint x: 989, endPoint y: 207, distance: 125.5
click at [989, 207] on div "content_copy compress arrow_drop_down autorenew_outlined delete_forever_outline…" at bounding box center [809, 405] width 1340 height 598
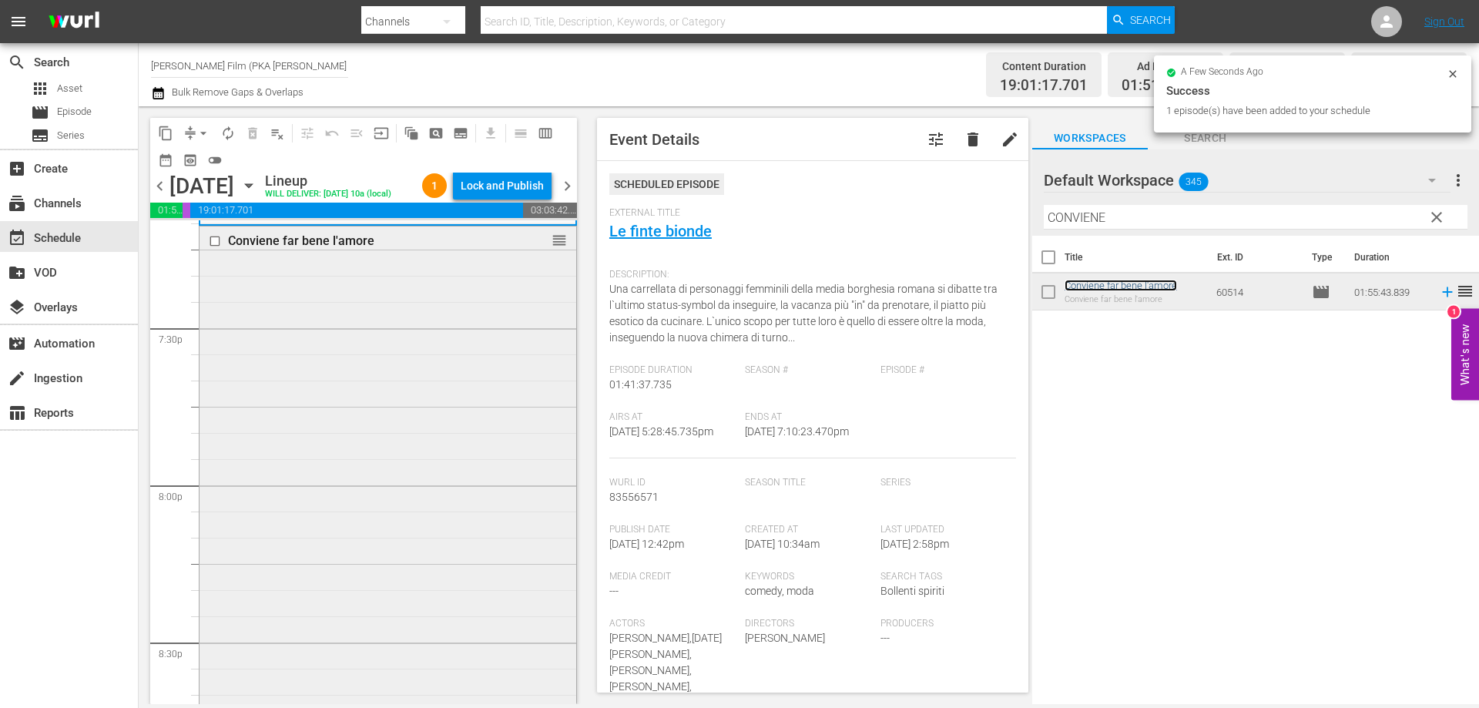
scroll to position [6317, 0]
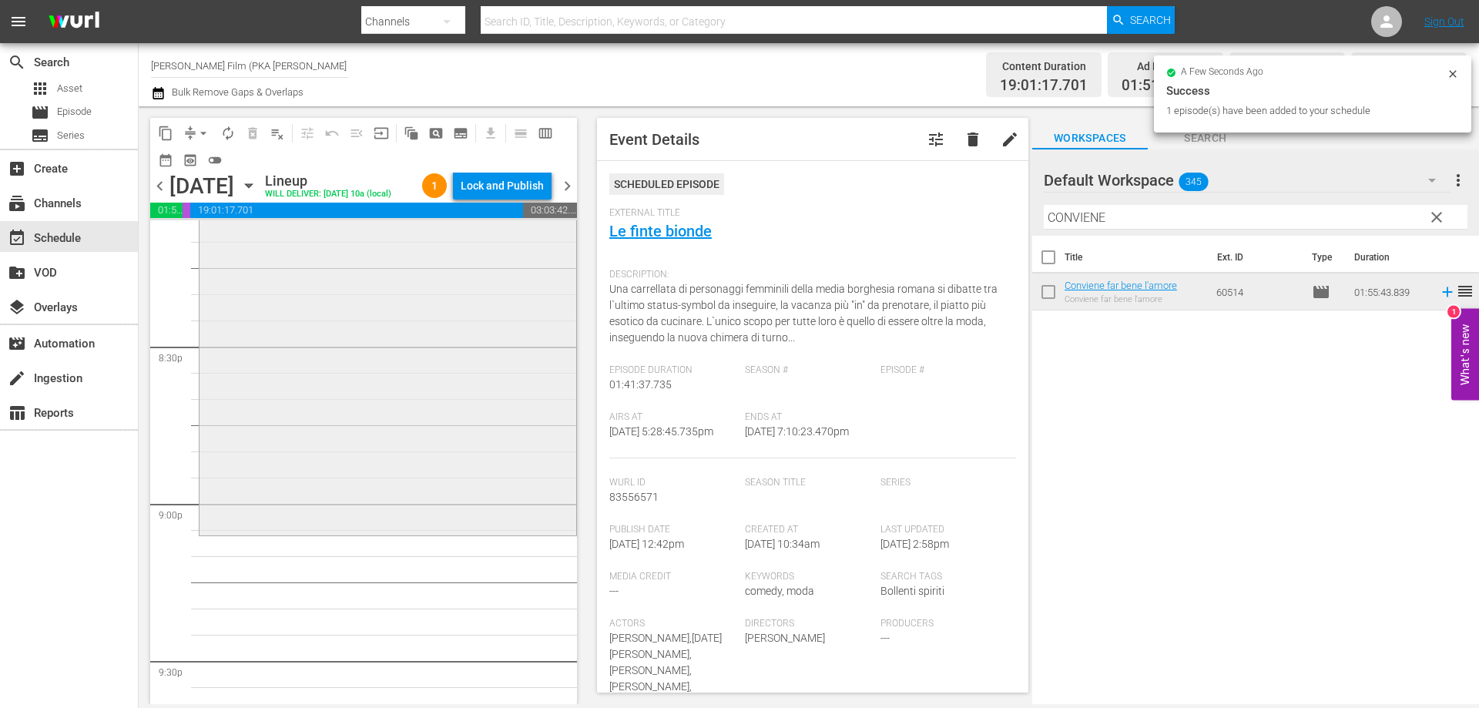
click at [453, 475] on div "Conviene far bene l'amore reorder" at bounding box center [388, 232] width 377 height 602
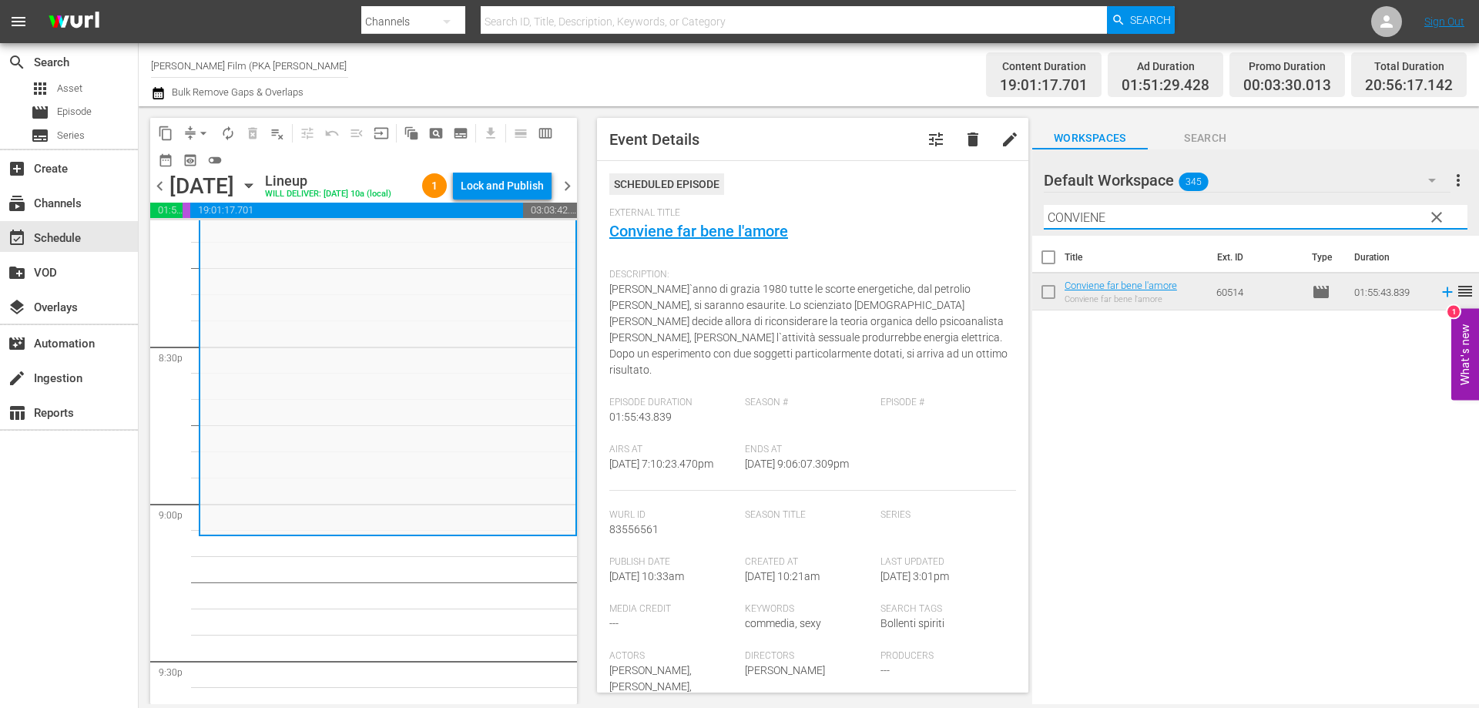
drag, startPoint x: 1121, startPoint y: 222, endPoint x: 1011, endPoint y: 208, distance: 110.3
click at [1011, 208] on div "content_copy compress arrow_drop_down autorenew_outlined delete_forever_outline…" at bounding box center [809, 405] width 1340 height 598
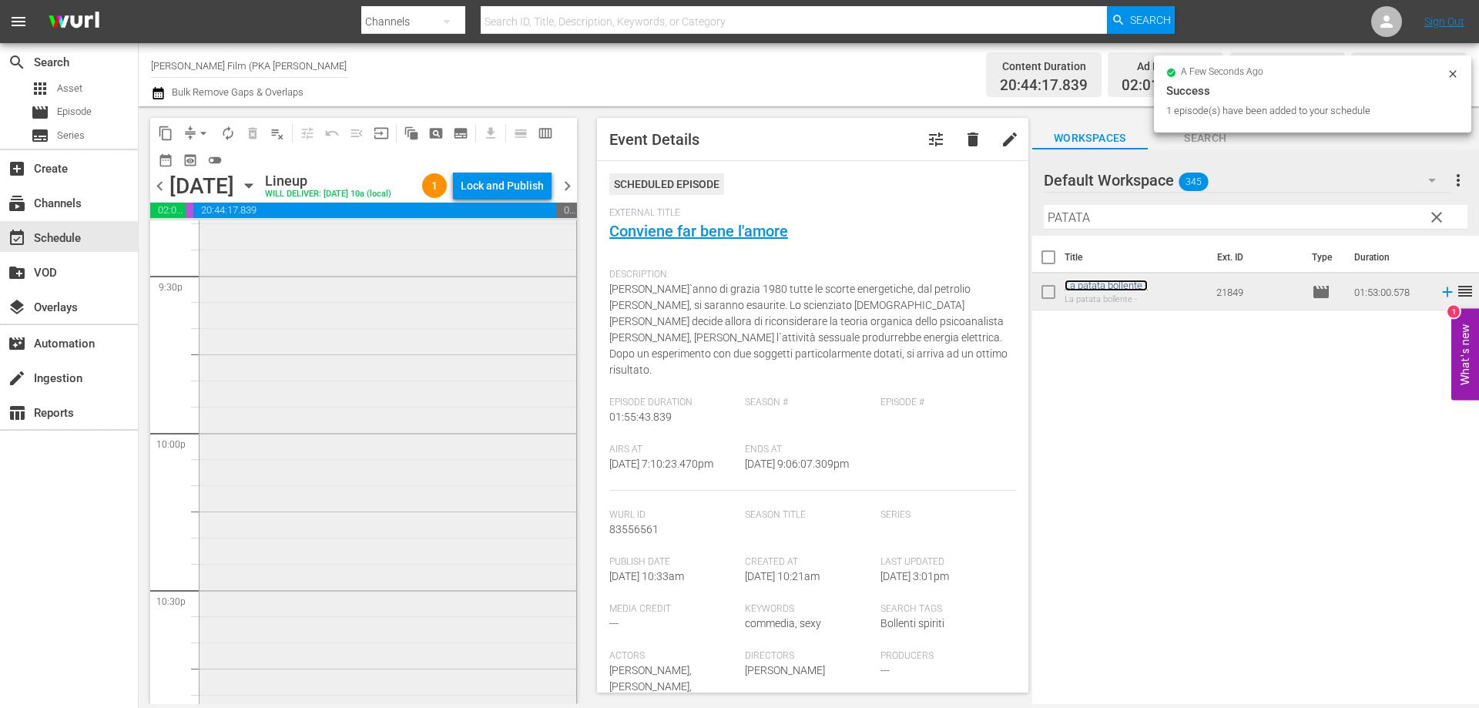
scroll to position [6933, 0]
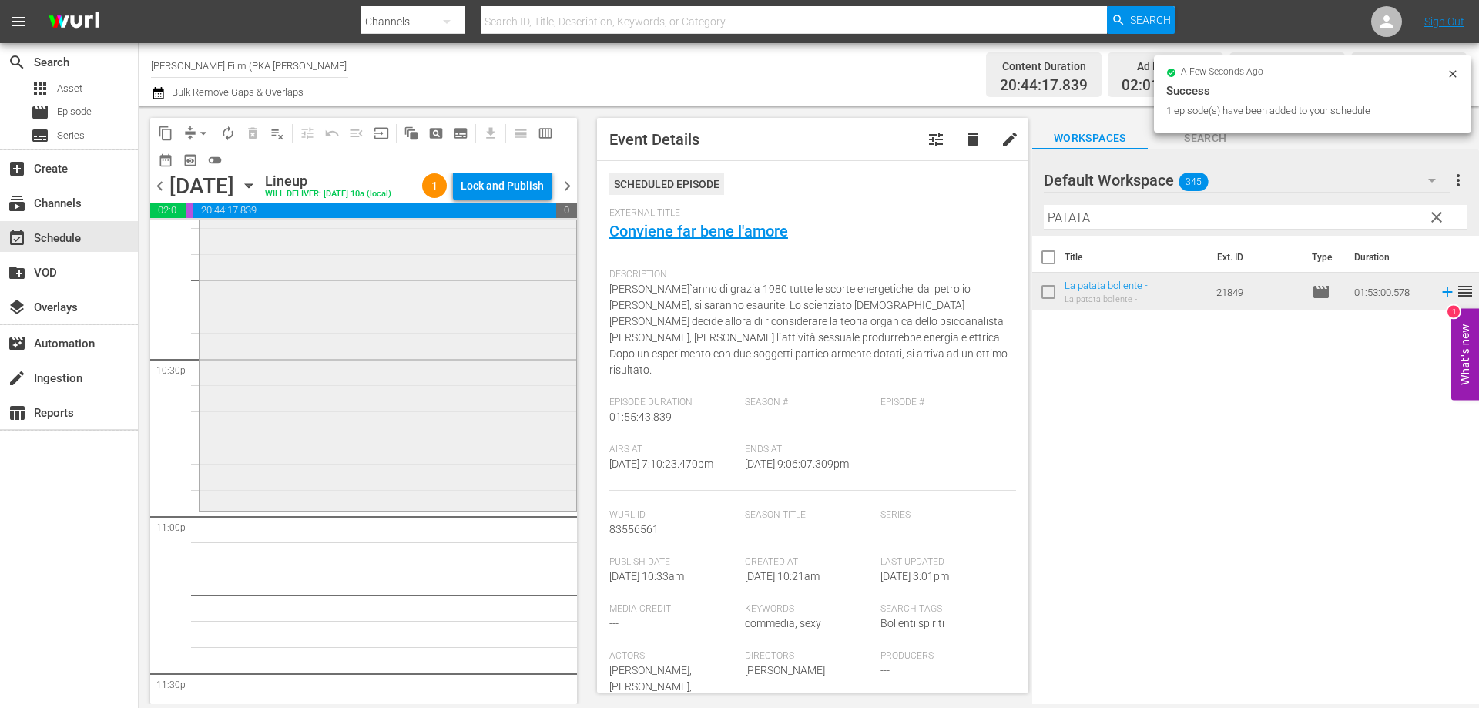
click at [518, 508] on div "La patata bollente - reorder" at bounding box center [388, 214] width 377 height 587
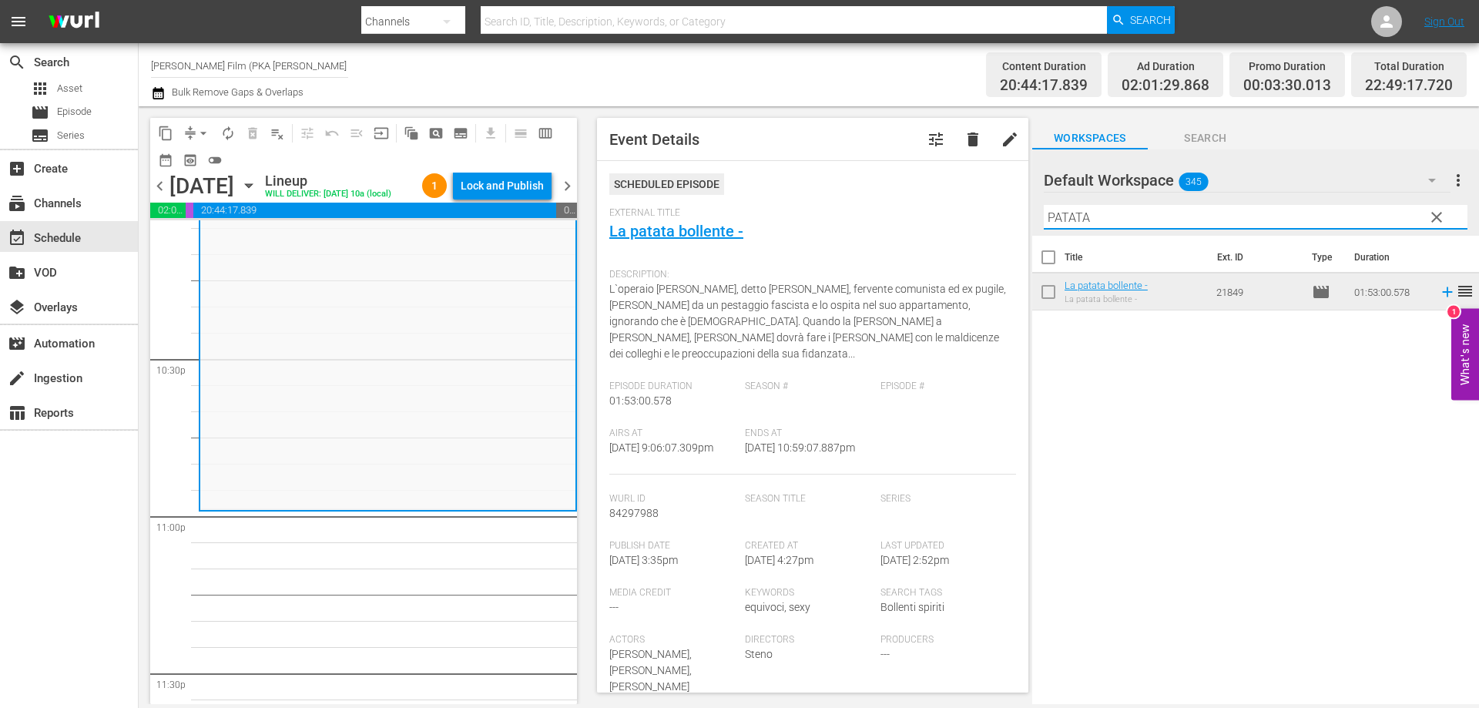
drag, startPoint x: 1096, startPoint y: 222, endPoint x: 982, endPoint y: 203, distance: 115.5
click at [987, 204] on div "content_copy compress arrow_drop_down autorenew_outlined delete_forever_outline…" at bounding box center [809, 405] width 1340 height 598
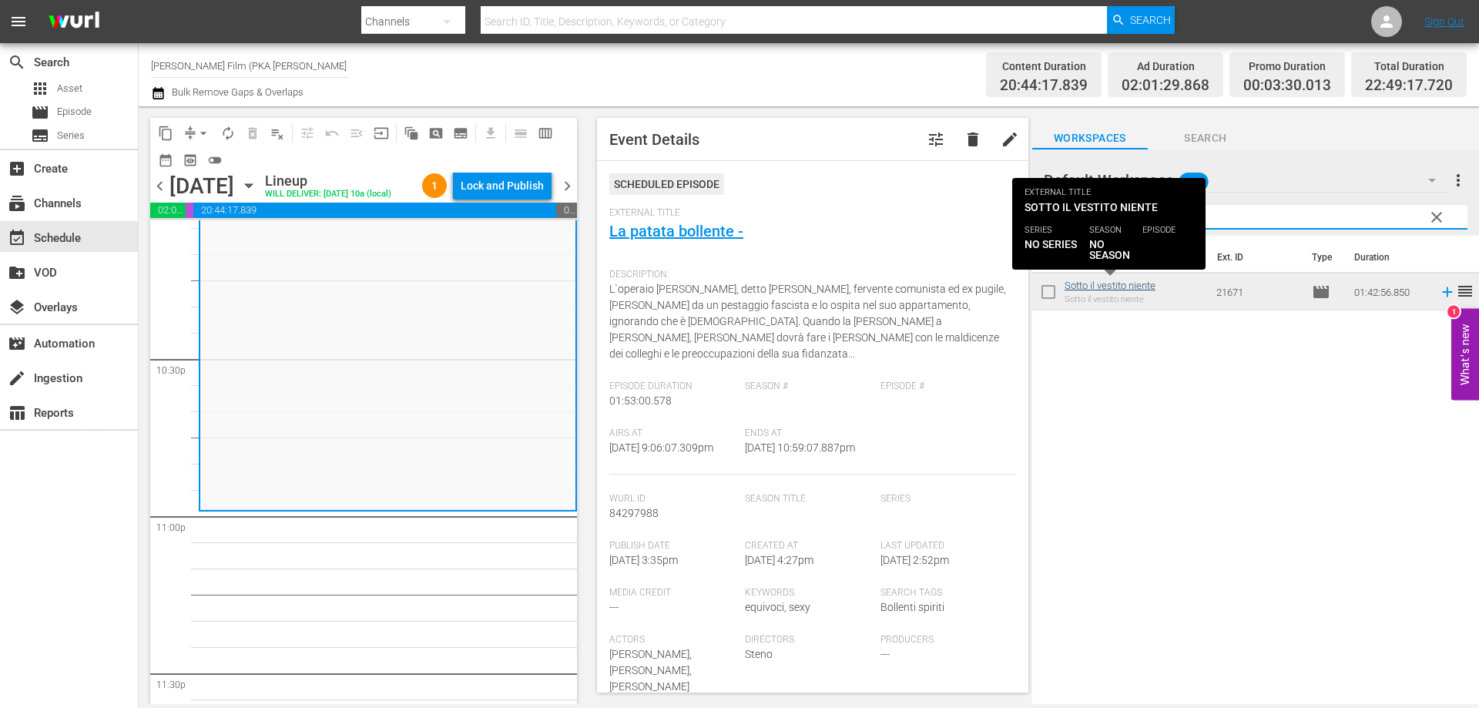
type input "SOTTO IL"
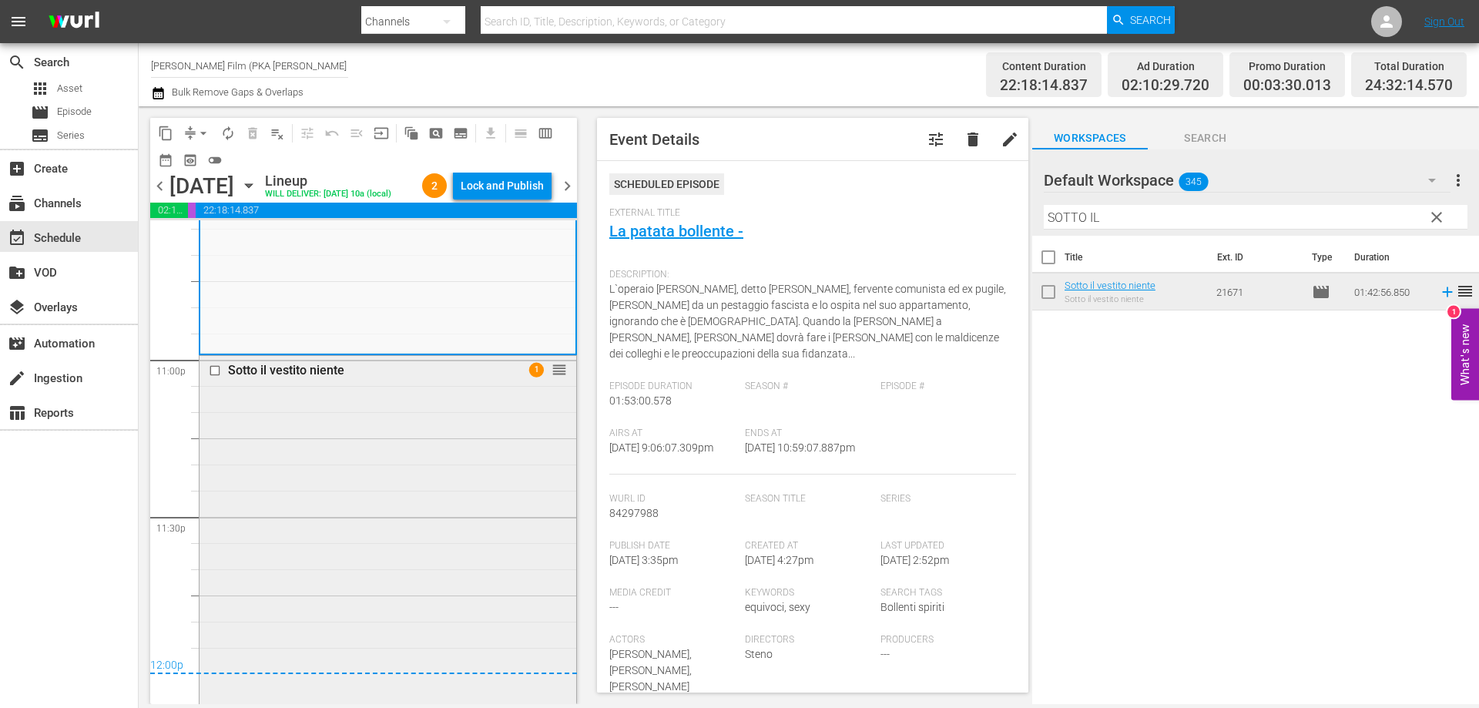
scroll to position [7306, 0]
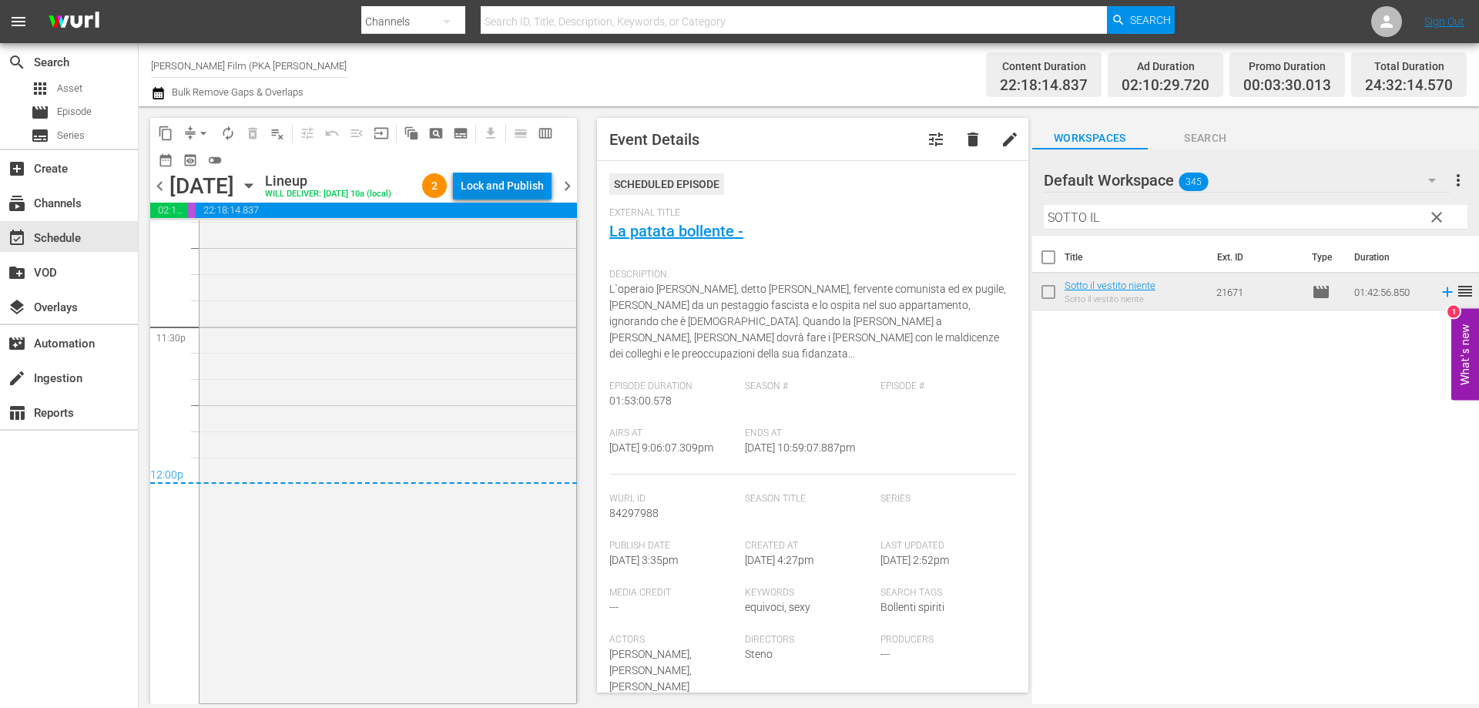
click at [501, 191] on div "Lock and Publish" at bounding box center [502, 186] width 83 height 28
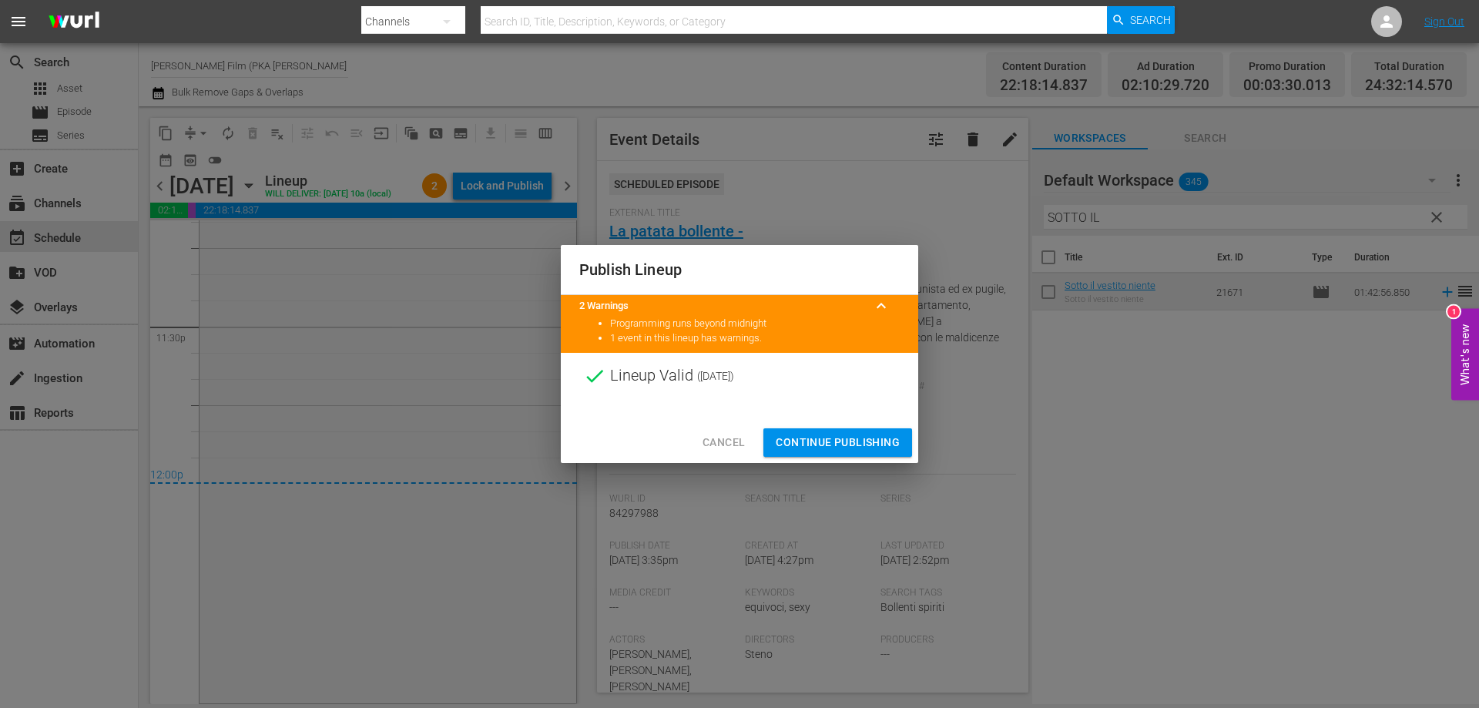
click at [820, 441] on span "Continue Publishing" at bounding box center [838, 442] width 124 height 19
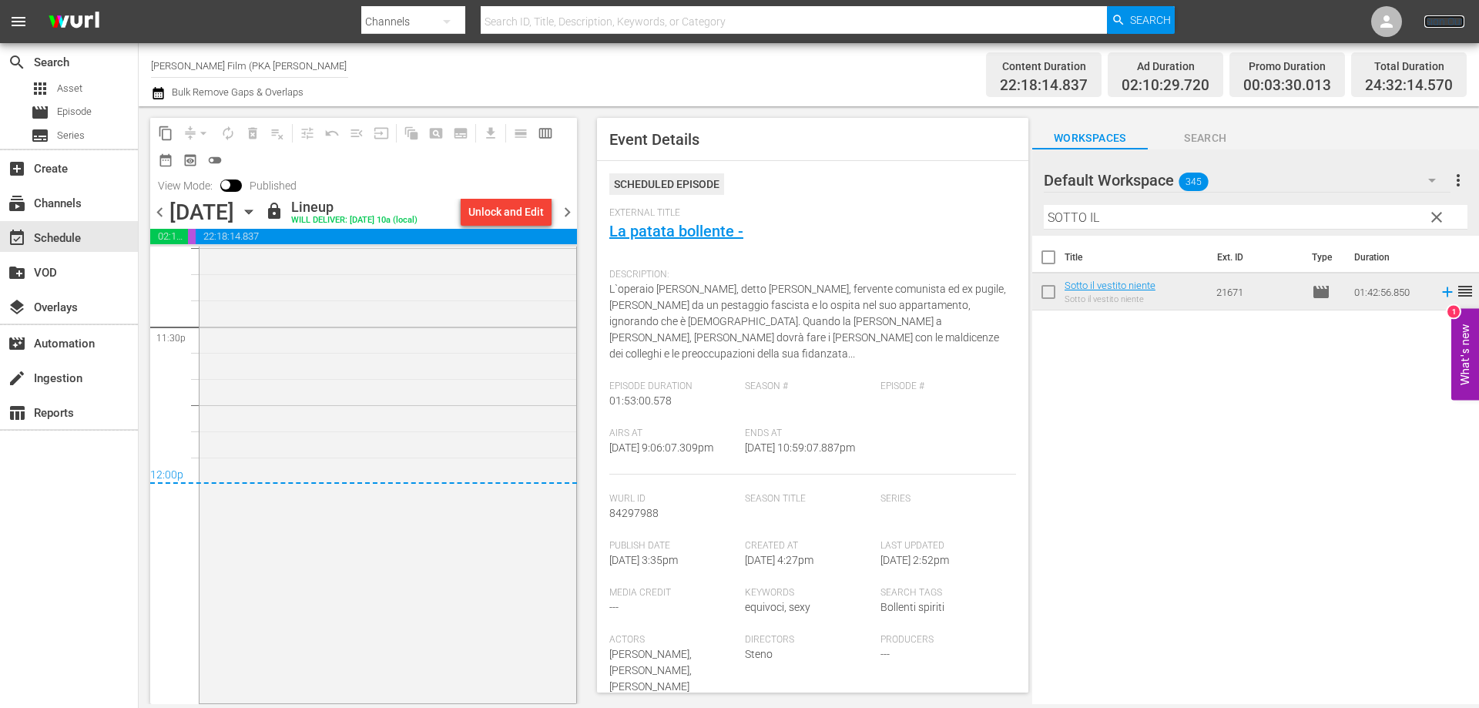
click at [1438, 18] on link "Sign Out" at bounding box center [1444, 21] width 40 height 12
